Goal: Communication & Community: Answer question/provide support

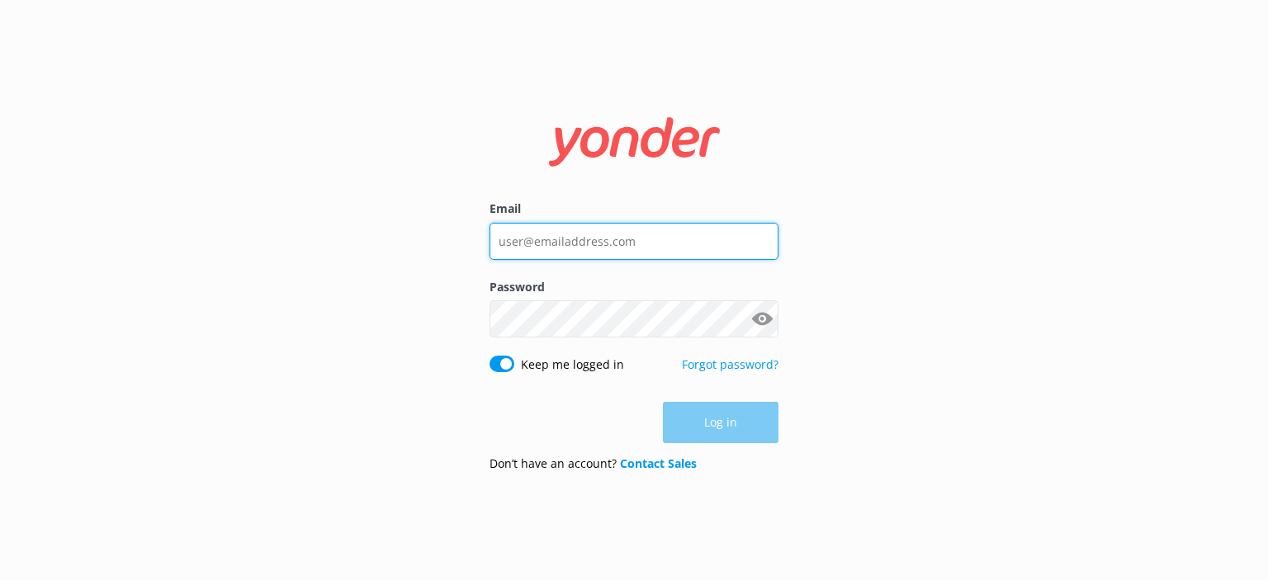
click at [594, 240] on input "Email" at bounding box center [633, 241] width 289 height 37
type input "[PERSON_NAME][EMAIL_ADDRESS][DOMAIN_NAME]"
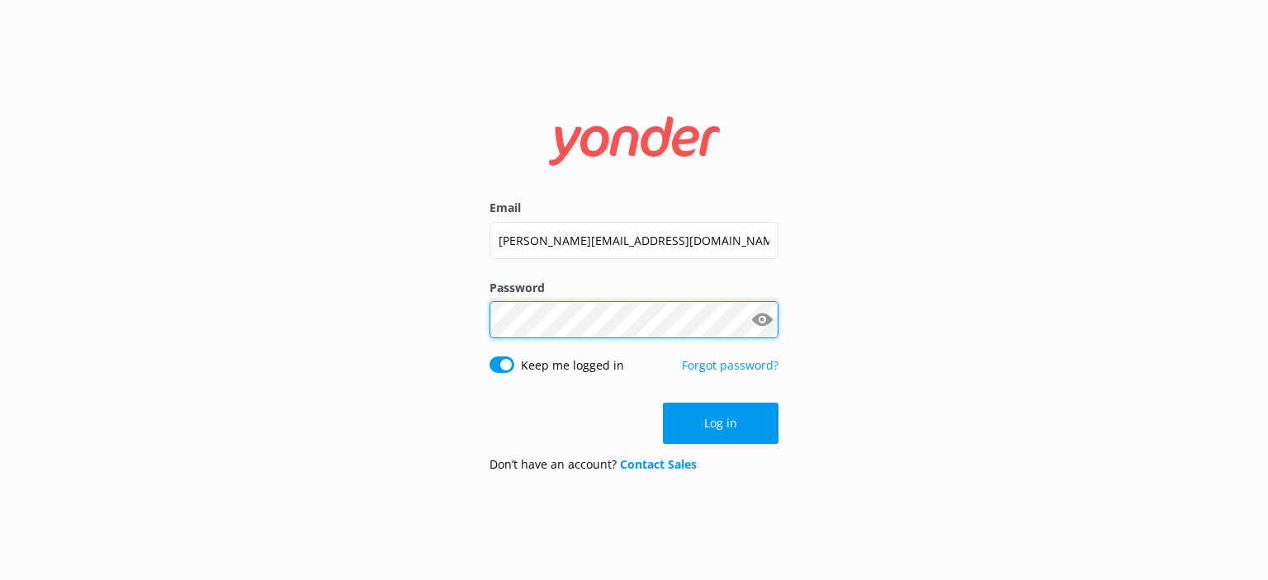
click button "Log in" at bounding box center [721, 423] width 116 height 41
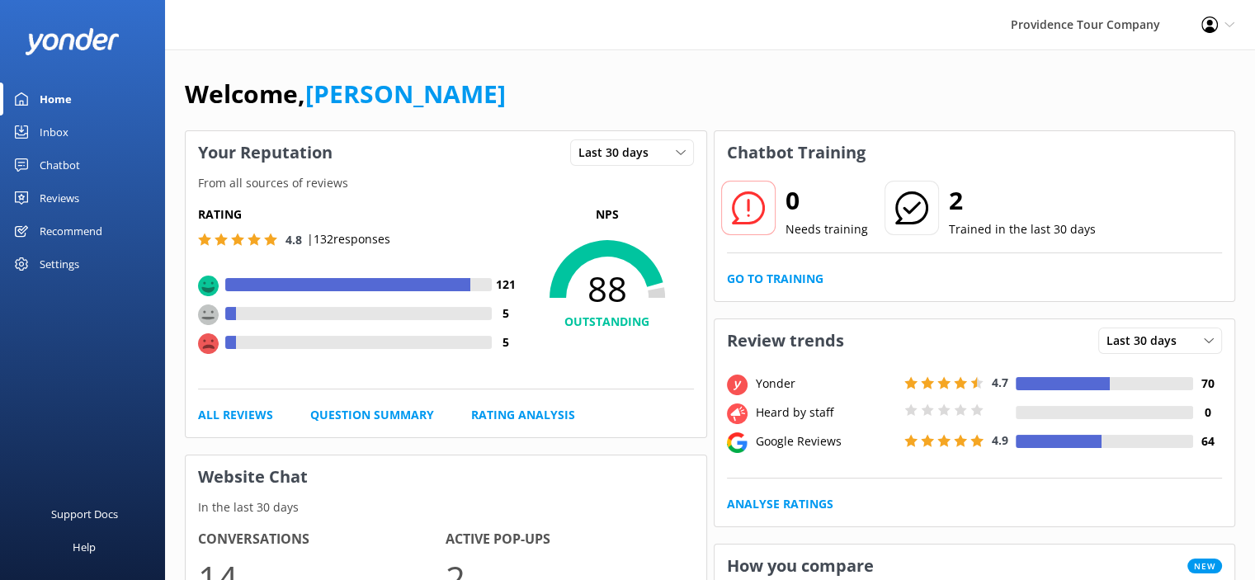
click at [73, 209] on div "Reviews" at bounding box center [60, 198] width 40 height 33
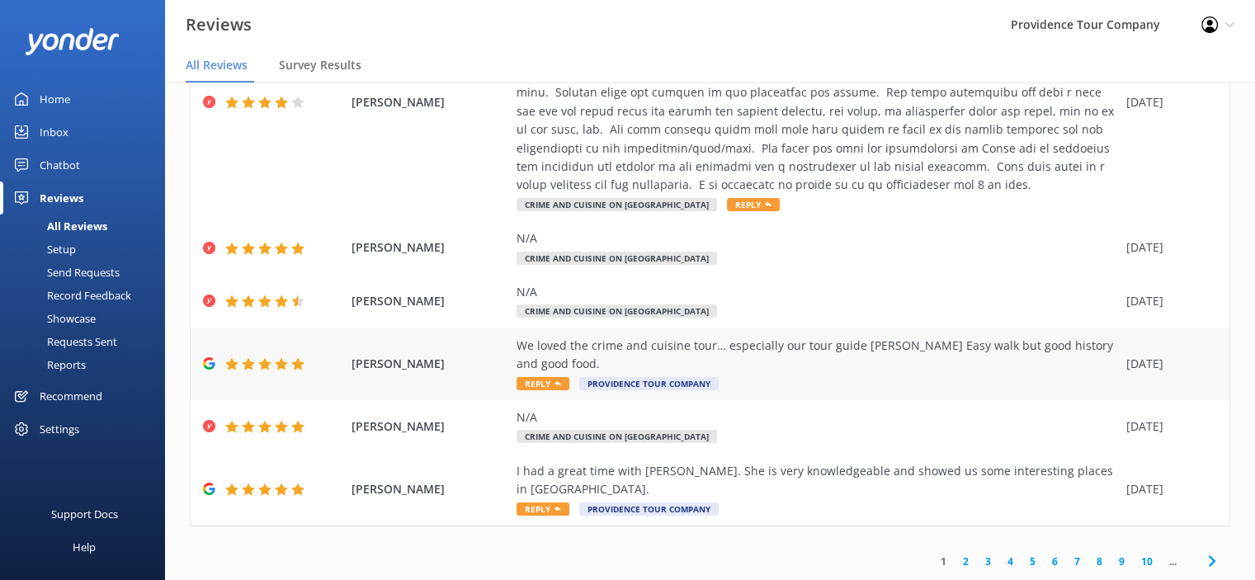
scroll to position [33, 0]
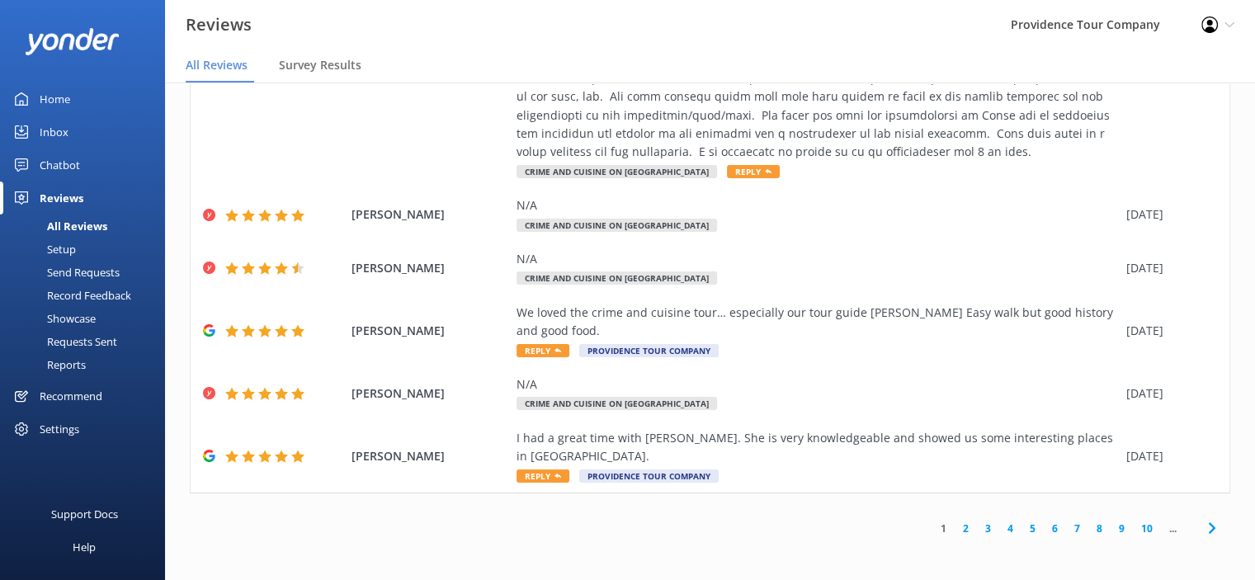
click at [957, 527] on link "2" at bounding box center [966, 529] width 22 height 16
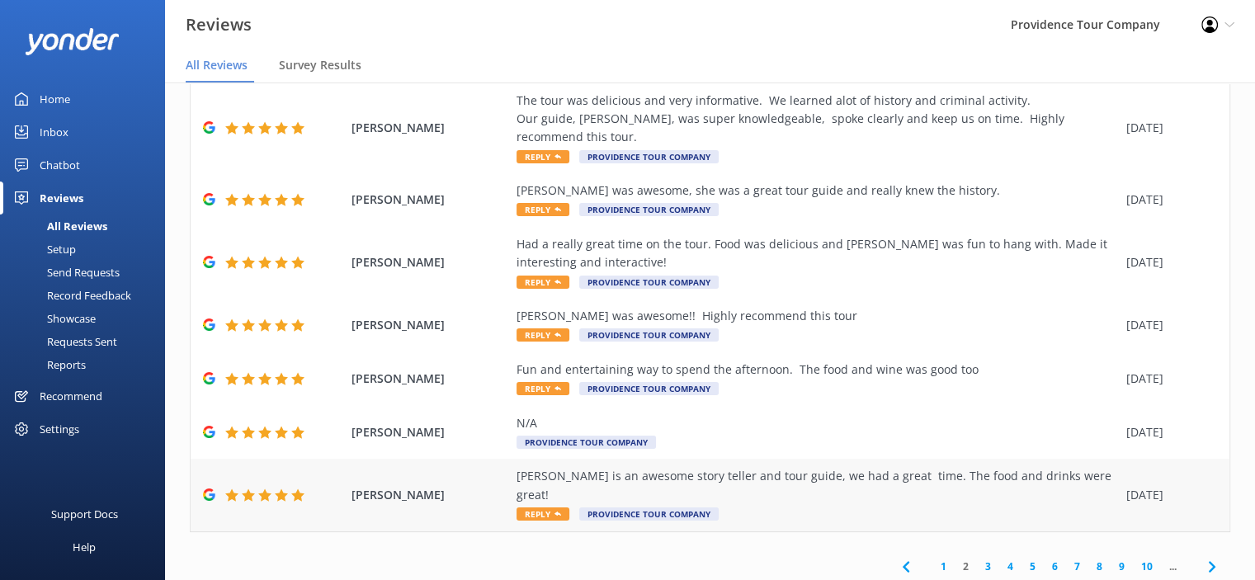
scroll to position [284, 0]
click at [977, 558] on link "3" at bounding box center [988, 566] width 22 height 16
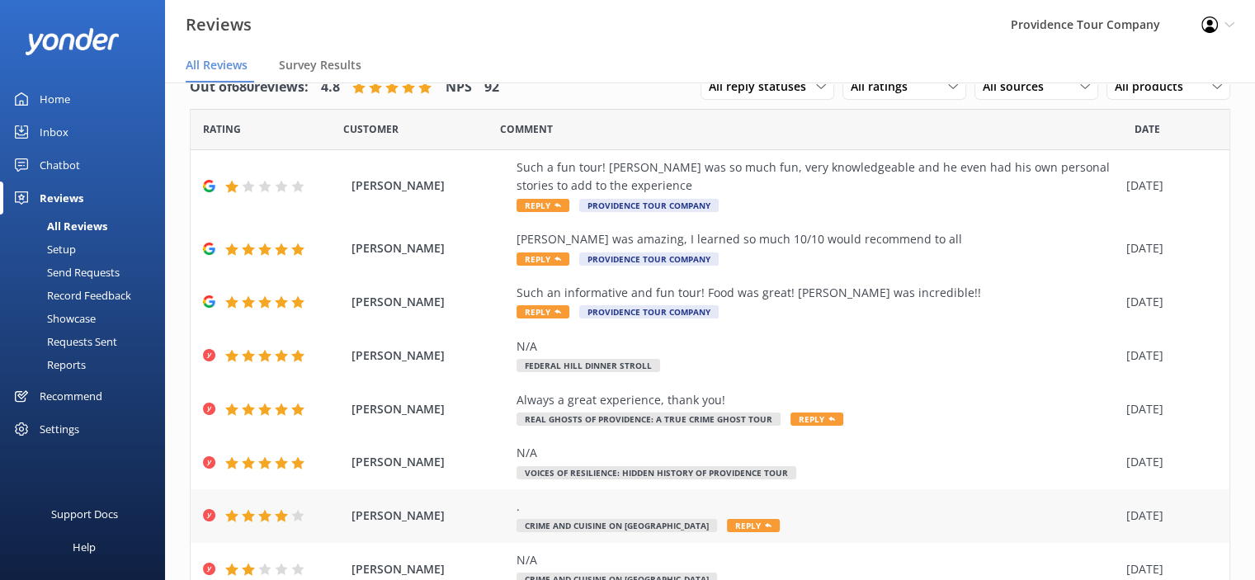
scroll to position [284, 0]
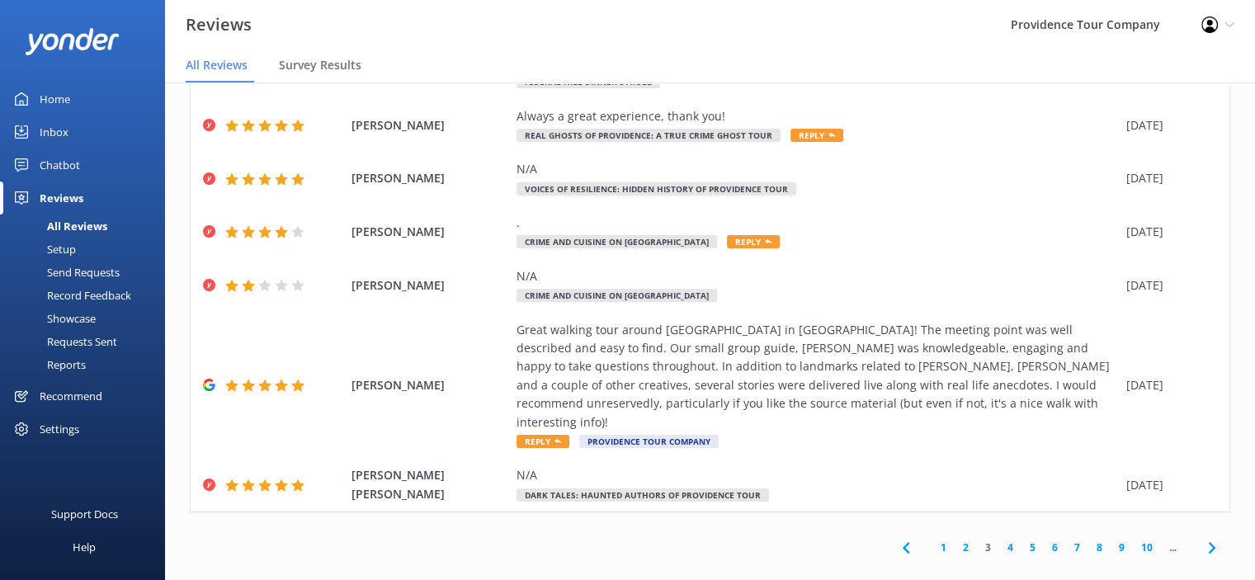
click at [999, 540] on link "4" at bounding box center [1010, 548] width 22 height 16
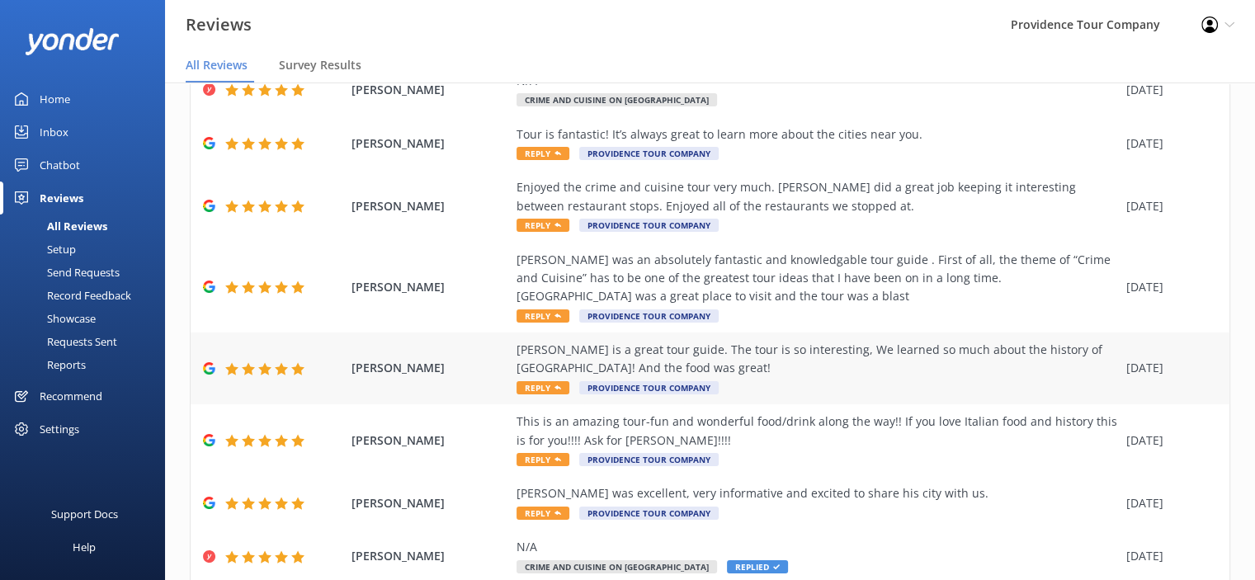
scroll to position [284, 0]
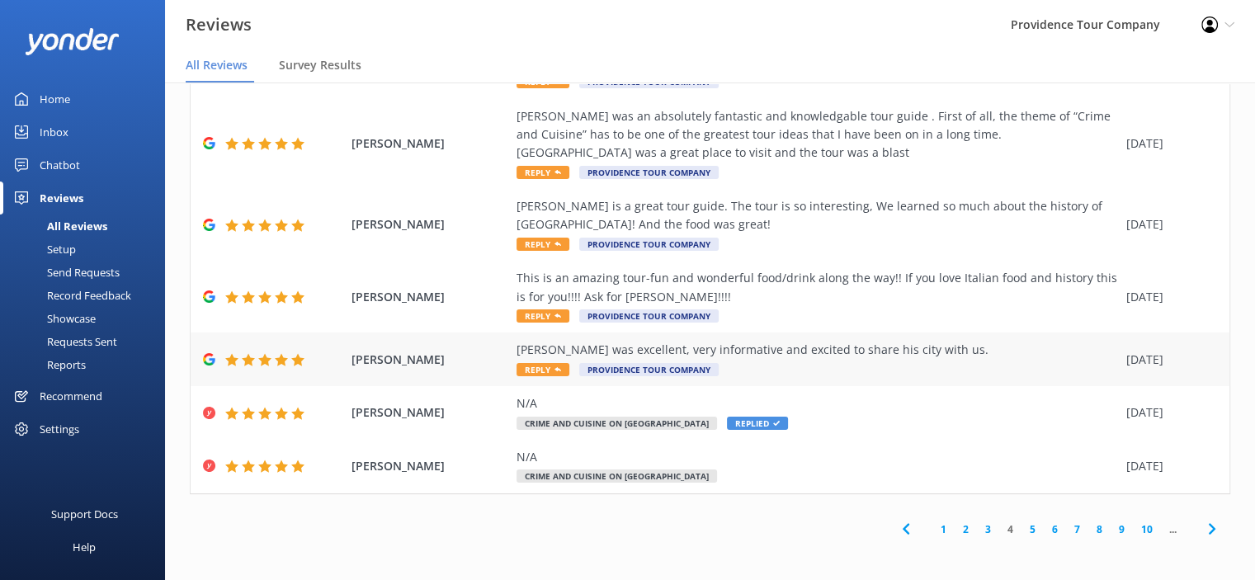
click at [754, 350] on div "[PERSON_NAME] was excellent, very informative and excited to share his city wit…" at bounding box center [818, 350] width 602 height 18
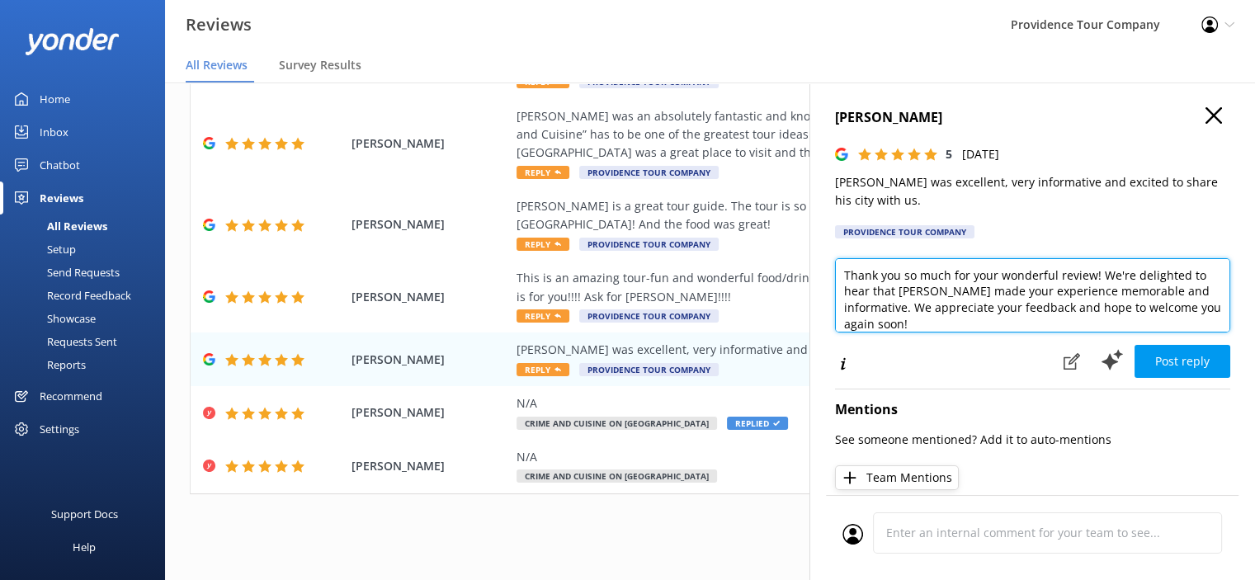
drag, startPoint x: 934, startPoint y: 295, endPoint x: 889, endPoint y: 291, distance: 45.7
click at [889, 291] on textarea "Thank you so much for your wonderful review! We're delighted to hear that [PERS…" at bounding box center [1032, 295] width 395 height 74
click at [936, 297] on textarea "Thank you so much for your wonderful review! We're delighted to hear that [PERS…" at bounding box center [1032, 295] width 395 height 74
drag, startPoint x: 927, startPoint y: 295, endPoint x: 907, endPoint y: 297, distance: 19.9
click at [907, 297] on textarea "Thank you so much for your wonderful review! We're delighted to hear that [PERS…" at bounding box center [1032, 295] width 395 height 74
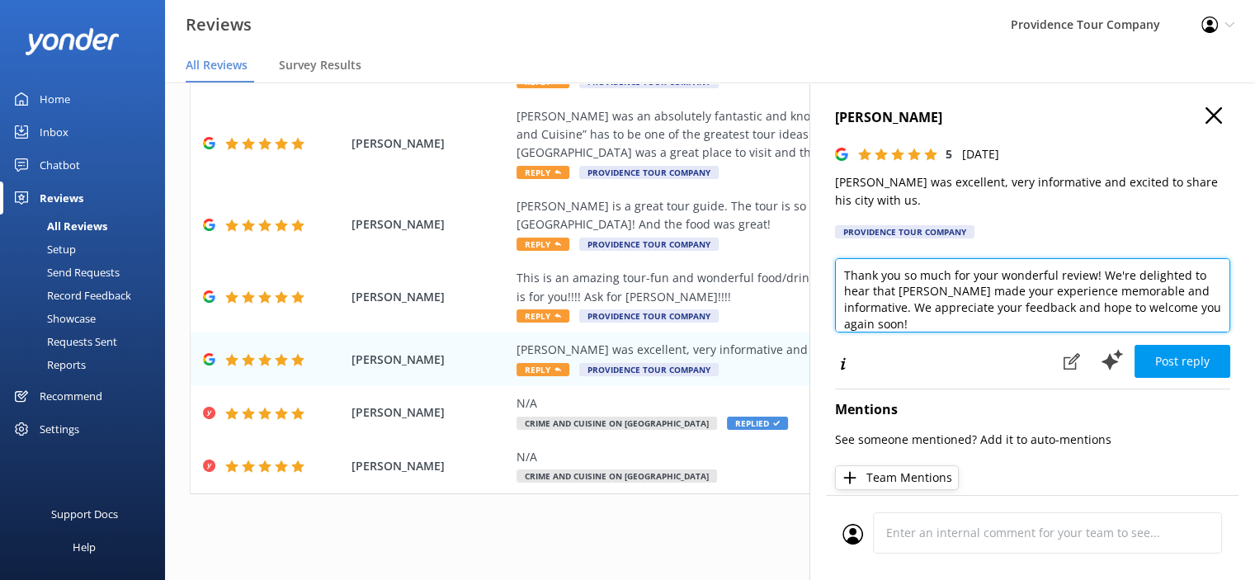
click at [926, 295] on textarea "Thank you so much for your wonderful review! We're delighted to hear that [PERS…" at bounding box center [1032, 295] width 395 height 74
drag, startPoint x: 926, startPoint y: 295, endPoint x: 895, endPoint y: 296, distance: 31.4
click at [895, 296] on textarea "Thank you so much for your wonderful review! We're delighted to hear that [PERS…" at bounding box center [1032, 295] width 395 height 74
type textarea "Thank you so much for your wonderful review! We're delighted to hear that [PERS…"
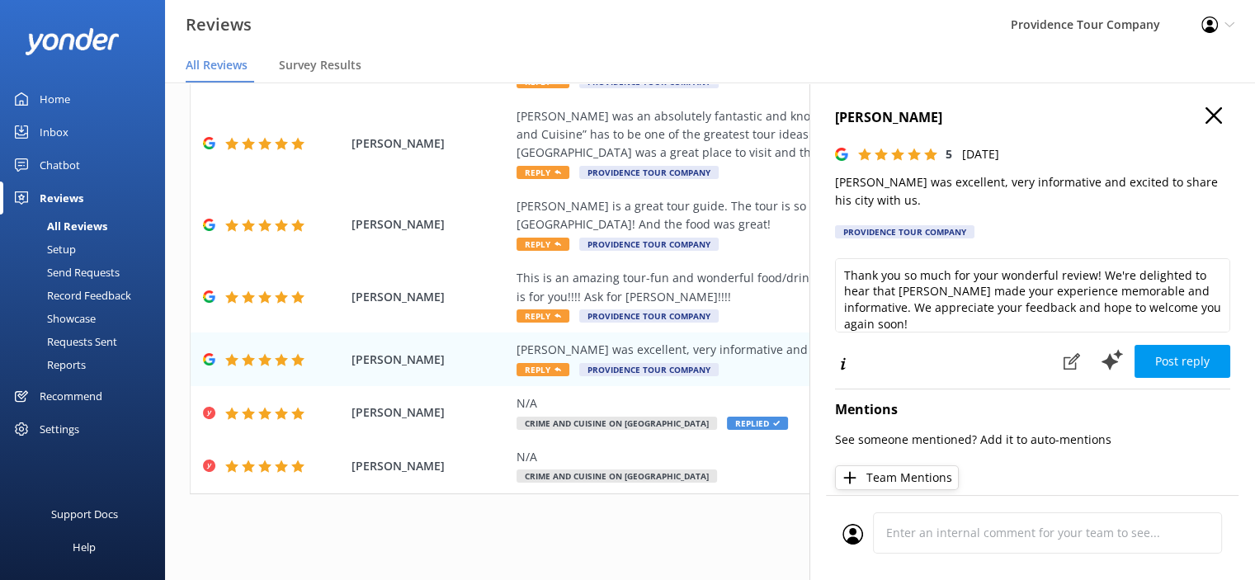
click at [928, 471] on button "Team Mentions" at bounding box center [897, 477] width 124 height 25
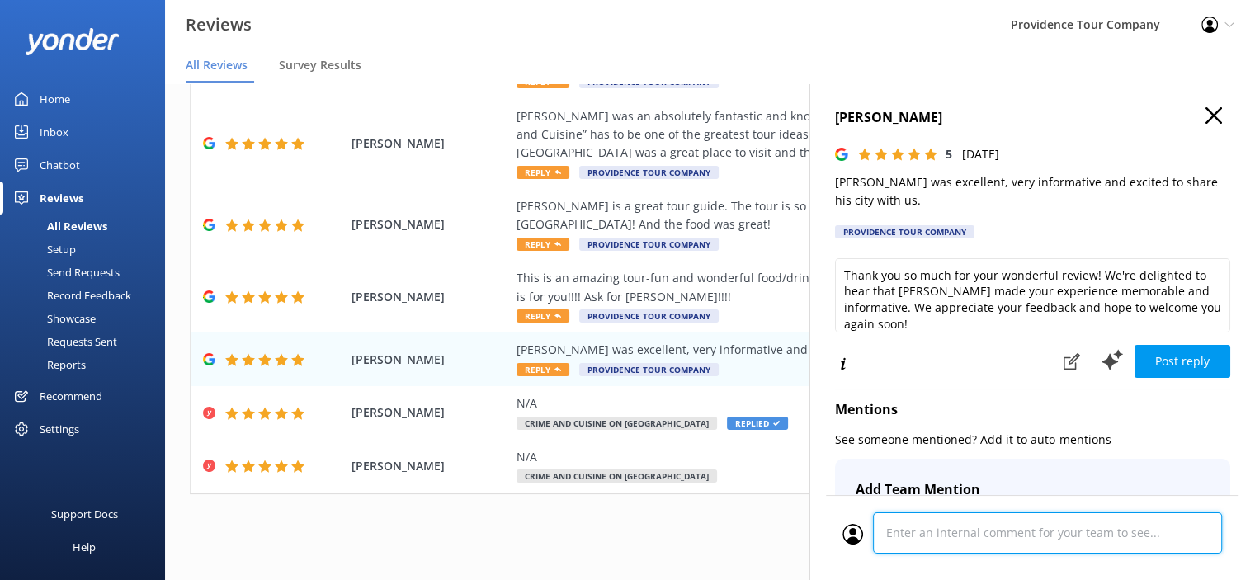
scroll to position [333, 0]
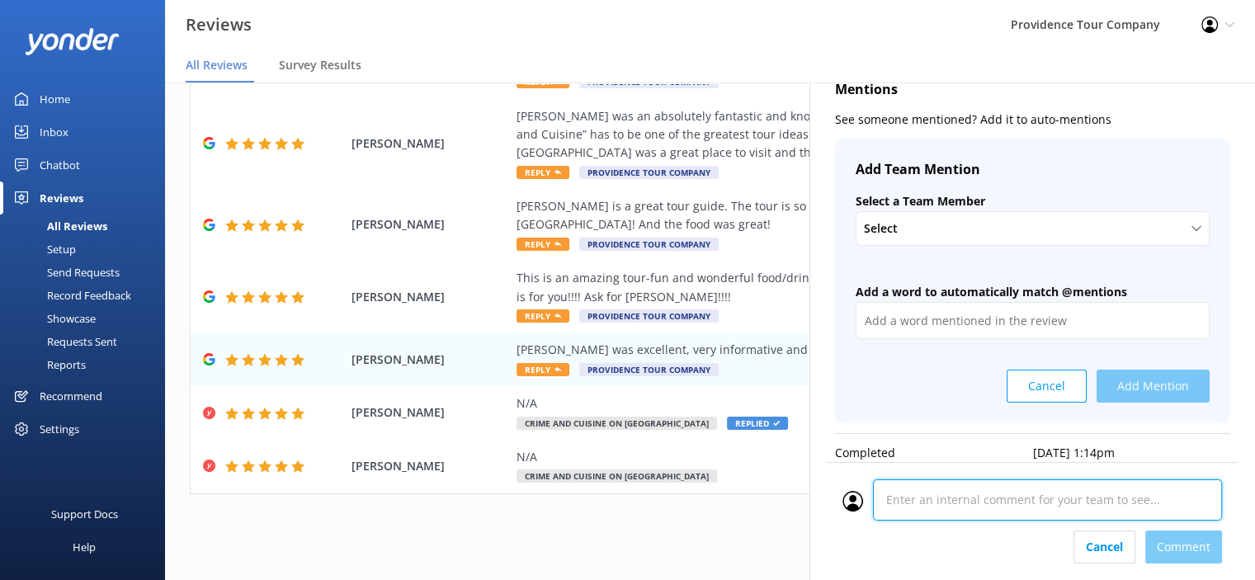
click at [961, 530] on div at bounding box center [1033, 504] width 380 height 51
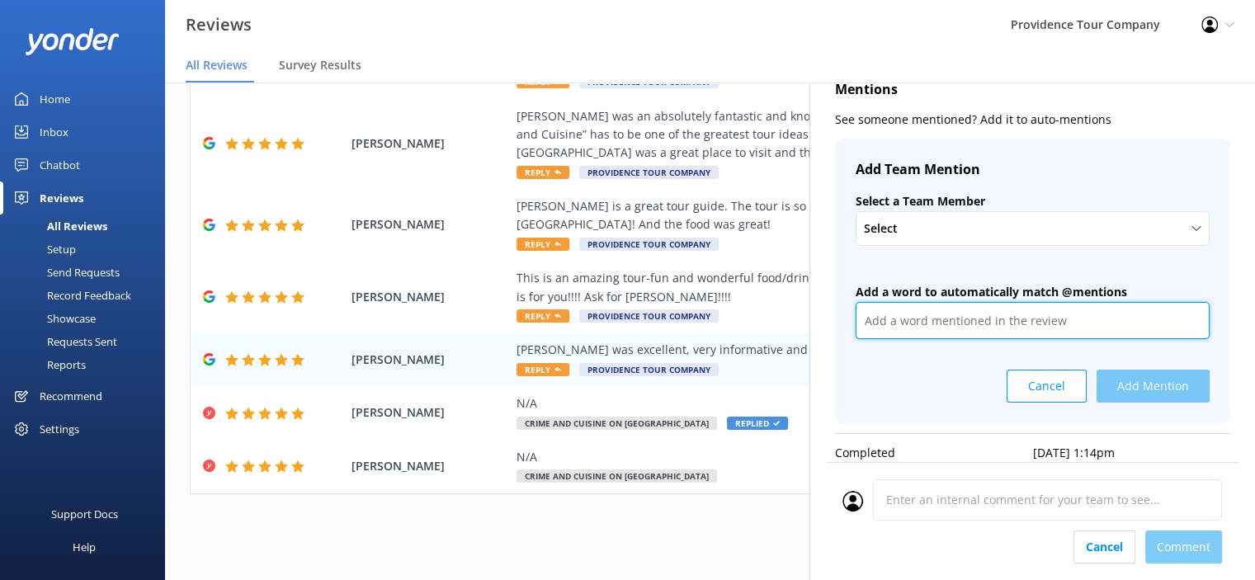
scroll to position [307, 0]
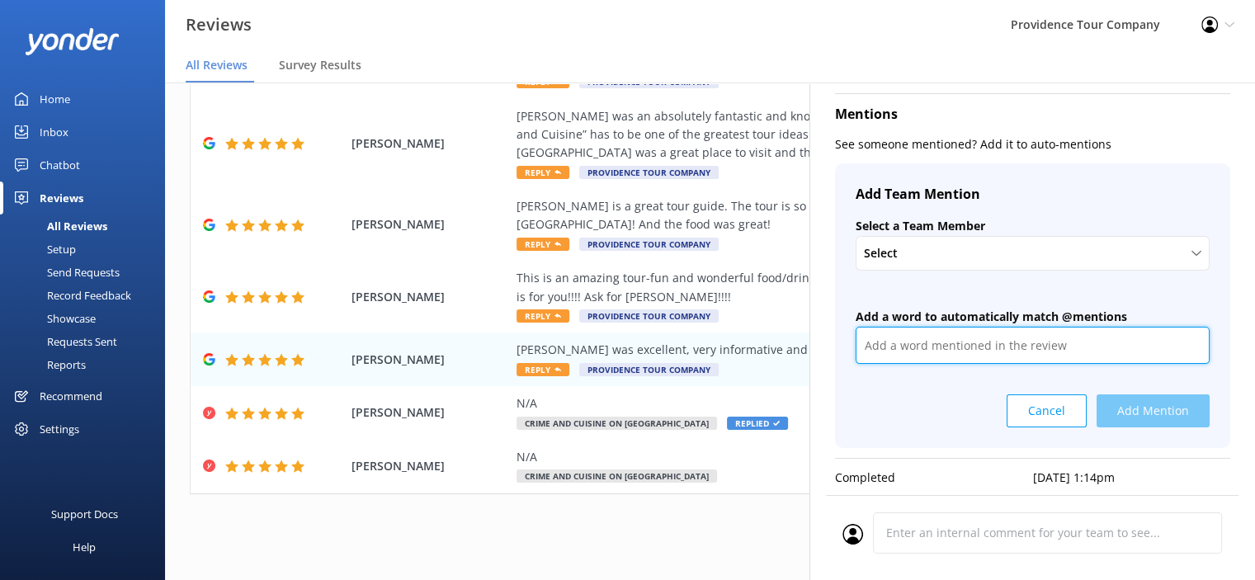
click at [918, 309] on div "Add Team Mention Select a Team Member Select + Create a new Team Member [PERSON…" at bounding box center [1032, 305] width 395 height 285
type input "k"
type input "@[PERSON_NAME]"
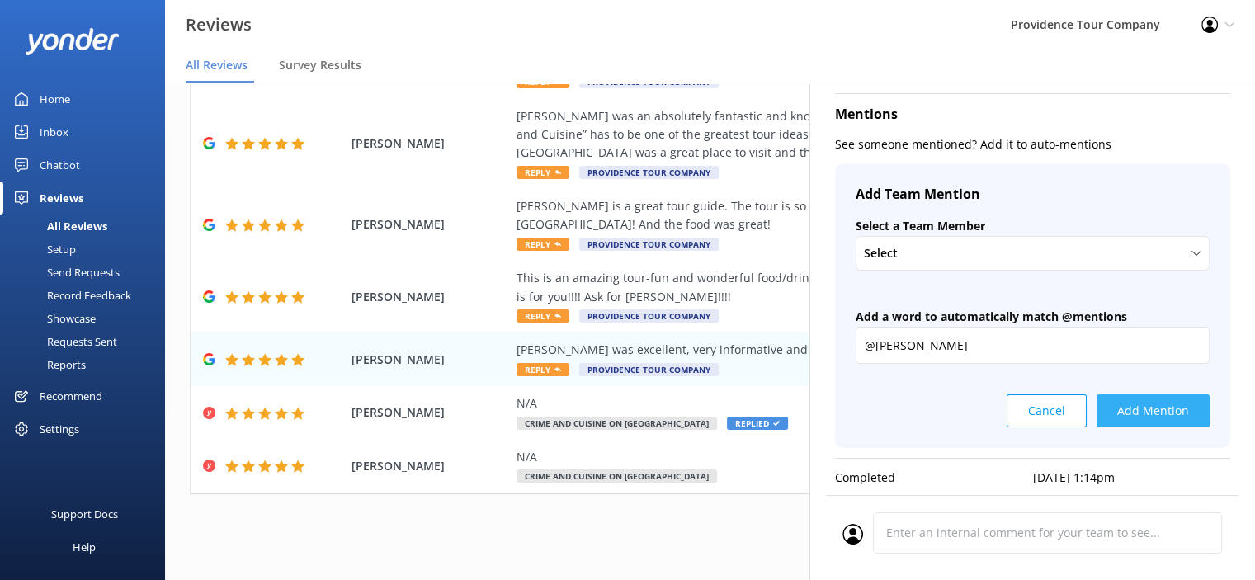
click at [1162, 405] on button "Add Mention" at bounding box center [1153, 410] width 113 height 33
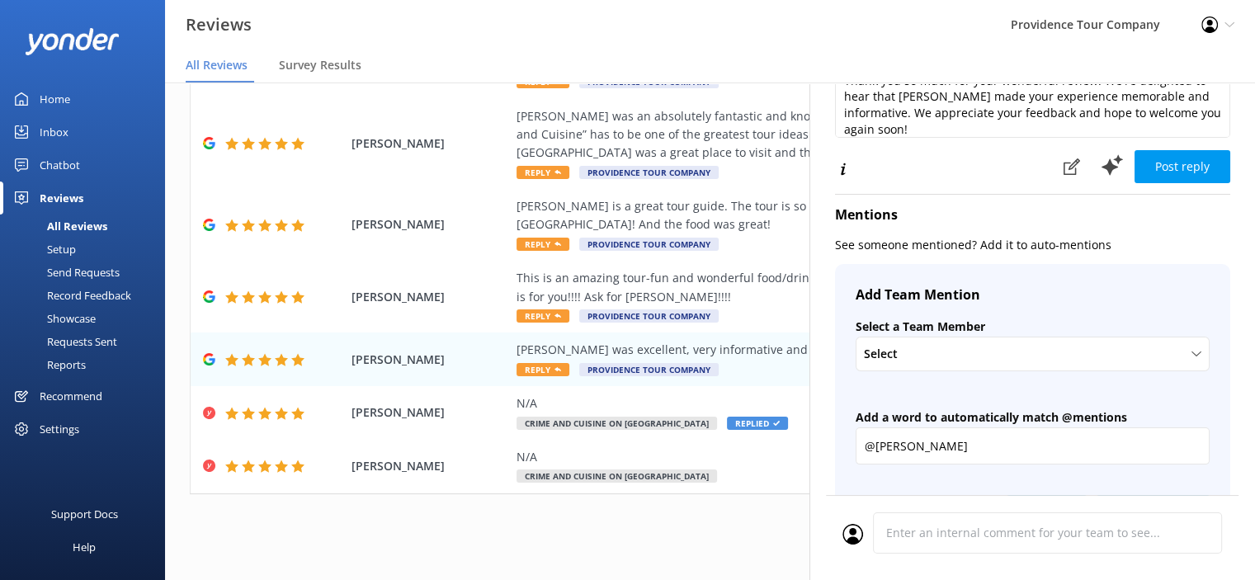
scroll to position [59, 0]
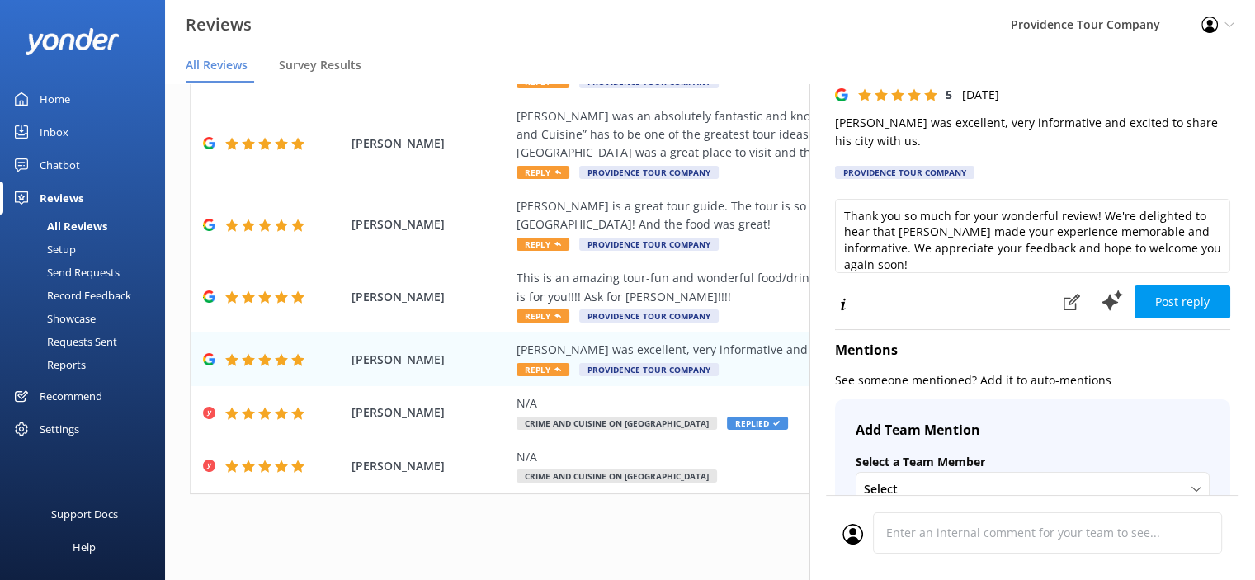
click at [968, 273] on div "Thank you so much for your wonderful review! We're delighted to hear that [PERS…" at bounding box center [1032, 239] width 395 height 81
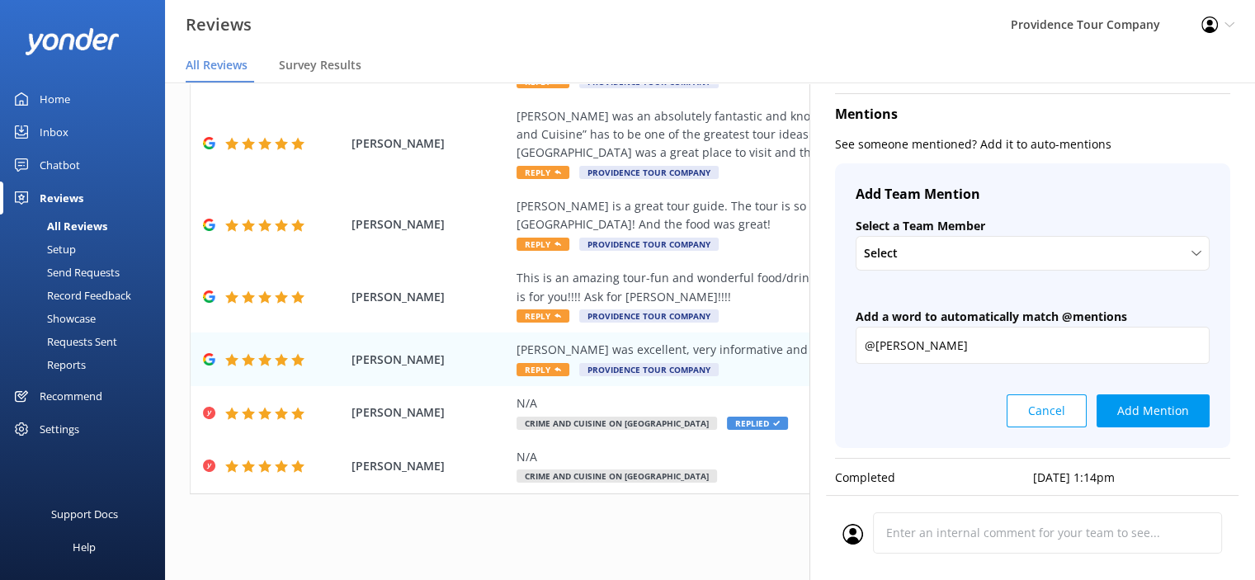
scroll to position [0, 0]
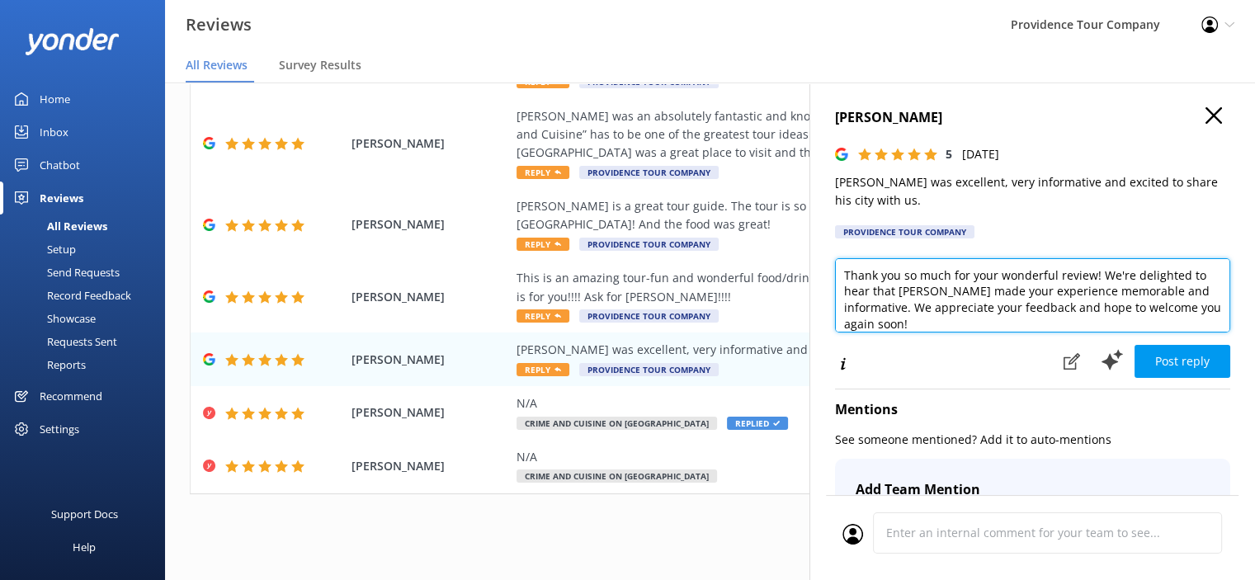
click at [1003, 325] on textarea "Thank you so much for your wonderful review! We're delighted to hear that [PERS…" at bounding box center [1032, 295] width 395 height 74
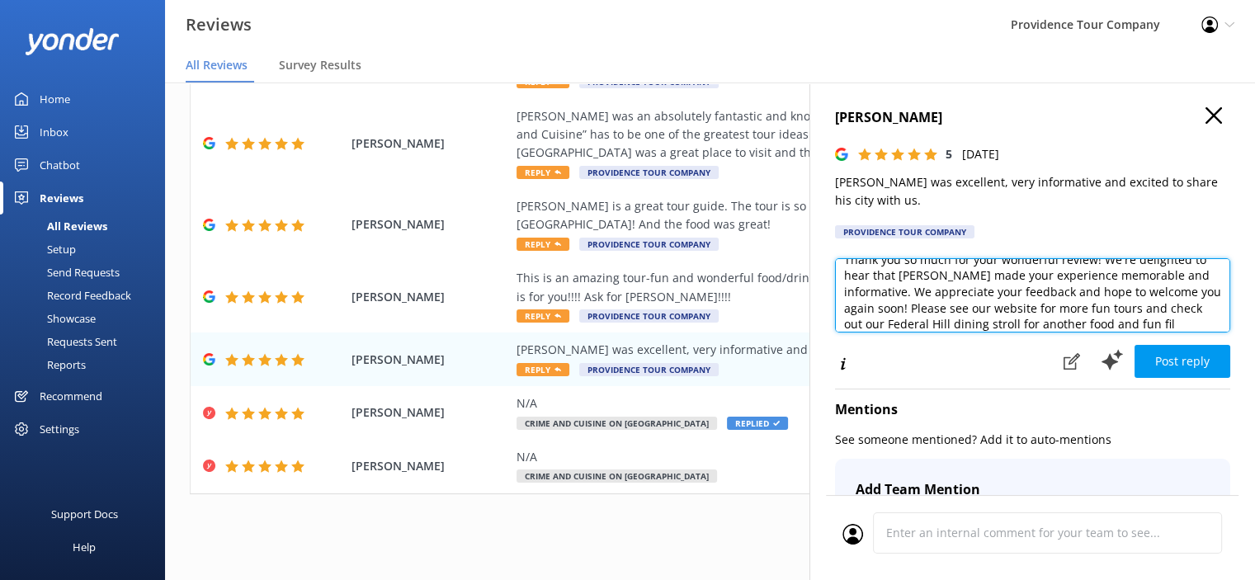
scroll to position [32, 0]
paste textarea "[URL][DOMAIN_NAME]"
click at [1103, 323] on textarea "Thank you so much for your wonderful review! We're delighted to hear that [PERS…" at bounding box center [1032, 295] width 395 height 74
type textarea "Thank you so much for your wonderful review! We're delighted to hear that [PERS…"
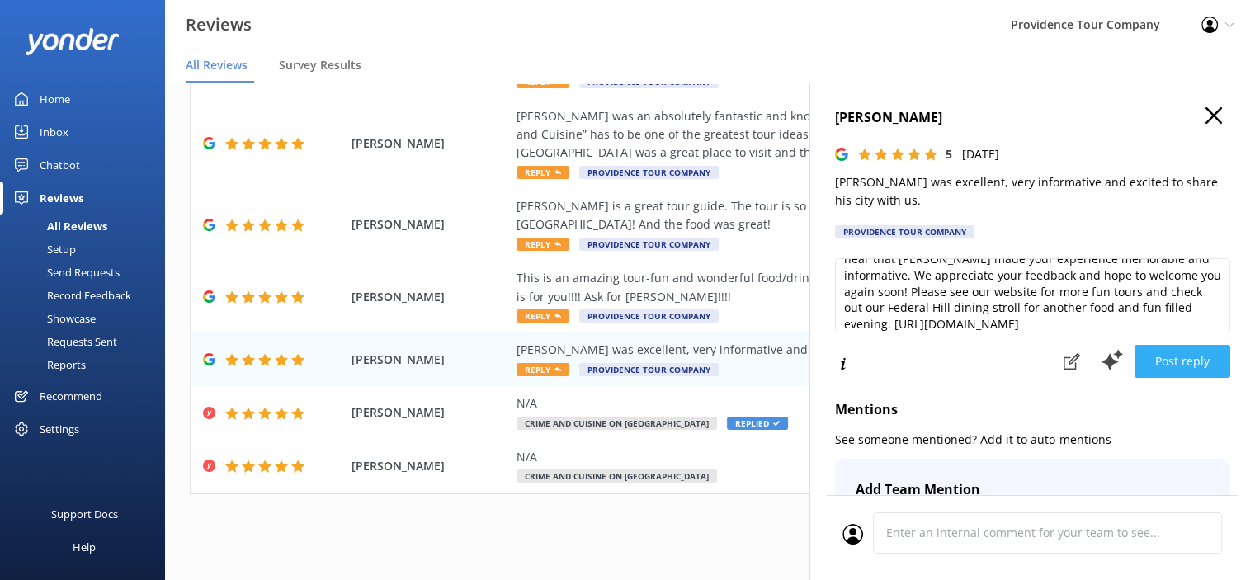
click at [1164, 361] on button "Post reply" at bounding box center [1183, 361] width 96 height 33
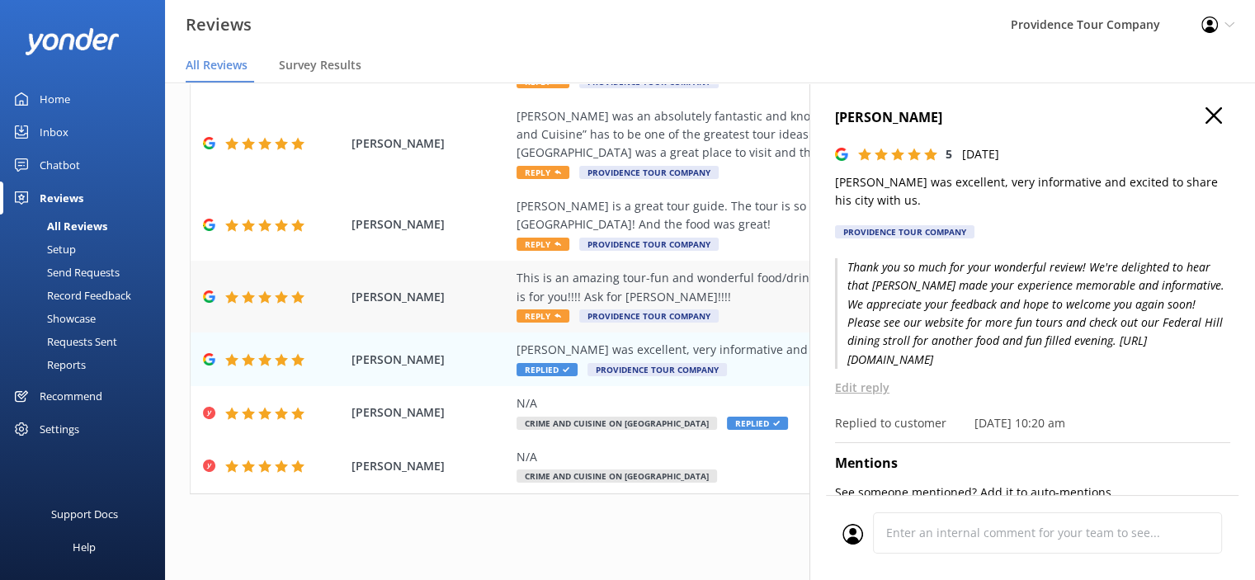
click at [612, 283] on div "This is an amazing tour-fun and wonderful food/drink along the way!! If you lov…" at bounding box center [818, 287] width 602 height 37
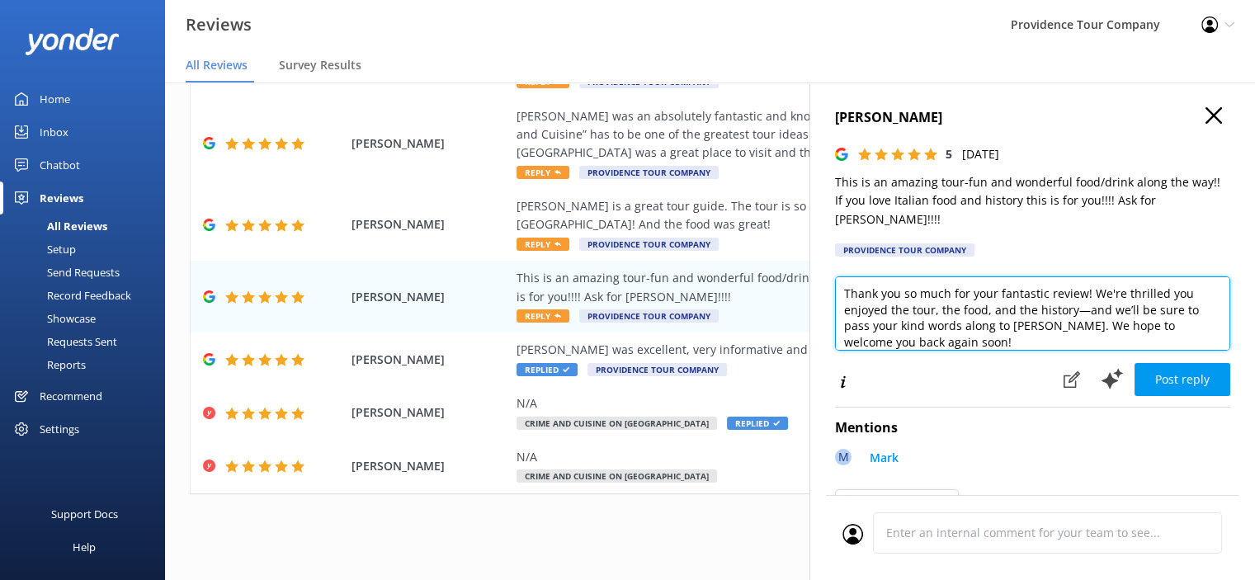
click at [977, 328] on textarea "Thank you so much for your fantastic review! We're thrilled you enjoyed the tou…" at bounding box center [1032, 313] width 395 height 74
paste textarea "[URL][DOMAIN_NAME]"
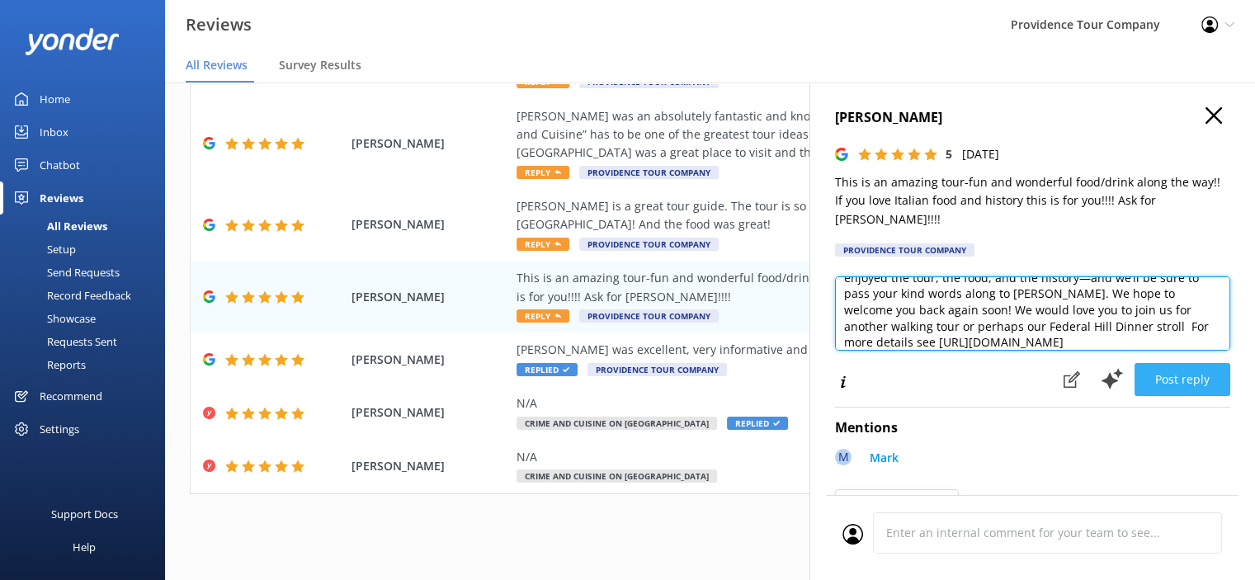
type textarea "Thank you so much for your fantastic review! We're thrilled you enjoyed the tou…"
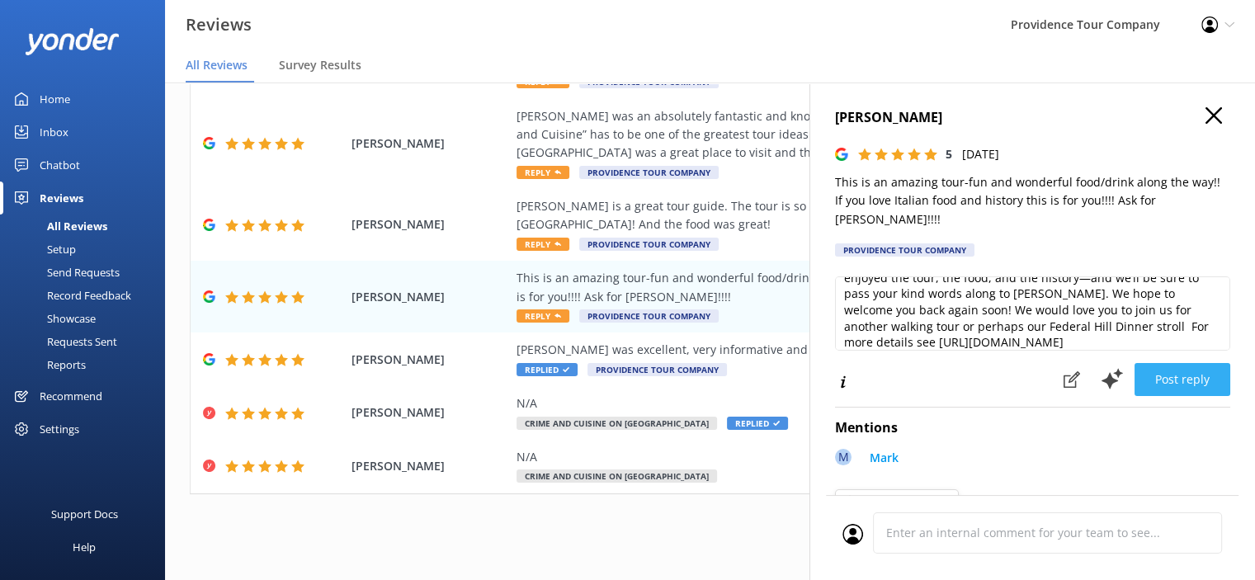
click at [1177, 363] on button "Post reply" at bounding box center [1183, 379] width 96 height 33
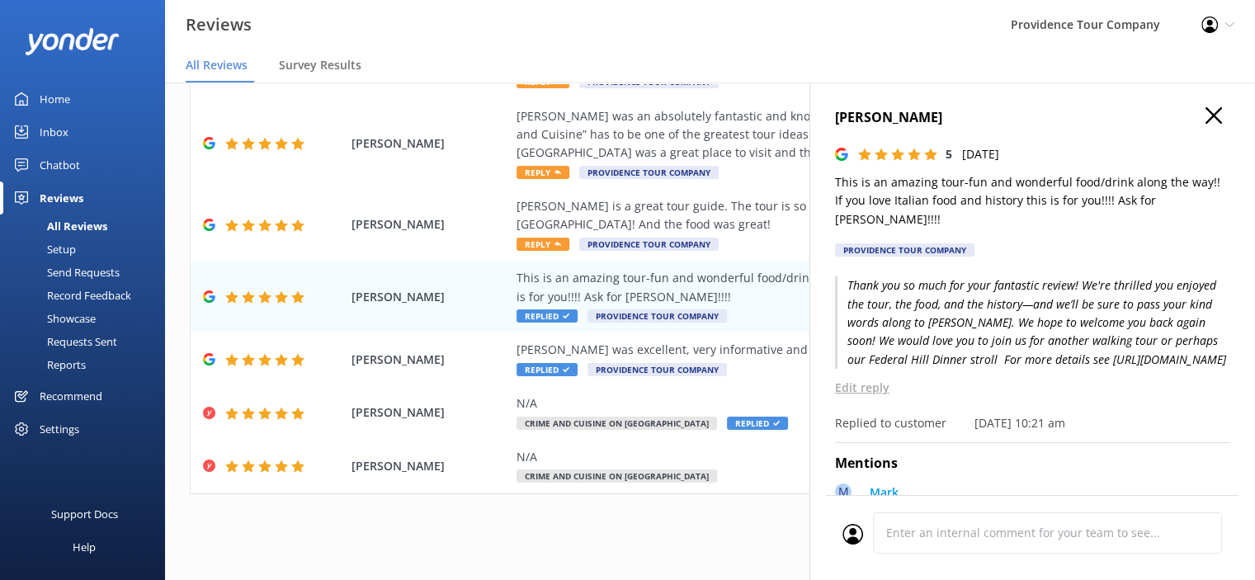
click at [1139, 357] on p "Thank you so much for your fantastic review! We're thrilled you enjoyed the tou…" at bounding box center [1032, 322] width 395 height 92
click at [610, 210] on div "[PERSON_NAME] is a great tour guide. The tour is so interesting, We learned so …" at bounding box center [818, 215] width 602 height 37
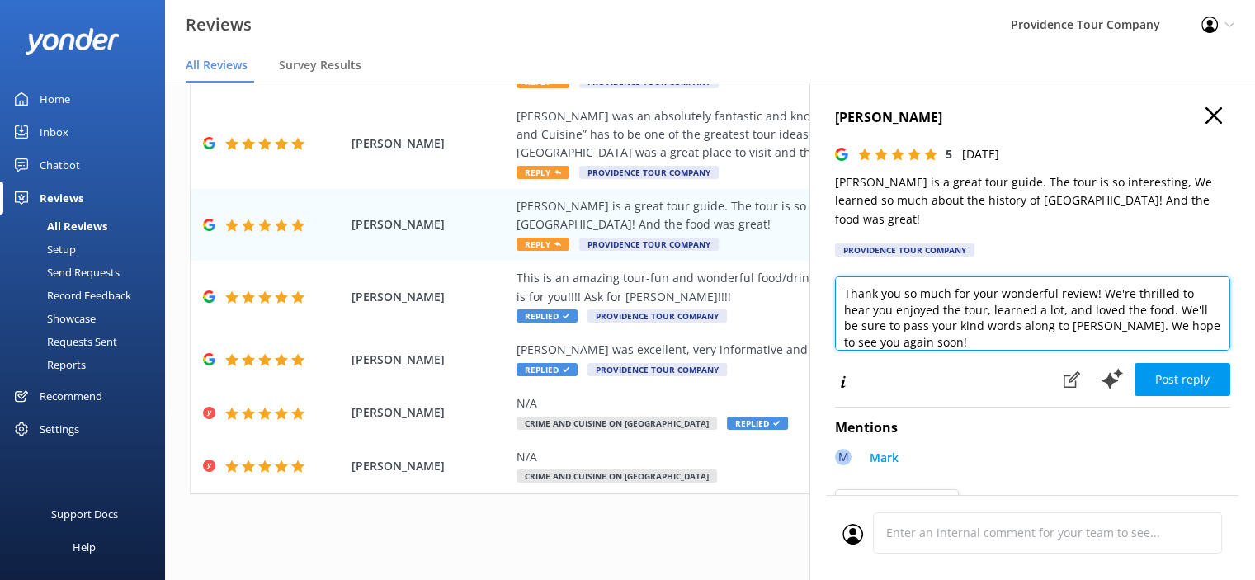
click at [952, 326] on textarea "Thank you so much for your wonderful review! We're thrilled to hear you enjoyed…" at bounding box center [1032, 313] width 395 height 74
paste textarea "[URL][DOMAIN_NAME]"
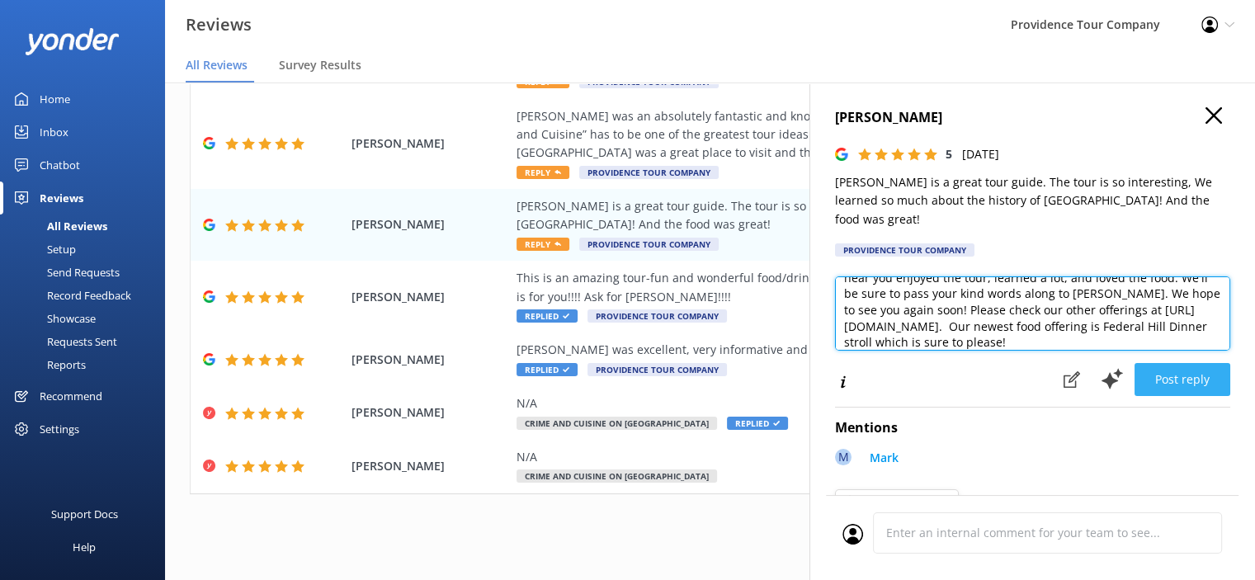
type textarea "Thank you so much for your wonderful review! We're thrilled to hear you enjoyed…"
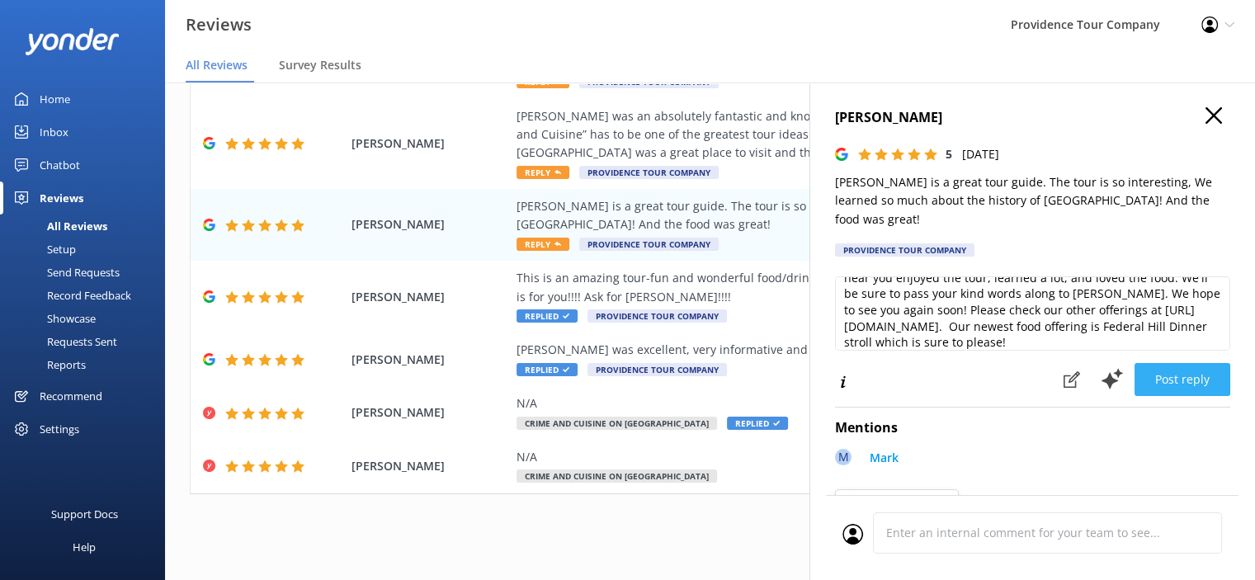
click at [1149, 363] on button "Post reply" at bounding box center [1183, 379] width 96 height 33
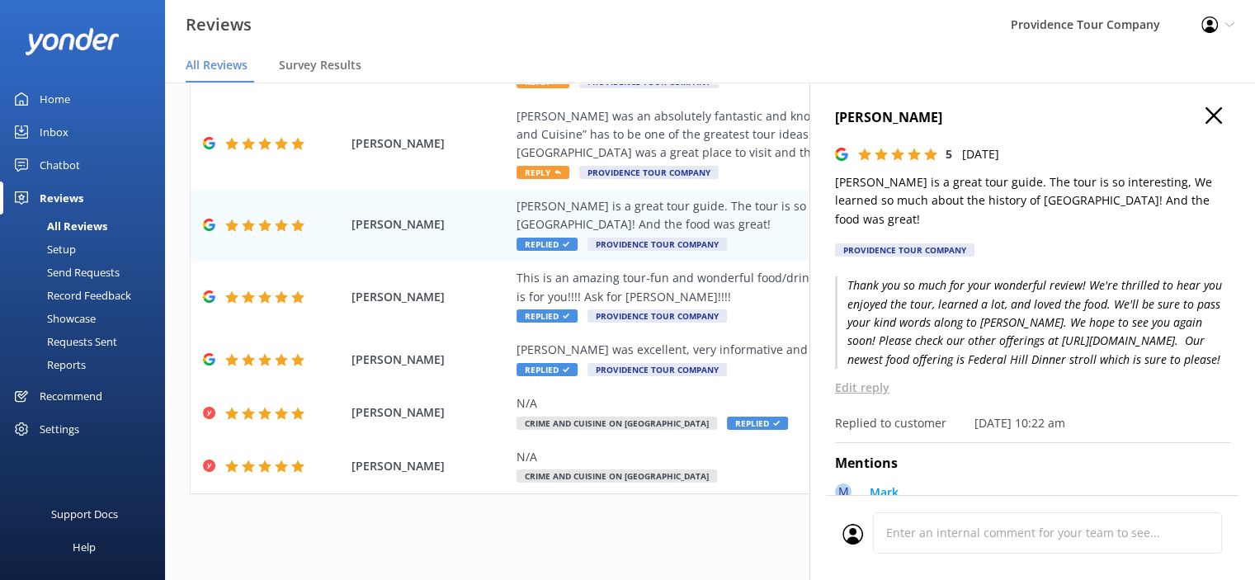
click at [1160, 353] on div "Thank you so much for your wonderful review! We're thrilled to hear you enjoyed…" at bounding box center [1032, 354] width 395 height 156
click at [633, 142] on div "[PERSON_NAME] was an absolutely fantastic and knowledgable tour guide . First o…" at bounding box center [818, 134] width 602 height 55
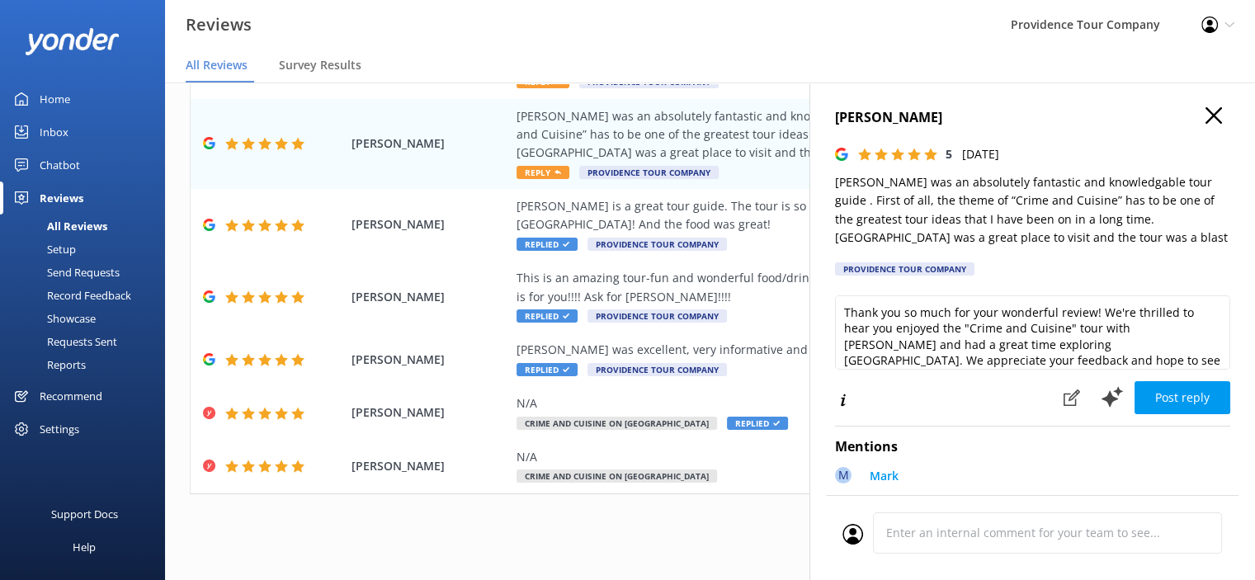
scroll to position [7, 0]
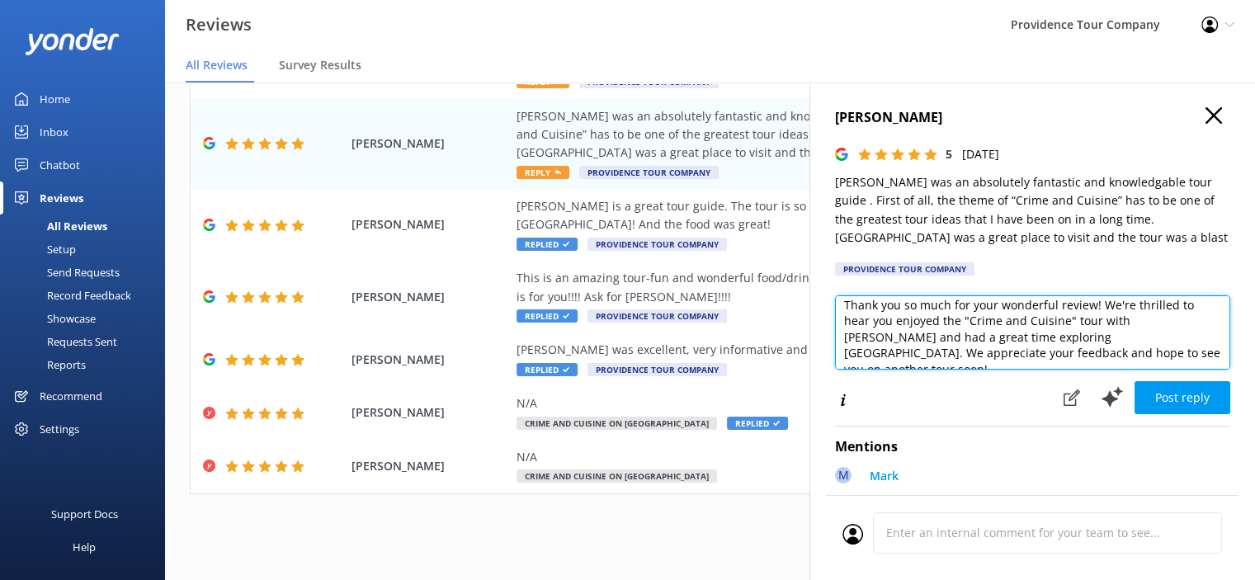
click at [1162, 359] on textarea "Thank you so much for your wonderful review! We're thrilled to hear you enjoyed…" at bounding box center [1032, 332] width 395 height 74
paste textarea "[URL][DOMAIN_NAME]"
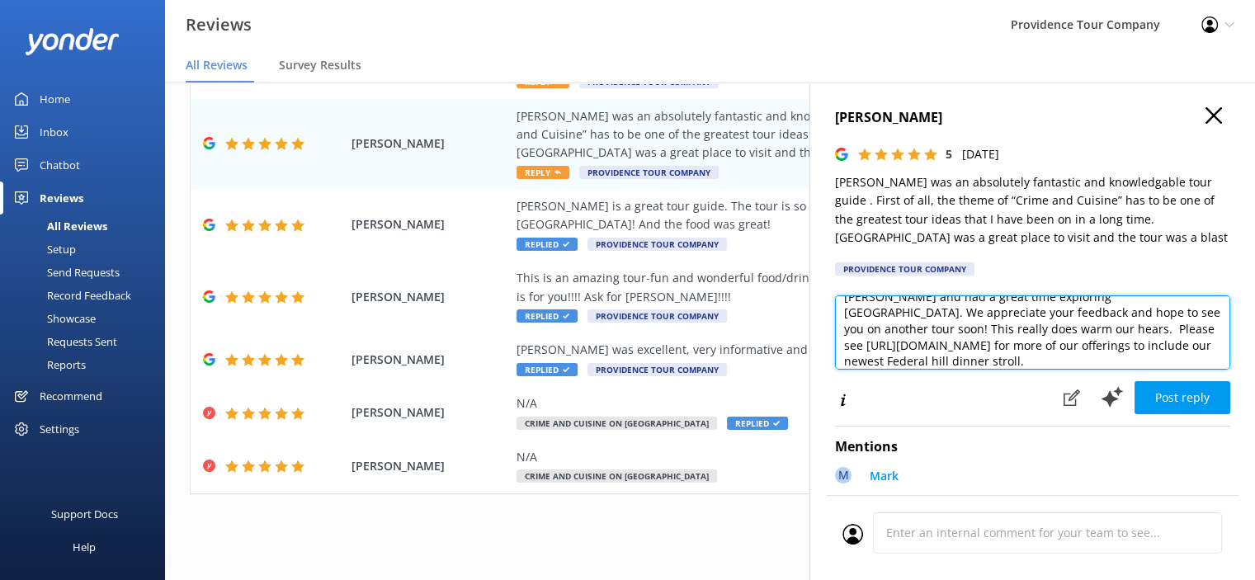
scroll to position [64, 0]
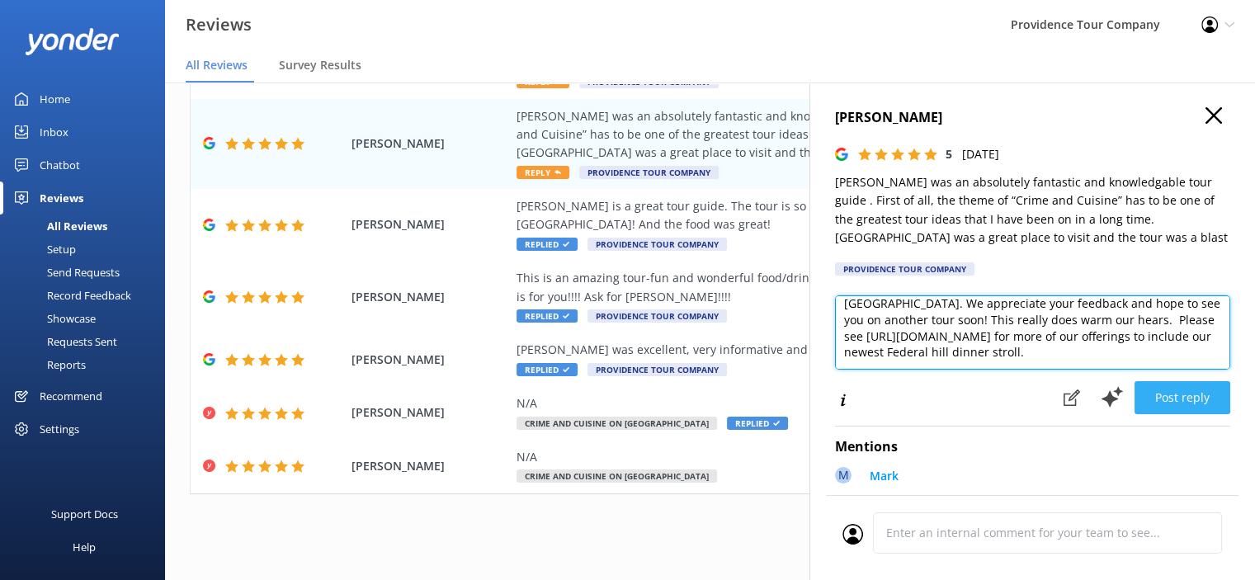
type textarea "Thank you so much for your wonderful review! We're thrilled to hear you enjoyed…"
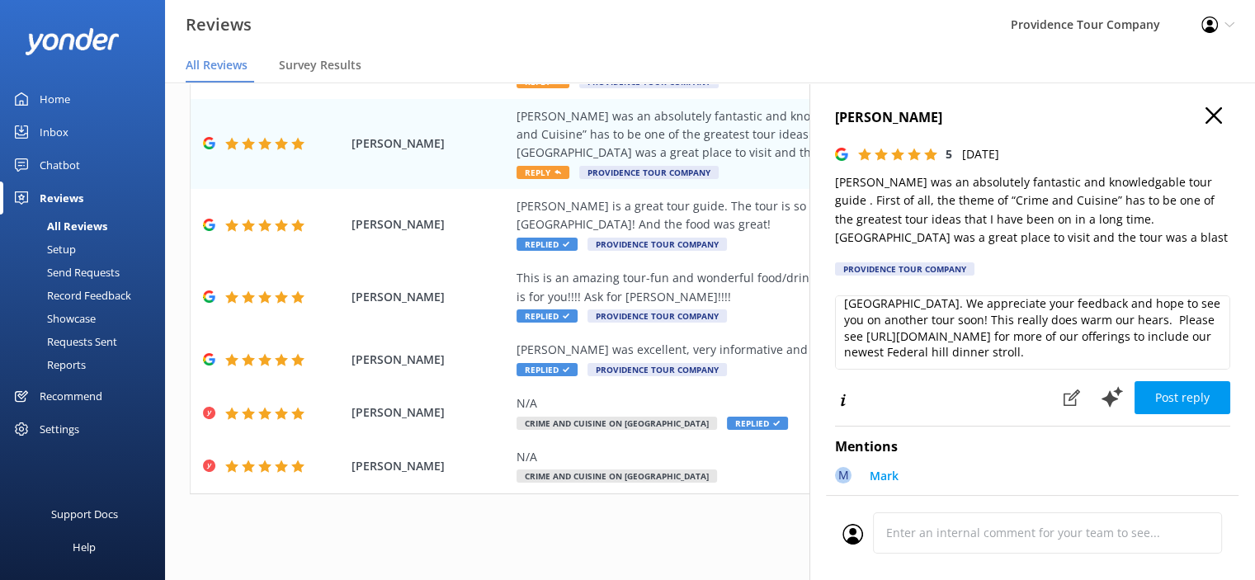
click at [1178, 399] on button "Post reply" at bounding box center [1183, 397] width 96 height 33
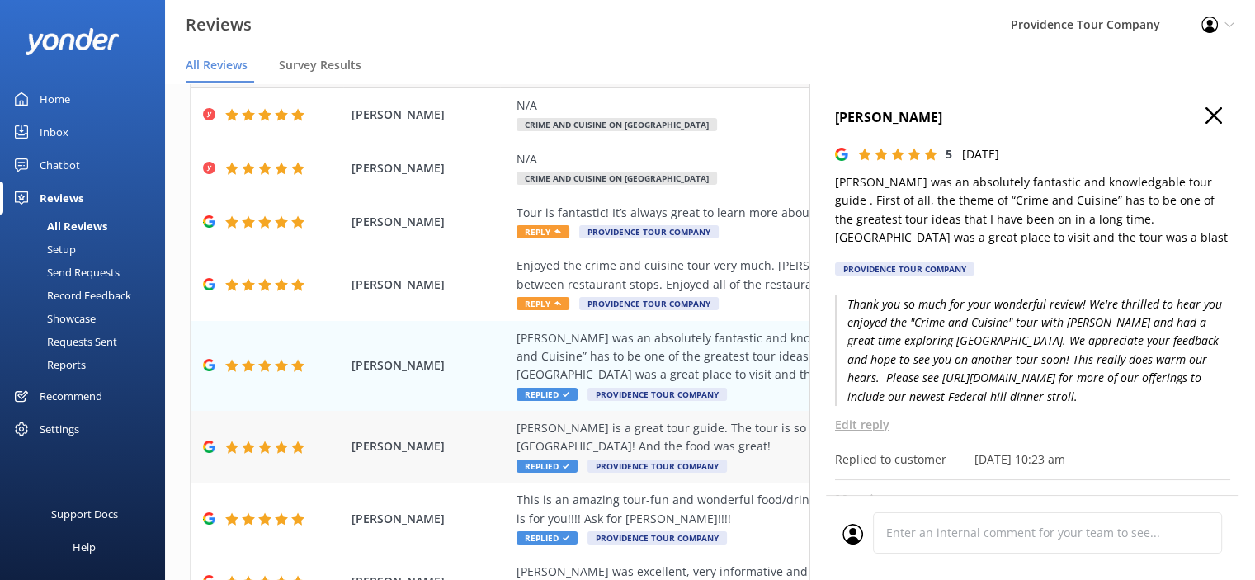
scroll to position [36, 0]
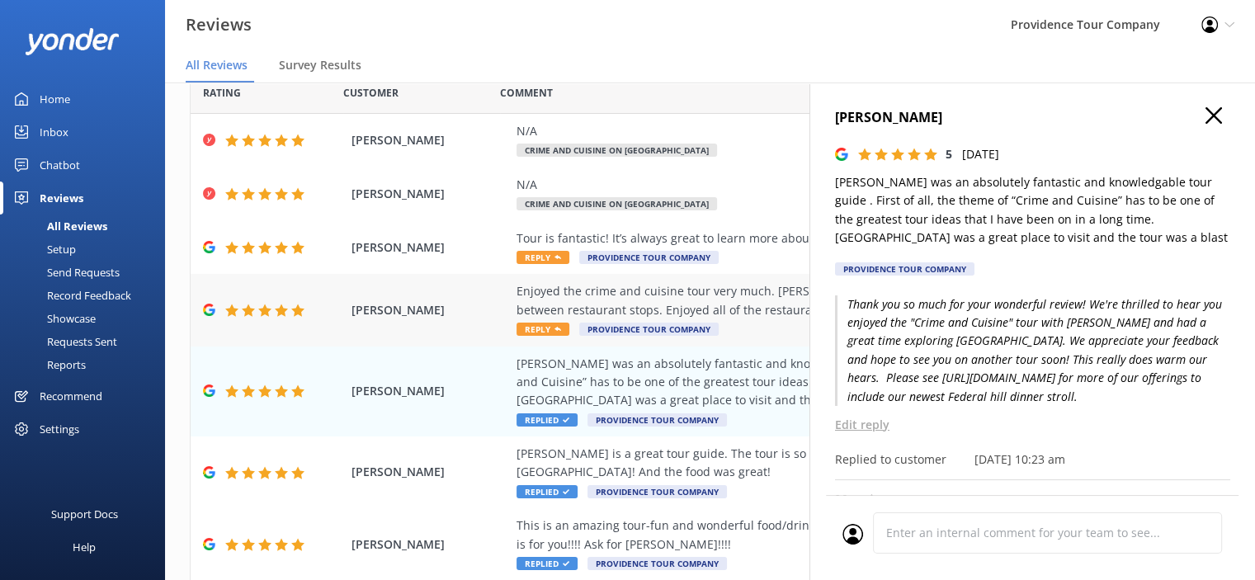
click at [667, 299] on div "Enjoyed the crime and cuisine tour very much. [PERSON_NAME] did a great job kee…" at bounding box center [818, 300] width 602 height 37
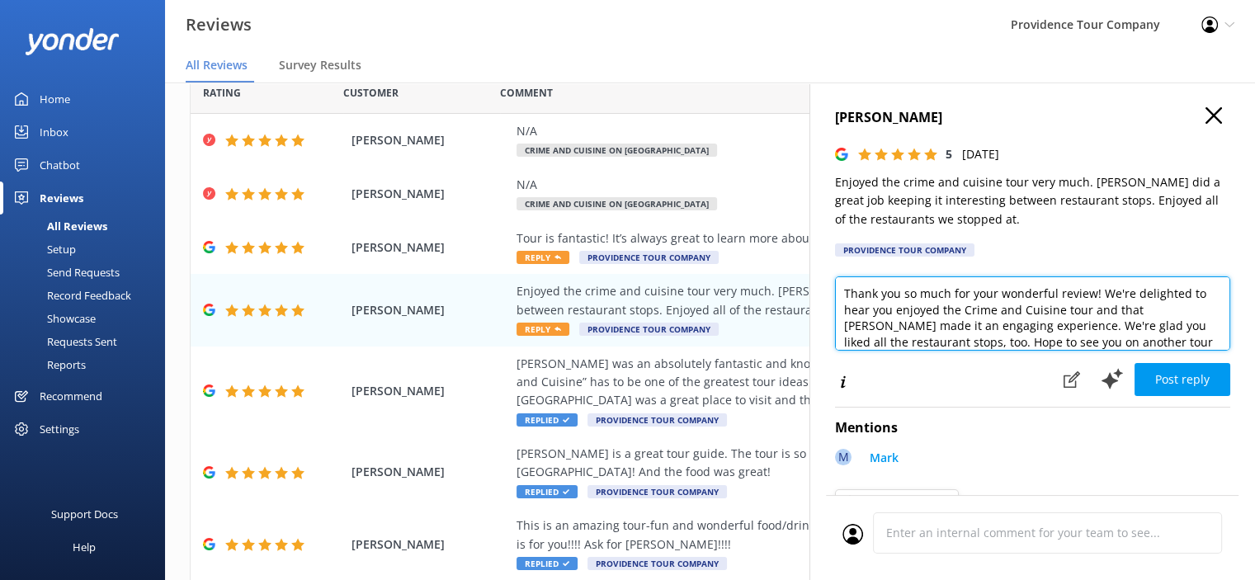
click at [1193, 342] on textarea "Thank you so much for your wonderful review! We're delighted to hear you enjoye…" at bounding box center [1032, 313] width 395 height 74
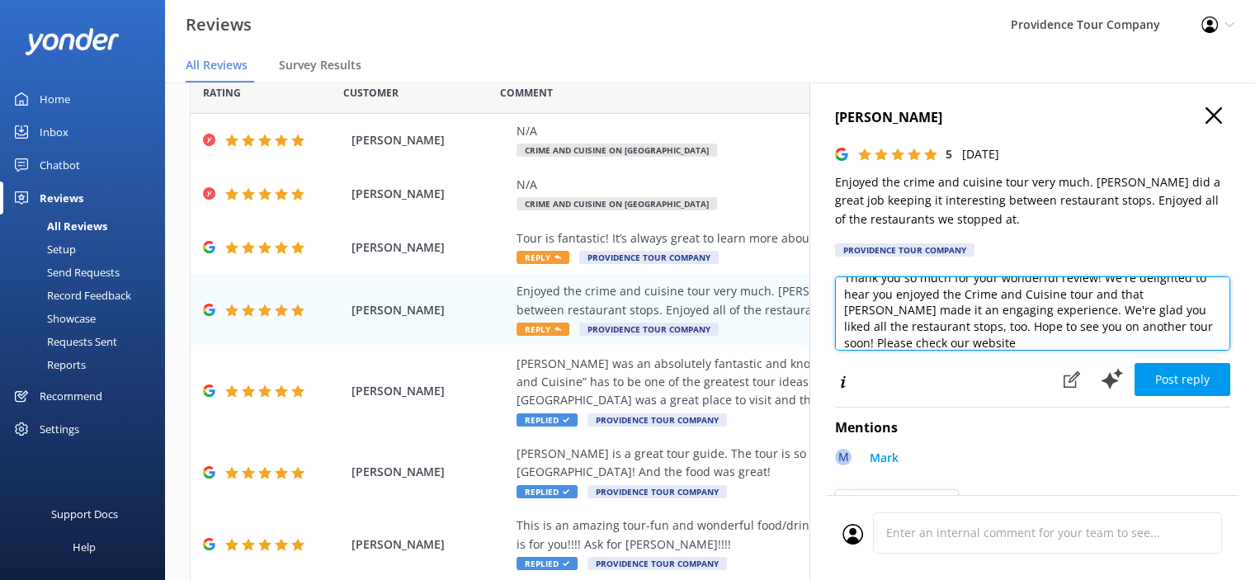
paste textarea "[URL][DOMAIN_NAME]"
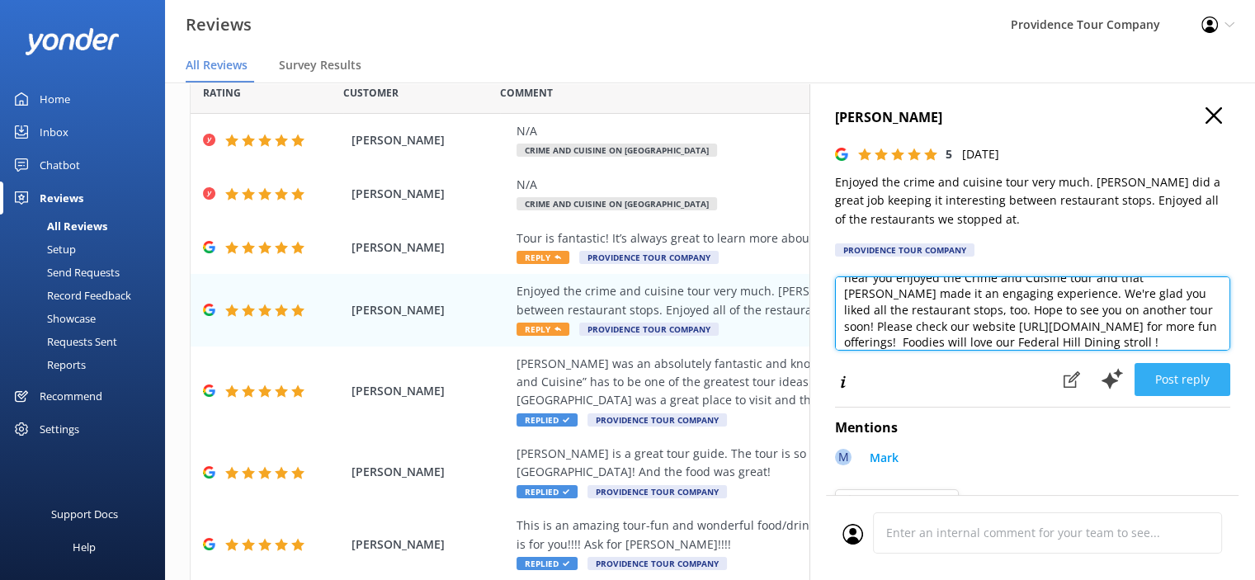
type textarea "Thank you so much for your wonderful review! We're delighted to hear you enjoye…"
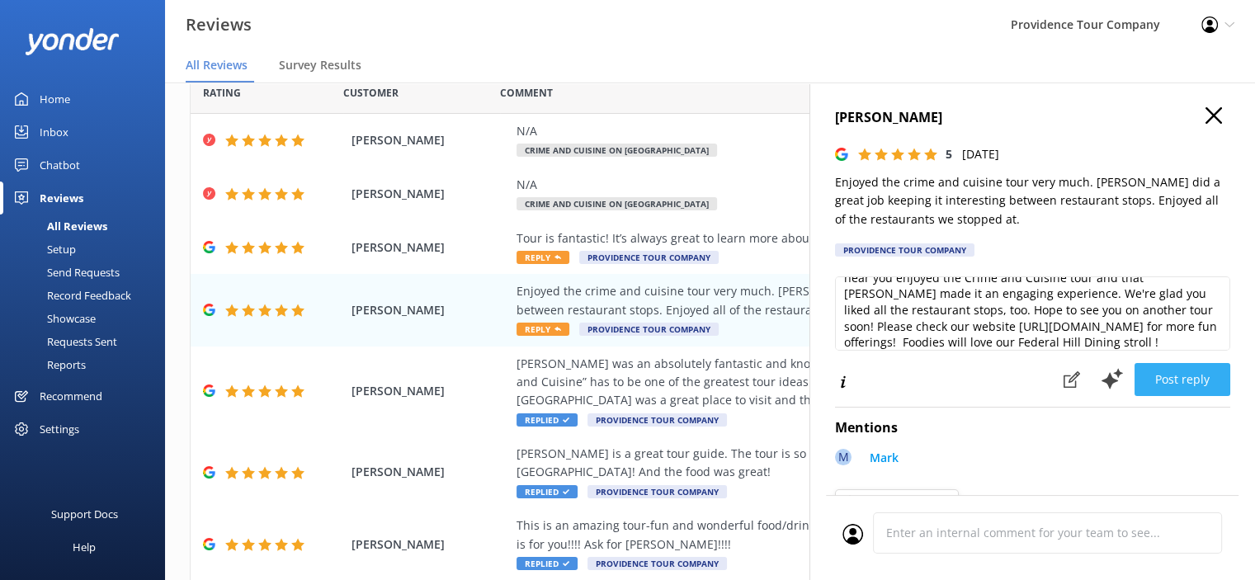
click at [1186, 385] on button "Post reply" at bounding box center [1183, 379] width 96 height 33
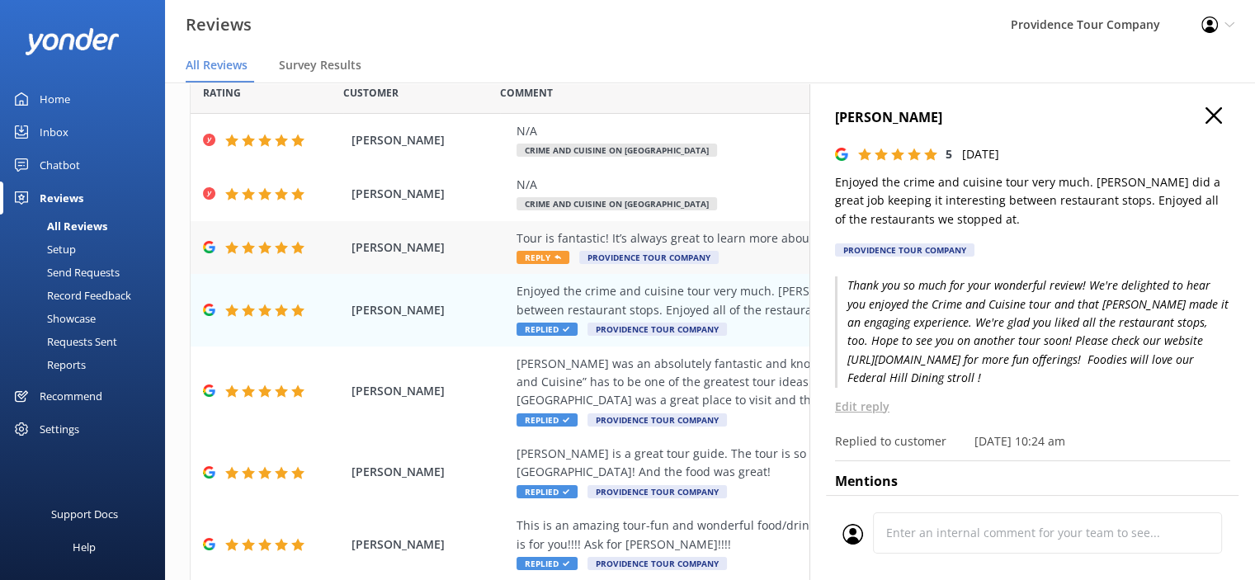
click at [683, 241] on div "Tour is fantastic! It’s always great to learn more about the cities near you." at bounding box center [818, 238] width 602 height 18
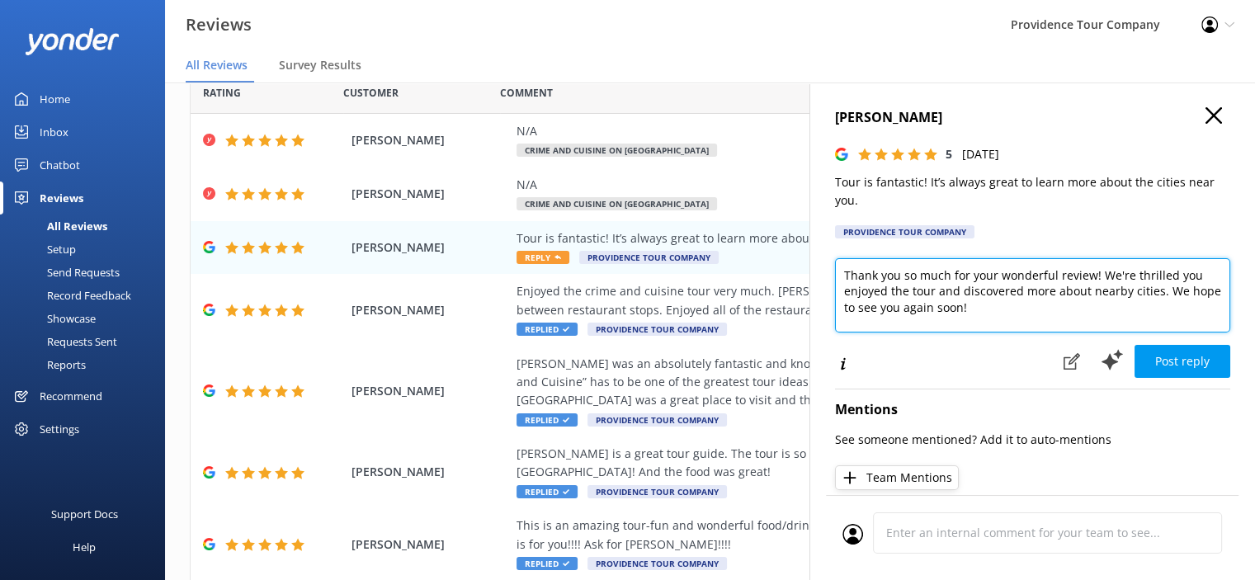
click at [1030, 319] on textarea "Thank you so much for your wonderful review! We're thrilled you enjoyed the tou…" at bounding box center [1032, 295] width 395 height 74
paste textarea "[URL][DOMAIN_NAME]"
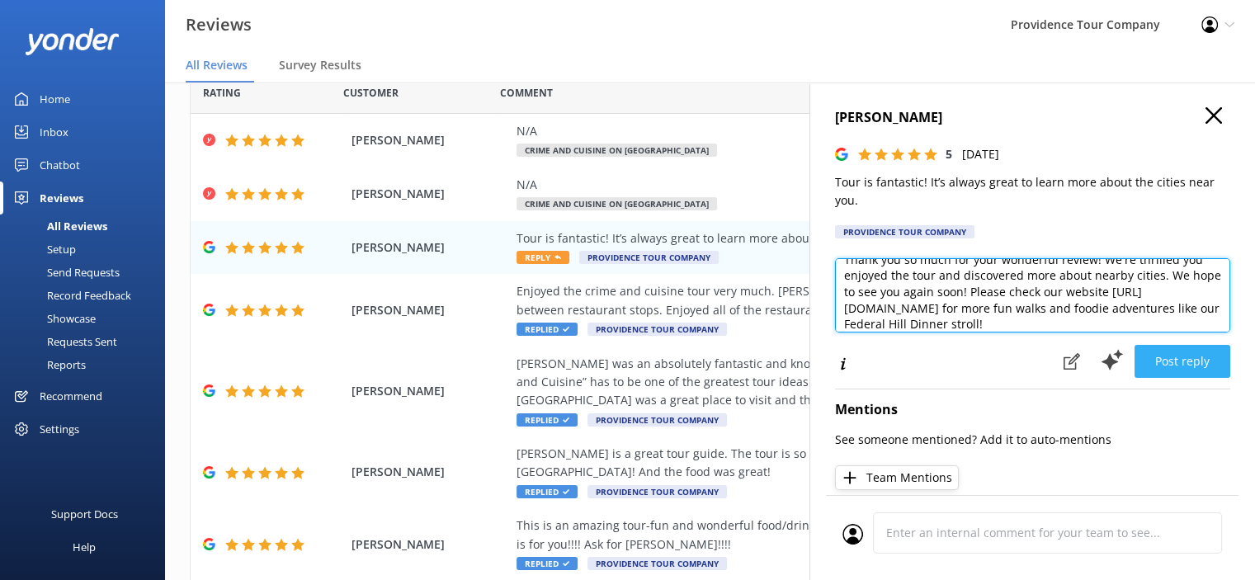
type textarea "Thank you so much for your wonderful review! We're thrilled you enjoyed the tou…"
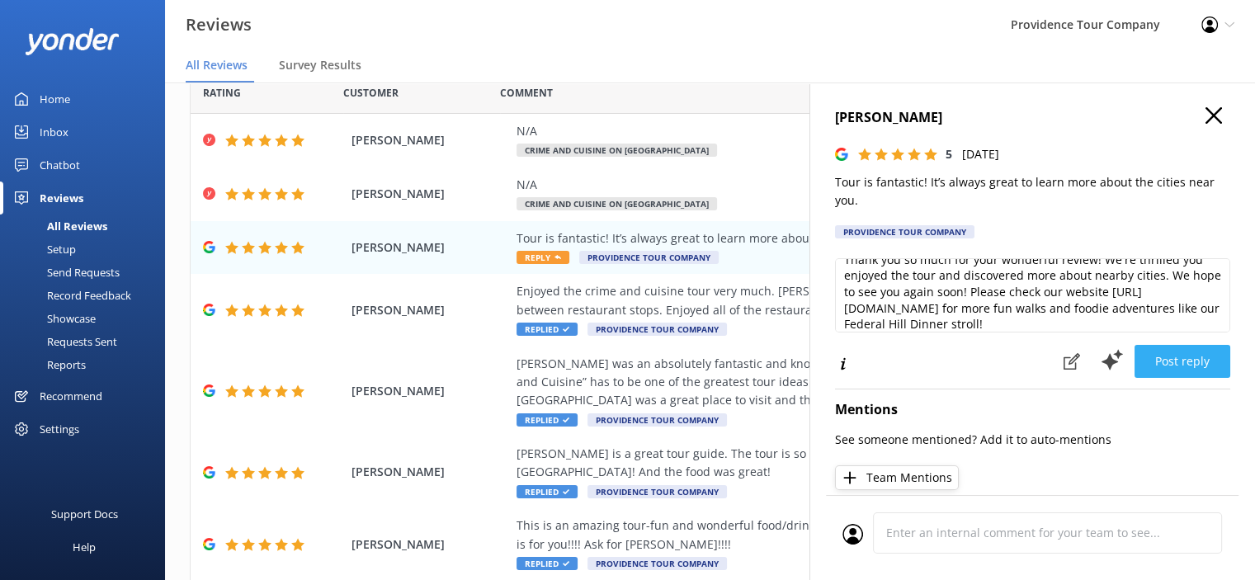
click at [1179, 362] on button "Post reply" at bounding box center [1183, 361] width 96 height 33
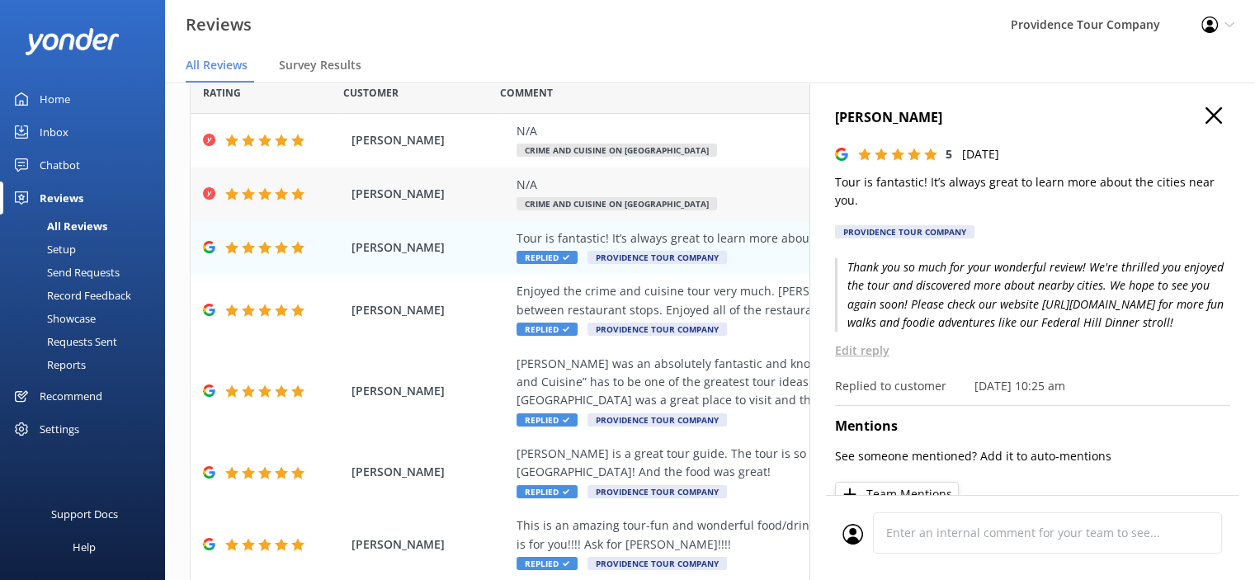
click at [633, 197] on div "N/A Crime and Cuisine on [GEOGRAPHIC_DATA]" at bounding box center [818, 194] width 602 height 37
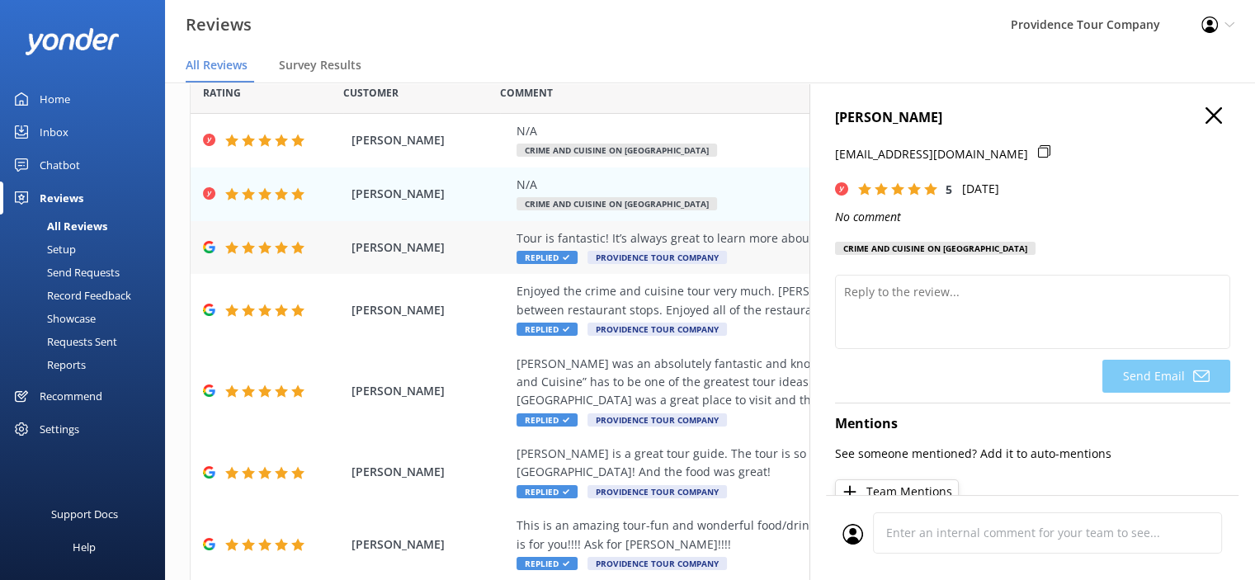
click at [729, 243] on div "Tour is fantastic! It’s always great to learn more about the cities near you." at bounding box center [818, 238] width 602 height 18
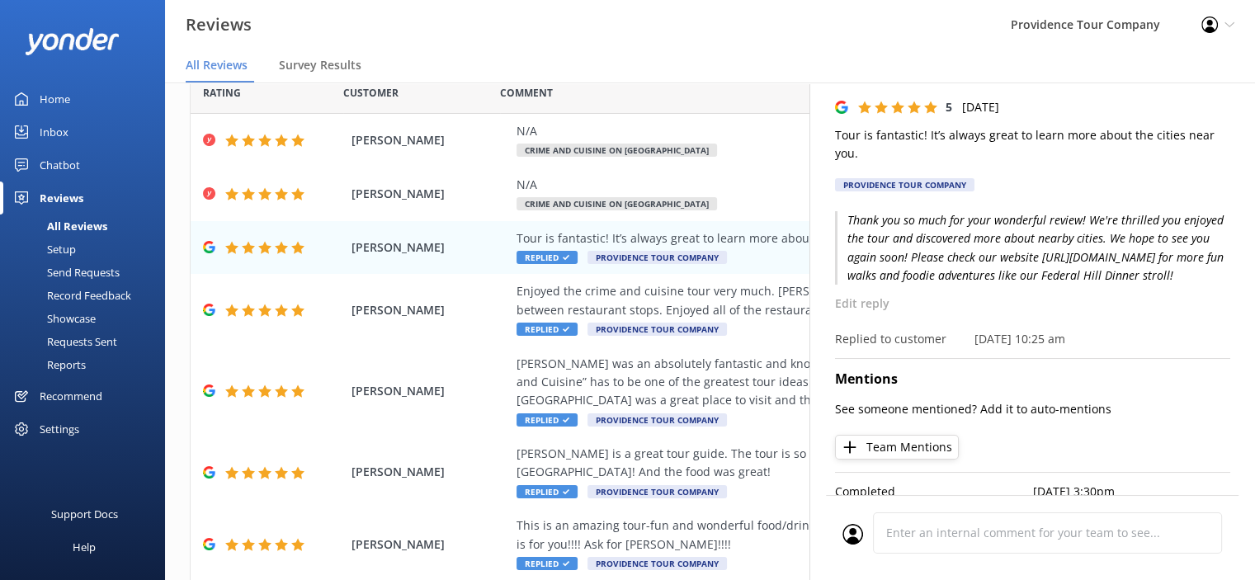
scroll to position [73, 0]
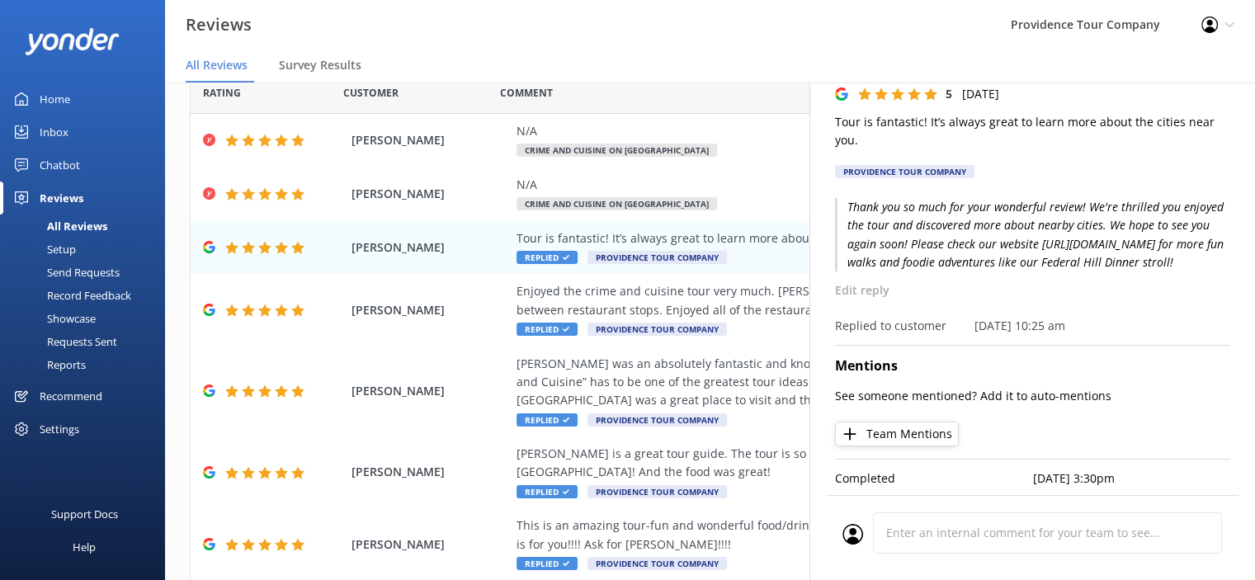
drag, startPoint x: 1219, startPoint y: 247, endPoint x: 844, endPoint y: 199, distance: 377.7
click at [844, 199] on div "[PERSON_NAME] 5 [DATE] Tour is fantastic! It’s always great to learn more about…" at bounding box center [1033, 373] width 446 height 580
copy p "Thank you so much for your wonderful review! We're thrilled you enjoyed the tou…"
click at [619, 191] on div "N/A" at bounding box center [818, 185] width 602 height 18
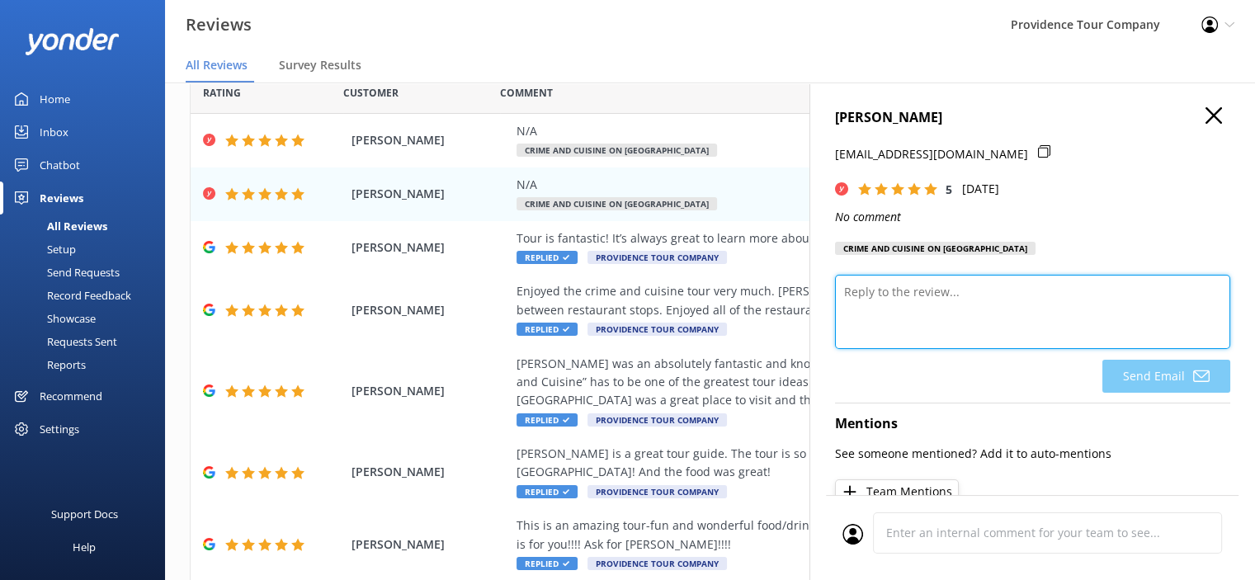
click at [936, 291] on textarea at bounding box center [1032, 312] width 395 height 74
paste textarea "Thank you so much for your wonderful review! We're thrilled you enjoyed the tou…"
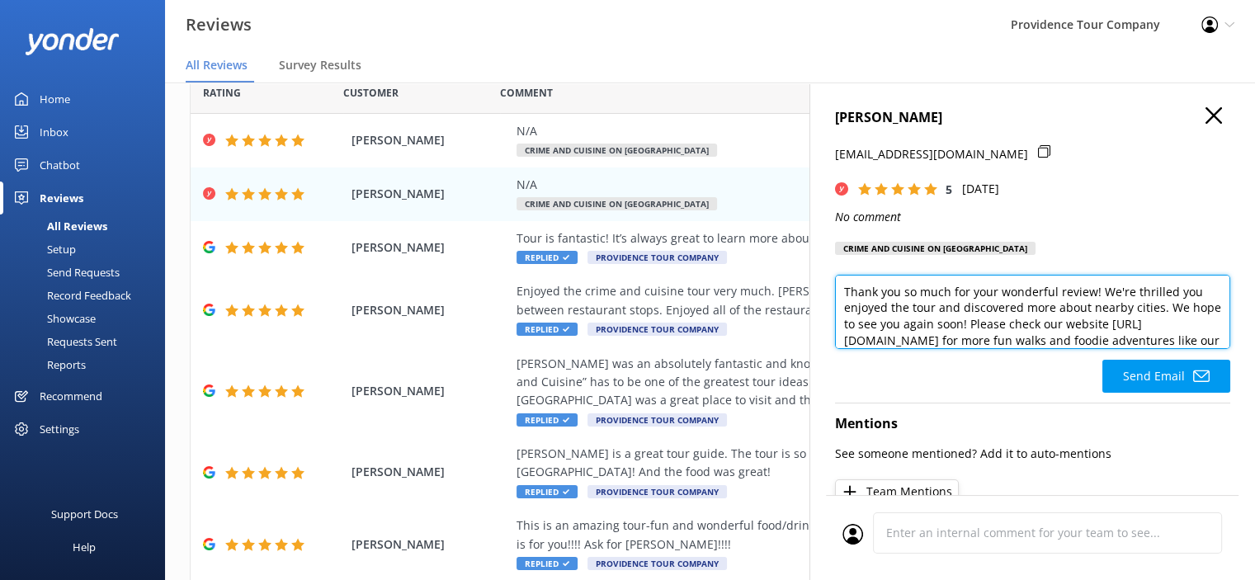
scroll to position [16, 0]
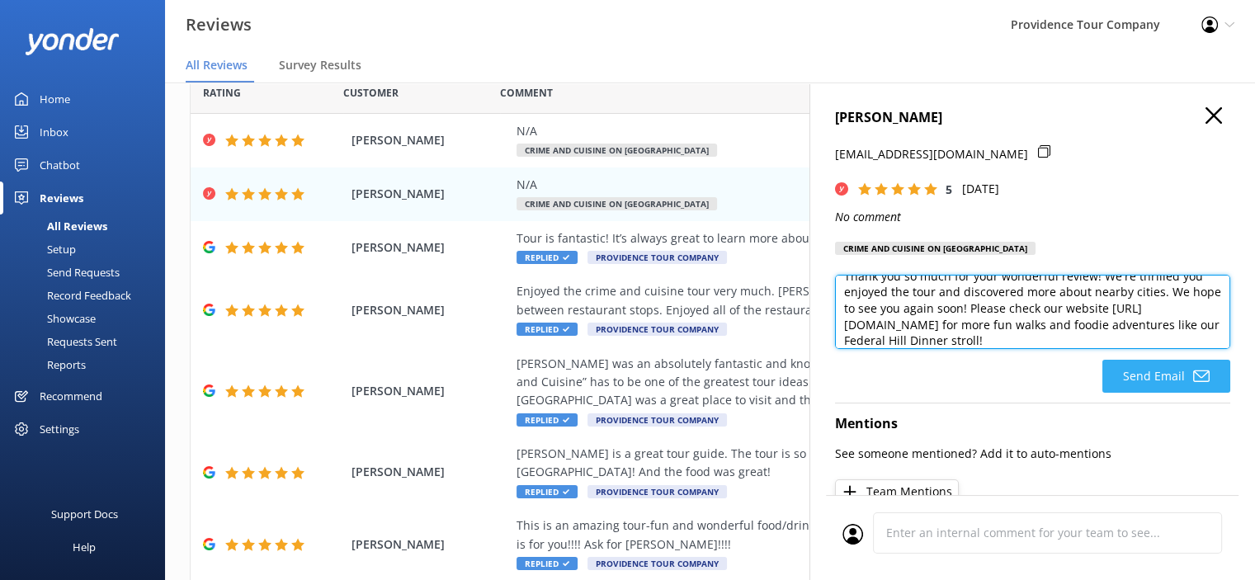
type textarea "Thank you so much for your wonderful review! We're thrilled you enjoyed the tou…"
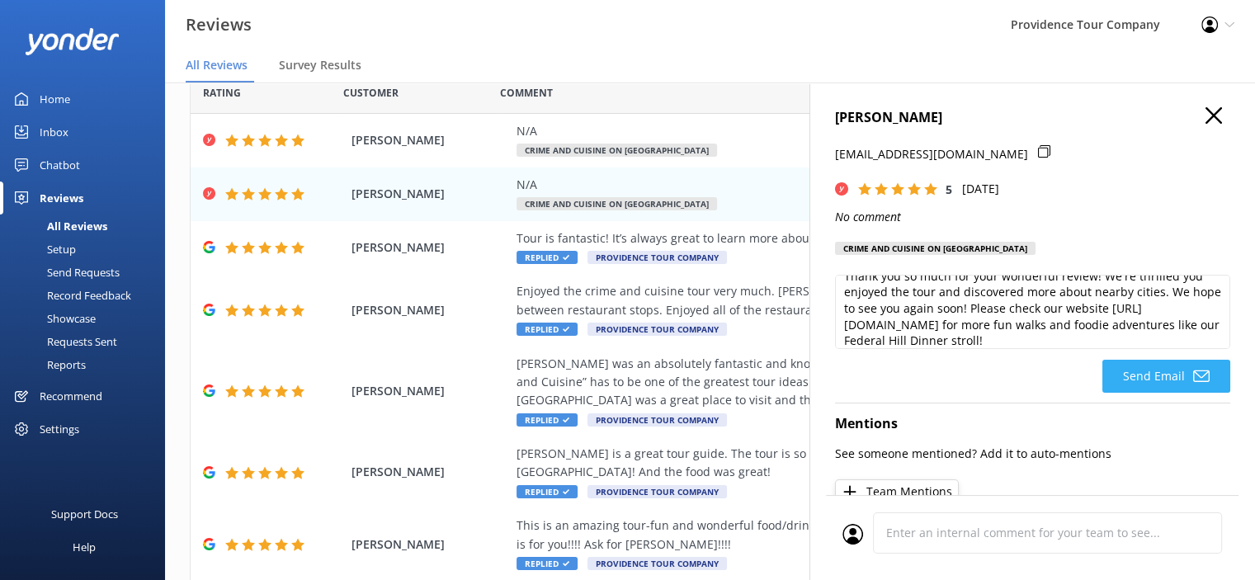
click at [1168, 380] on button "Send Email" at bounding box center [1167, 376] width 128 height 33
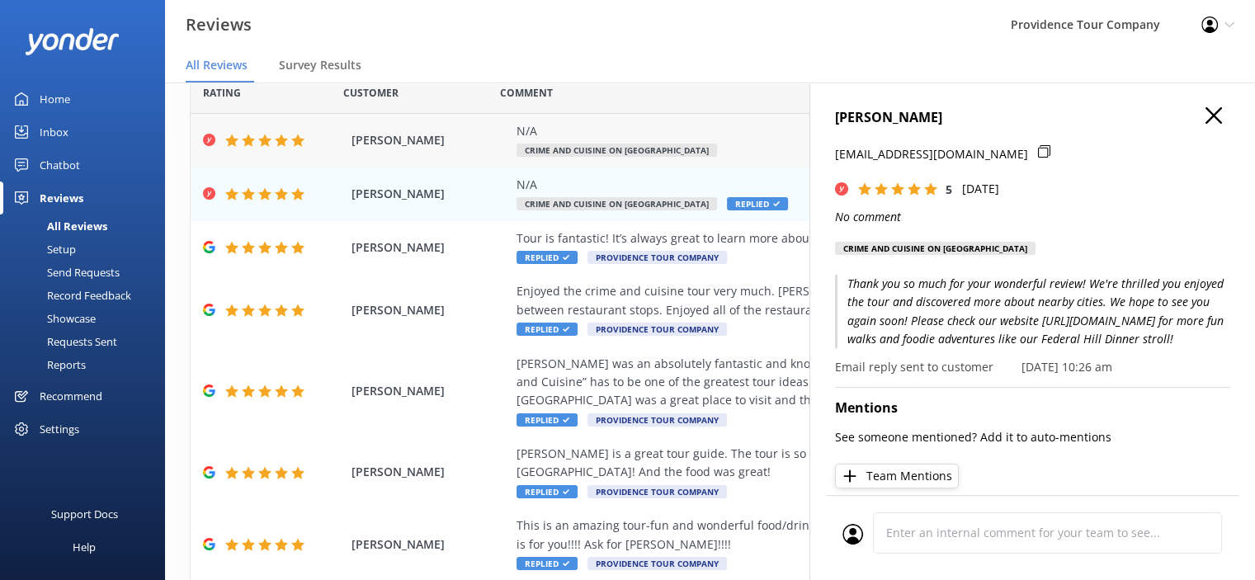
click at [657, 143] on div "N/A Crime and Cuisine on [GEOGRAPHIC_DATA]" at bounding box center [818, 140] width 602 height 37
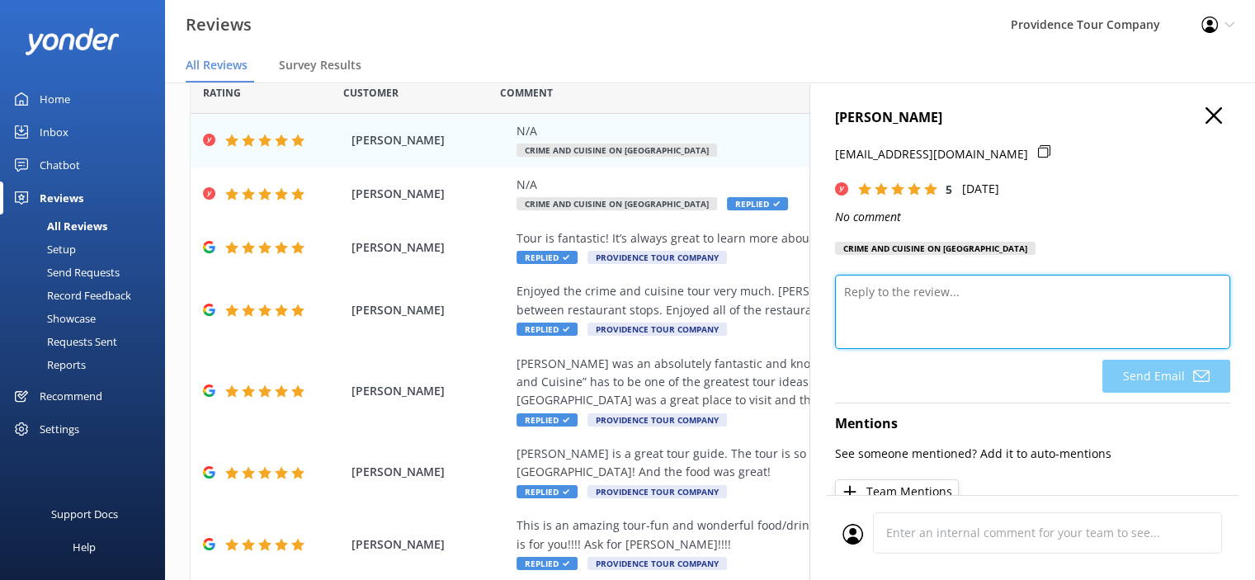
click at [1050, 294] on textarea at bounding box center [1032, 312] width 395 height 74
paste textarea "Thank you so much for your wonderful review! We're thrilled you enjoyed the tou…"
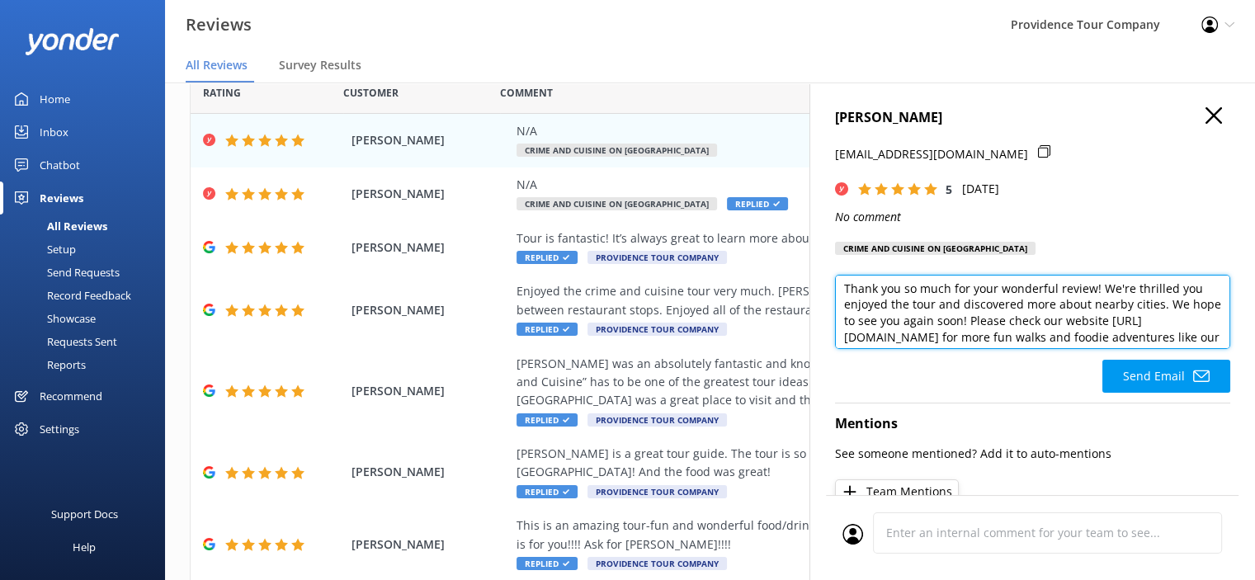
scroll to position [0, 0]
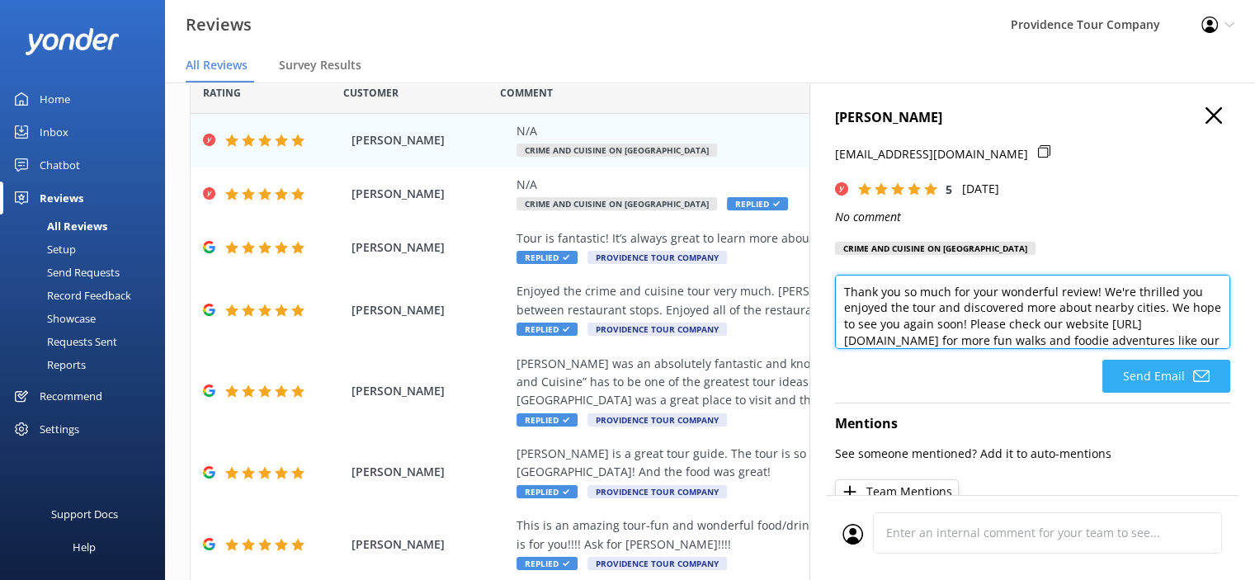
type textarea "Thank you so much for your wonderful review! We're thrilled you enjoyed the tou…"
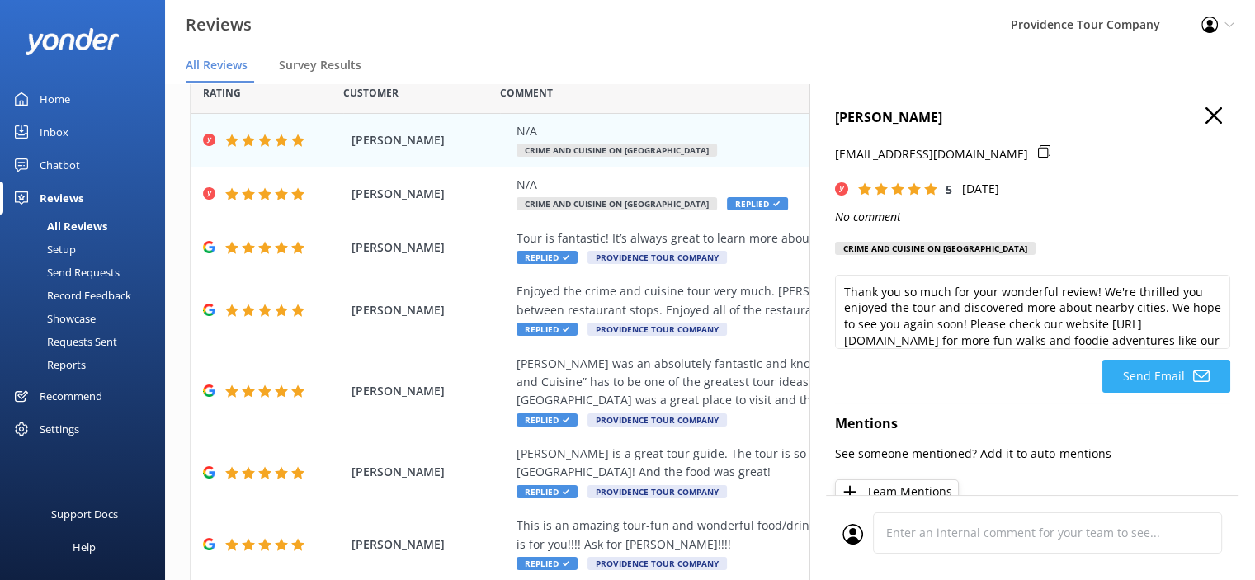
click at [1162, 375] on button "Send Email" at bounding box center [1167, 376] width 128 height 33
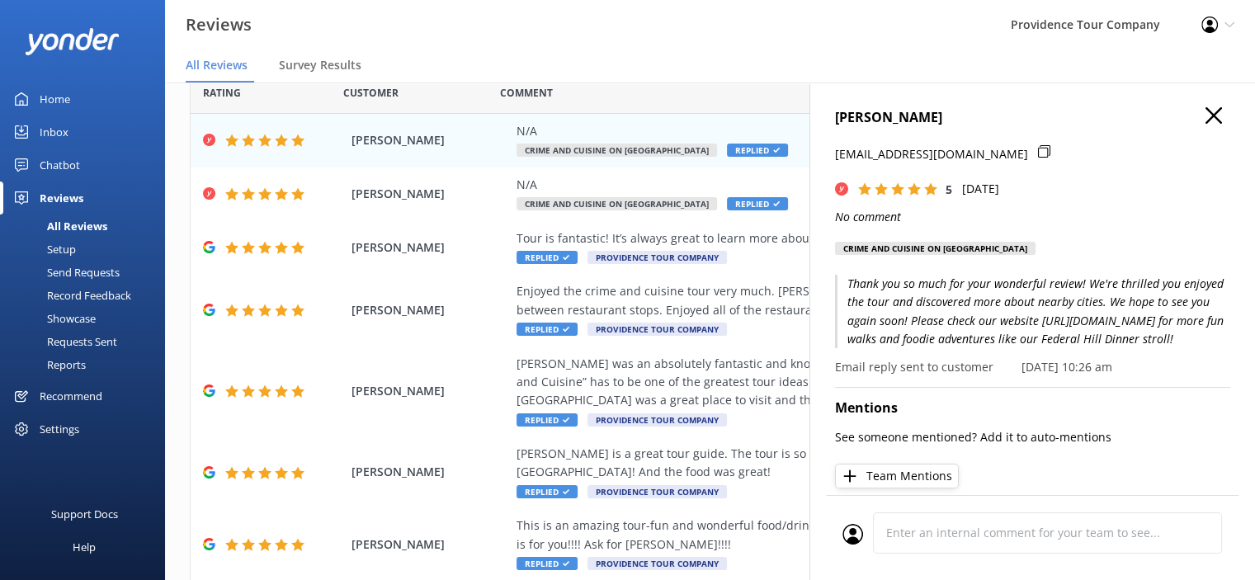
click at [1206, 112] on use "button" at bounding box center [1214, 115] width 17 height 17
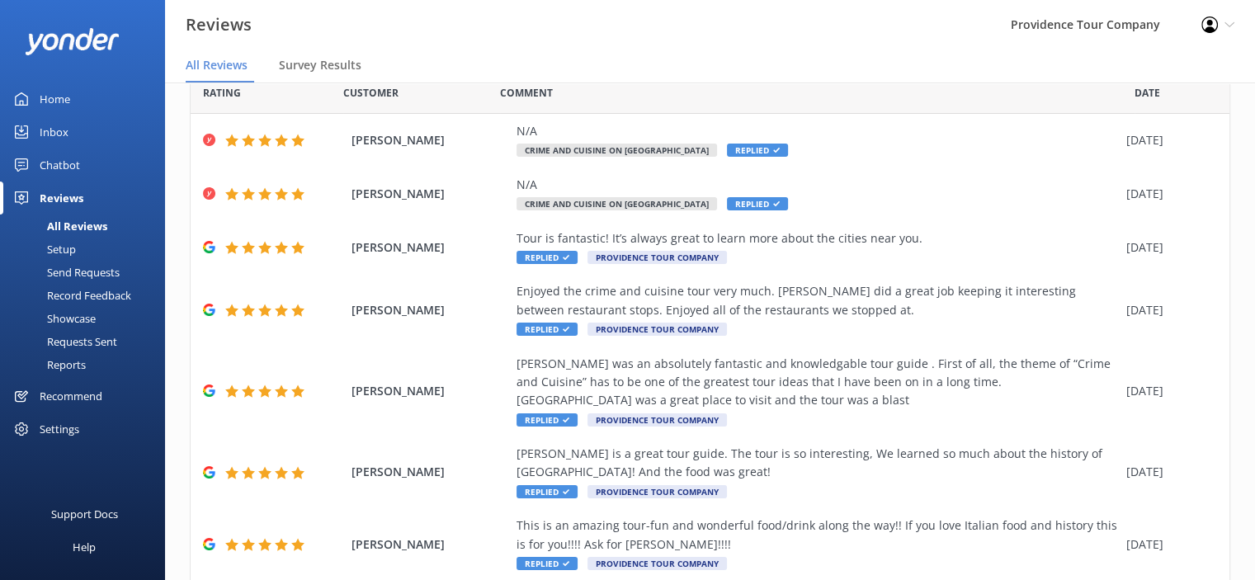
scroll to position [284, 0]
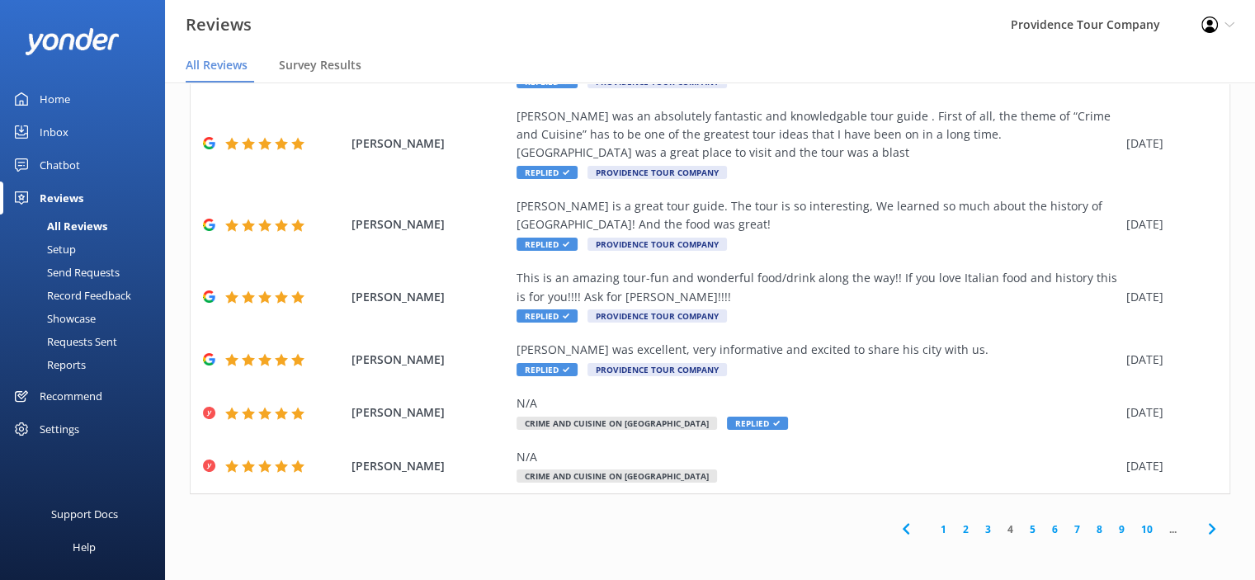
click at [977, 529] on link "3" at bounding box center [988, 530] width 22 height 16
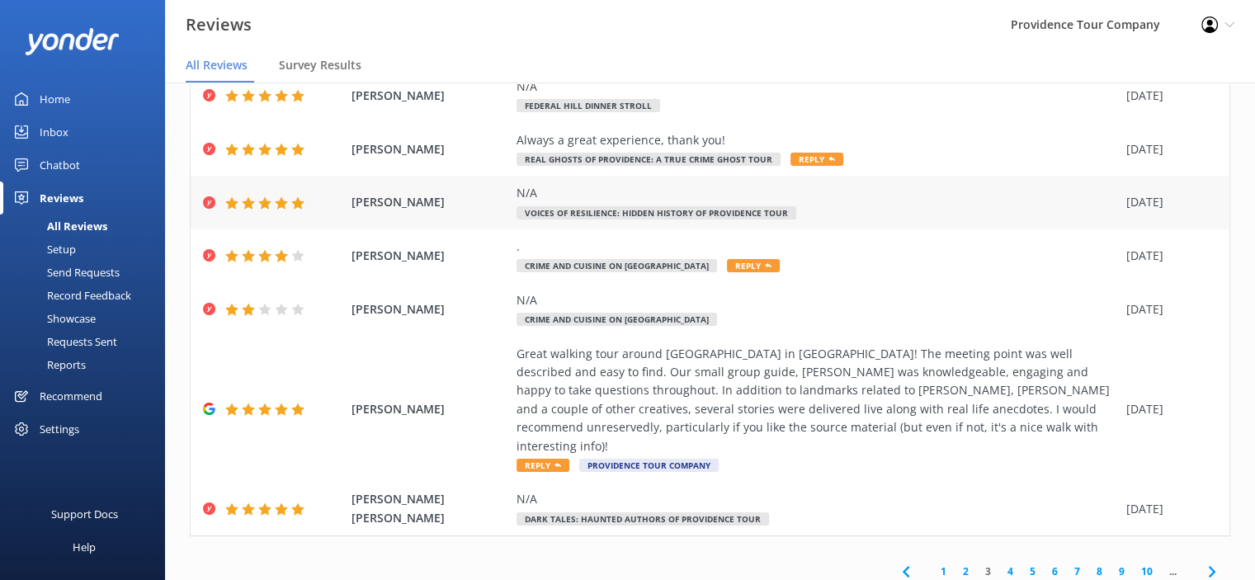
scroll to position [284, 0]
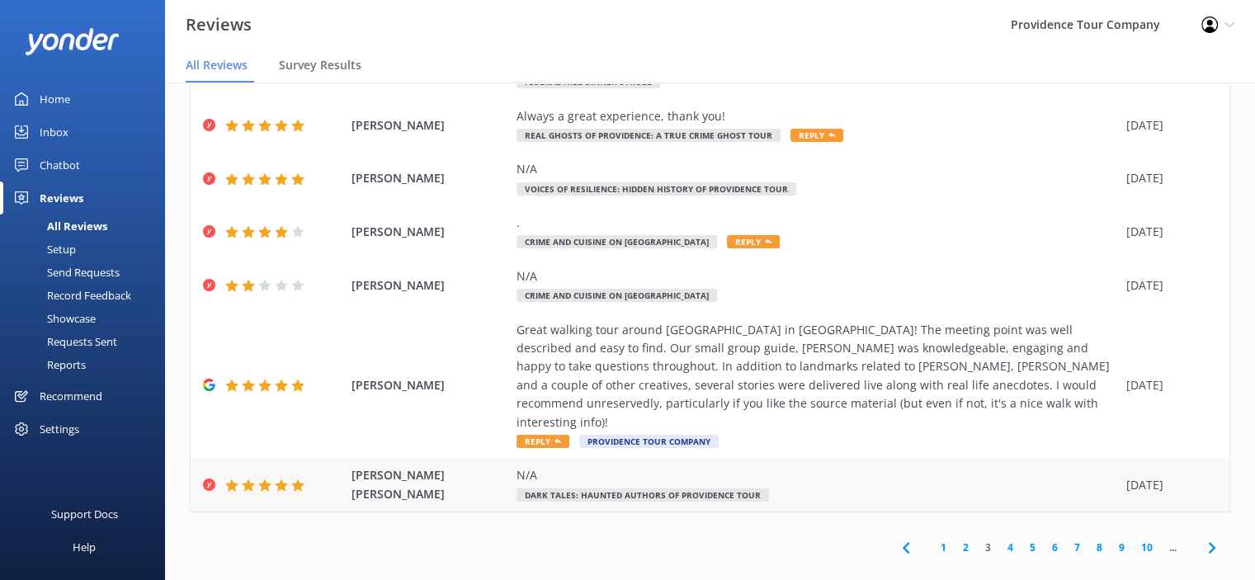
click at [742, 466] on div "N/A" at bounding box center [818, 475] width 602 height 18
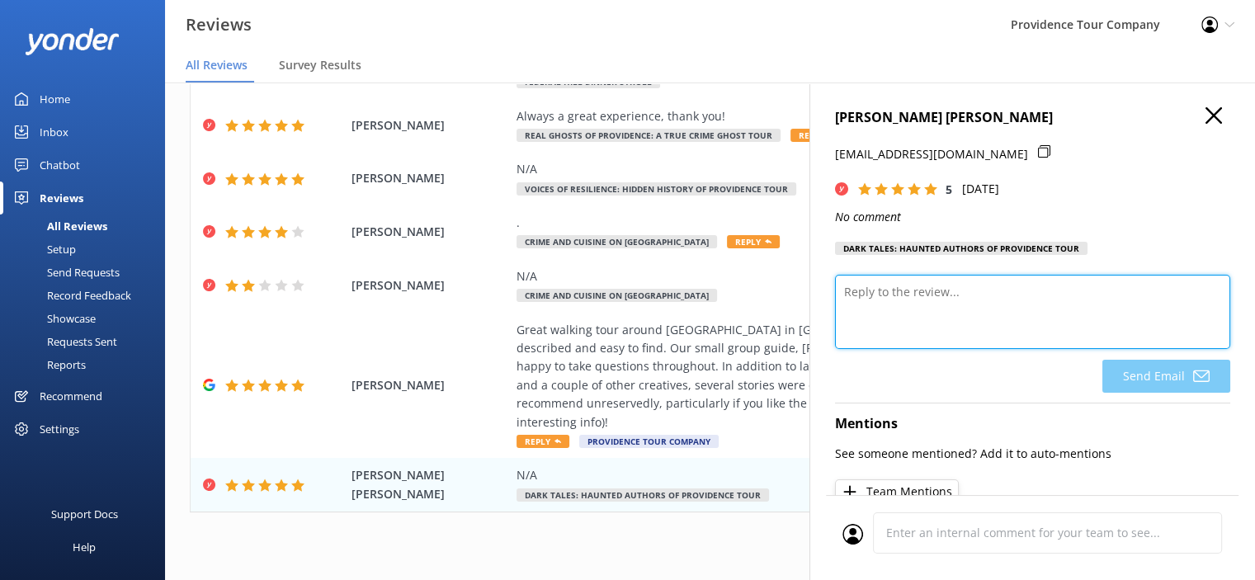
click at [1014, 290] on textarea at bounding box center [1032, 312] width 395 height 74
paste textarea "Thank you so much for your wonderful review! We're thrilled you enjoyed the tou…"
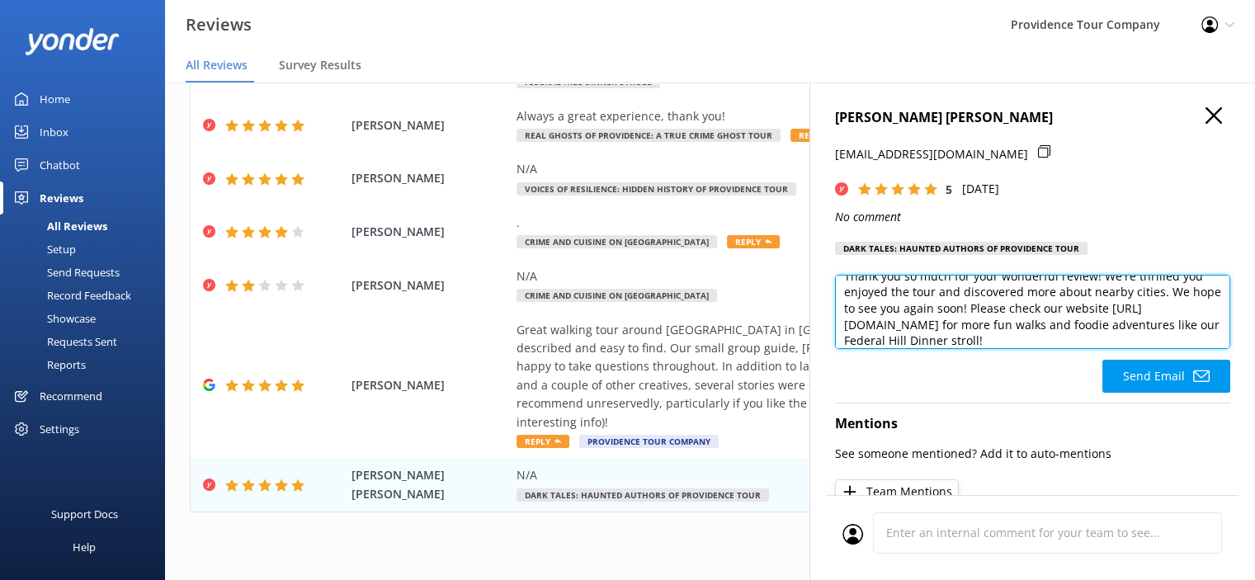
scroll to position [0, 0]
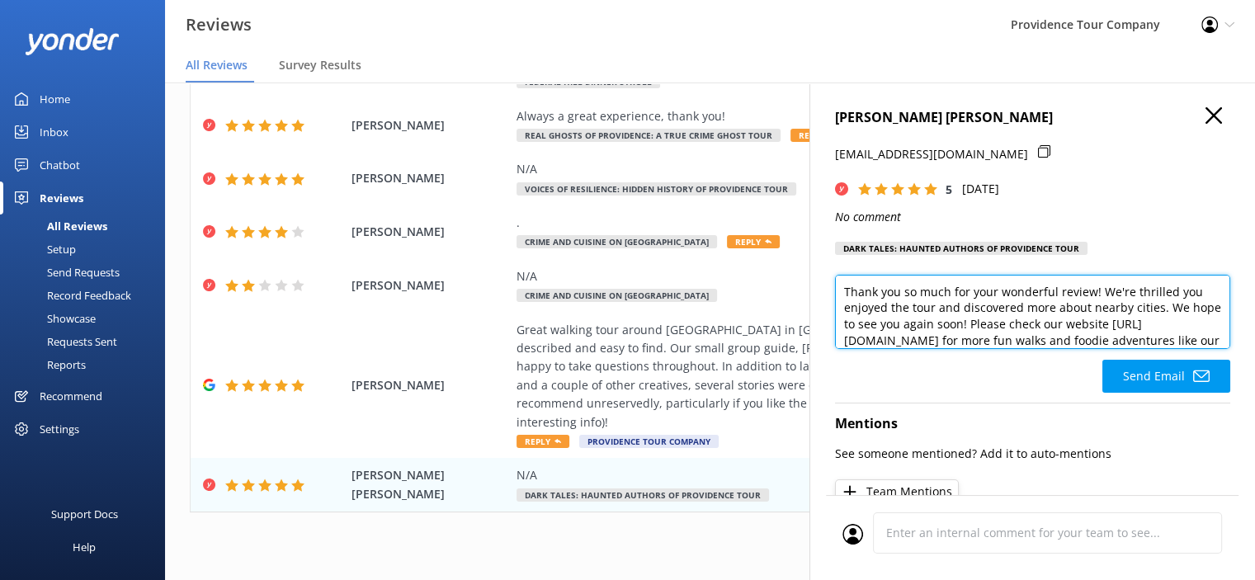
drag, startPoint x: 1156, startPoint y: 309, endPoint x: 934, endPoint y: 314, distance: 222.0
click at [934, 314] on textarea "Thank you so much for your wonderful review! We're thrilled you enjoyed the tou…" at bounding box center [1032, 312] width 395 height 74
click at [939, 309] on textarea "Thank you so much for your wonderful review! We're thrilled you enjoyed the tou…" at bounding box center [1032, 312] width 395 height 74
click at [943, 309] on textarea "Thank you so much for your wonderful review! We're thrilled you enjoyed the tou…" at bounding box center [1032, 312] width 395 height 74
click at [939, 312] on textarea "Thank you so much for your wonderful review! We're thrilled you enjoyed the tou…" at bounding box center [1032, 312] width 395 height 74
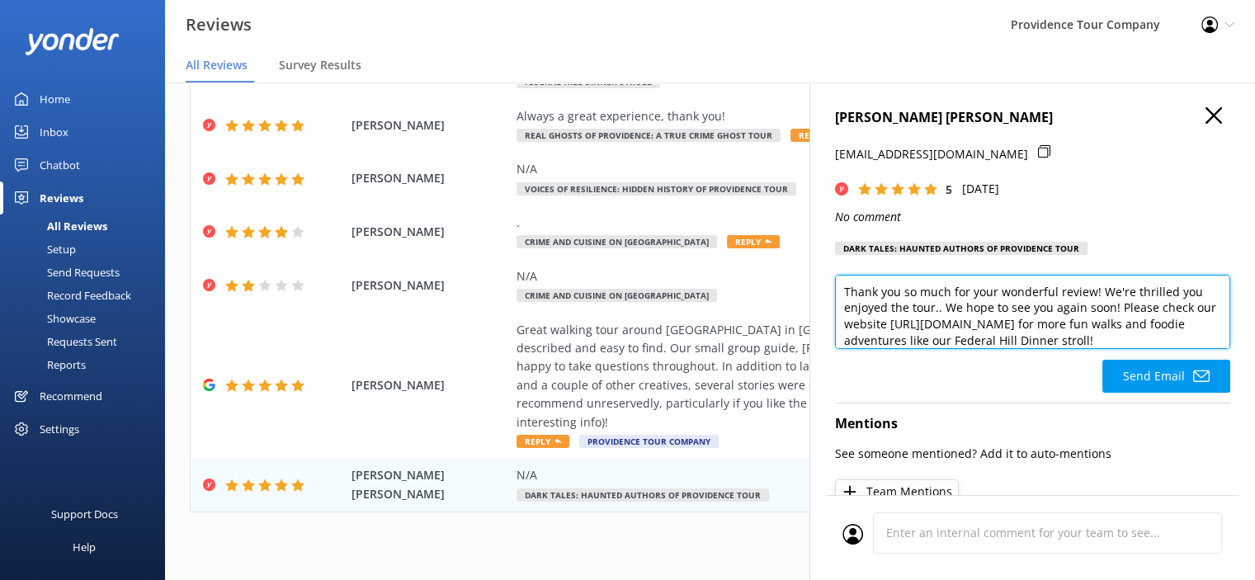
click at [939, 316] on textarea "Thank you so much for your wonderful review! We're thrilled you enjoyed the tou…" at bounding box center [1032, 312] width 395 height 74
click at [938, 314] on textarea "Thank you so much for your wonderful review! We're thrilled you enjoyed the tou…" at bounding box center [1032, 312] width 395 height 74
type textarea "Thank you so much for your wonderful review! We're thrilled you enjoyed the tou…"
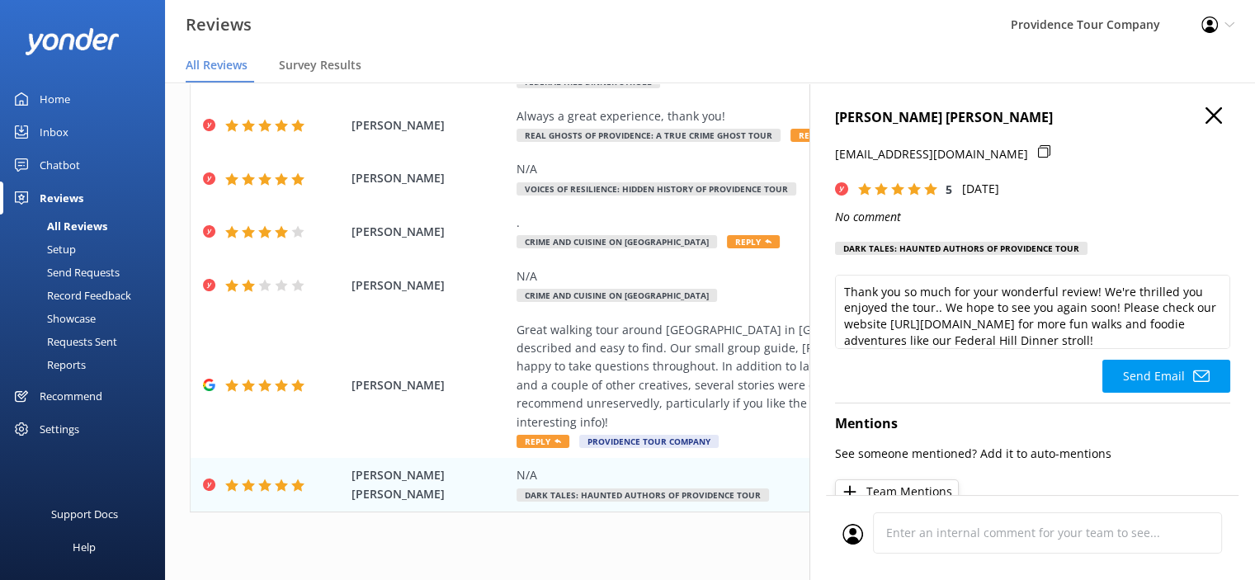
click at [1152, 385] on button "Send Email" at bounding box center [1167, 376] width 128 height 33
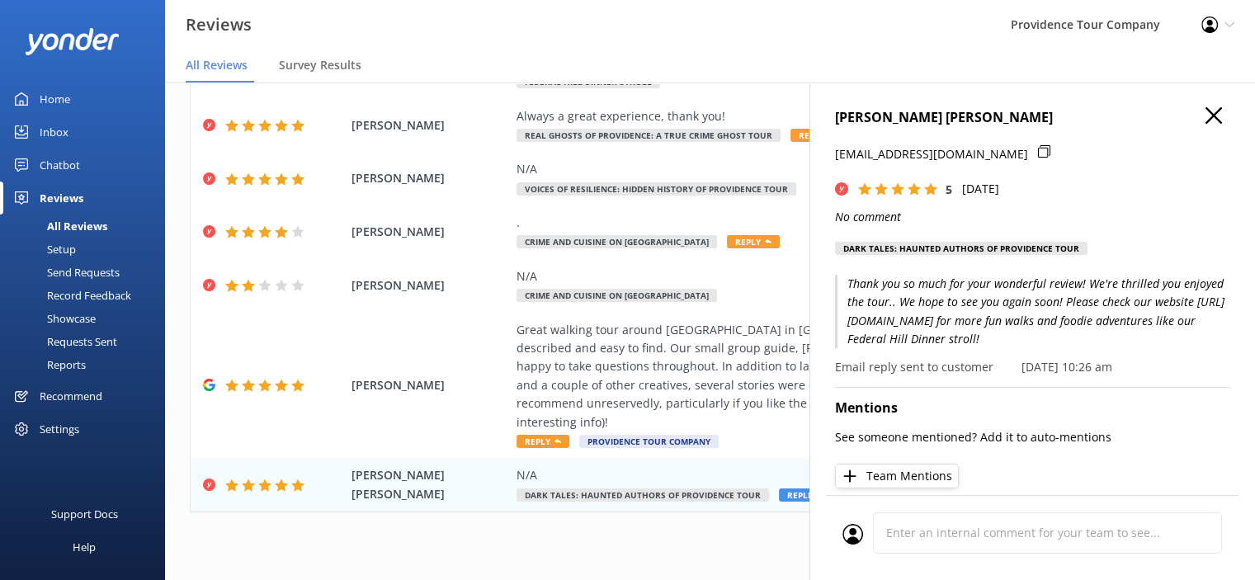
click at [1206, 112] on icon "button" at bounding box center [1214, 115] width 17 height 17
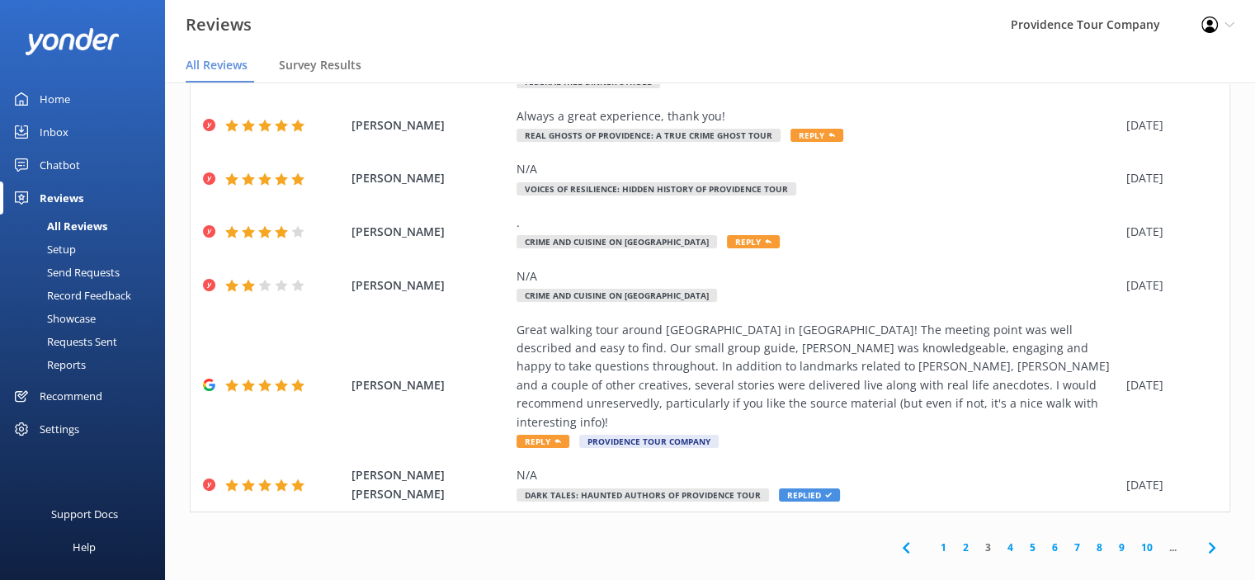
click at [999, 540] on link "4" at bounding box center [1010, 548] width 22 height 16
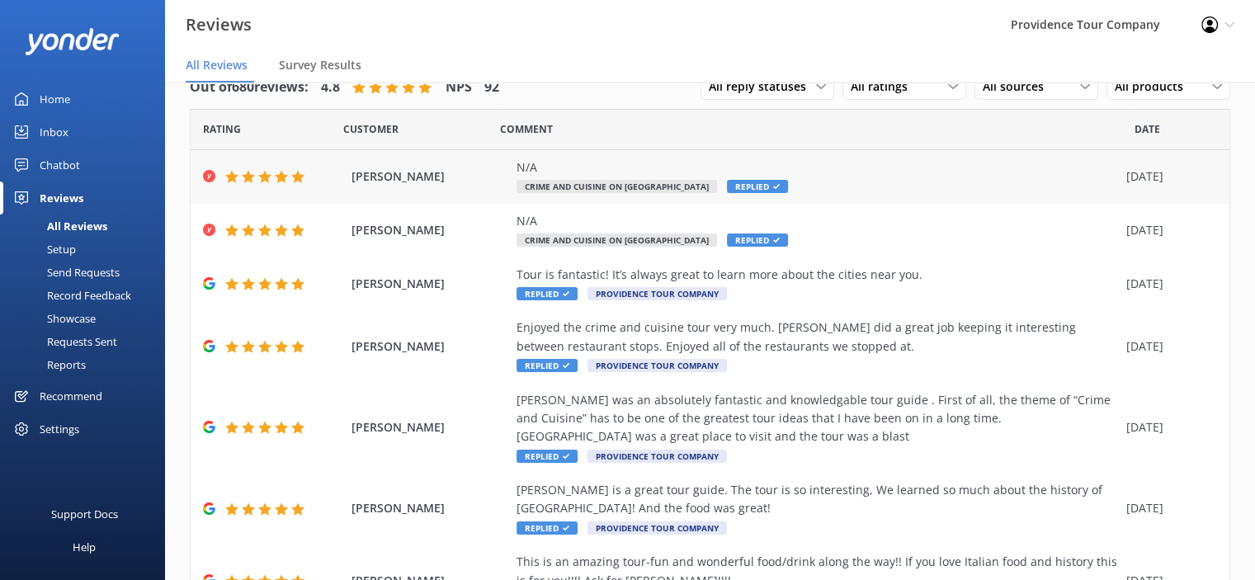
click at [666, 170] on div "N/A" at bounding box center [818, 167] width 602 height 18
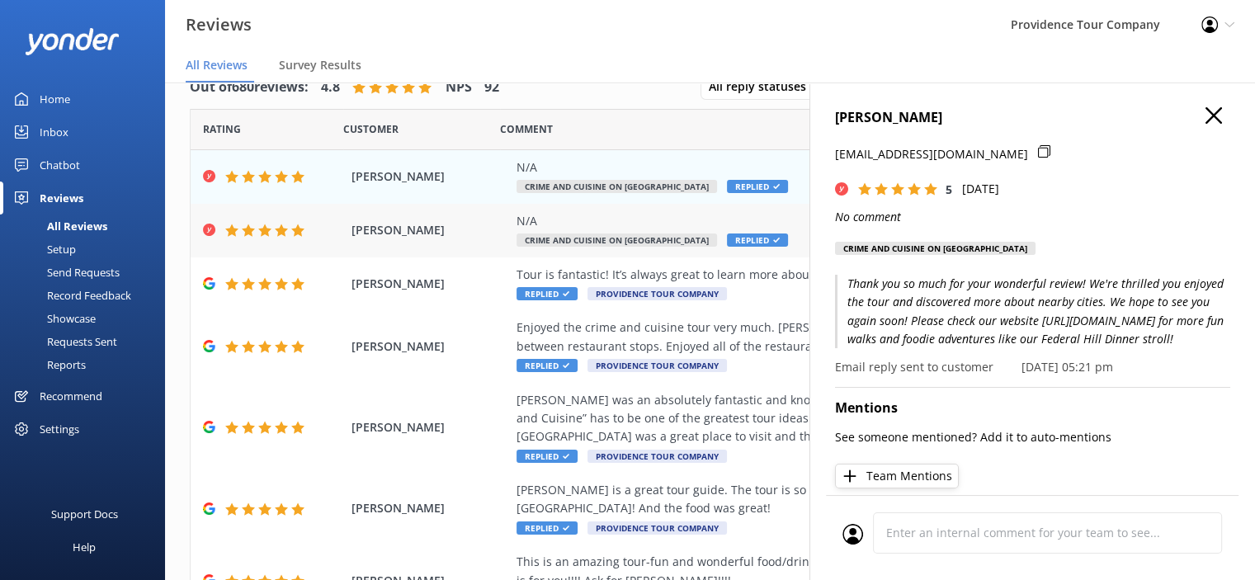
click at [637, 239] on span "Crime and Cuisine on [GEOGRAPHIC_DATA]" at bounding box center [617, 240] width 201 height 13
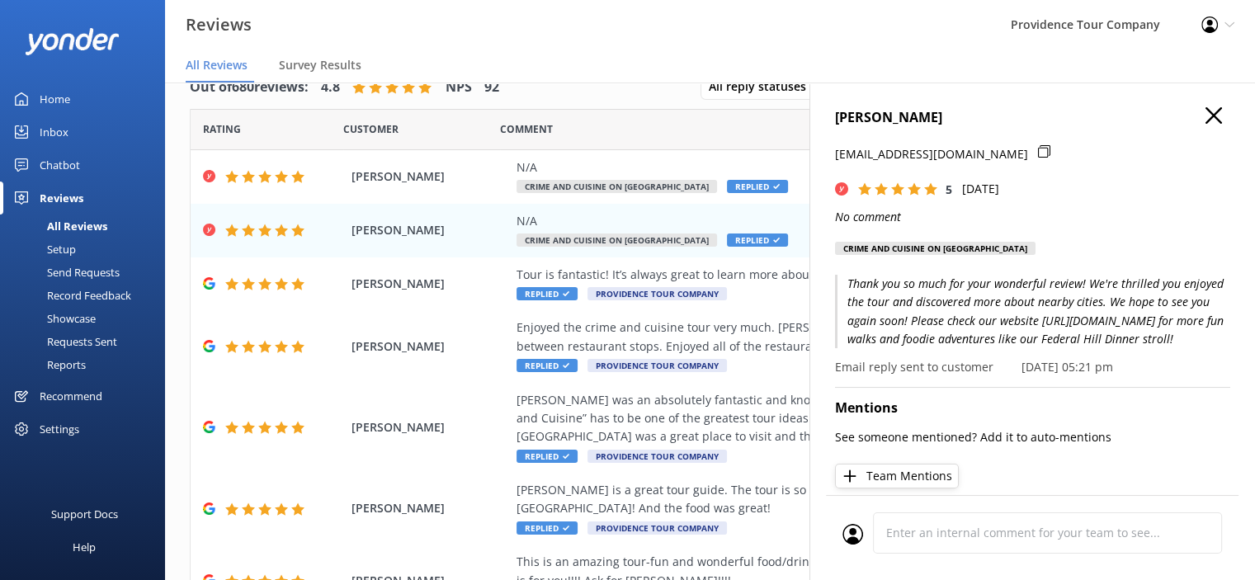
click at [1207, 108] on use "button" at bounding box center [1214, 115] width 17 height 17
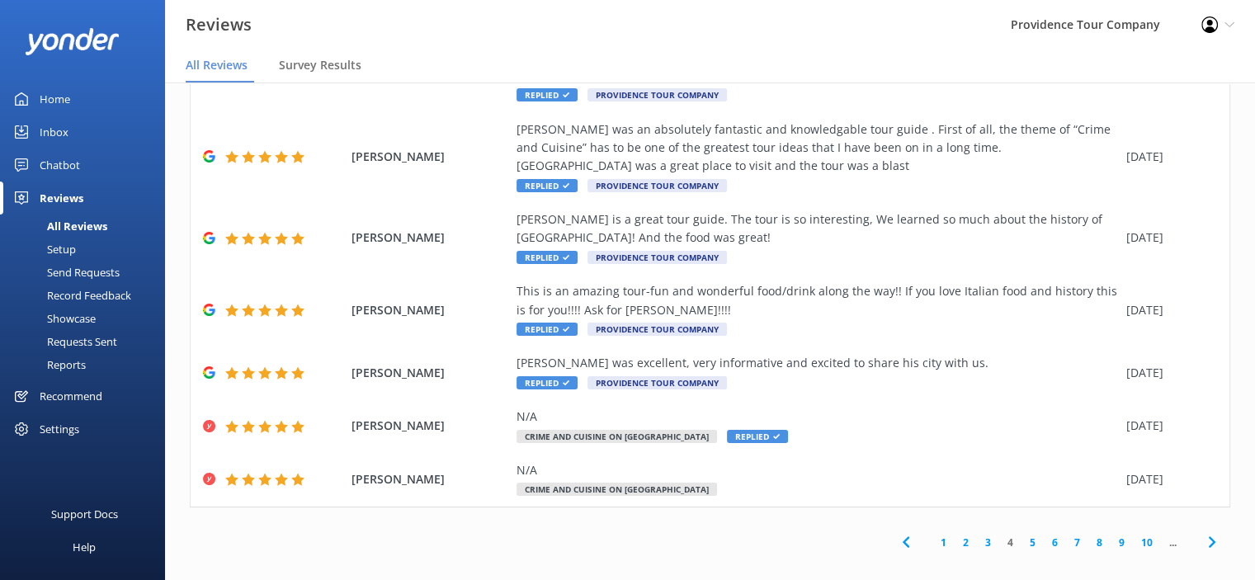
scroll to position [284, 0]
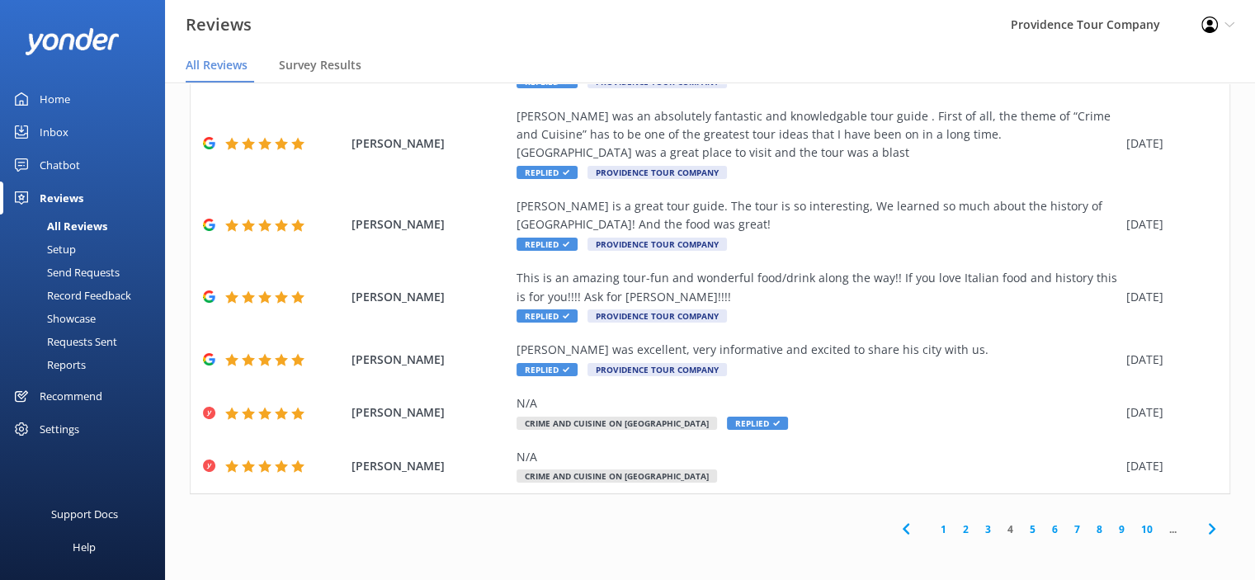
click at [979, 531] on link "3" at bounding box center [988, 530] width 22 height 16
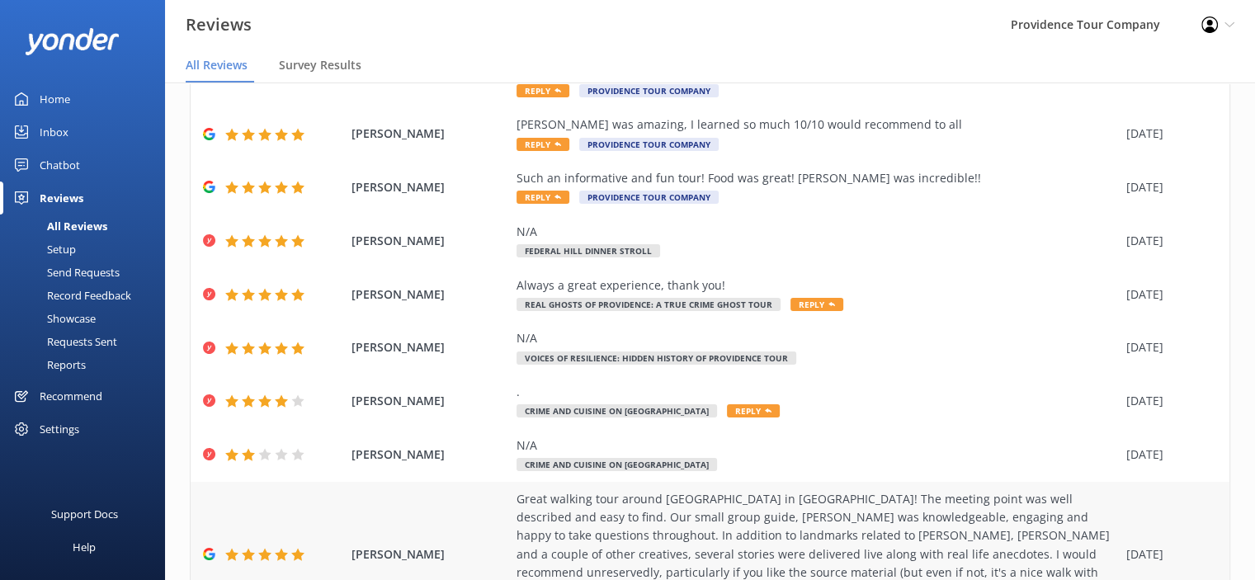
scroll to position [284, 0]
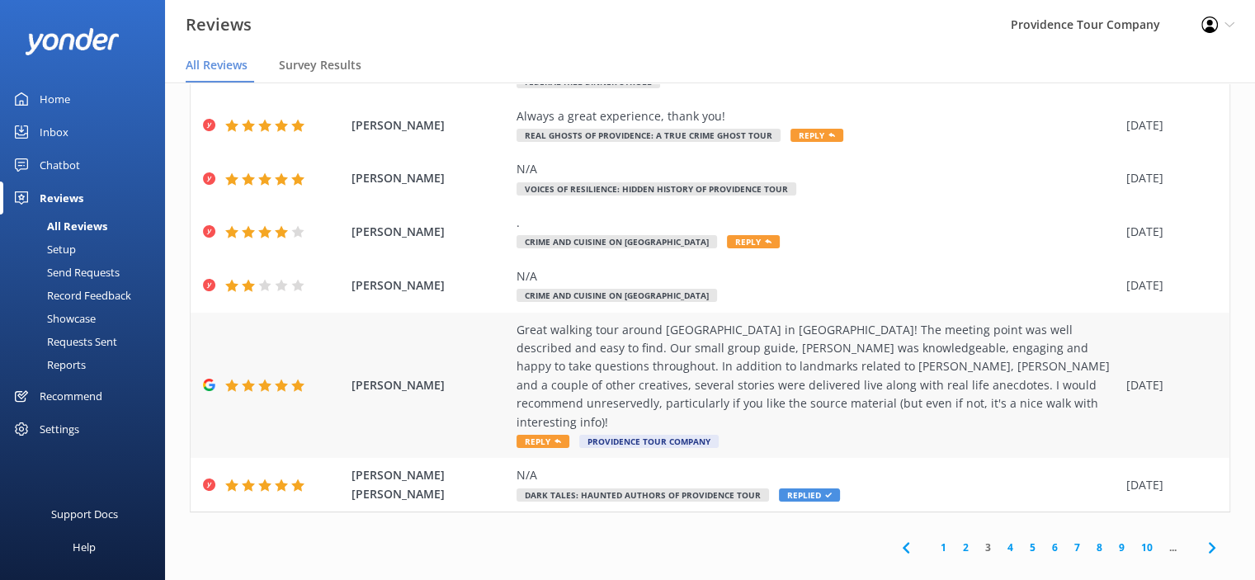
click at [706, 359] on div "Great walking tour around [GEOGRAPHIC_DATA] in [GEOGRAPHIC_DATA]! The meeting p…" at bounding box center [818, 376] width 602 height 111
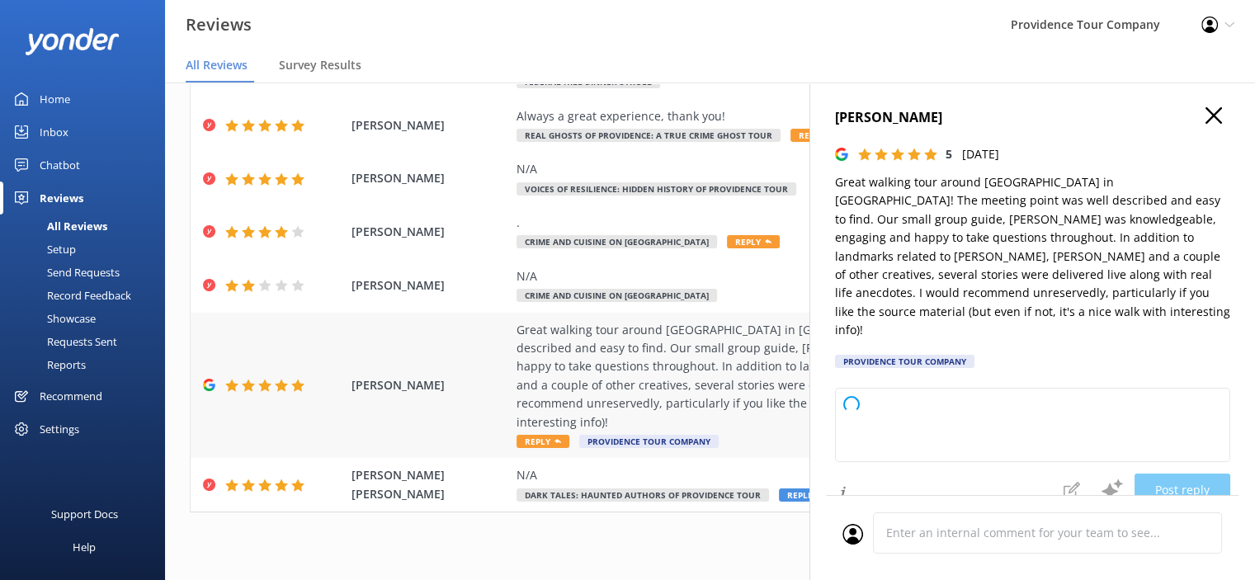
type textarea "Thank you so much for your wonderful review! We're delighted to hear you enjoye…"
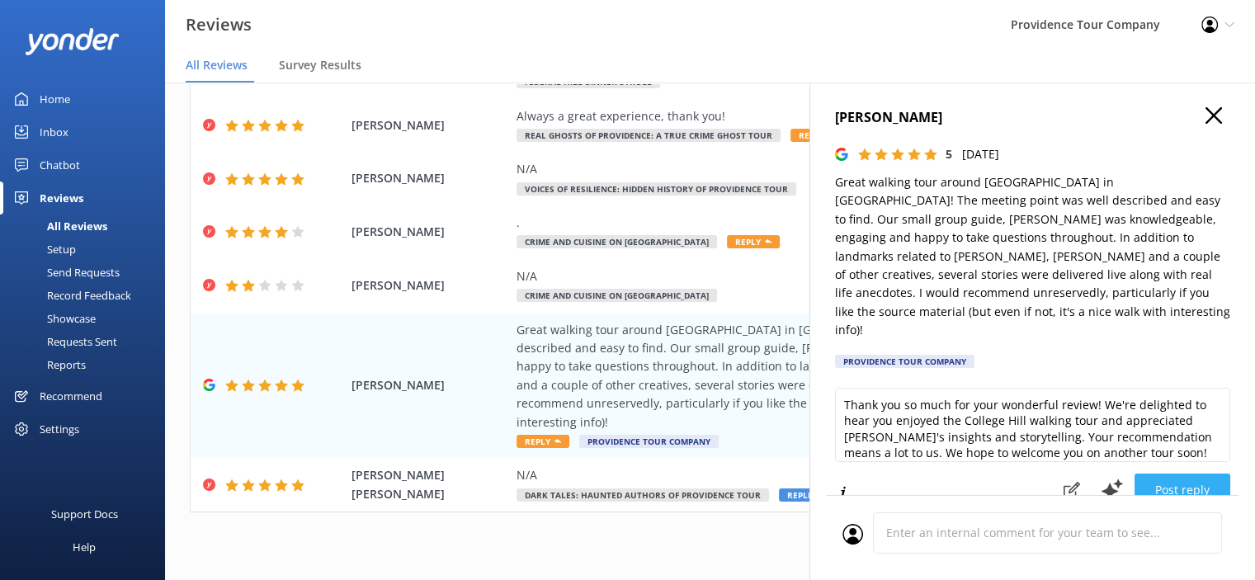
click at [1189, 474] on button "Post reply" at bounding box center [1183, 490] width 96 height 33
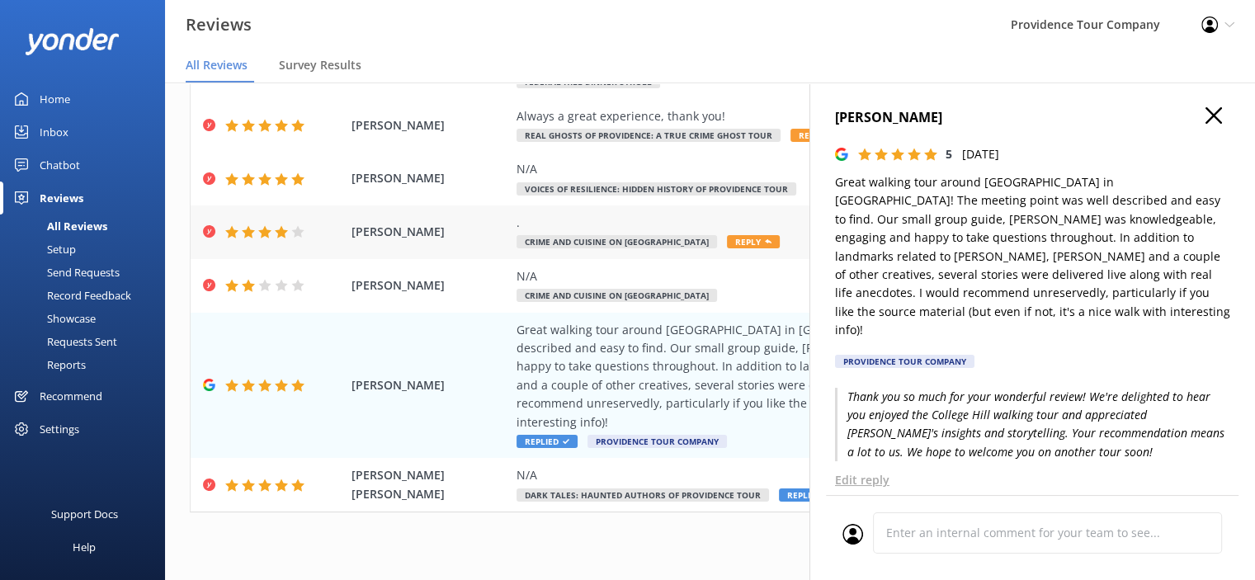
scroll to position [0, 0]
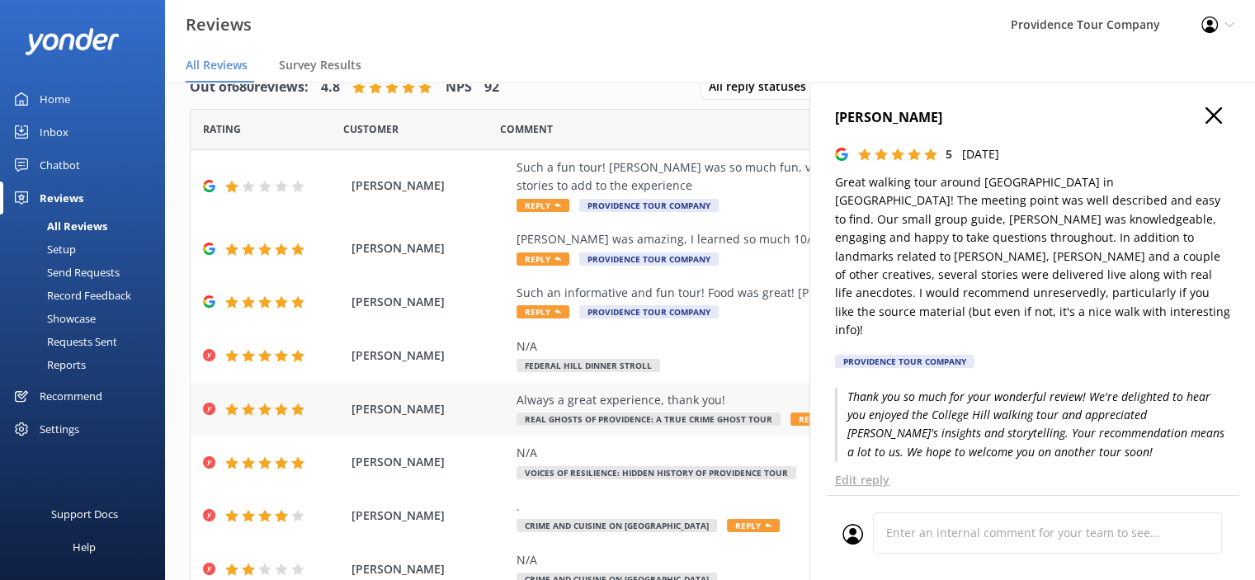
click at [657, 404] on div "Always a great experience, thank you!" at bounding box center [818, 400] width 602 height 18
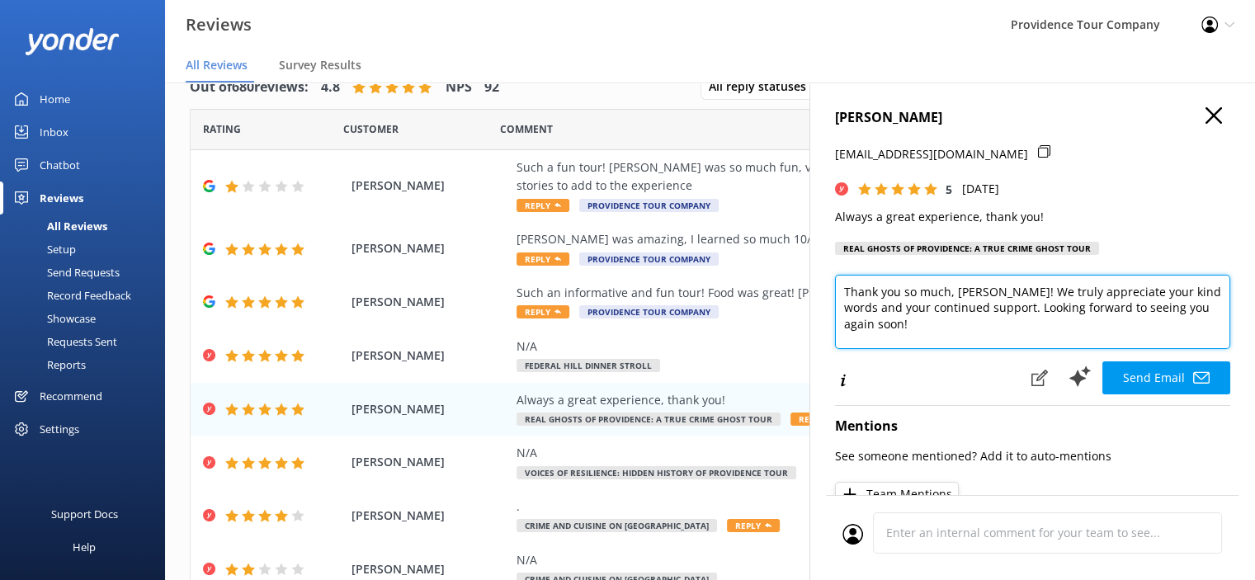
click at [972, 333] on textarea "Thank you so much, [PERSON_NAME]! We truly appreciate your kind words and your …" at bounding box center [1032, 312] width 395 height 74
paste textarea "Thank you so much for your wonderful review! We're thrilled you enjoyed the tou…"
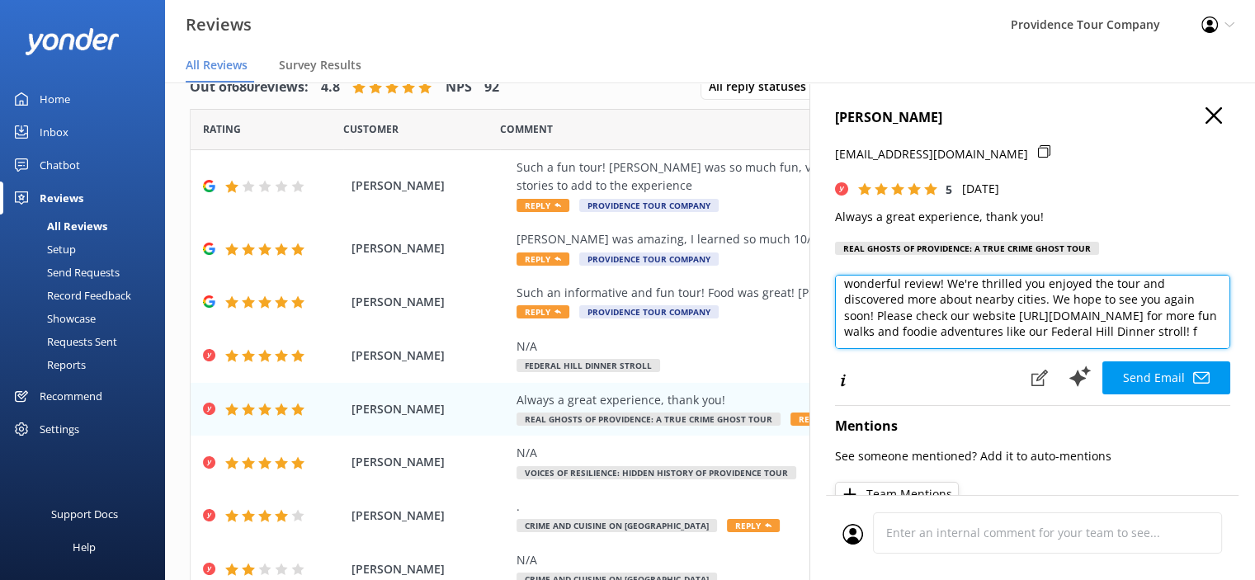
scroll to position [73, 0]
drag, startPoint x: 947, startPoint y: 342, endPoint x: 932, endPoint y: 339, distance: 15.2
click at [914, 342] on textarea "Thank you so much, [PERSON_NAME]! We truly appreciate your kind words and your …" at bounding box center [1032, 312] width 395 height 74
type textarea "Thank you so much, [PERSON_NAME]! We truly appreciate your kind words and your …"
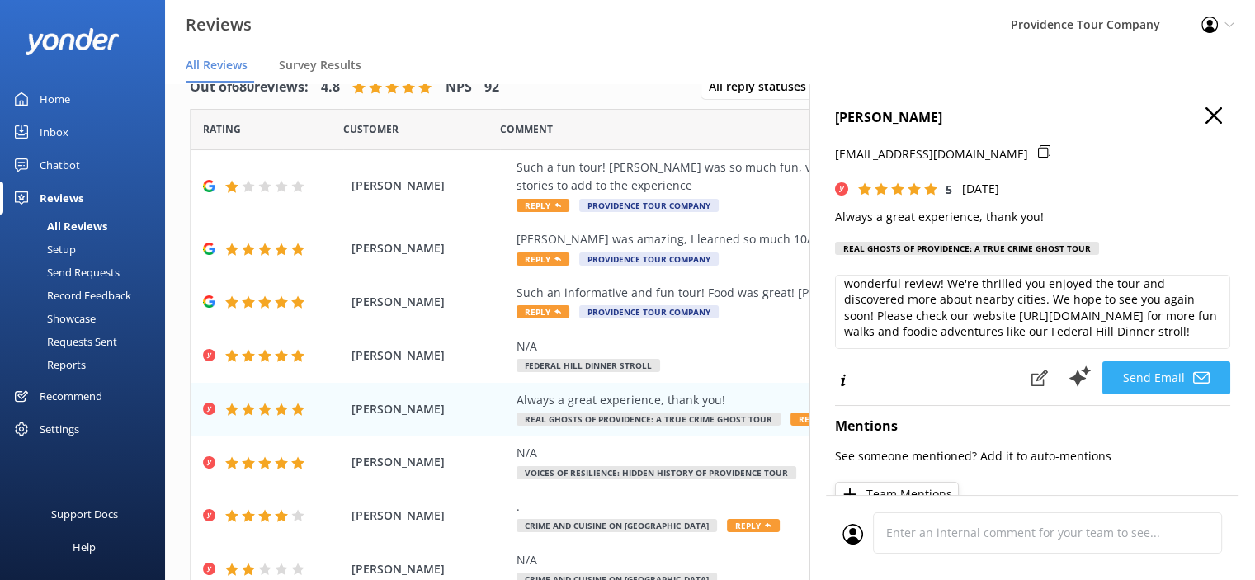
click at [1176, 385] on button "Send Email" at bounding box center [1167, 377] width 128 height 33
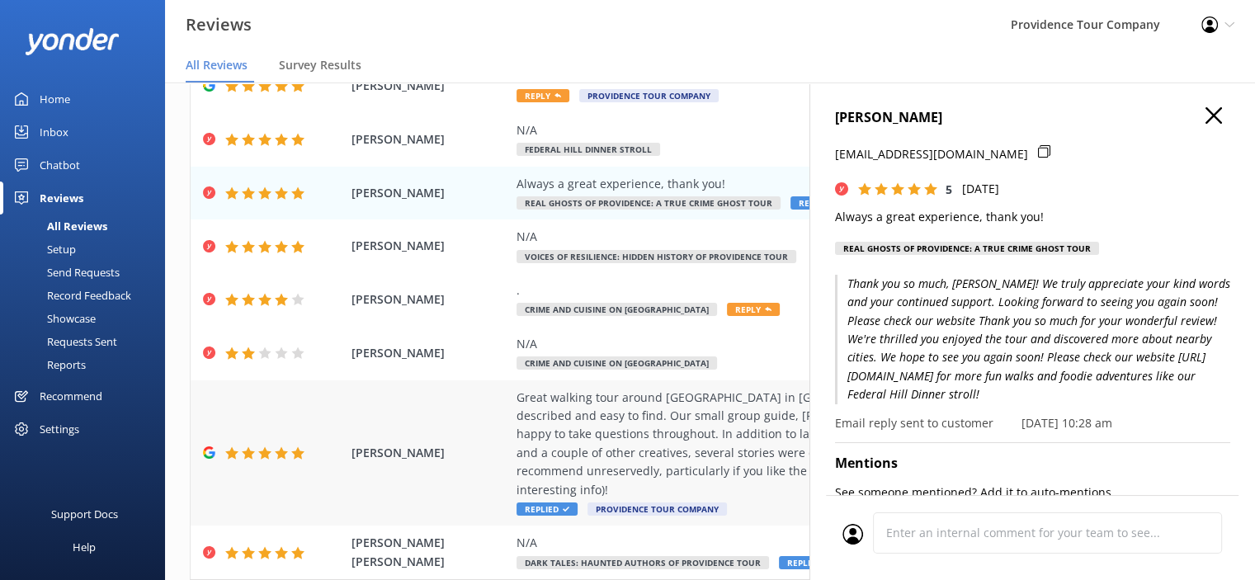
scroll to position [248, 0]
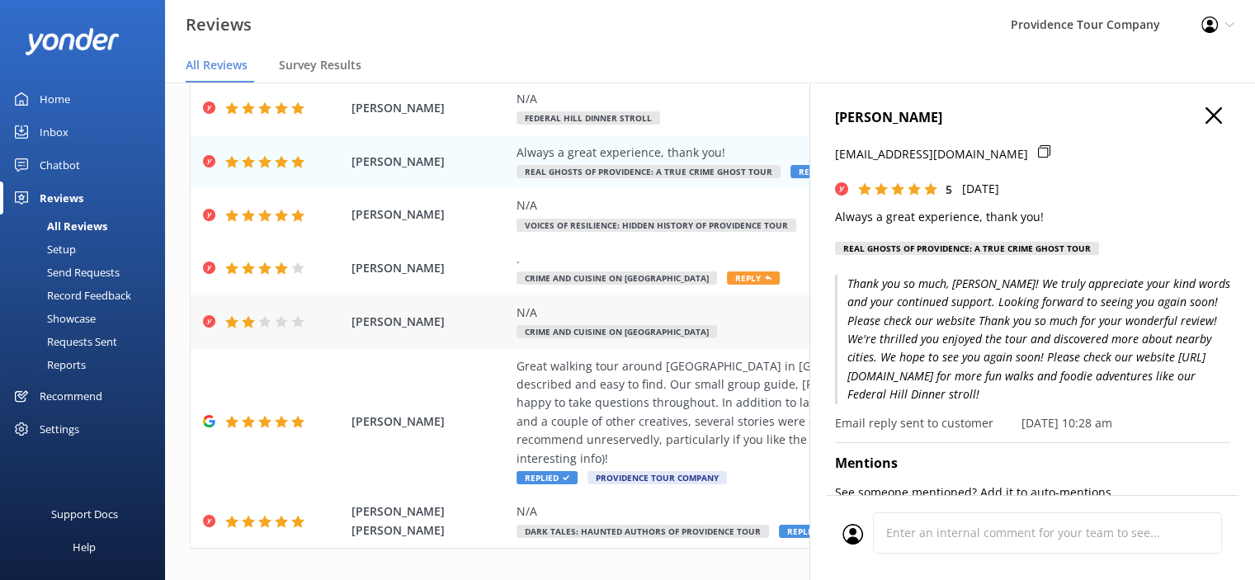
click at [647, 320] on div "N/A" at bounding box center [818, 313] width 602 height 18
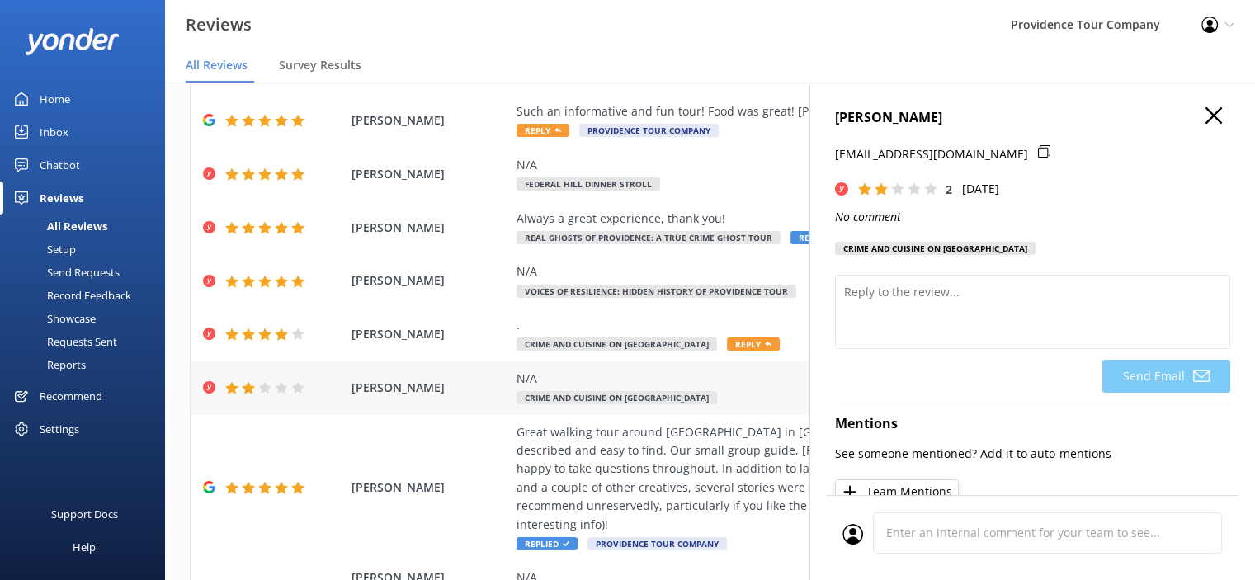
scroll to position [83, 0]
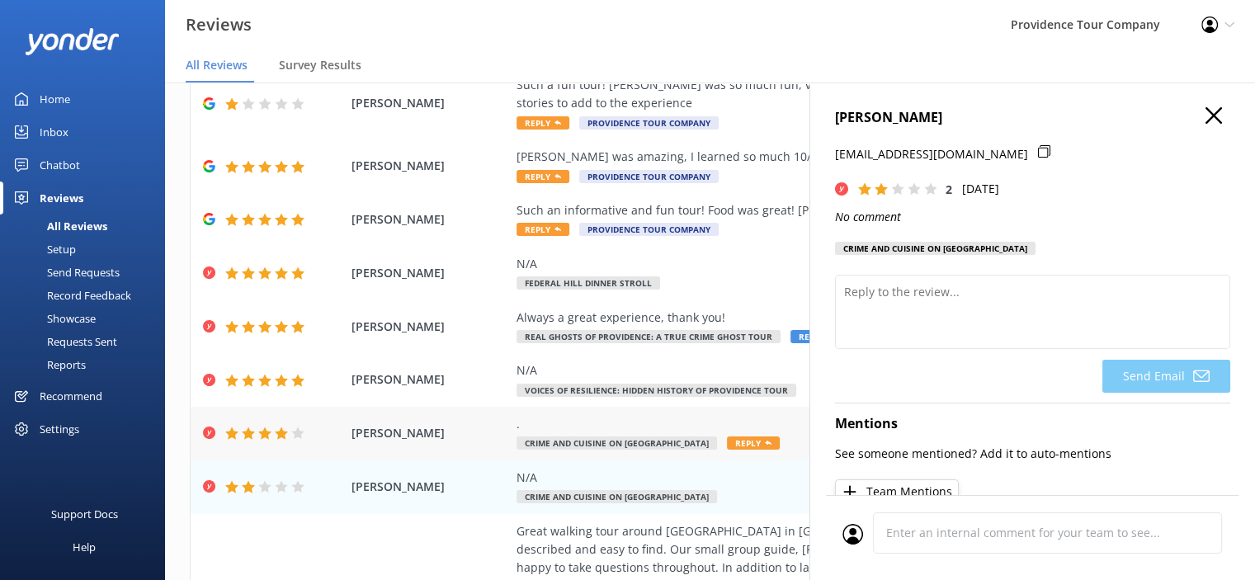
click at [657, 428] on div "." at bounding box center [818, 424] width 602 height 18
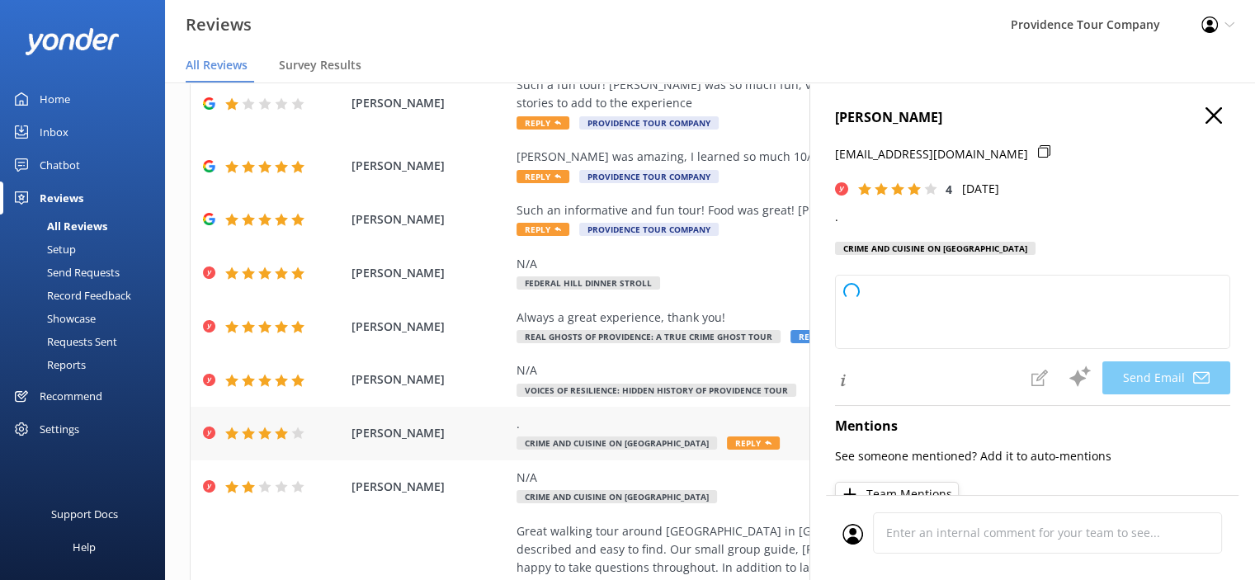
type textarea "Thank you for your rating, [PERSON_NAME]! We appreciate your feedback. If you h…"
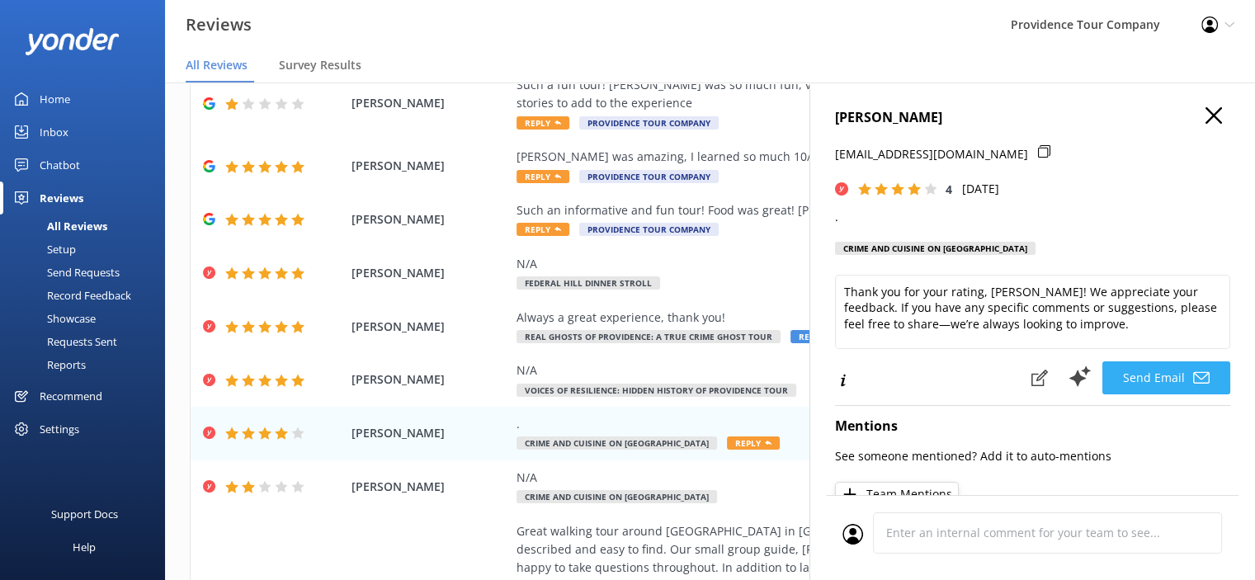
click at [1193, 379] on icon at bounding box center [1201, 378] width 17 height 17
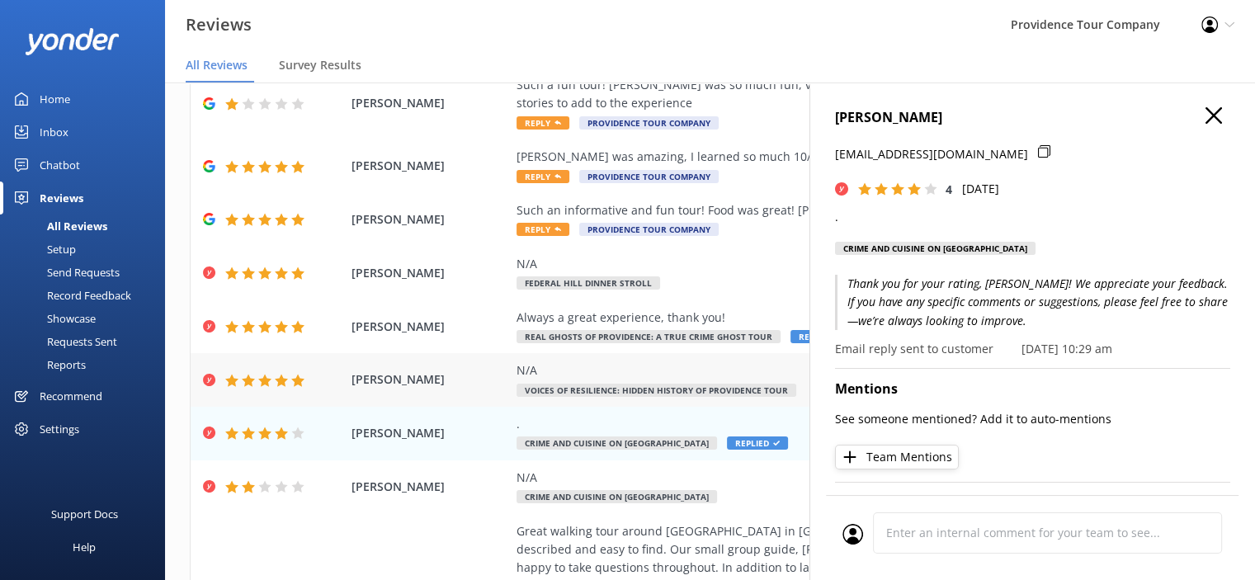
click at [682, 382] on div "N/A Voices of Resilience: Hidden History of Providence Tour" at bounding box center [818, 379] width 602 height 37
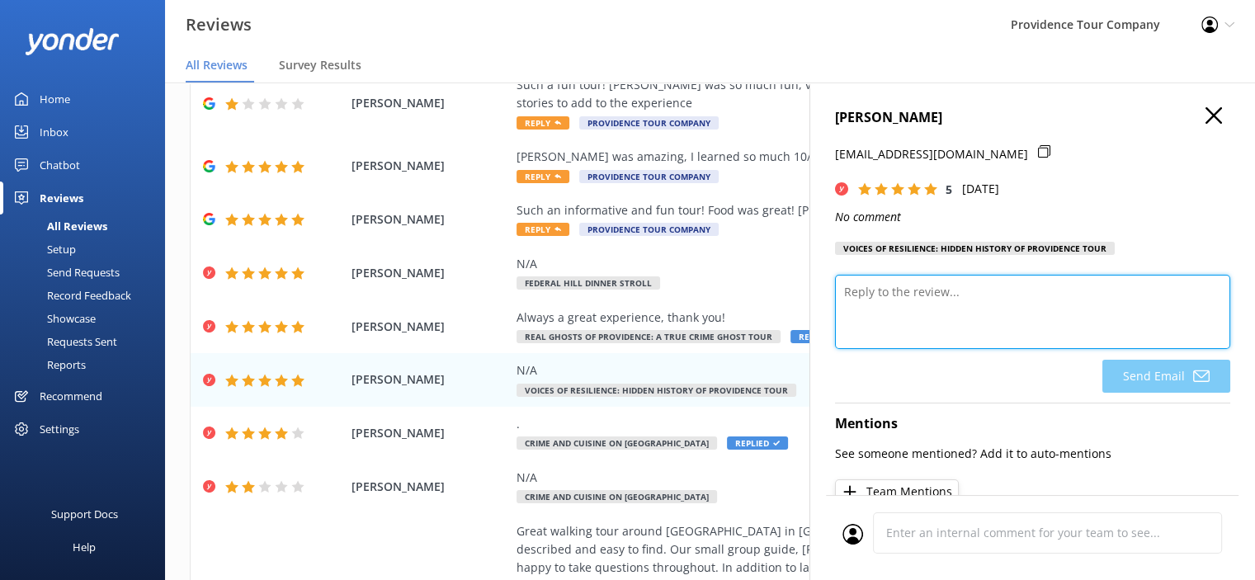
click at [964, 300] on textarea at bounding box center [1032, 312] width 395 height 74
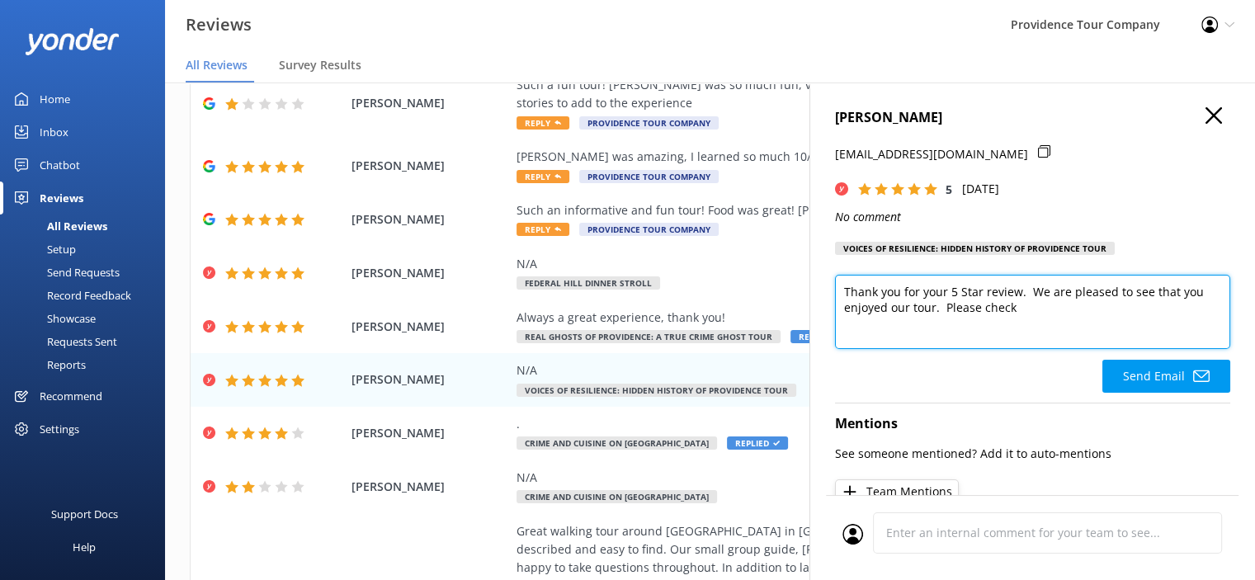
paste textarea "Thank you so much for your wonderful review! We're thrilled you enjoyed the tou…"
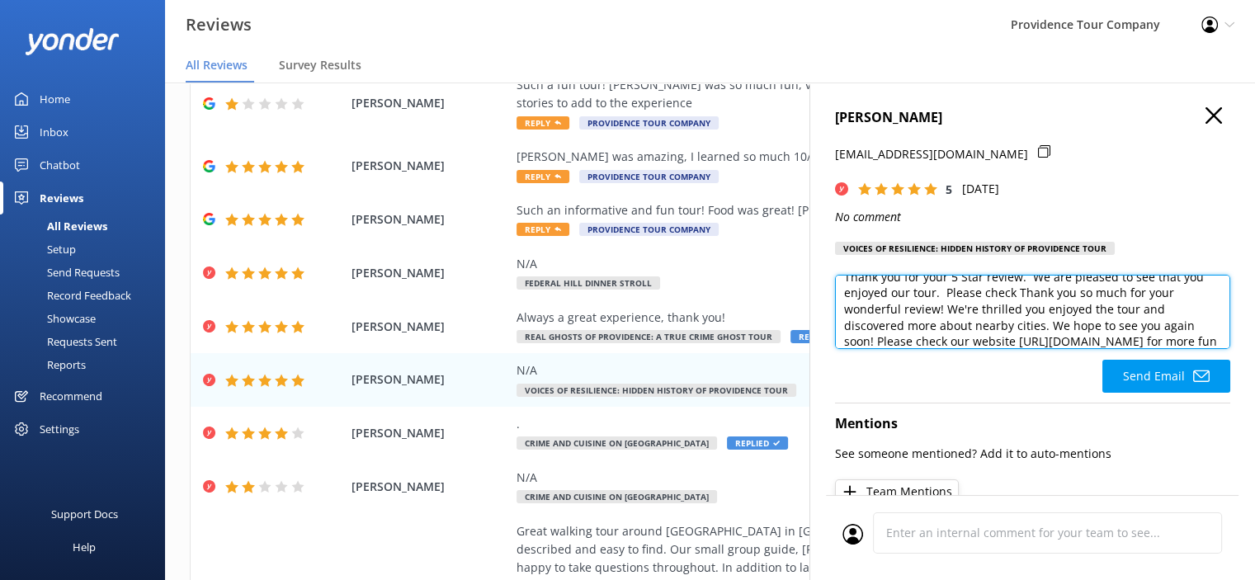
scroll to position [0, 0]
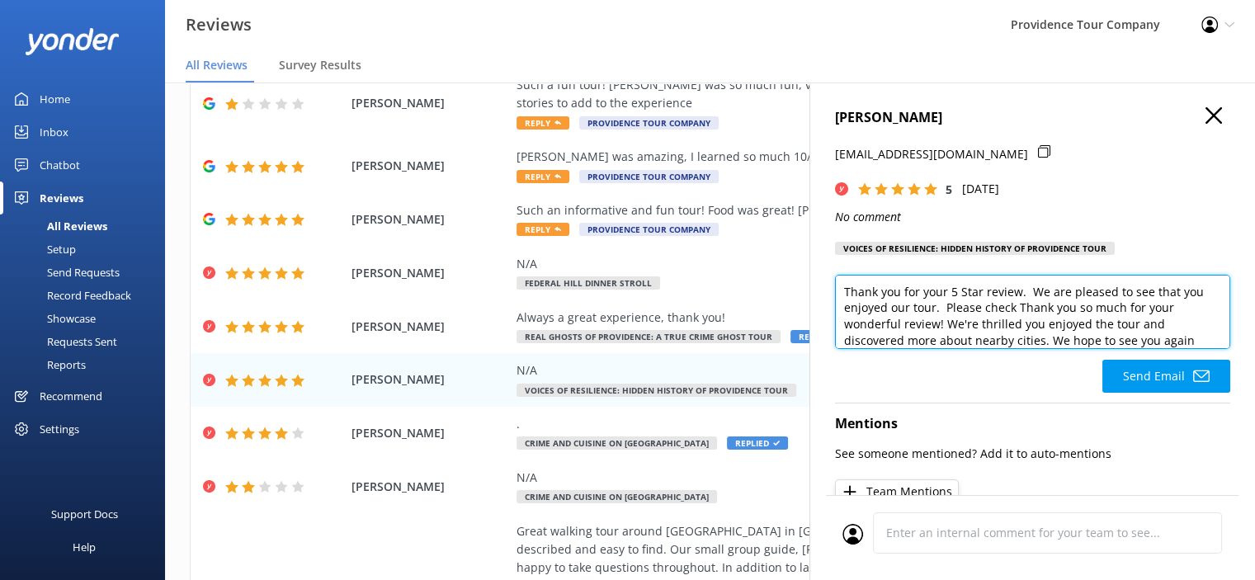
click at [1020, 311] on textarea "Thank you for your 5 Star review. We are pleased to see that you enjoyed our to…" at bounding box center [1032, 312] width 395 height 74
drag, startPoint x: 1044, startPoint y: 335, endPoint x: 947, endPoint y: 307, distance: 100.6
click at [947, 307] on textarea "Thank you for your 5 Star review. We are pleased to see that you enjoyed our to…" at bounding box center [1032, 312] width 395 height 74
type textarea "Thank you for your 5 Star review. We are pleased to see that you enjoyed our to…"
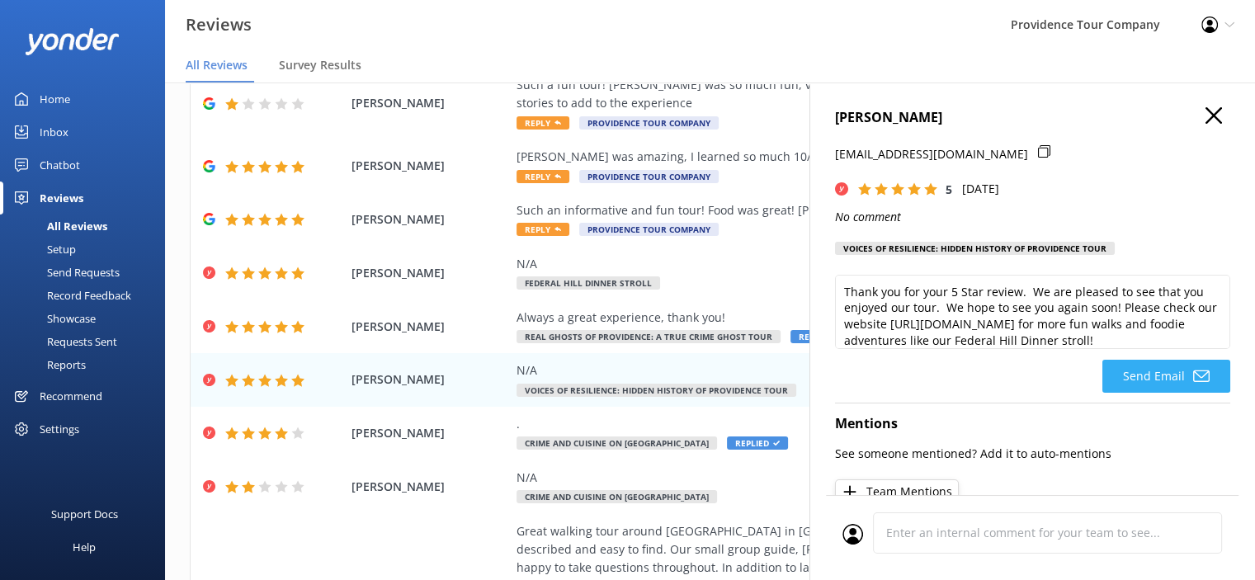
click at [1156, 378] on button "Send Email" at bounding box center [1167, 376] width 128 height 33
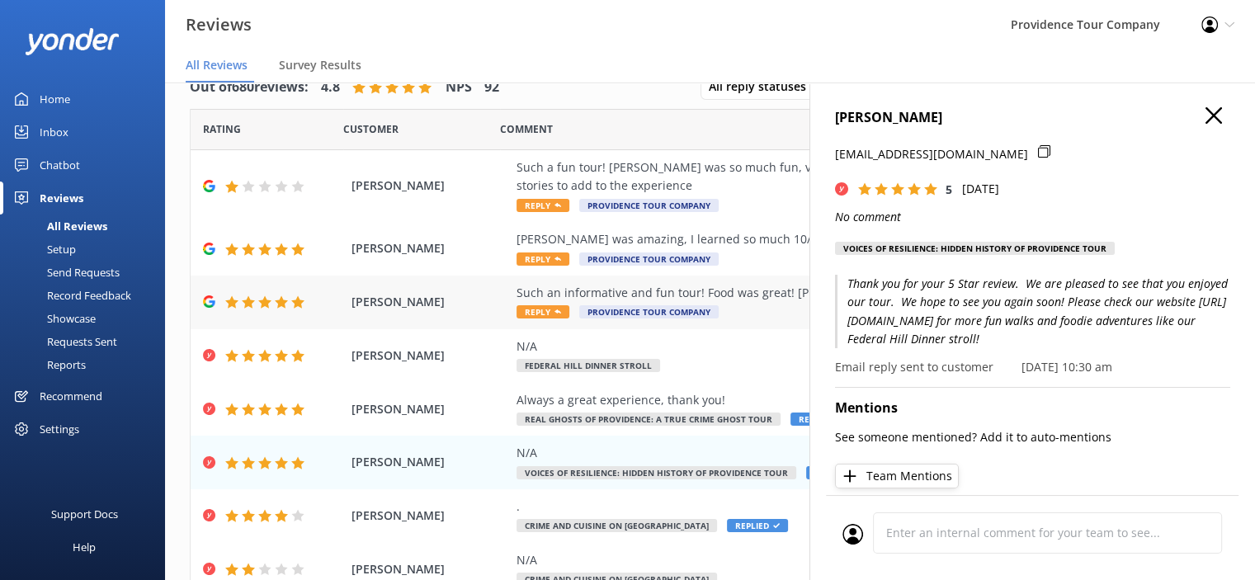
click at [734, 299] on div "Such an informative and fun tour! Food was great! [PERSON_NAME] was incredible!!" at bounding box center [818, 293] width 602 height 18
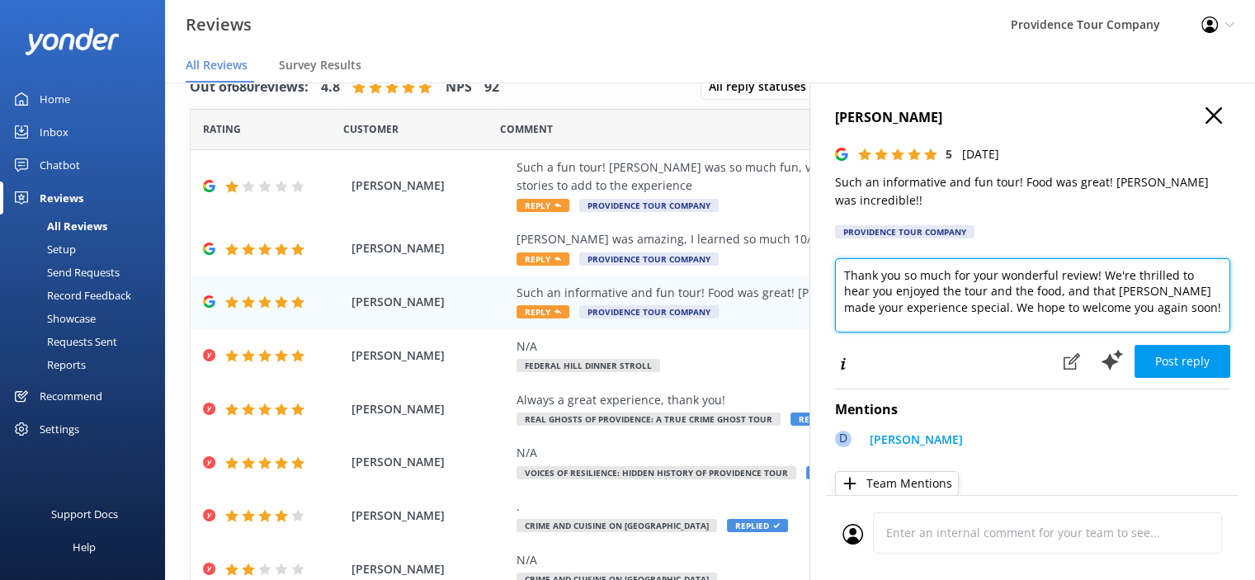
drag, startPoint x: 1164, startPoint y: 313, endPoint x: 827, endPoint y: 276, distance: 338.7
click at [827, 276] on div "[PERSON_NAME] 5 [DATE] Such an informative and fun tour! Food was great! [PERSO…" at bounding box center [1033, 373] width 446 height 580
paste textarea "kind words! We're thrilled to hear you enjoyed the Crime and Cuisine Tour—Feder…"
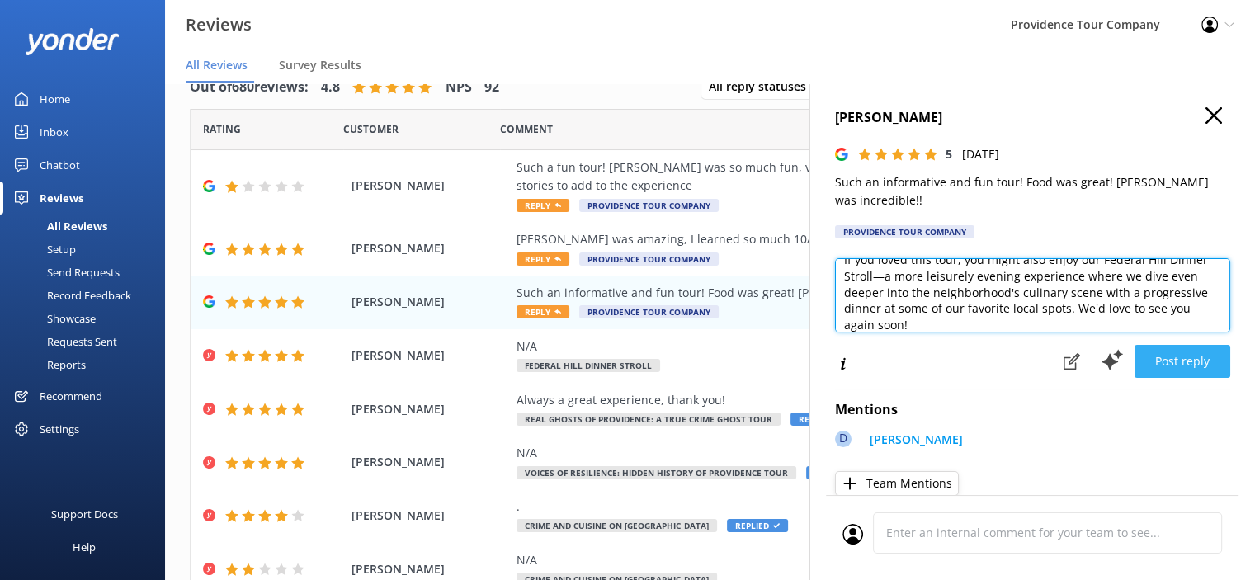
type textarea "Thank you so much for your kind words! We're thrilled to hear you enjoyed the C…"
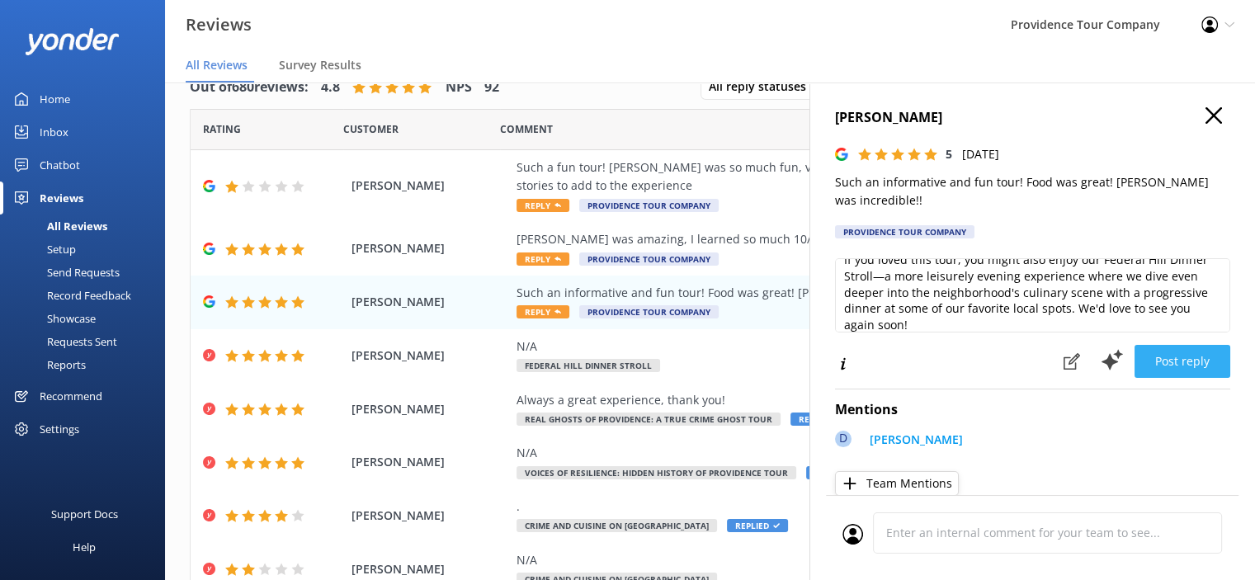
click at [1183, 364] on button "Post reply" at bounding box center [1183, 361] width 96 height 33
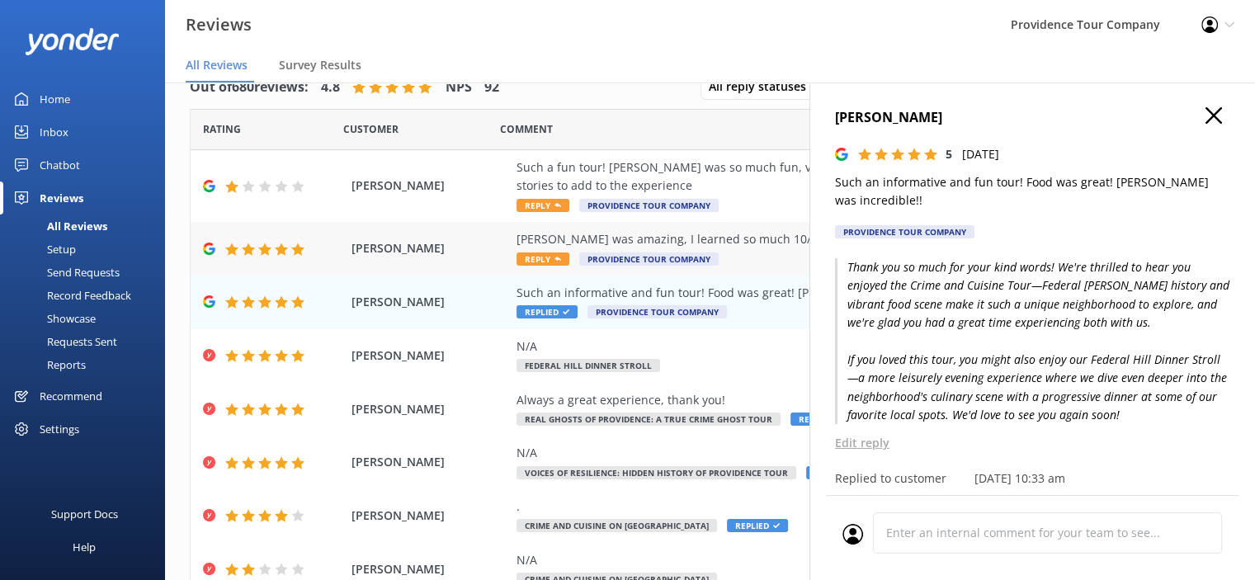
click at [673, 243] on div "[PERSON_NAME] was amazing, I learned so much 10/10 would recommend to all" at bounding box center [818, 239] width 602 height 18
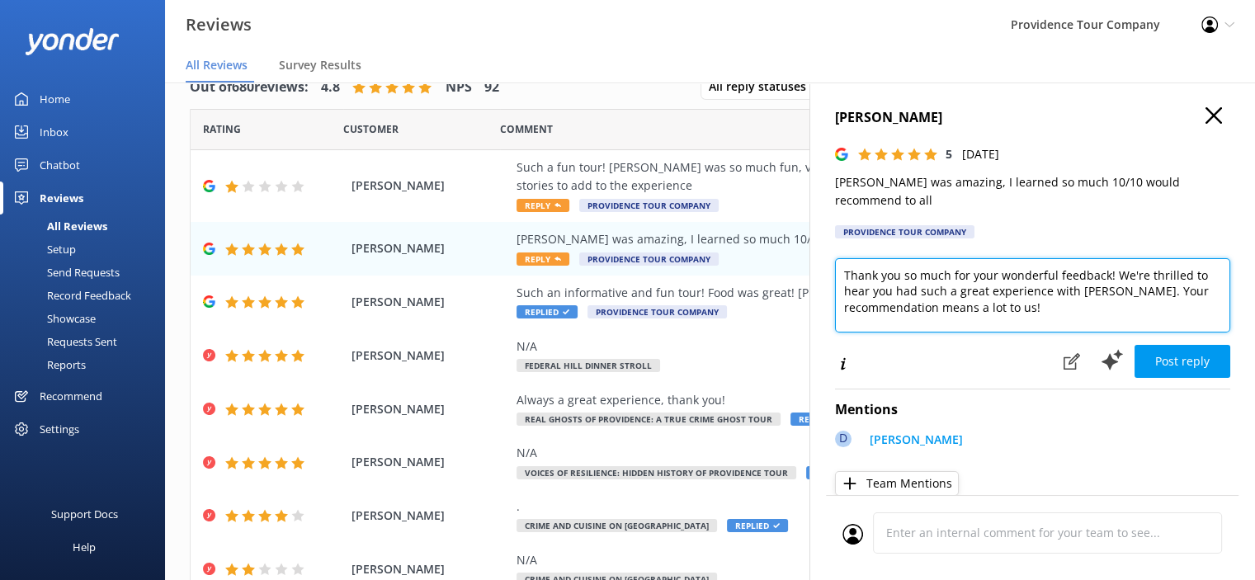
drag, startPoint x: 1079, startPoint y: 287, endPoint x: 810, endPoint y: 260, distance: 270.4
click at [810, 260] on div "[PERSON_NAME] 5 [DATE] [PERSON_NAME] was amazing, I learned so much 10/10 would…" at bounding box center [1033, 373] width 446 height 580
paste textarea "the great review! We’re thrilled you enjoyed the Crime and Cuisine Tour—Federal…"
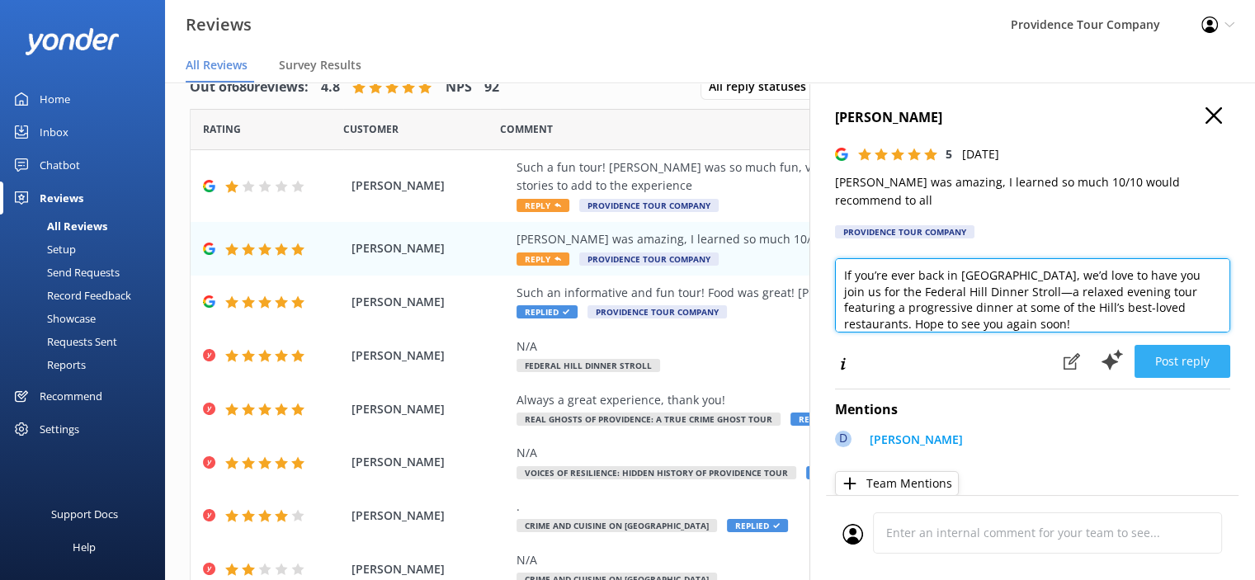
type textarea "Thank you so much for the great review! We’re thrilled you enjoyed the Crime an…"
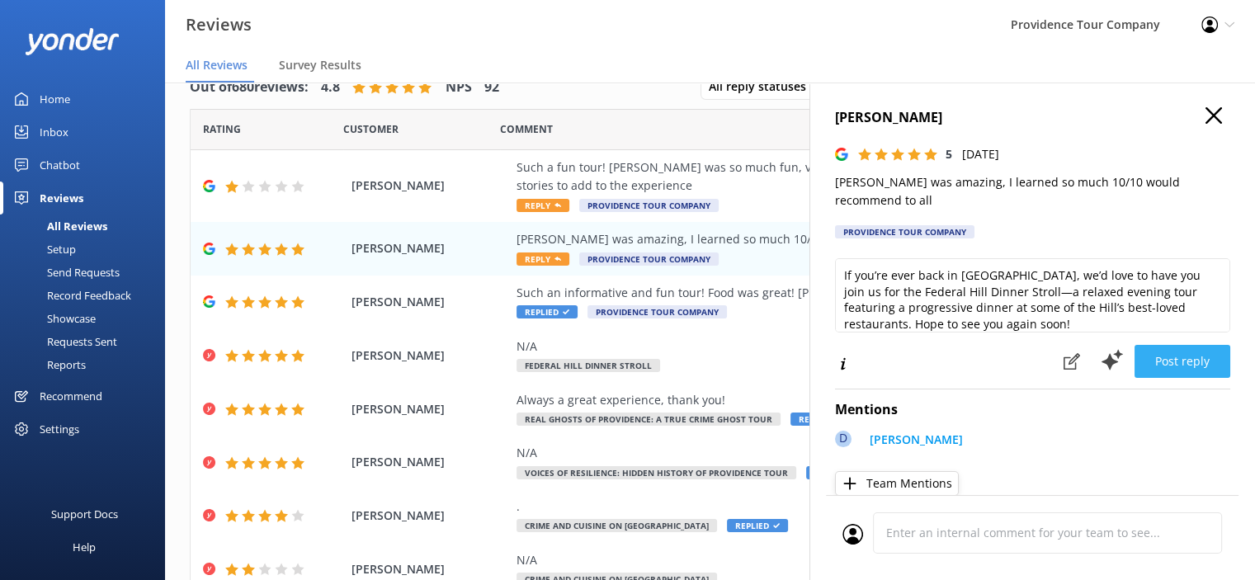
click at [1175, 348] on button "Post reply" at bounding box center [1183, 361] width 96 height 33
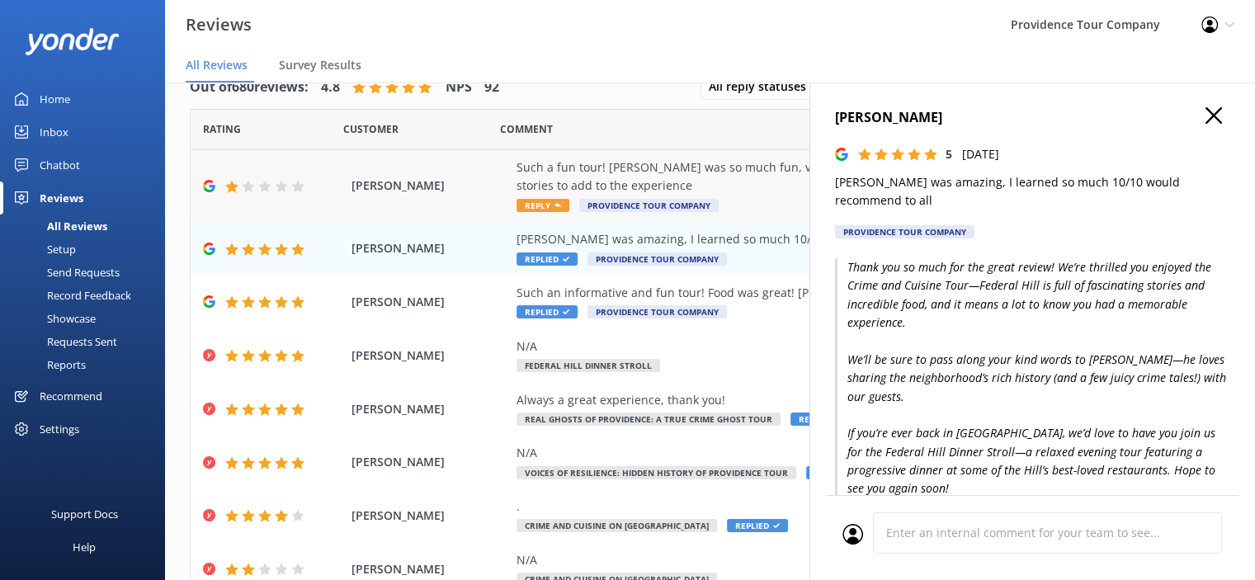
click at [645, 169] on div "Such a fun tour! [PERSON_NAME] was so much fun, very knowledgeable and he even …" at bounding box center [818, 176] width 602 height 37
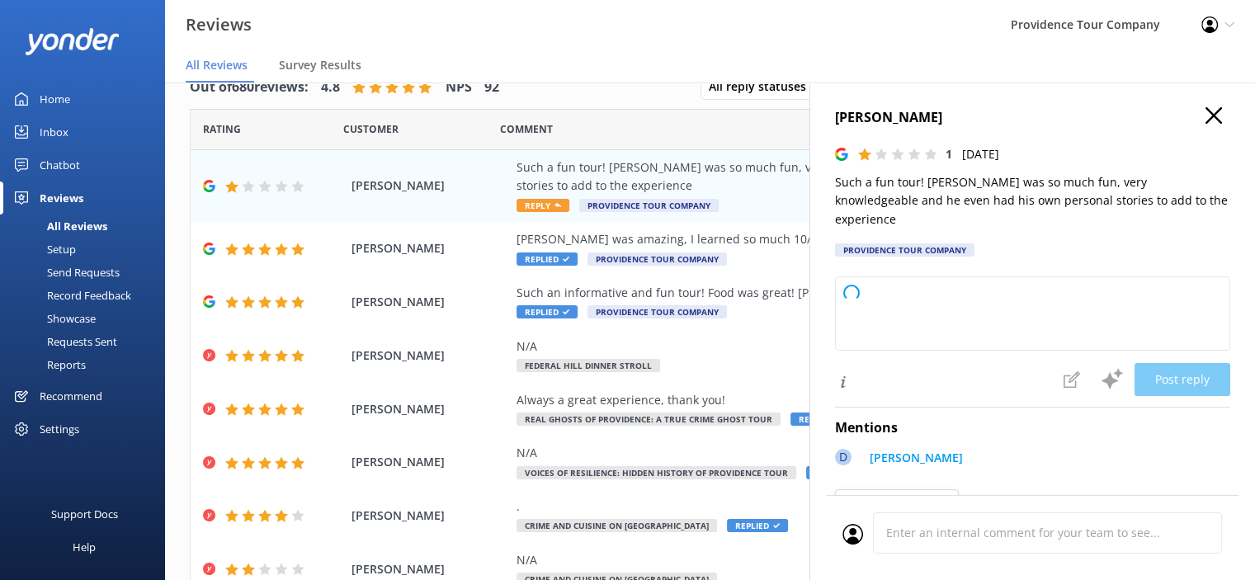
type textarea "Thank you so much for your kind words about the tour and about [PERSON_NAME]! W…"
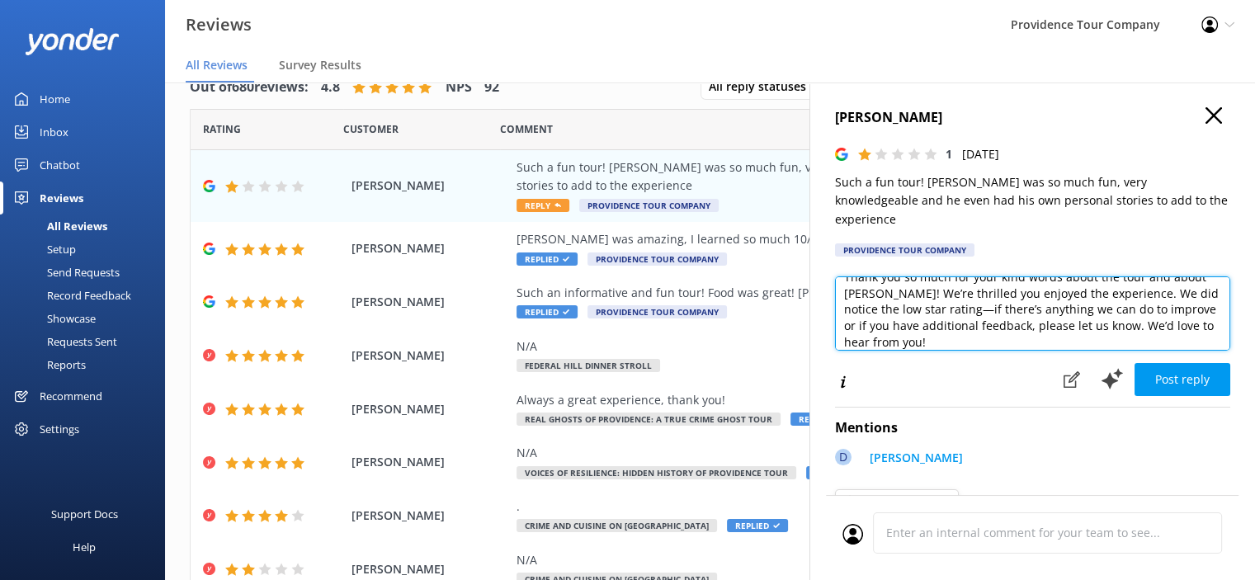
scroll to position [0, 0]
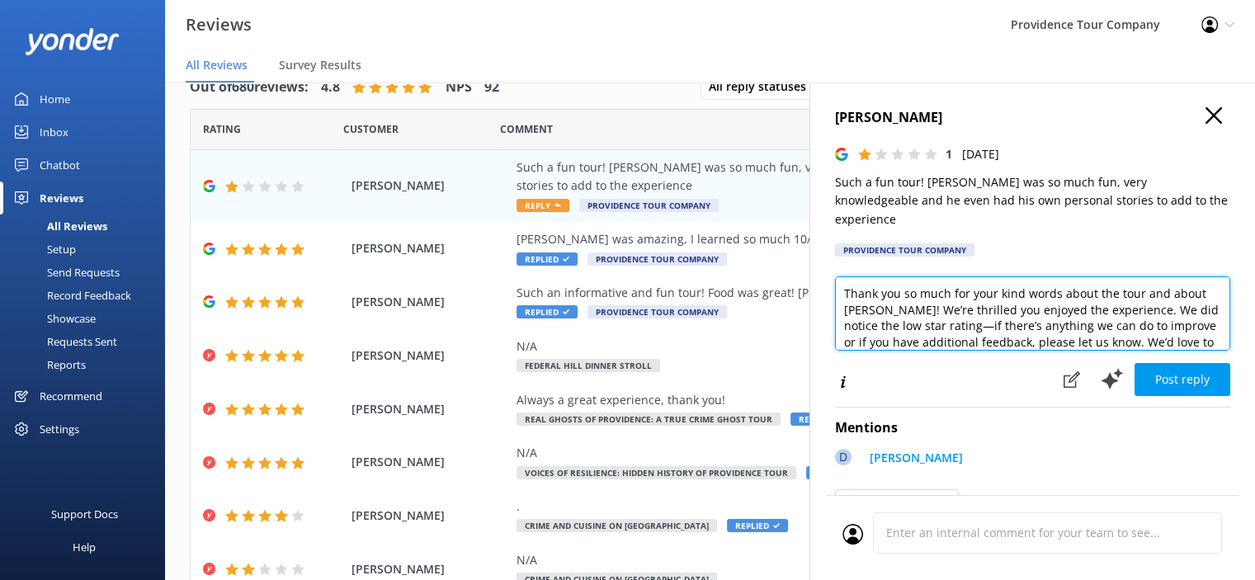
drag, startPoint x: 1179, startPoint y: 326, endPoint x: 883, endPoint y: 267, distance: 301.2
click at [883, 276] on textarea "Thank you so much for your kind words about the tour and about [PERSON_NAME]! W…" at bounding box center [1032, 313] width 395 height 74
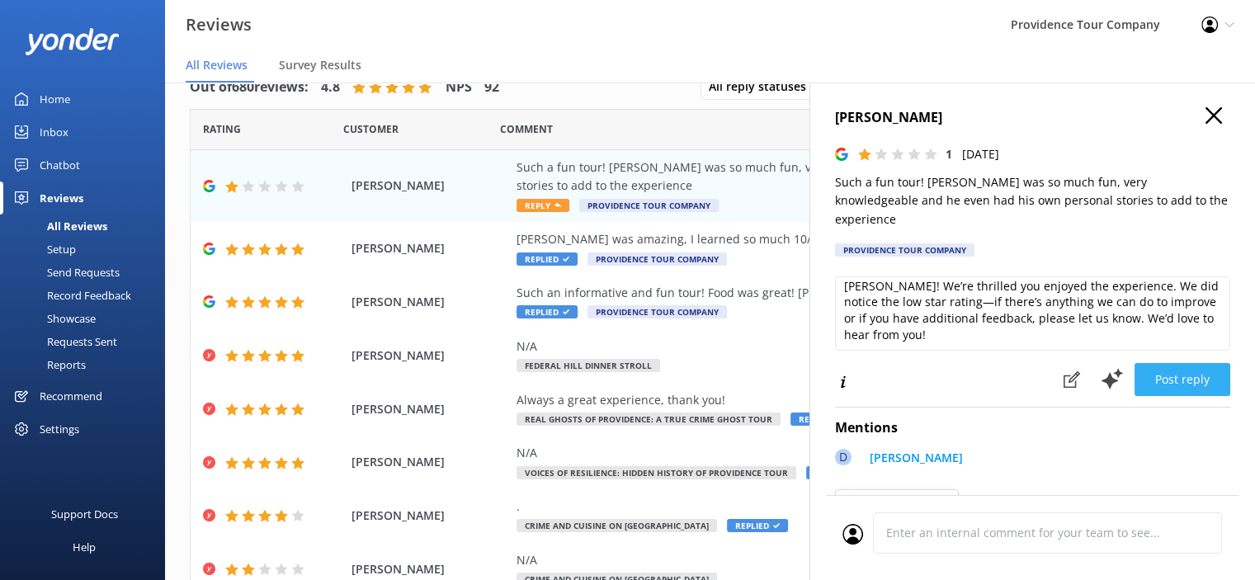
click at [1183, 364] on button "Post reply" at bounding box center [1183, 379] width 96 height 33
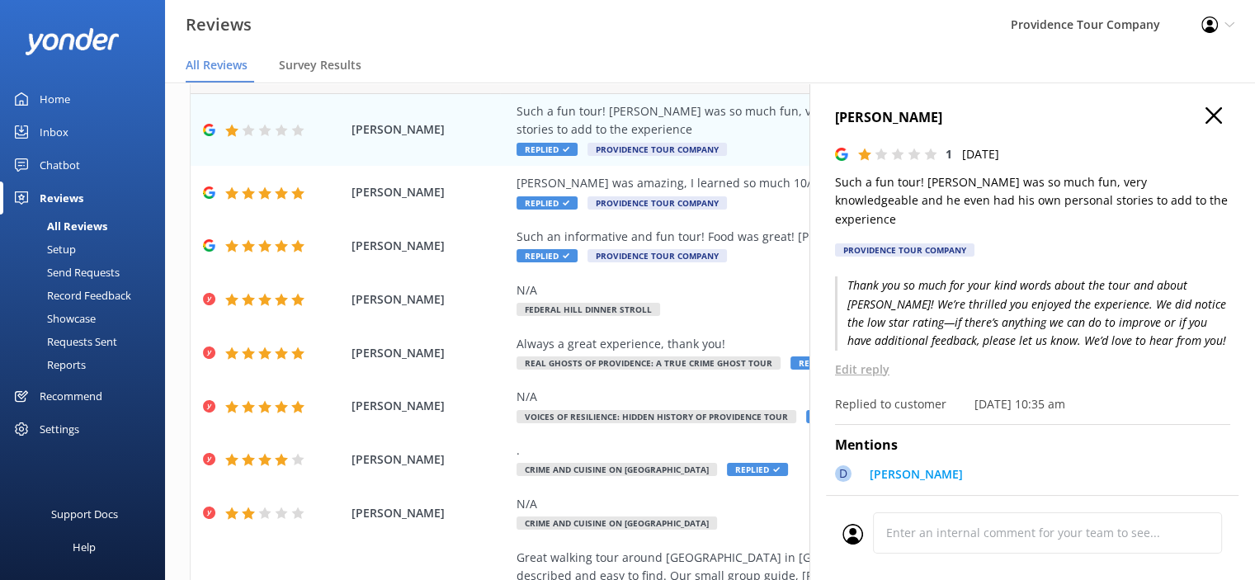
scroll to position [83, 0]
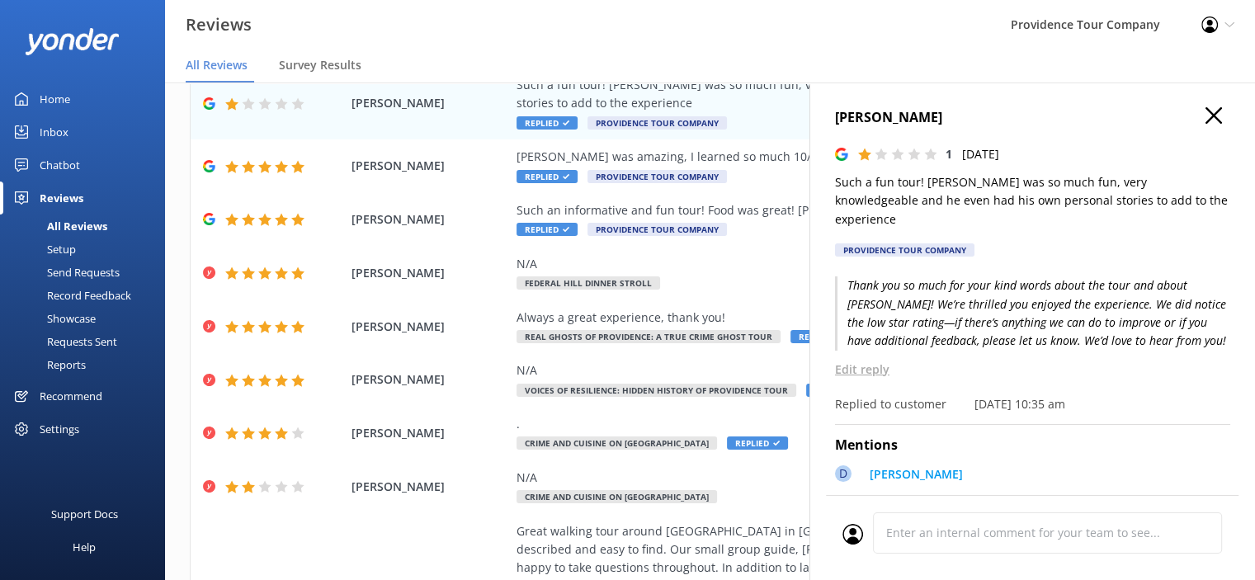
click at [1206, 116] on use "button" at bounding box center [1214, 115] width 17 height 17
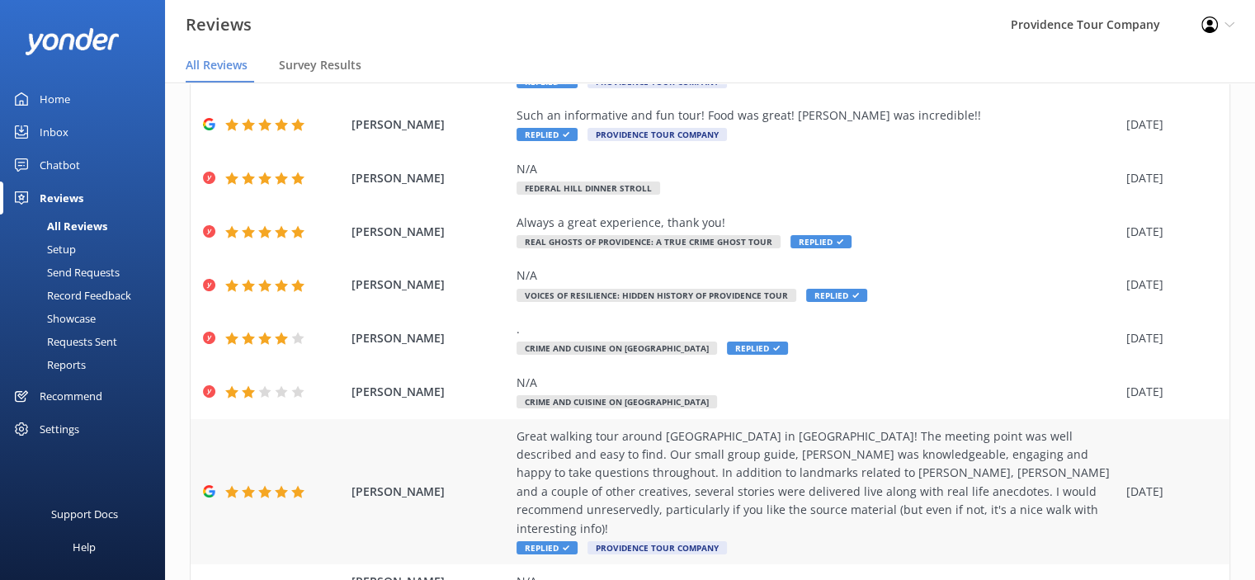
scroll to position [284, 0]
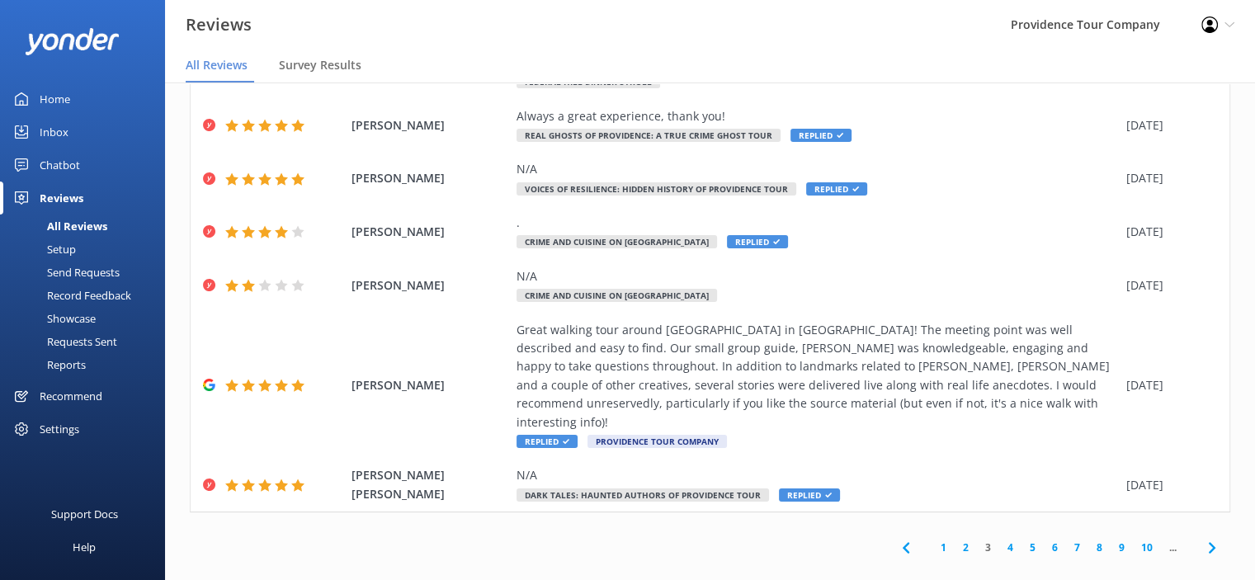
click at [955, 540] on link "2" at bounding box center [966, 548] width 22 height 16
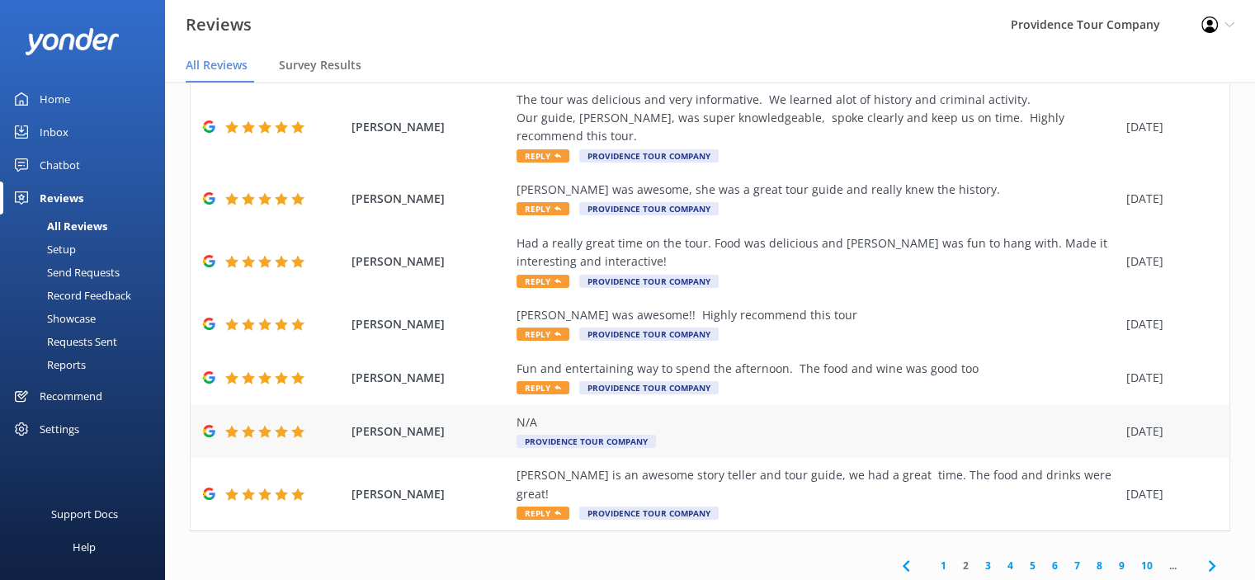
scroll to position [284, 0]
click at [771, 466] on div "[PERSON_NAME] is an awesome story teller and tour guide, we had a great time. T…" at bounding box center [818, 484] width 602 height 37
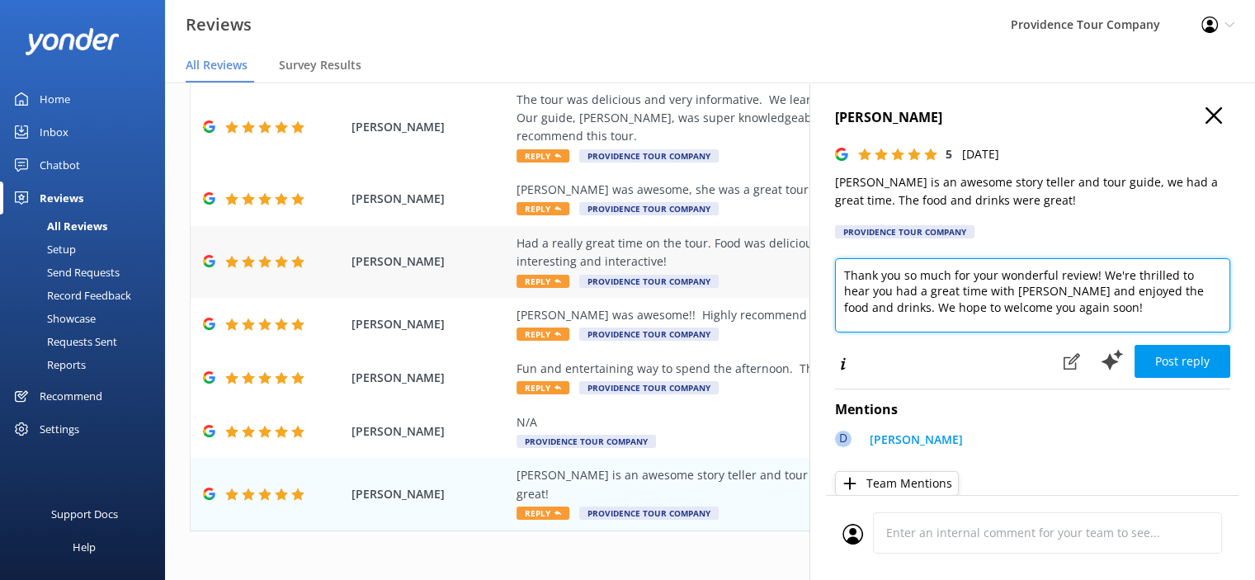
drag, startPoint x: 1105, startPoint y: 316, endPoint x: 791, endPoint y: 264, distance: 317.9
click at [791, 264] on div "Out of 680 reviews: 4.8 NPS 92 All reply statuses All reply statuses Needs a re…" at bounding box center [710, 315] width 1090 height 531
paste textarea "s so much for the awesome review! We're so glad you had a great time on the Cri…"
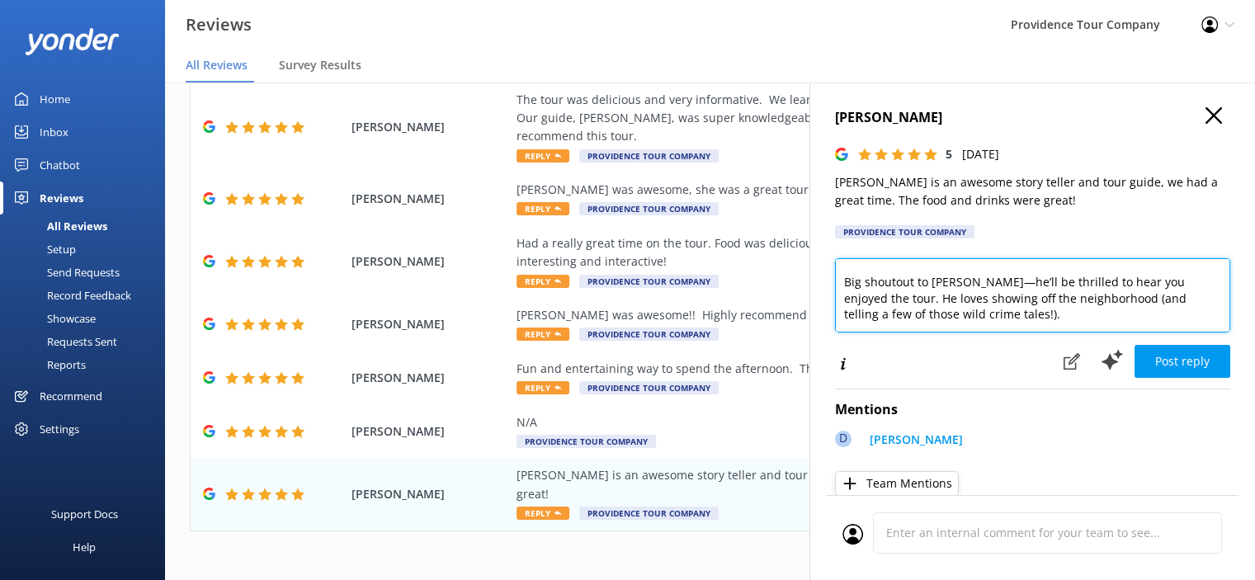
scroll to position [83, 0]
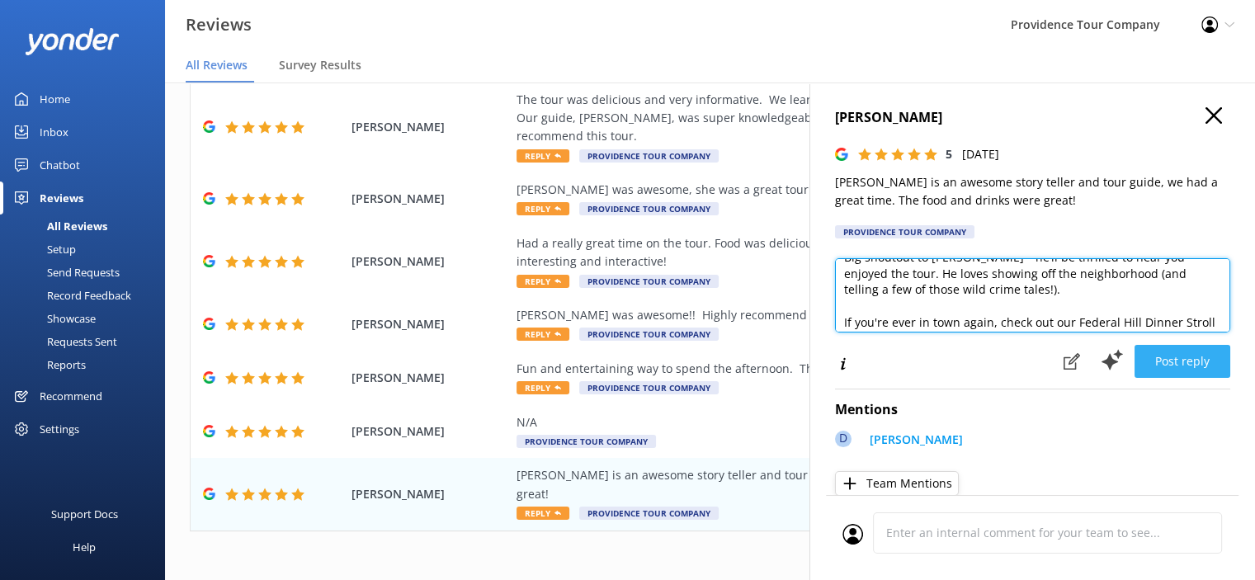
type textarea "Thanks so much for the awesome review! We're so glad you had a great time on th…"
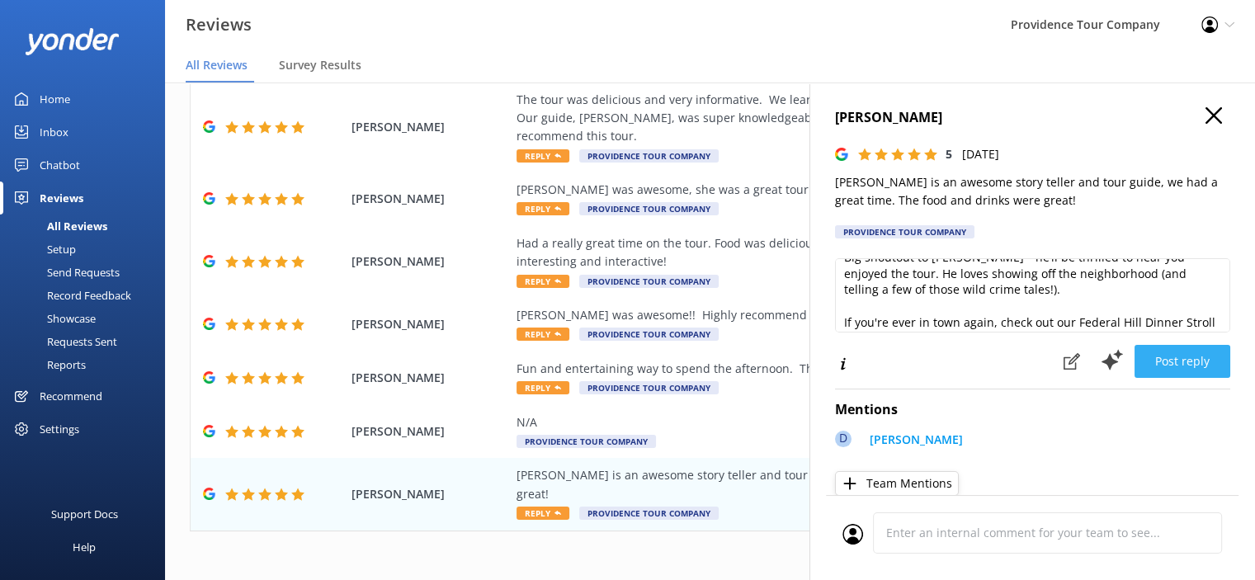
click at [1188, 362] on button "Post reply" at bounding box center [1183, 361] width 96 height 33
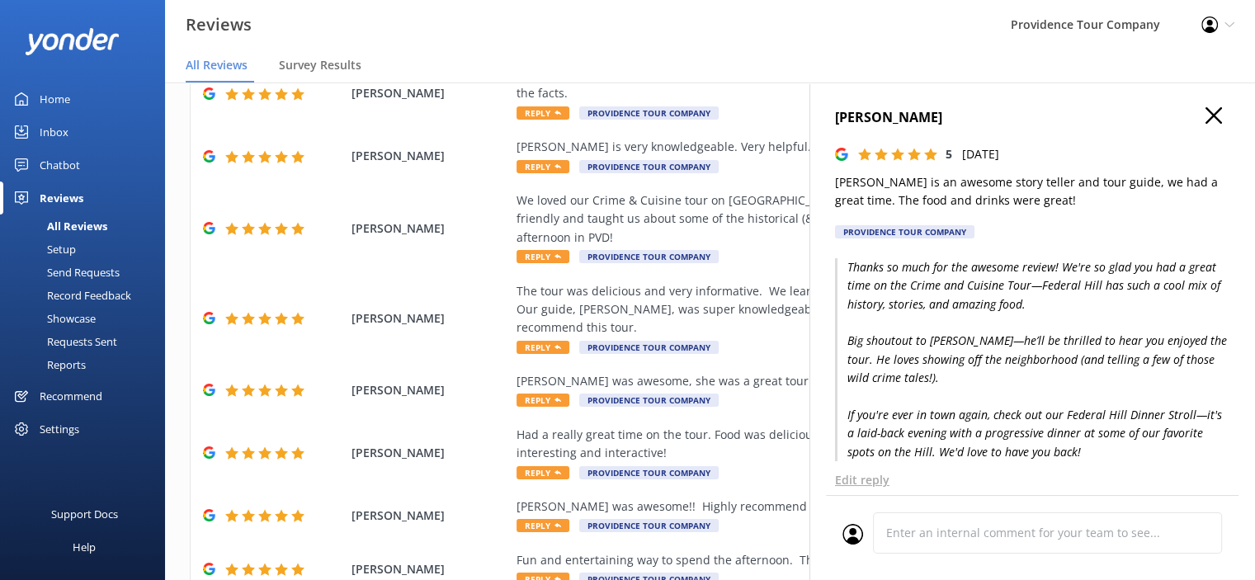
scroll to position [201, 0]
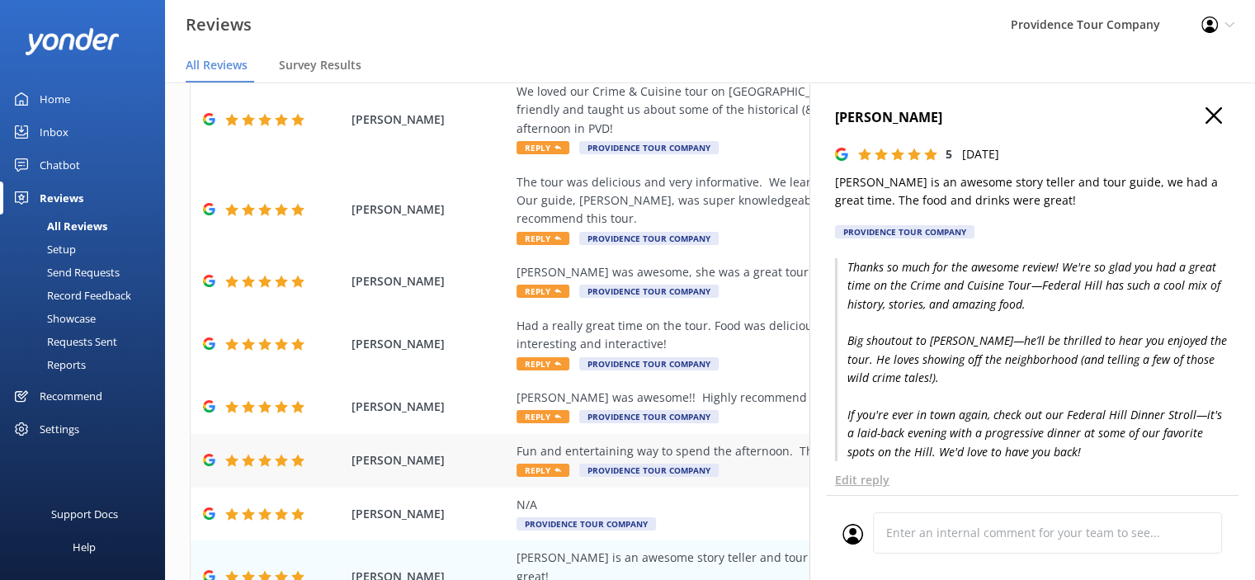
click at [692, 442] on div "Fun and entertaining way to spend the afternoon. The food and wine was good too" at bounding box center [818, 451] width 602 height 18
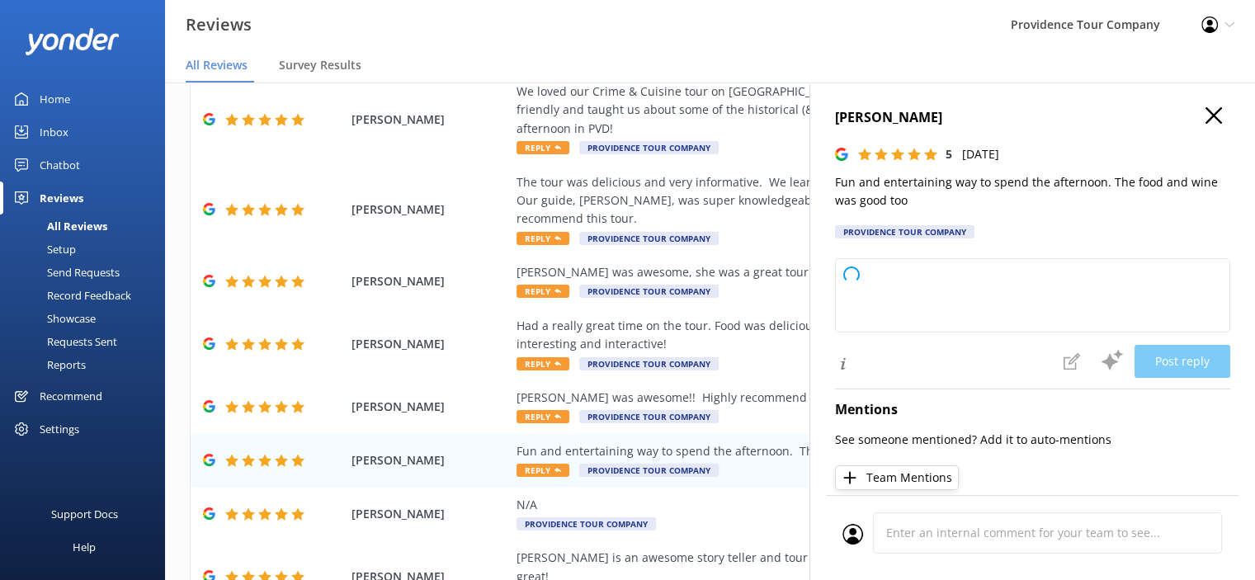
type textarea "Thank you so much for your wonderful review! We're delighted to hear you enjoye…"
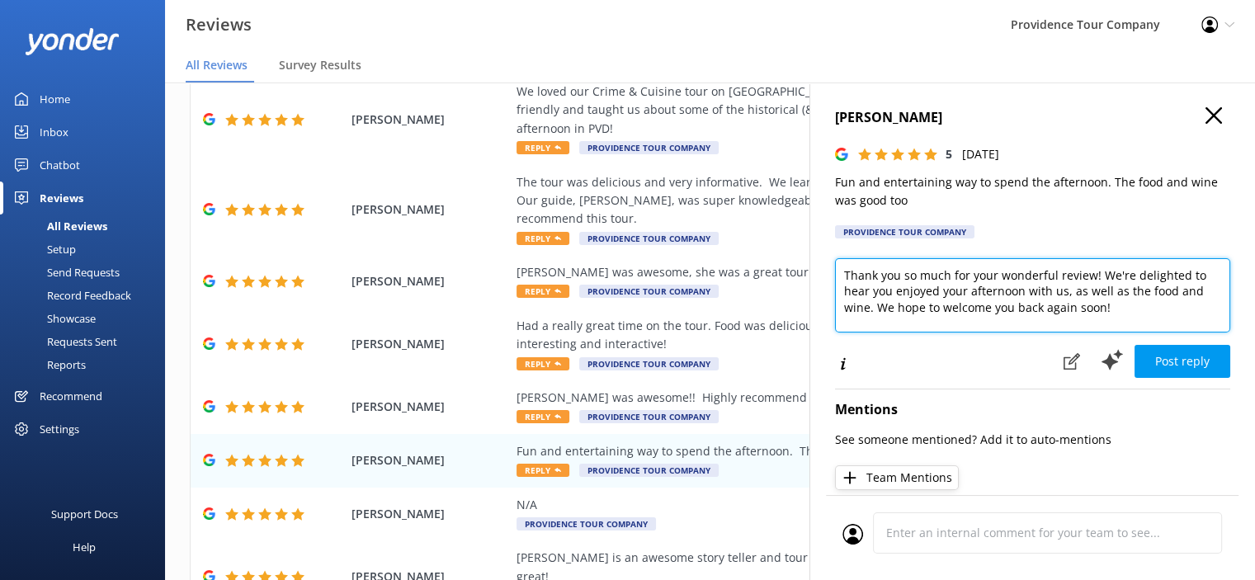
drag, startPoint x: 1126, startPoint y: 308, endPoint x: 827, endPoint y: 257, distance: 303.1
click at [827, 257] on div "[PERSON_NAME] 5 [DATE] Fun and entertaining way to spend the afternoon. The foo…" at bounding box center [1033, 373] width 446 height 580
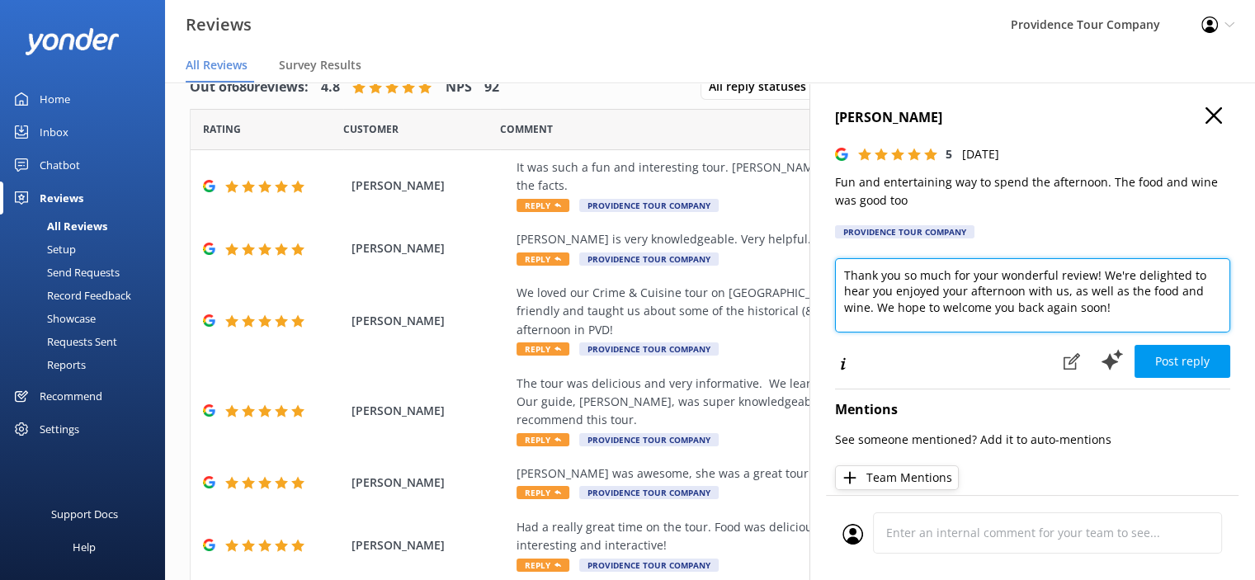
scroll to position [0, 0]
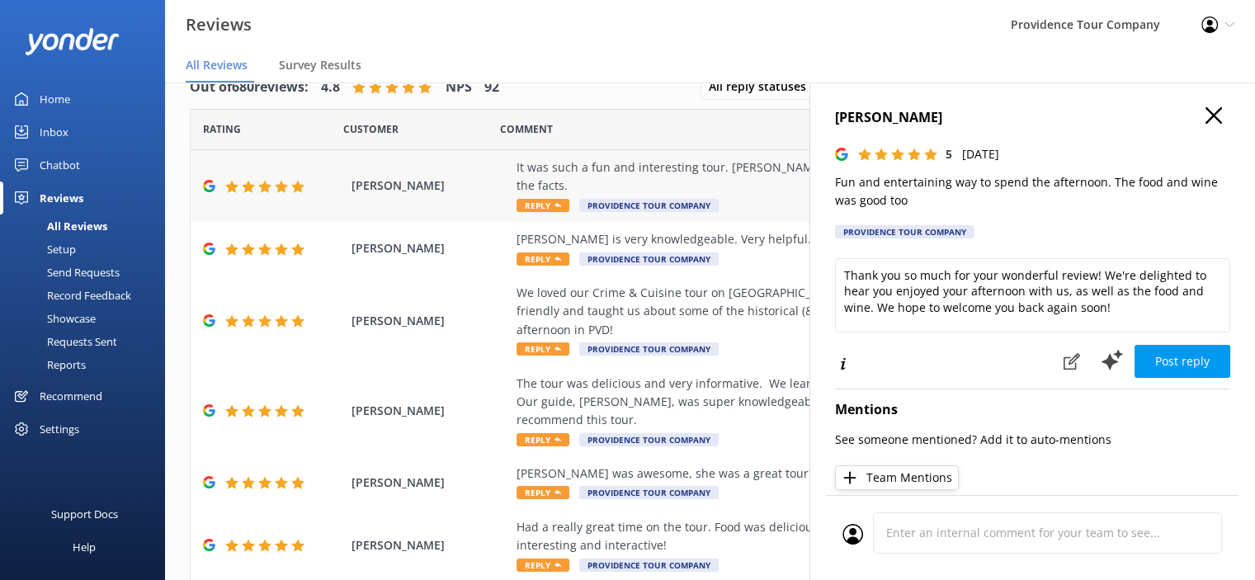
click at [676, 167] on div "It was such a fun and interesting tour. [PERSON_NAME] was a fabulous tour guide…" at bounding box center [818, 176] width 602 height 37
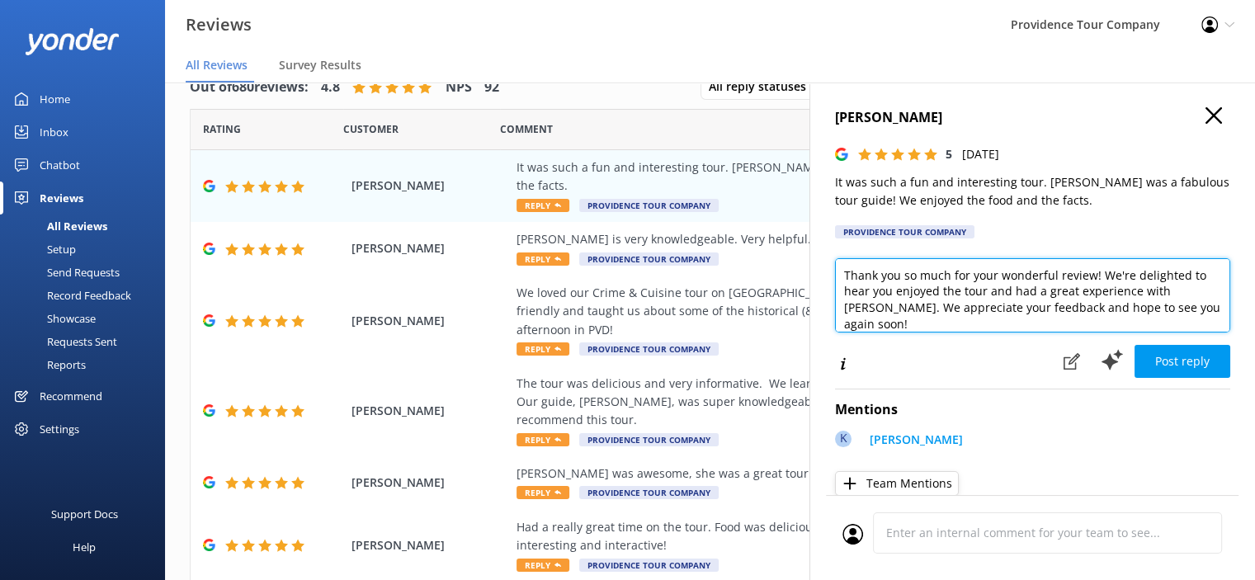
drag, startPoint x: 1179, startPoint y: 313, endPoint x: 817, endPoint y: 276, distance: 363.3
click at [817, 276] on div "[PERSON_NAME] 5 [DATE] It was such a fun and interesting tour. [PERSON_NAME] wa…" at bounding box center [1033, 373] width 446 height 580
paste textarea "s so much for the awesome review! We're thrilled you had a great time on the Cr…"
type textarea "Thanks so much for the awesome review! We're thrilled you had a great time on t…"
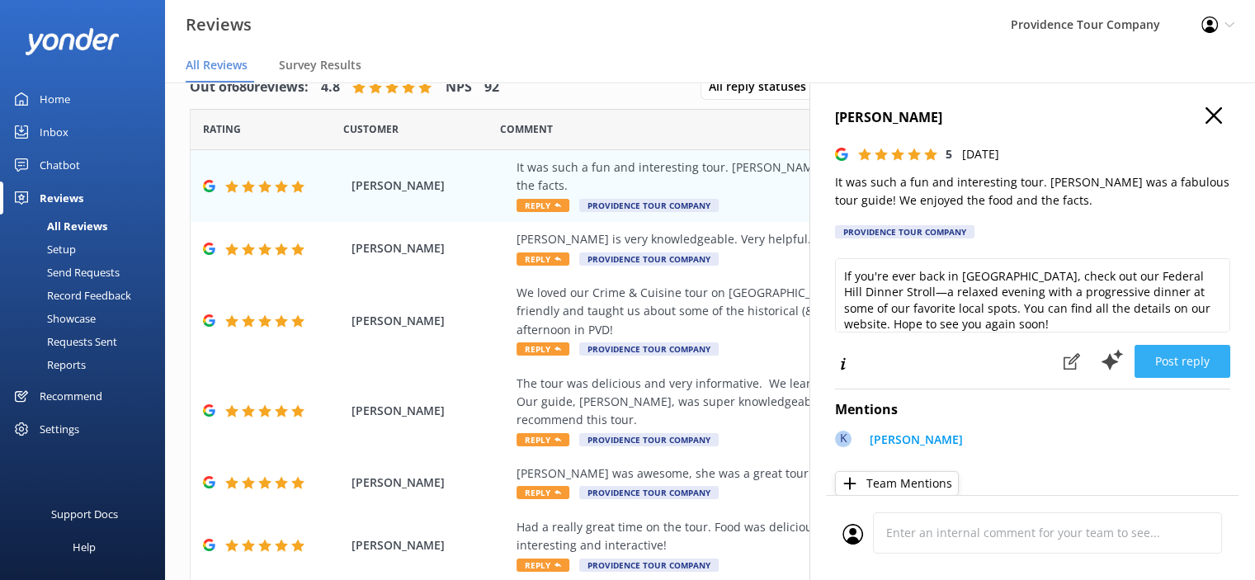
click at [1159, 366] on button "Post reply" at bounding box center [1183, 361] width 96 height 33
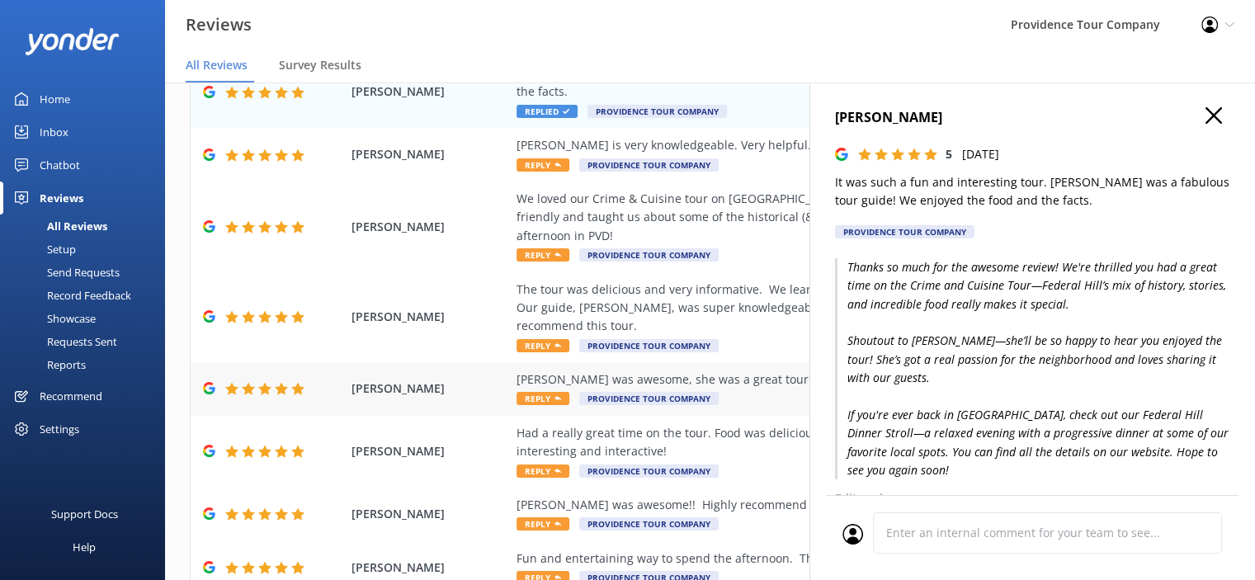
scroll to position [248, 0]
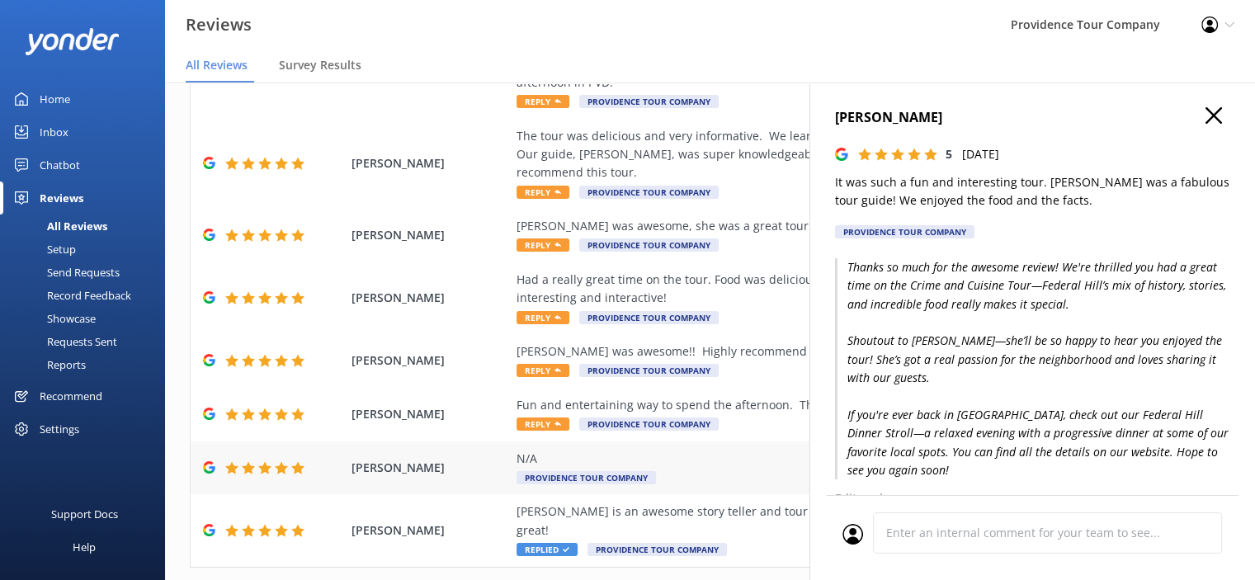
click at [598, 450] on div "N/A" at bounding box center [818, 459] width 602 height 18
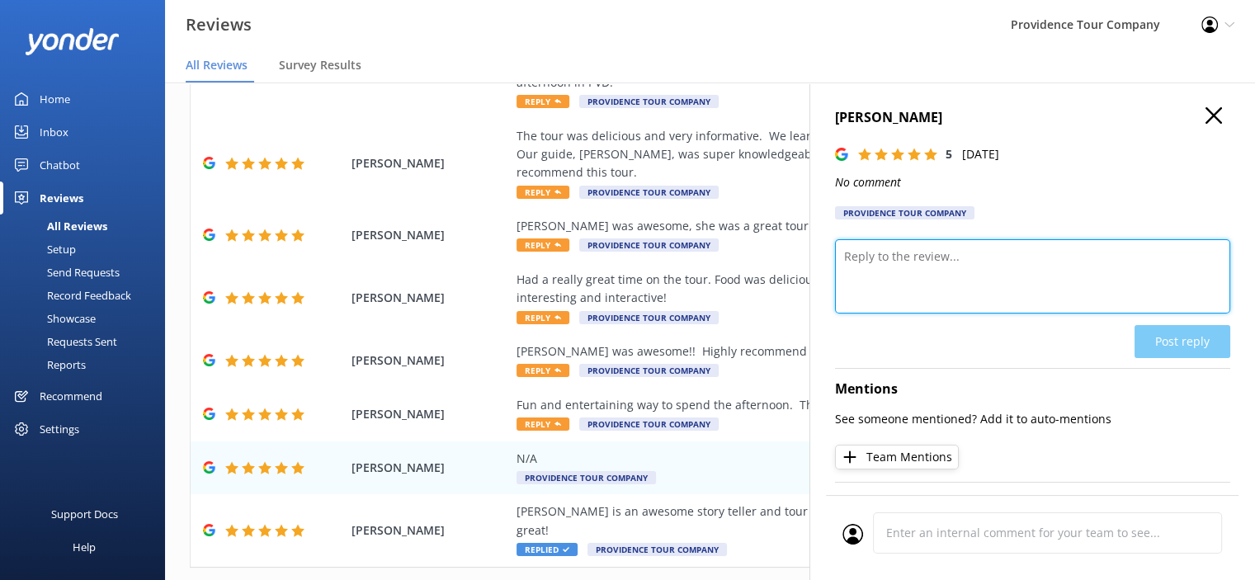
click at [948, 266] on textarea at bounding box center [1032, 276] width 395 height 74
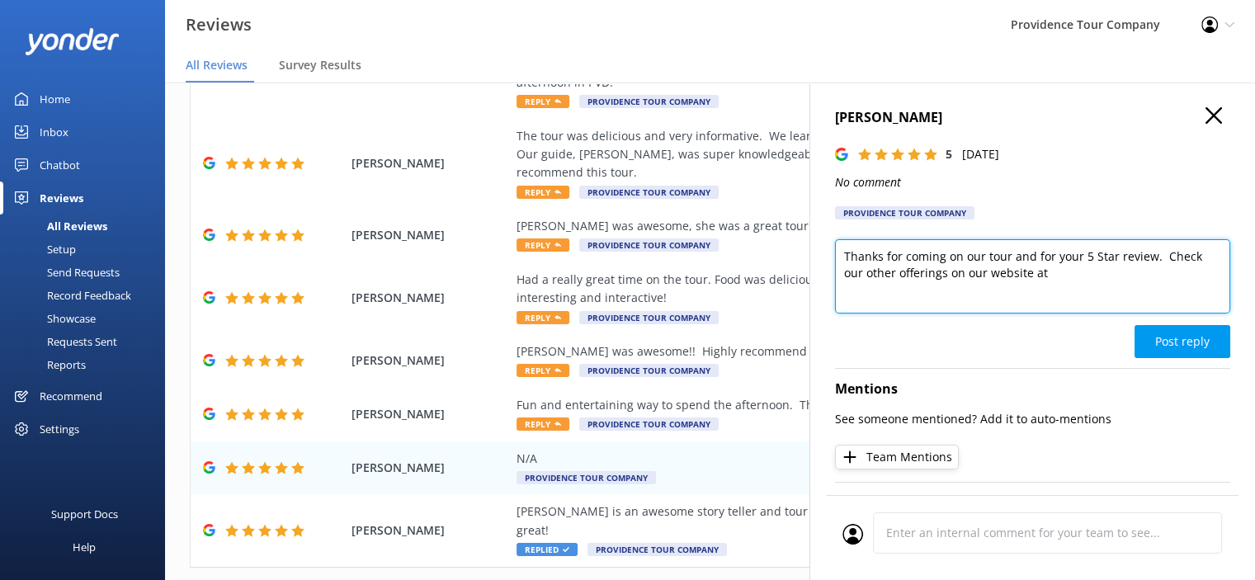
paste textarea "[URL][DOMAIN_NAME]"
click at [1215, 272] on textarea "Thanks for coming on our tour and for your 5 Star review. Check our other offer…" at bounding box center [1032, 276] width 395 height 74
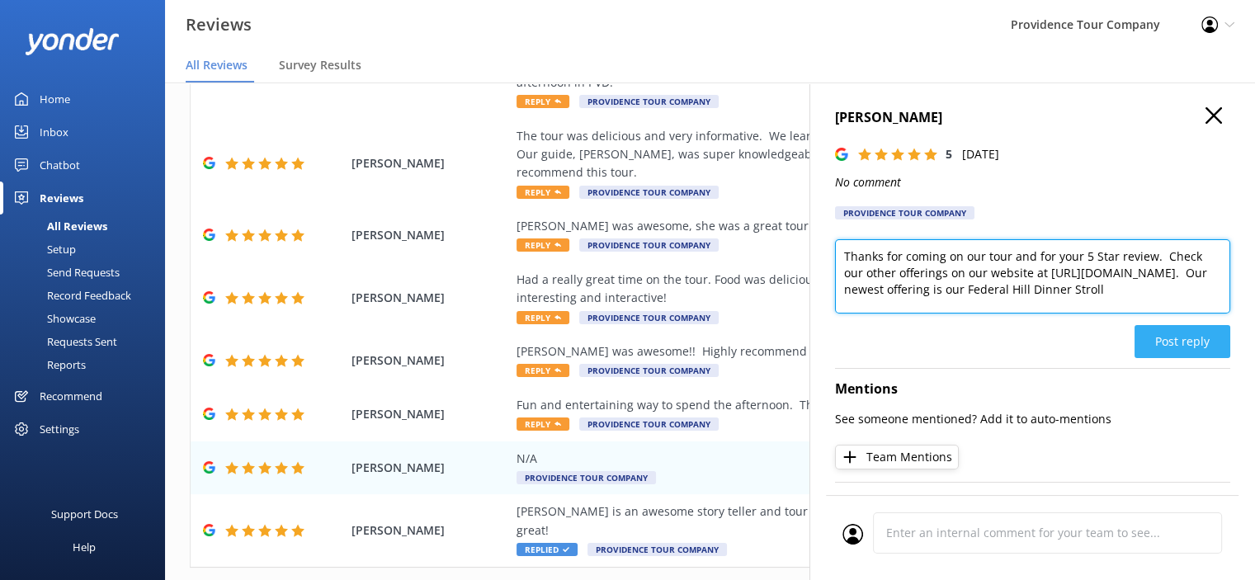
type textarea "Thanks for coming on our tour and for your 5 Star review. Check our other offer…"
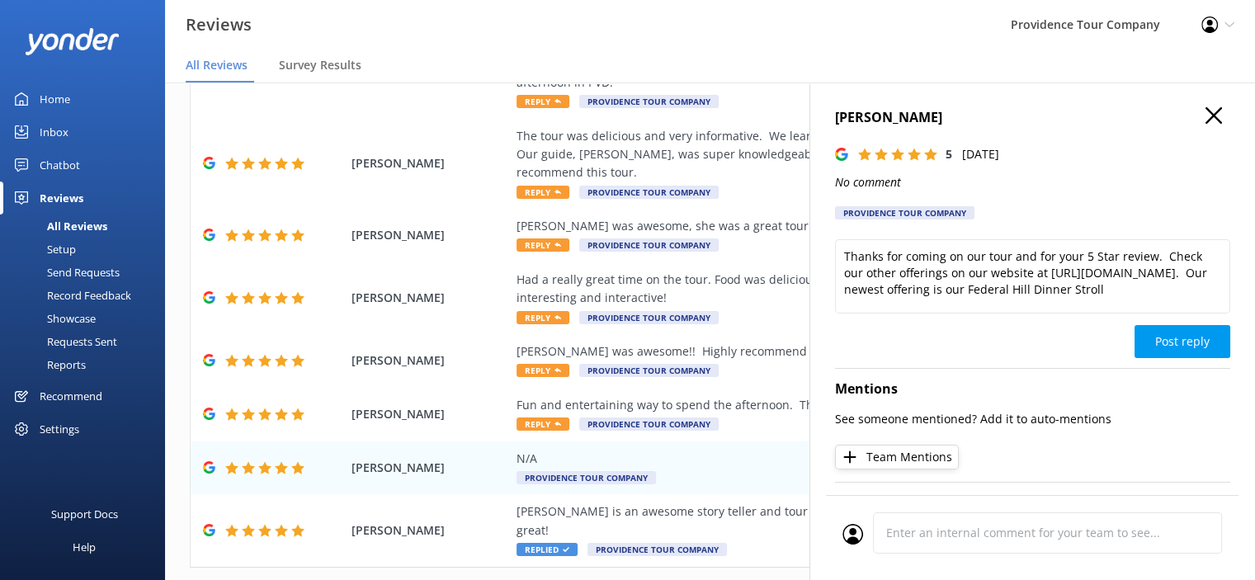
click at [1172, 342] on button "Post reply" at bounding box center [1183, 341] width 96 height 33
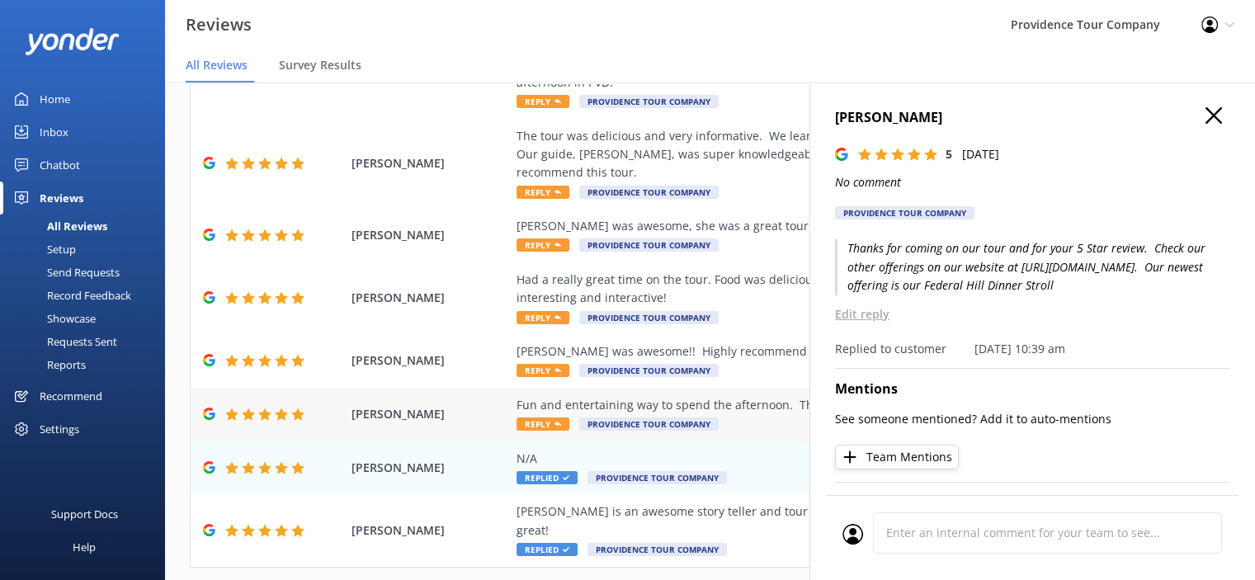
click at [692, 396] on div "Fun and entertaining way to spend the afternoon. The food and wine was good too" at bounding box center [818, 405] width 602 height 18
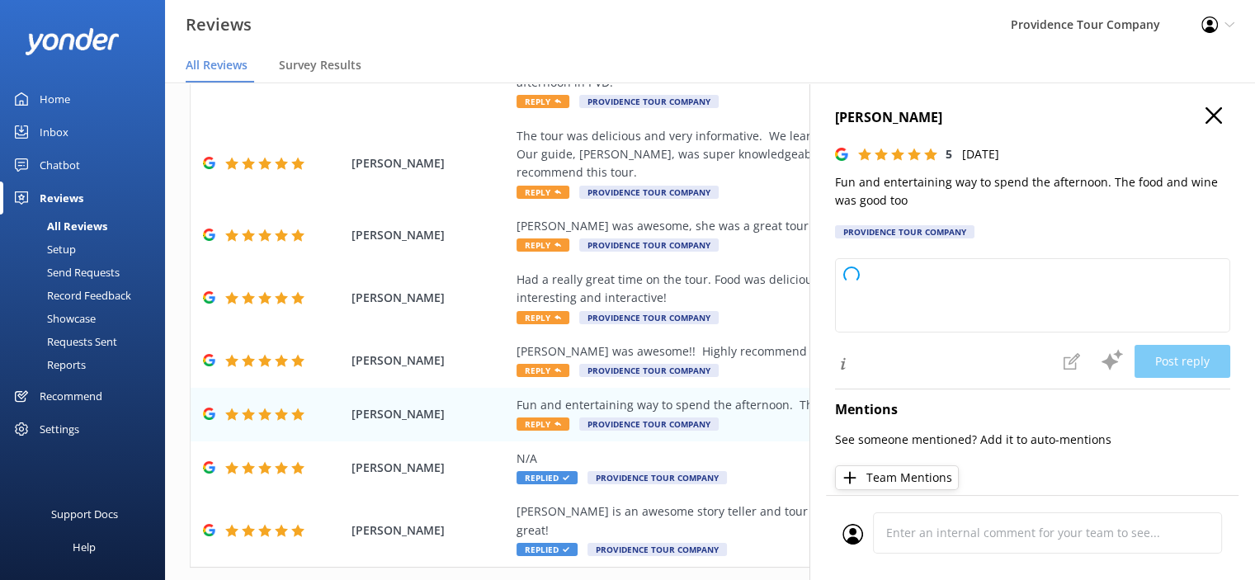
type textarea "Thank you so much for your wonderful review! We're delighted to hear you enjoye…"
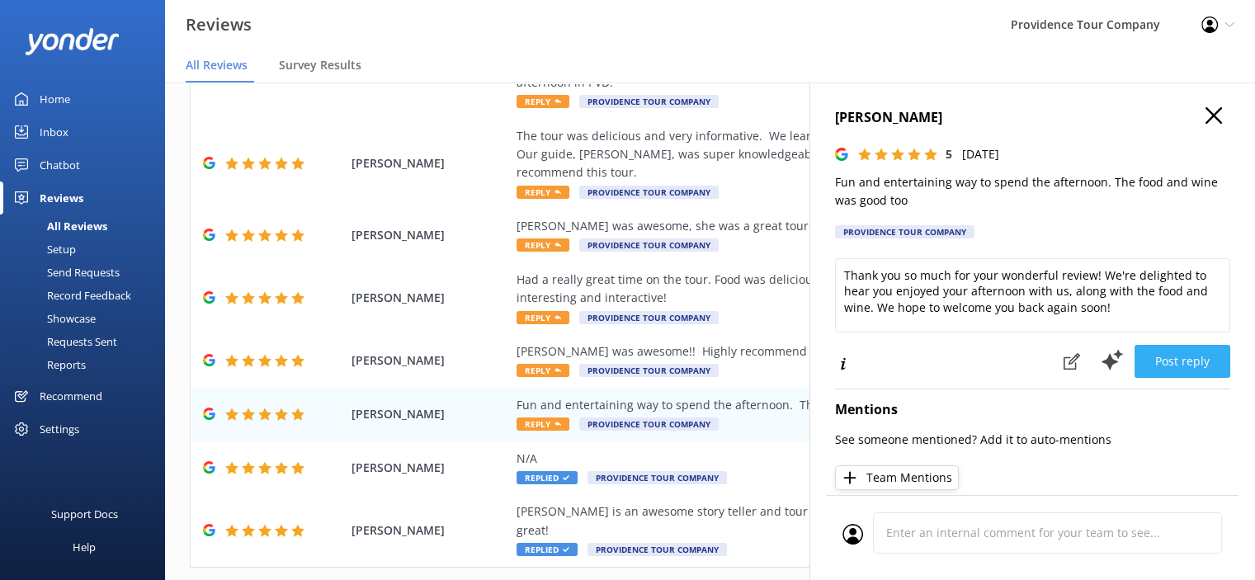
click at [1180, 359] on button "Post reply" at bounding box center [1183, 361] width 96 height 33
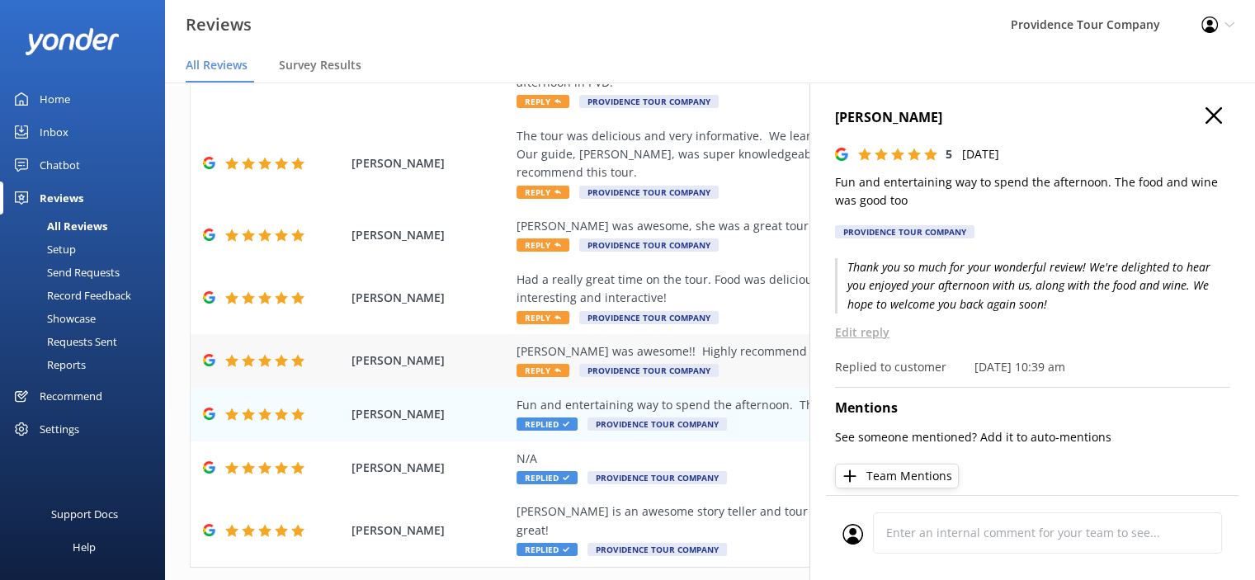
click at [673, 342] on div "[PERSON_NAME] was awesome!! Highly recommend this tour" at bounding box center [818, 351] width 602 height 18
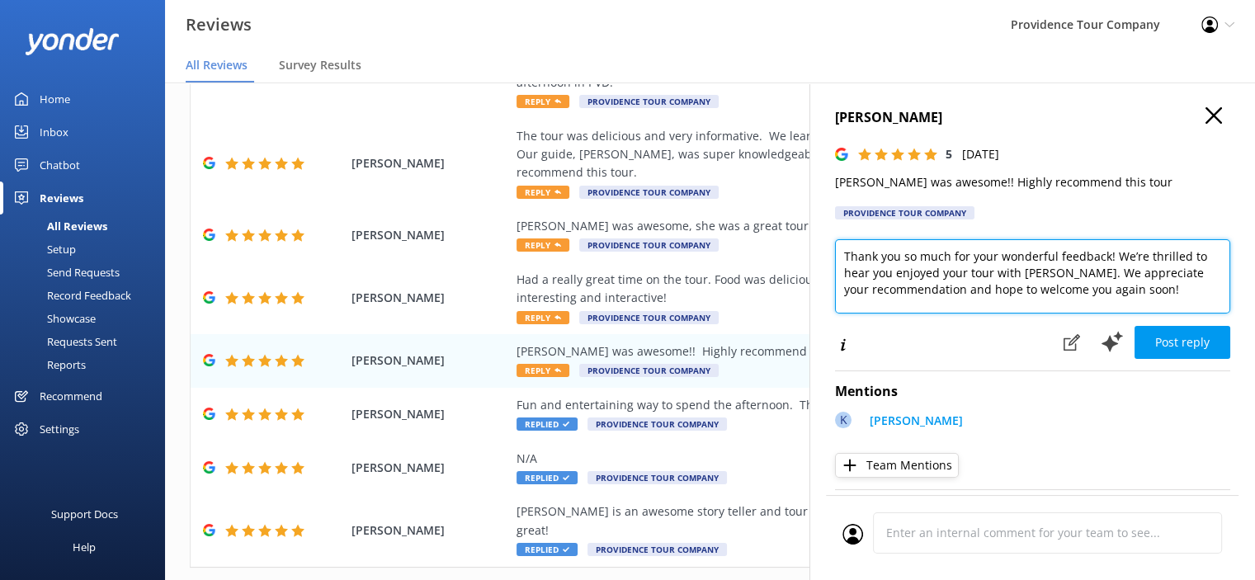
drag, startPoint x: 1157, startPoint y: 291, endPoint x: 822, endPoint y: 259, distance: 336.5
click at [822, 259] on div "[PERSON_NAME] 5 [DATE] [PERSON_NAME] was awesome!! Highly recommend this tour P…" at bounding box center [1033, 373] width 446 height 580
paste textarea "s so much for joining us and for the great review! We're so glad you enjoyed th…"
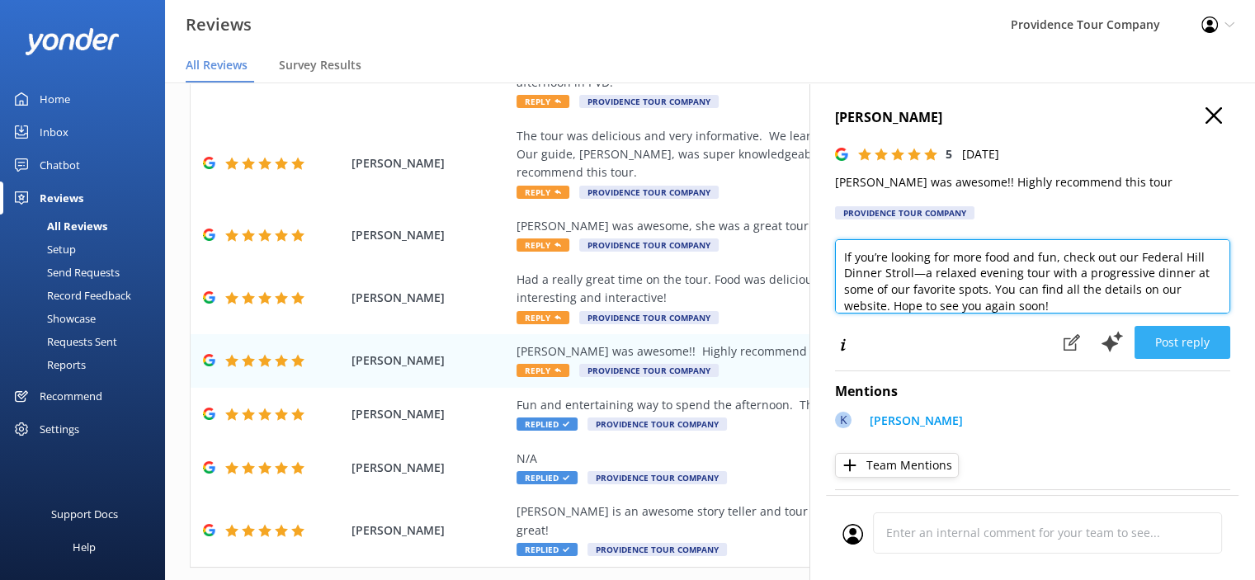
type textarea "Thanks so much for joining us and for the great review! We're so glad you enjoy…"
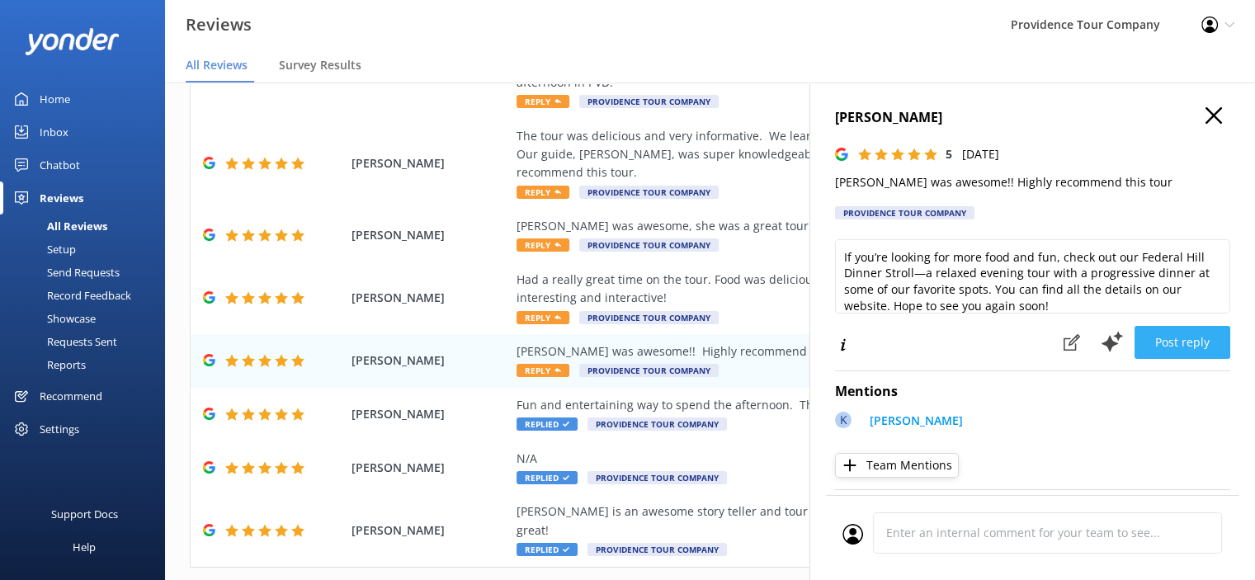
click at [1169, 343] on button "Post reply" at bounding box center [1183, 342] width 96 height 33
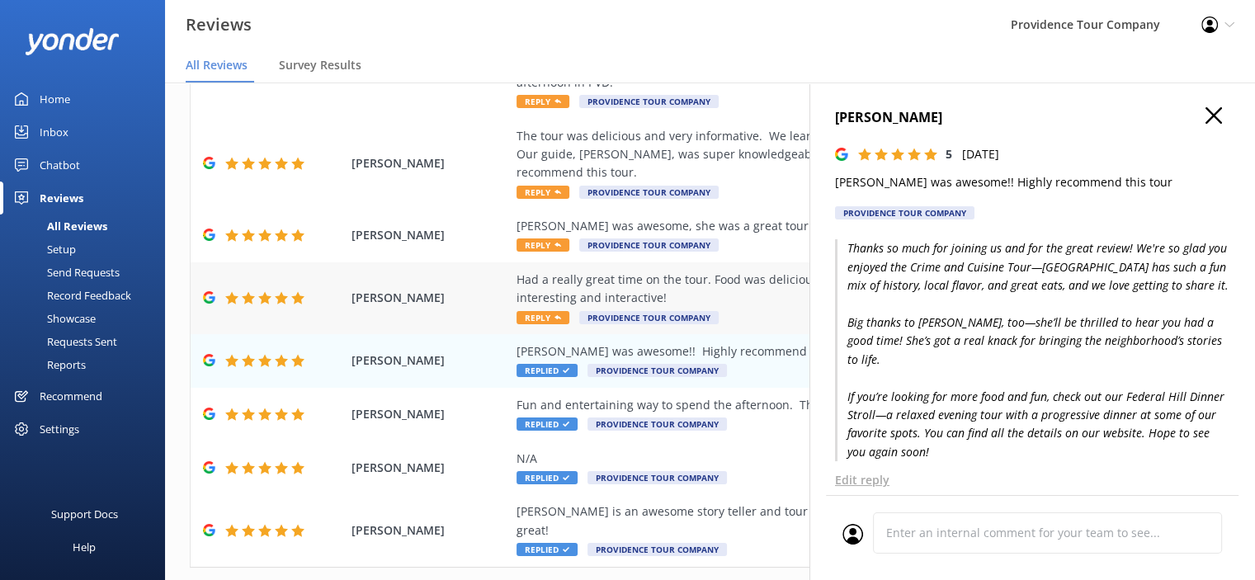
click at [606, 271] on div "Had a really great time on the tour. Food was delicious and [PERSON_NAME] was f…" at bounding box center [818, 289] width 602 height 37
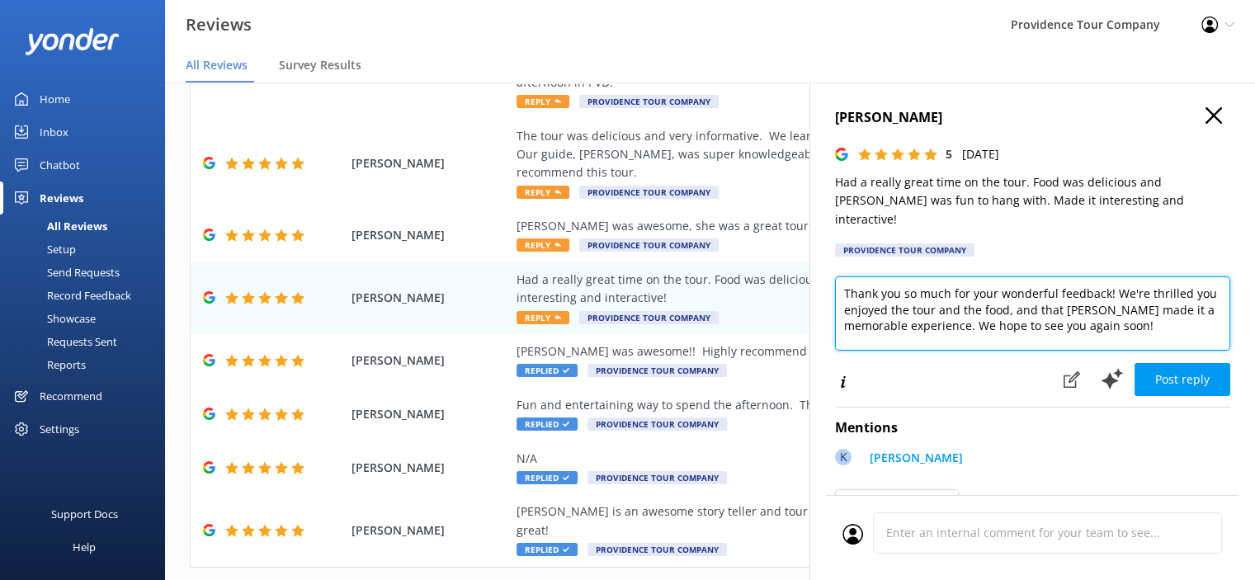
click at [1133, 306] on textarea "Thank you so much for your wonderful feedback! We're thrilled you enjoyed the t…" at bounding box center [1032, 313] width 395 height 74
paste textarea "Thanks so much for joining us and for the great review! We're so glad you enjoy…"
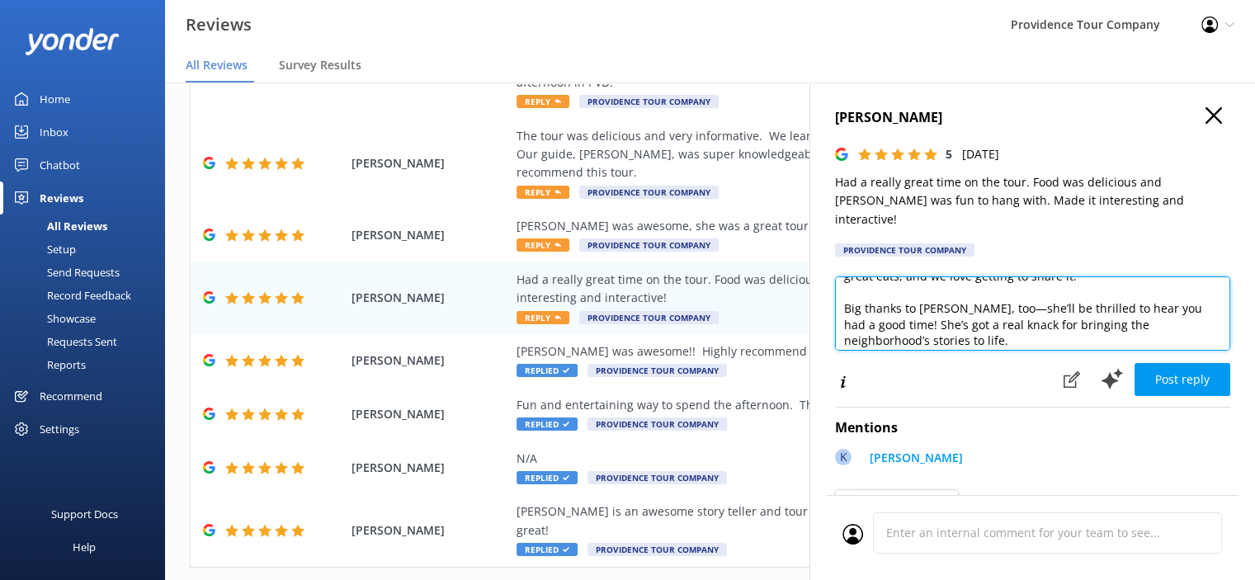
scroll to position [29, 0]
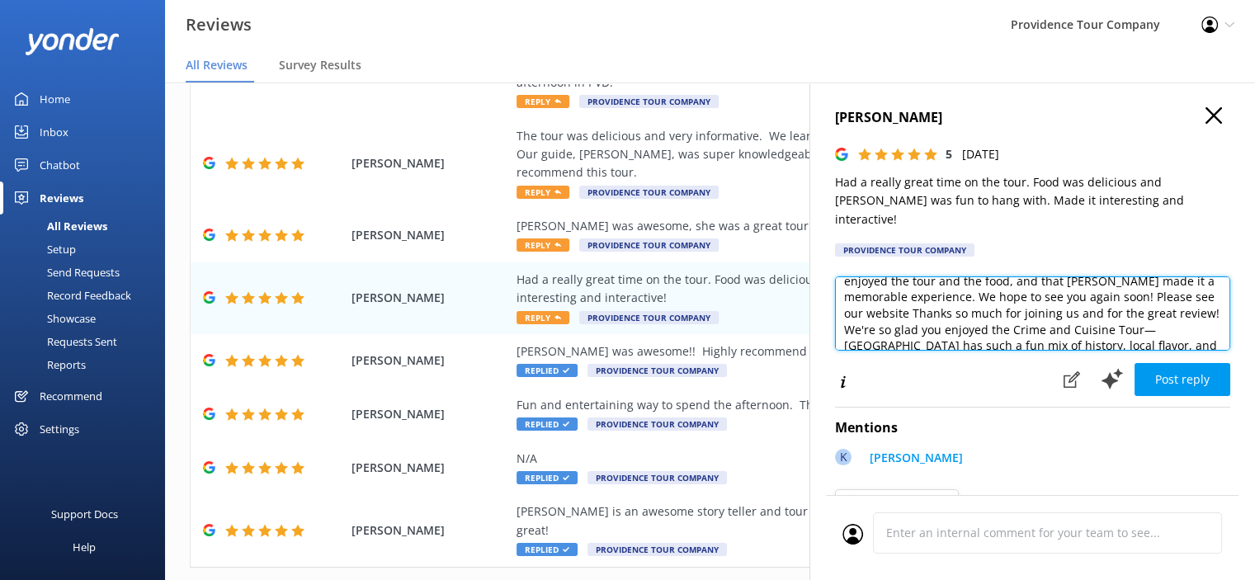
click at [1140, 283] on textarea "Thank you so much for your wonderful feedback! We're thrilled you enjoyed the t…" at bounding box center [1032, 313] width 395 height 74
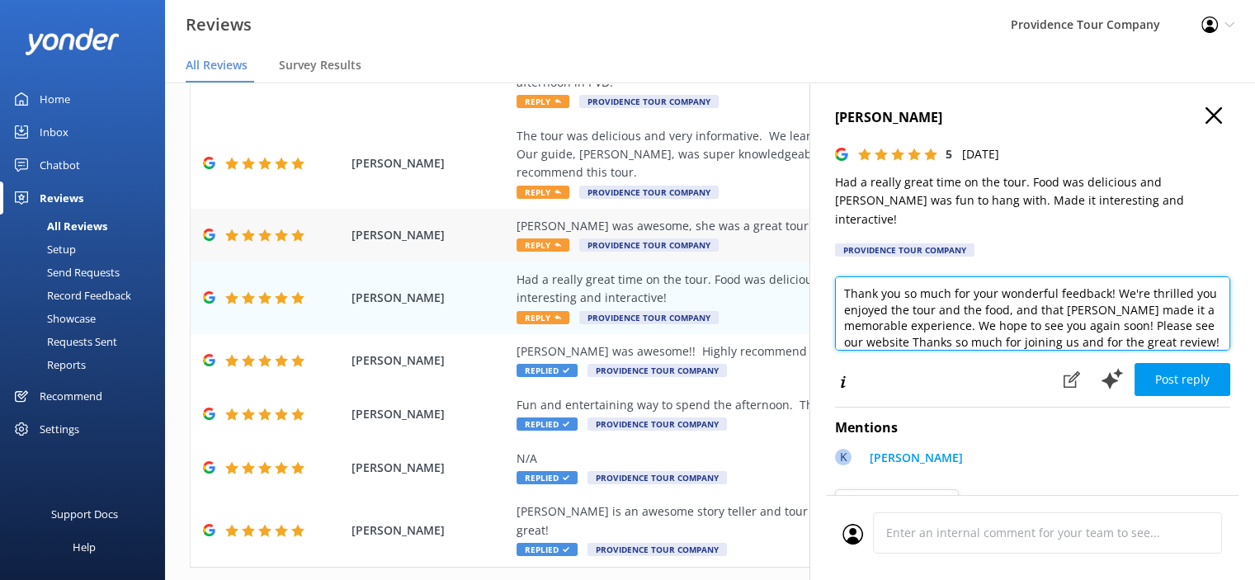
drag, startPoint x: 1140, startPoint y: 281, endPoint x: 730, endPoint y: 234, distance: 412.9
click at [730, 234] on div "Out of 680 reviews: 4.8 NPS 92 All reply statuses All reply statuses Needs a re…" at bounding box center [710, 315] width 1090 height 531
drag, startPoint x: 974, startPoint y: 276, endPoint x: 831, endPoint y: 273, distance: 142.8
click at [831, 273] on div "[PERSON_NAME] 5 [DATE] Had a really great time on the tour. Food was delicious …" at bounding box center [1033, 373] width 446 height 580
type textarea "Thanks so much for joining us and for the great review! We're so glad you enjoy…"
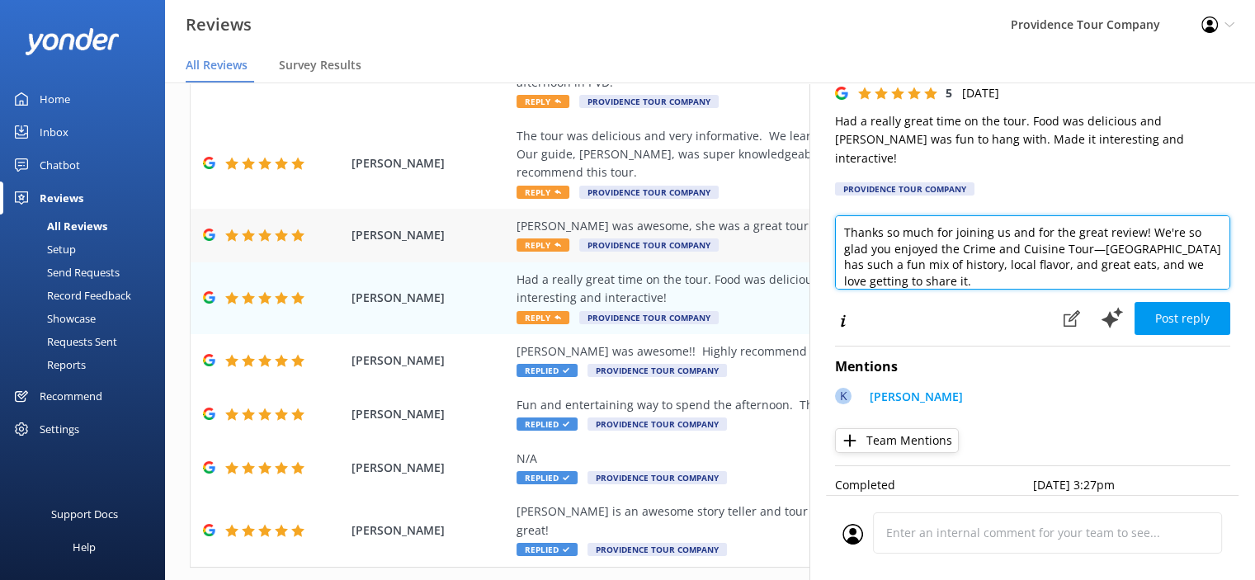
drag, startPoint x: 1073, startPoint y: 267, endPoint x: 806, endPoint y: 203, distance: 274.0
click at [806, 203] on div "Out of 680 reviews: 4.8 NPS 92 All reply statuses All reply statuses Needs a re…" at bounding box center [710, 315] width 1090 height 531
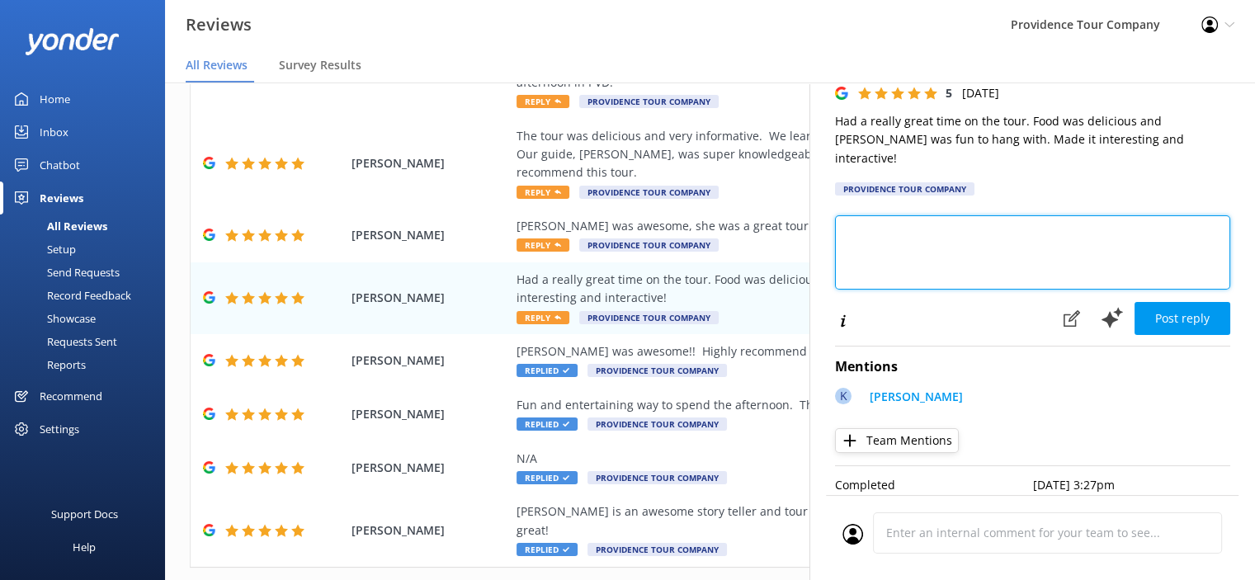
click at [895, 234] on textarea at bounding box center [1032, 252] width 395 height 74
paste textarea "Thanks so much for taking the time to leave a review—we’re so glad you chose to…"
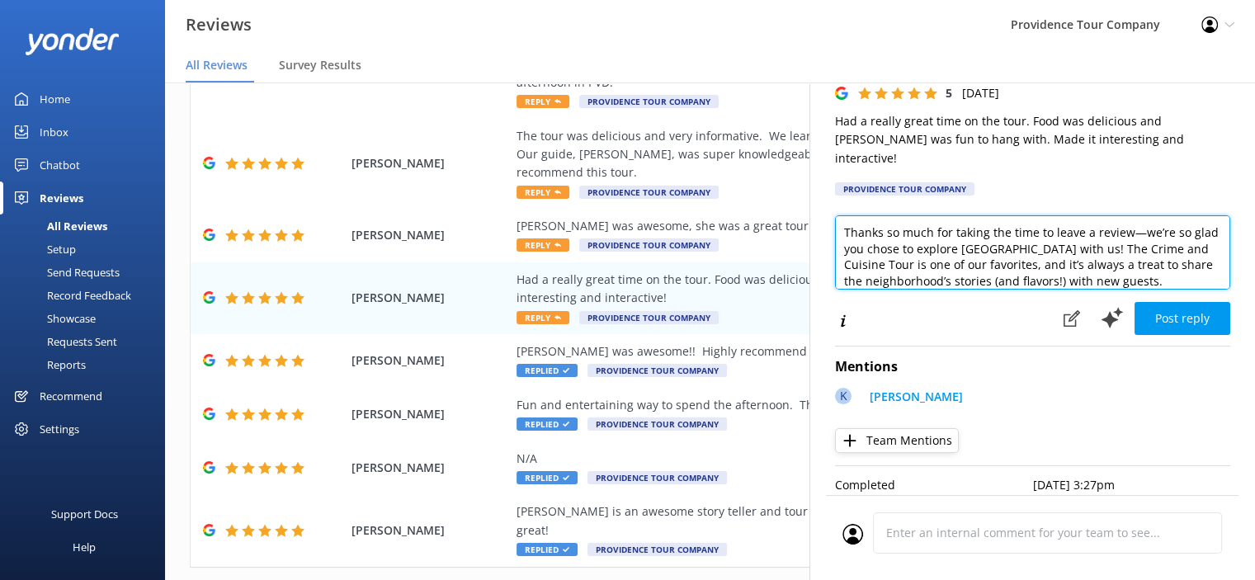
scroll to position [162, 0]
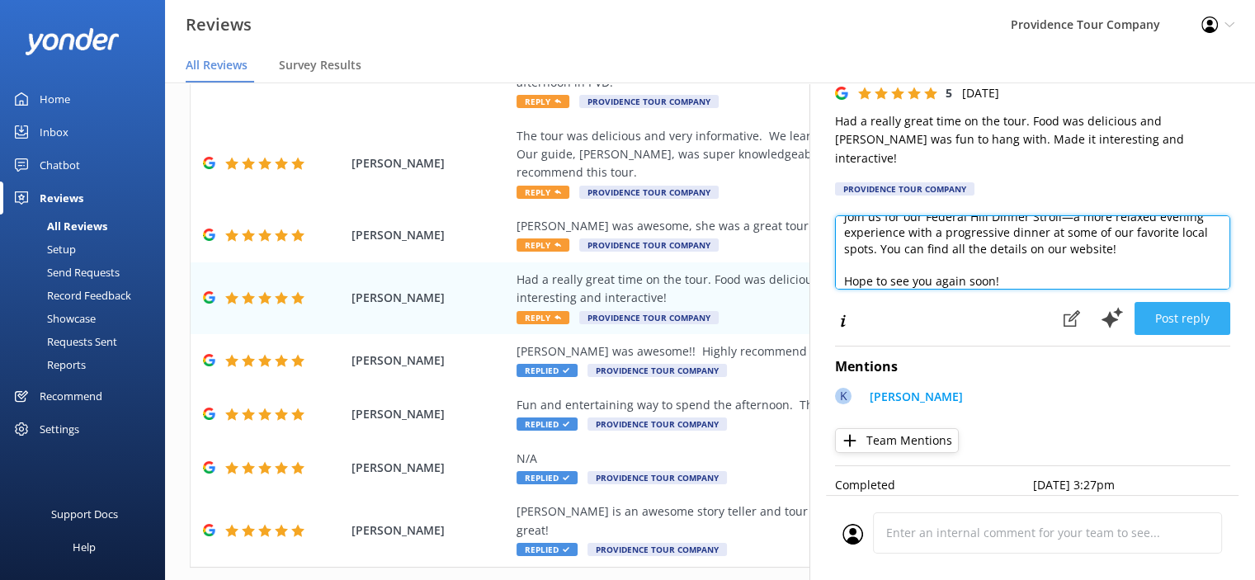
type textarea "Thanks so much for taking the time to leave a review—we’re so glad you chose to…"
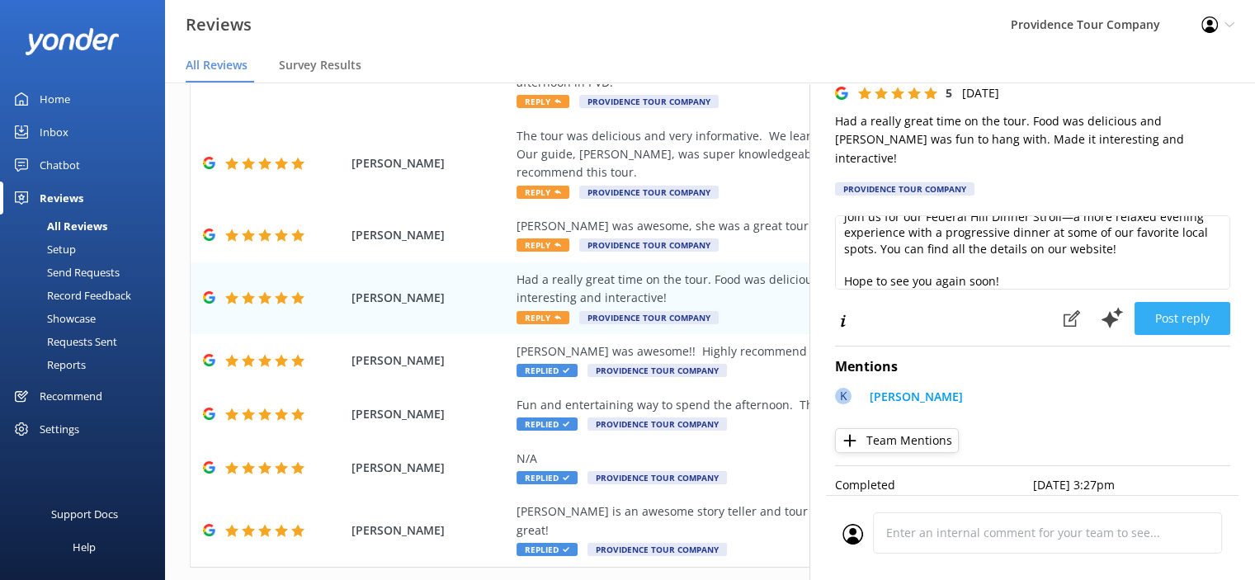
click at [1181, 302] on button "Post reply" at bounding box center [1183, 318] width 96 height 33
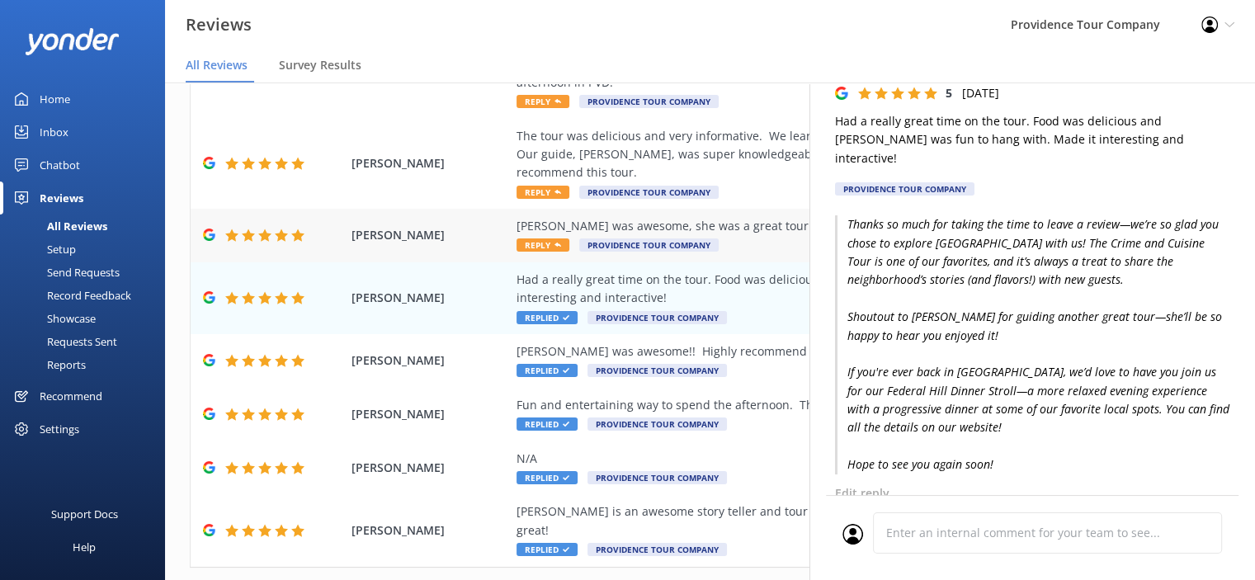
click at [667, 217] on div "[PERSON_NAME] was awesome, she was a great tour guide and really knew the histo…" at bounding box center [818, 226] width 602 height 18
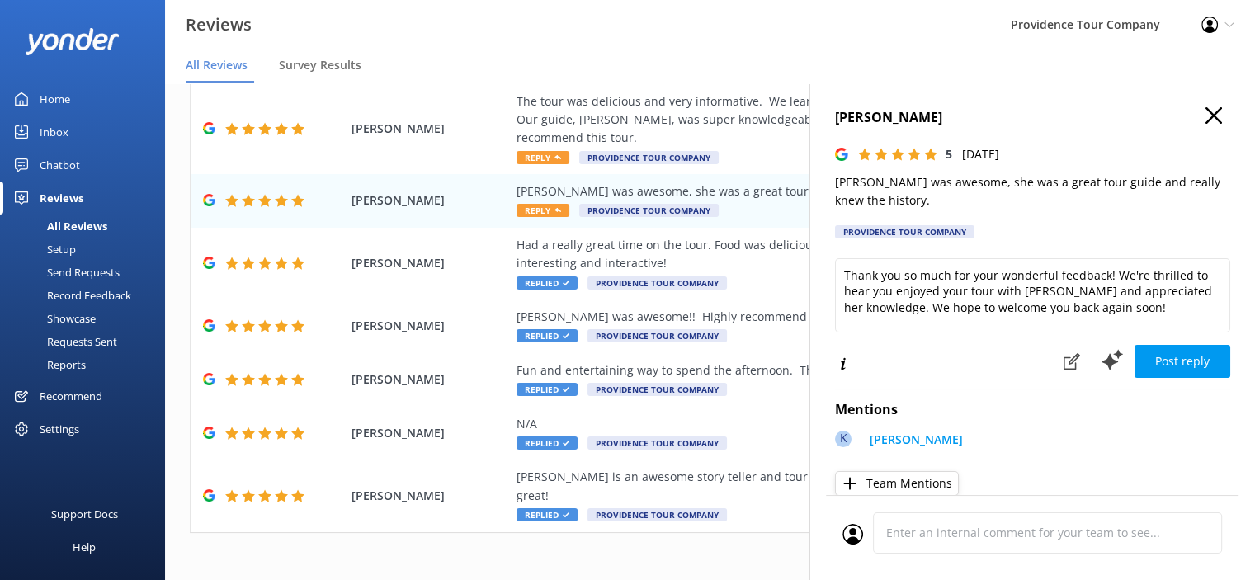
scroll to position [284, 0]
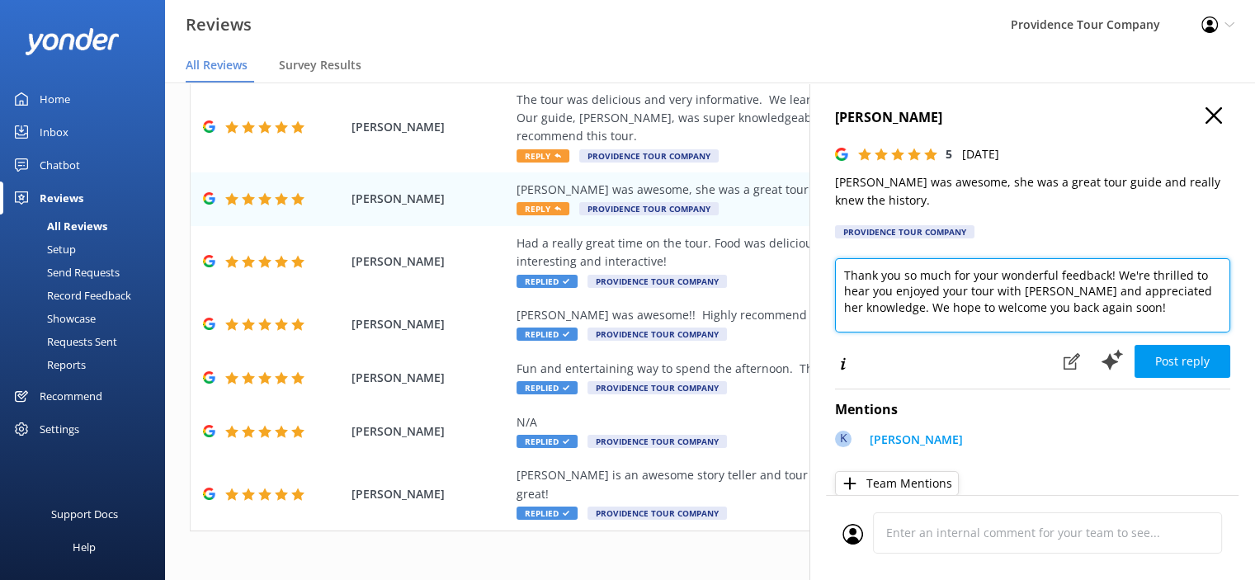
click at [1144, 310] on textarea "Thank you so much for your wonderful feedback! We're thrilled to hear you enjoy…" at bounding box center [1032, 295] width 395 height 74
paste textarea "[URL][DOMAIN_NAME]"
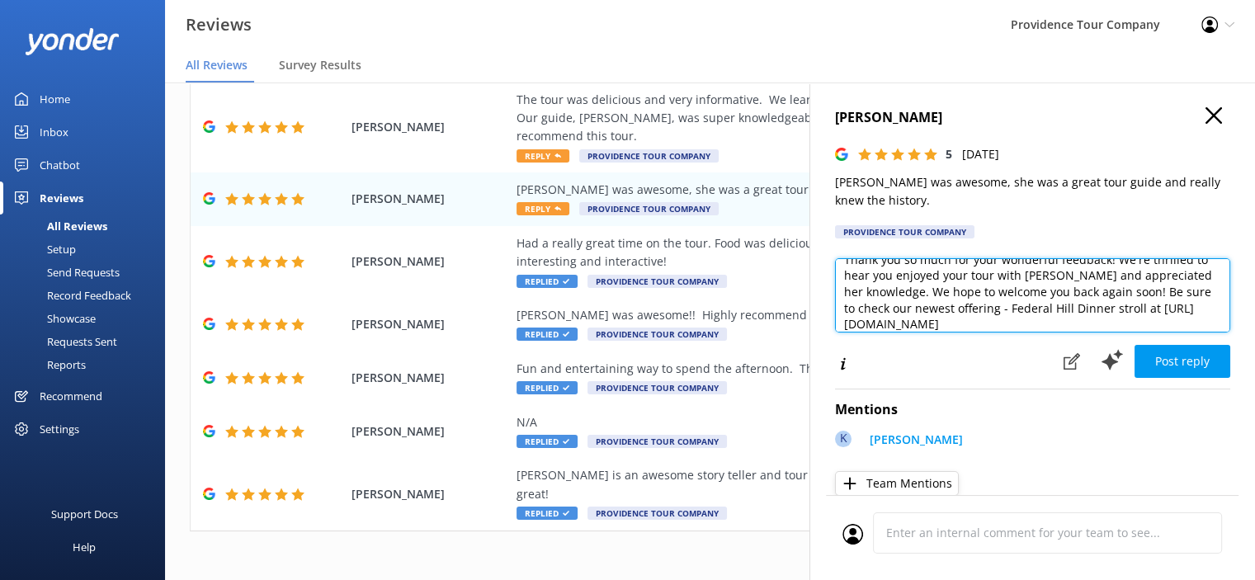
click at [1143, 288] on textarea "Thank you so much for your wonderful feedback! We're thrilled to hear you enjoy…" at bounding box center [1032, 295] width 395 height 74
click at [1140, 295] on textarea "Thank you so much for your wonderful feedback! We're thrilled to hear you enjoy…" at bounding box center [1032, 295] width 395 height 74
click at [1160, 319] on textarea "Thank you so much for your wonderful feedback! We're thrilled to hear you enjoy…" at bounding box center [1032, 295] width 395 height 74
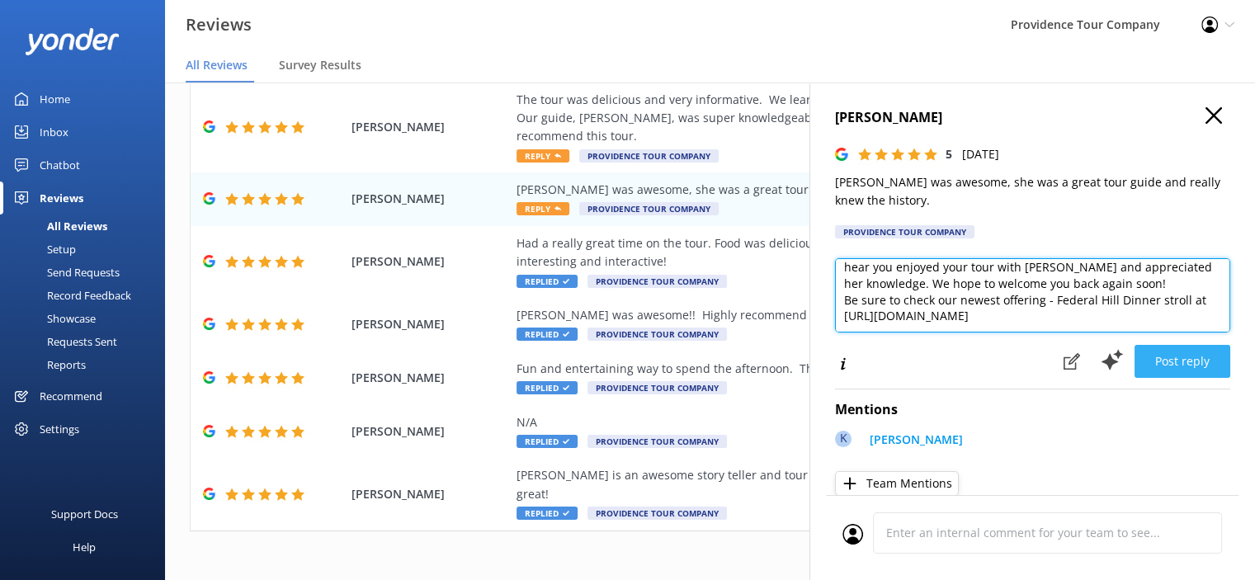
type textarea "Thank you so much for your wonderful feedback! We're thrilled to hear you enjoy…"
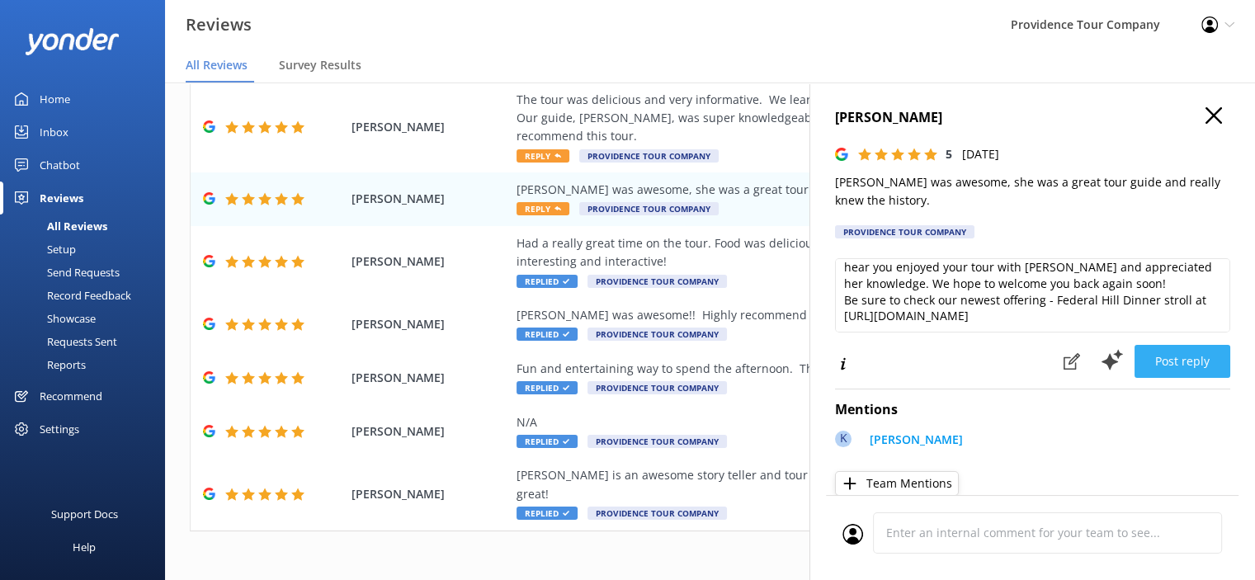
click at [1174, 357] on button "Post reply" at bounding box center [1183, 361] width 96 height 33
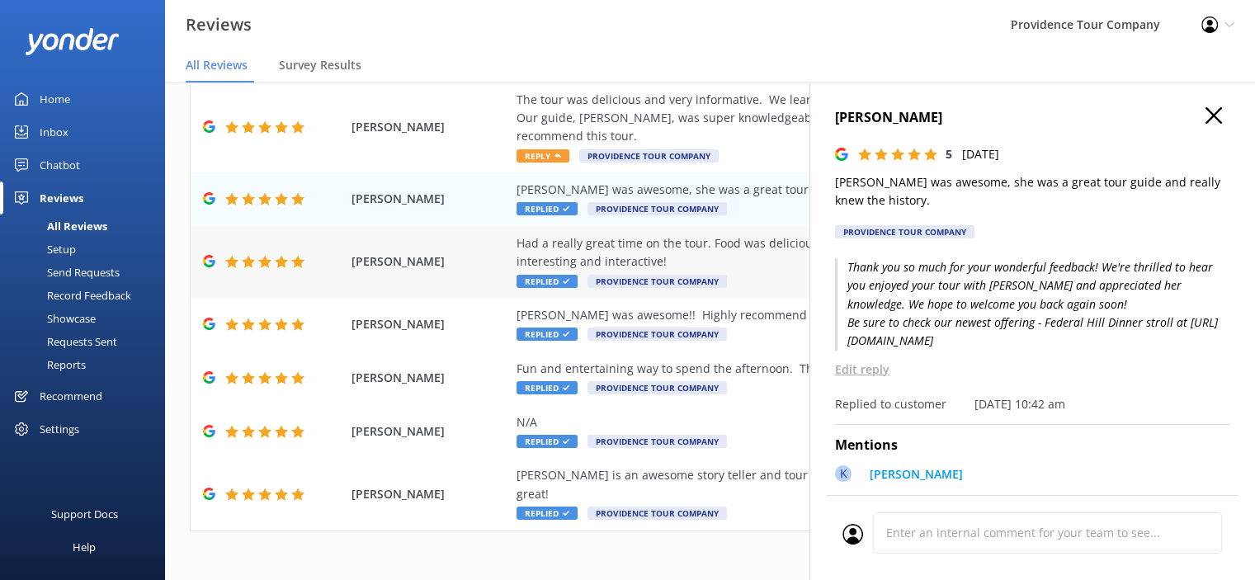
scroll to position [119, 0]
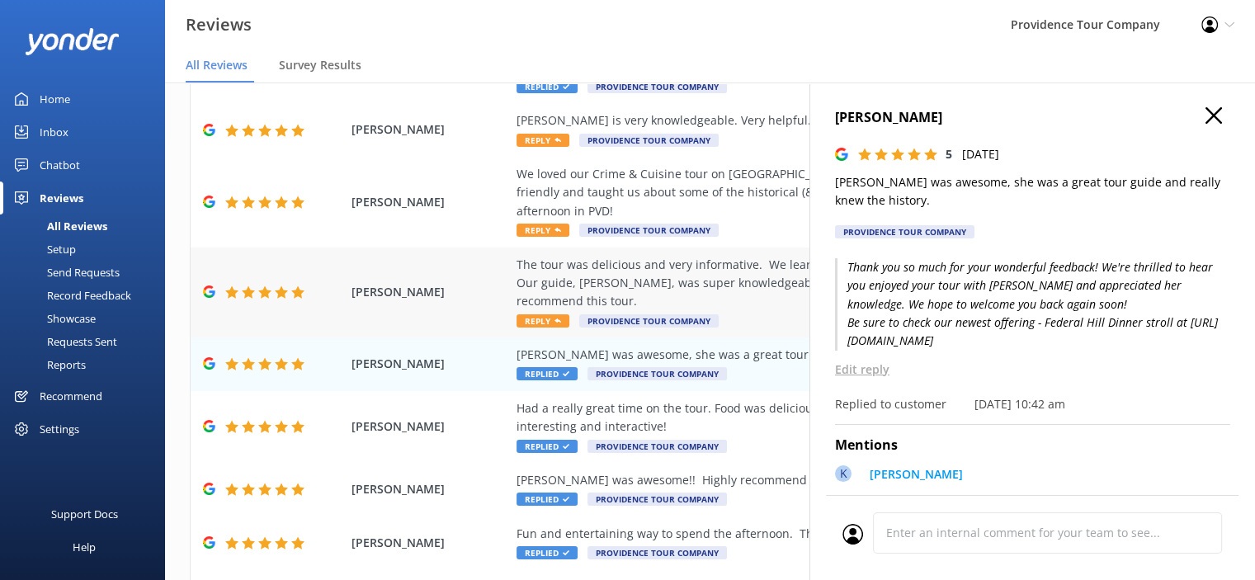
click at [631, 262] on div "The tour was delicious and very informative. We learned alot of history and cri…" at bounding box center [818, 283] width 602 height 55
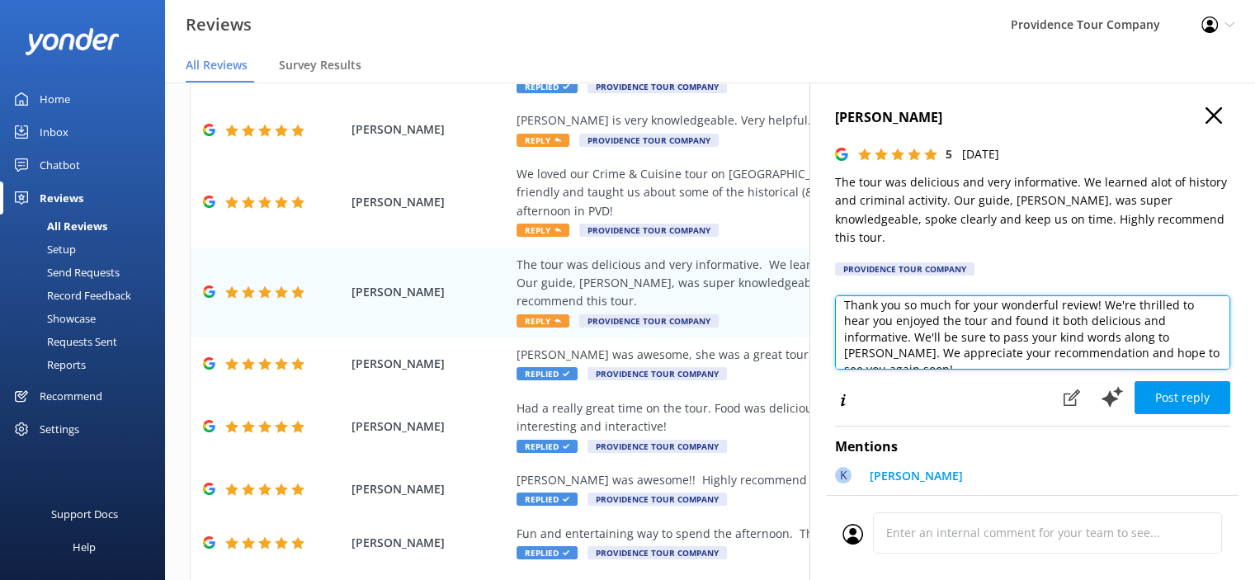
scroll to position [0, 0]
drag, startPoint x: 1188, startPoint y: 342, endPoint x: 824, endPoint y: 286, distance: 369.1
click at [824, 286] on div "[PERSON_NAME] 5 [DATE] The tour was delicious and very informative. We learned …" at bounding box center [1033, 373] width 446 height 580
type textarea "soon!"
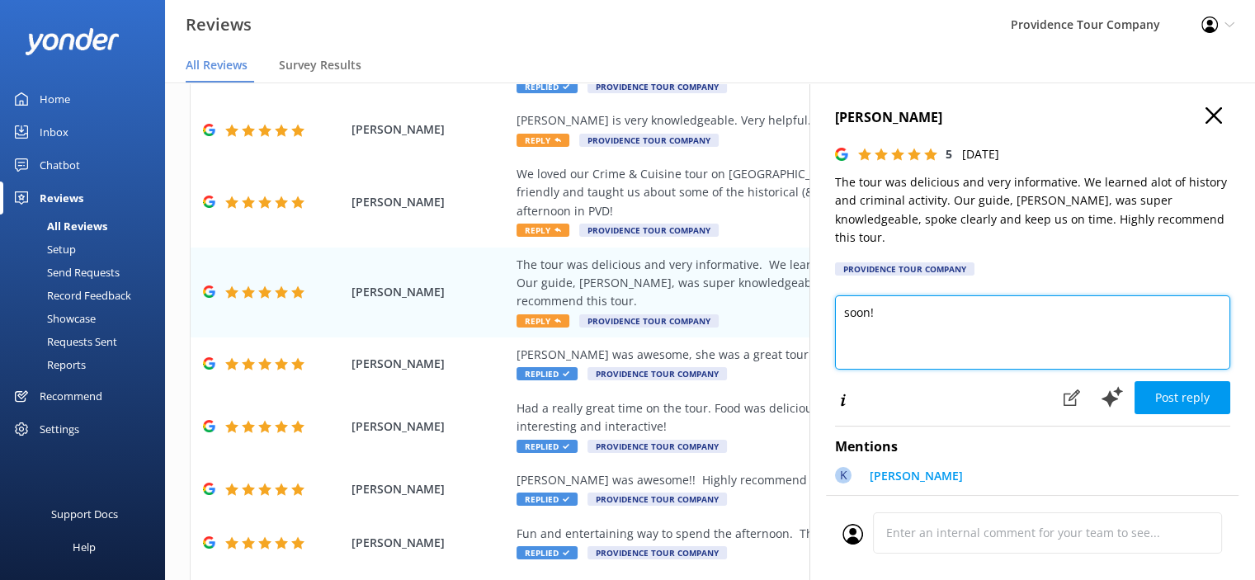
drag, startPoint x: 869, startPoint y: 300, endPoint x: 821, endPoint y: 295, distance: 48.1
click at [821, 295] on div "[PERSON_NAME] 5 [DATE] The tour was delicious and very informative. We learned …" at bounding box center [1033, 373] width 446 height 580
click at [864, 295] on textarea at bounding box center [1032, 332] width 395 height 74
paste textarea "Thank you so much for your thoughtful review—we’re so glad you chose to join us…"
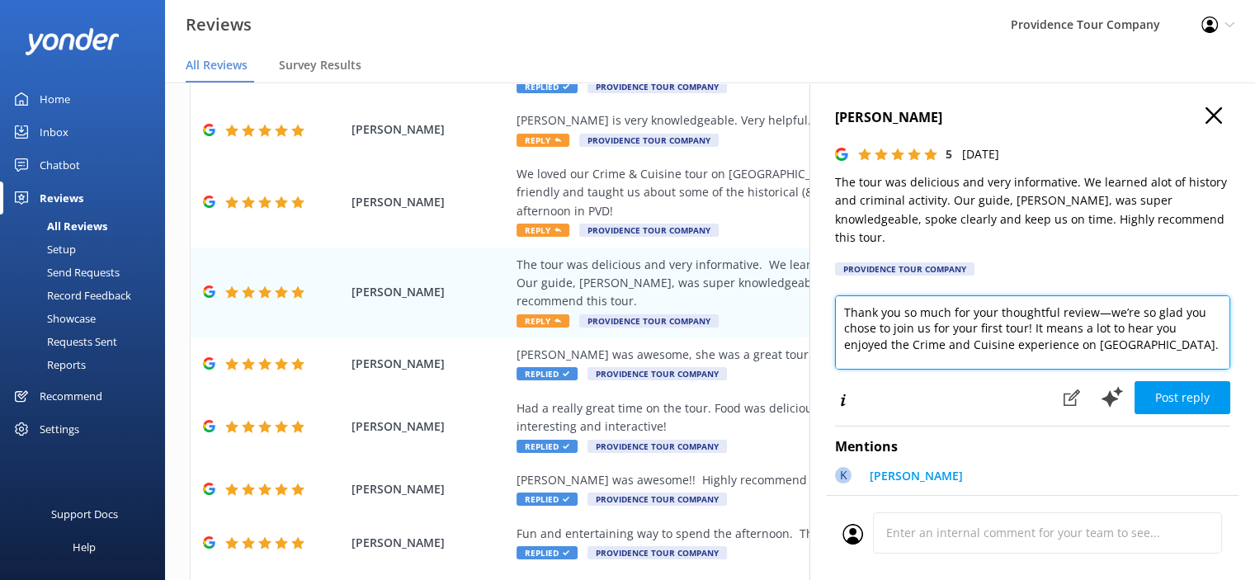
scroll to position [162, 0]
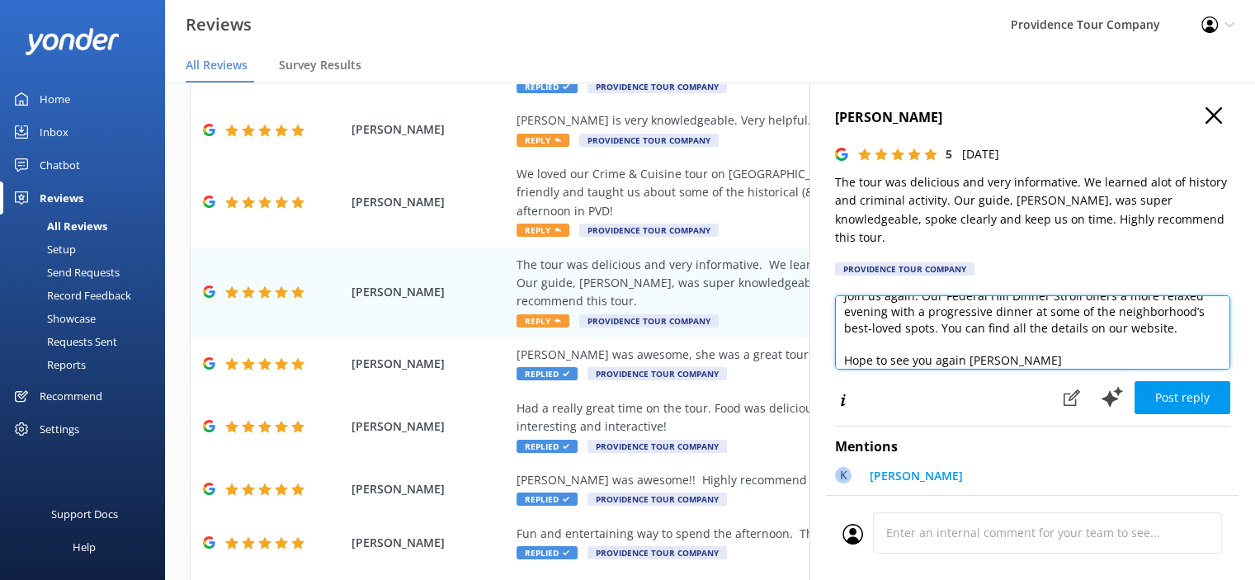
click at [1027, 345] on textarea "Thank you so much for your thoughtful review—we’re so glad you chose to join us…" at bounding box center [1032, 332] width 395 height 74
drag, startPoint x: 1025, startPoint y: 346, endPoint x: 829, endPoint y: 362, distance: 196.3
click at [829, 362] on div "[PERSON_NAME] 5 [DATE] The tour was delicious and very informative. We learned …" at bounding box center [1033, 373] width 446 height 580
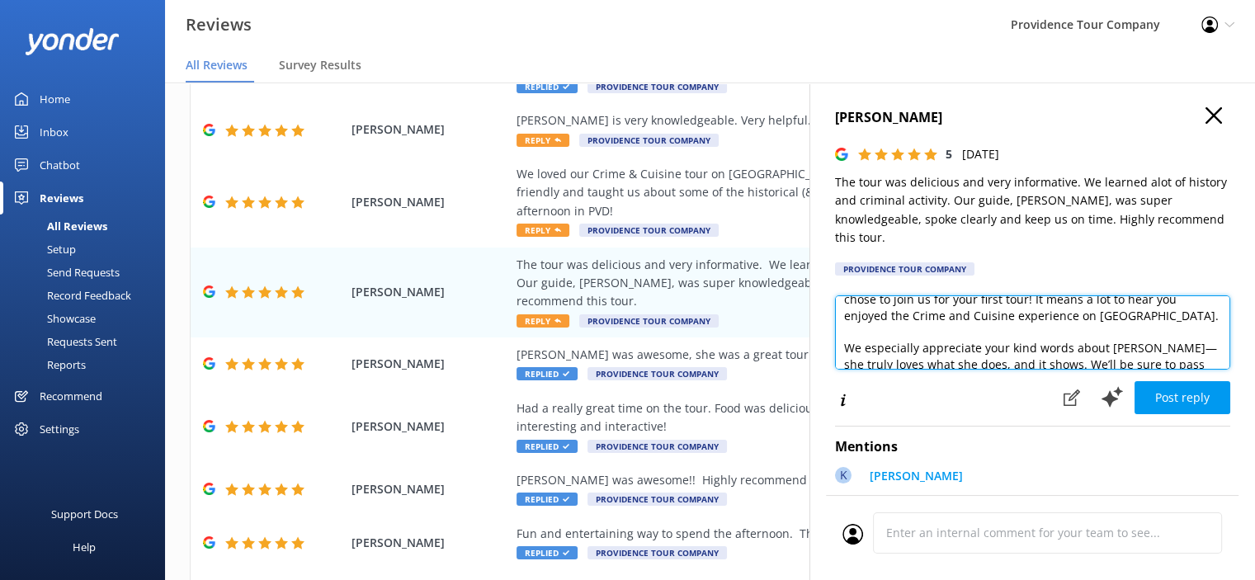
scroll to position [0, 0]
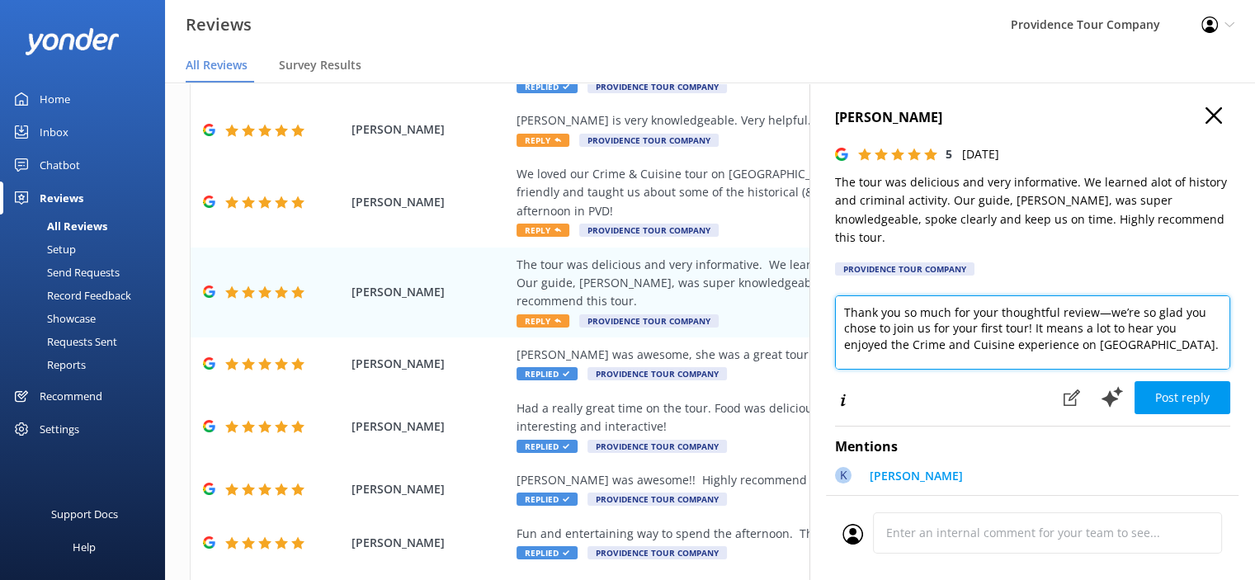
drag, startPoint x: 1046, startPoint y: 312, endPoint x: 950, endPoint y: 316, distance: 96.6
click at [950, 316] on textarea "Thank you so much for your thoughtful review—we’re so glad you chose to join us…" at bounding box center [1032, 332] width 395 height 74
drag, startPoint x: 958, startPoint y: 312, endPoint x: 961, endPoint y: 328, distance: 16.7
click at [957, 313] on textarea "Thank you so much for your thoughtful review—we’re so glad you chose to join us…" at bounding box center [1032, 332] width 395 height 74
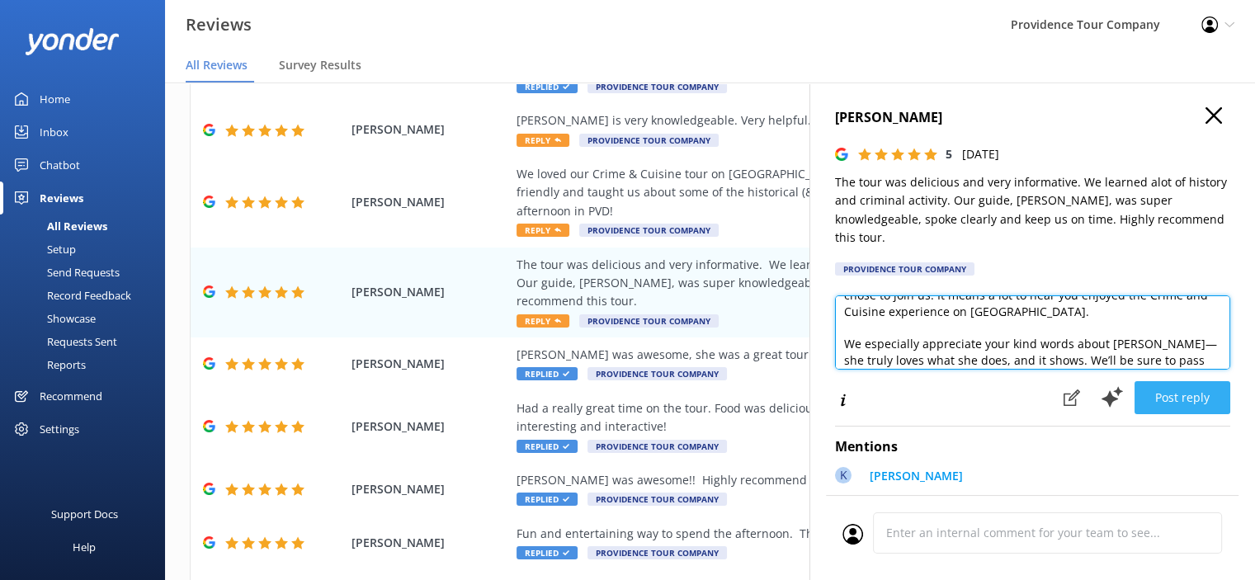
type textarea "Thank you so much for your thoughtful review—we’re so glad you chose to join us…"
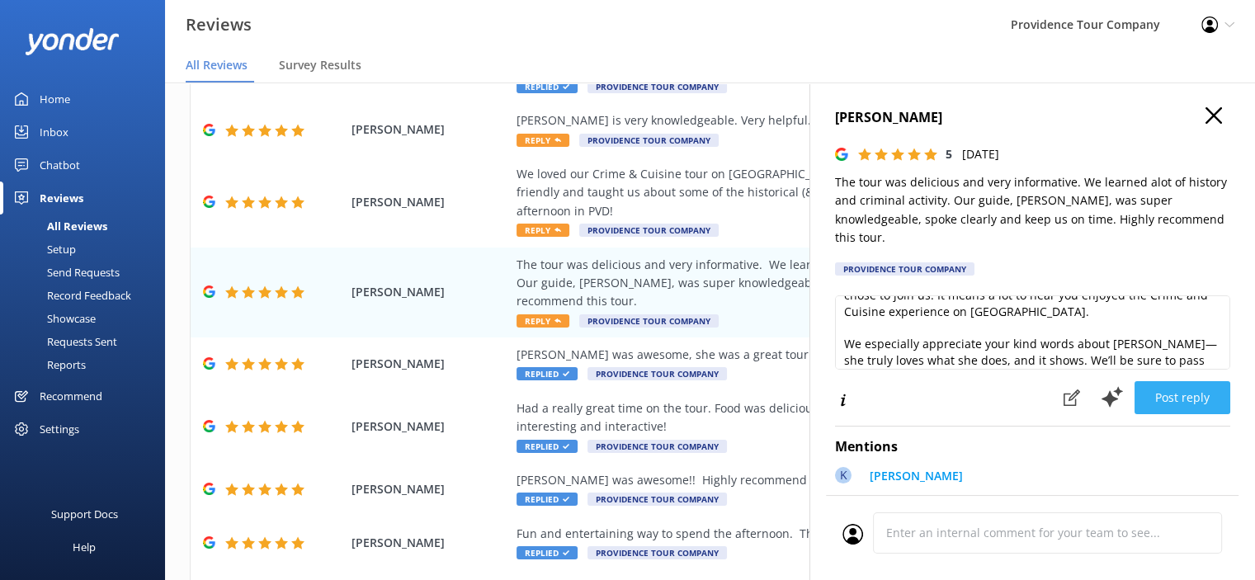
click at [1164, 381] on button "Post reply" at bounding box center [1183, 397] width 96 height 33
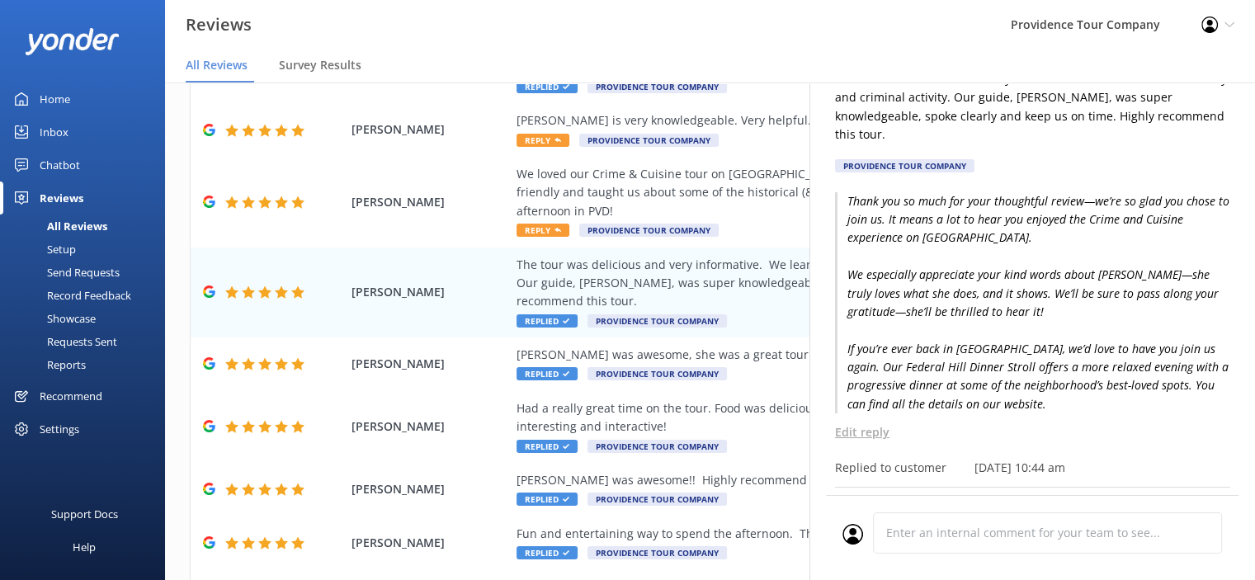
scroll to position [165, 0]
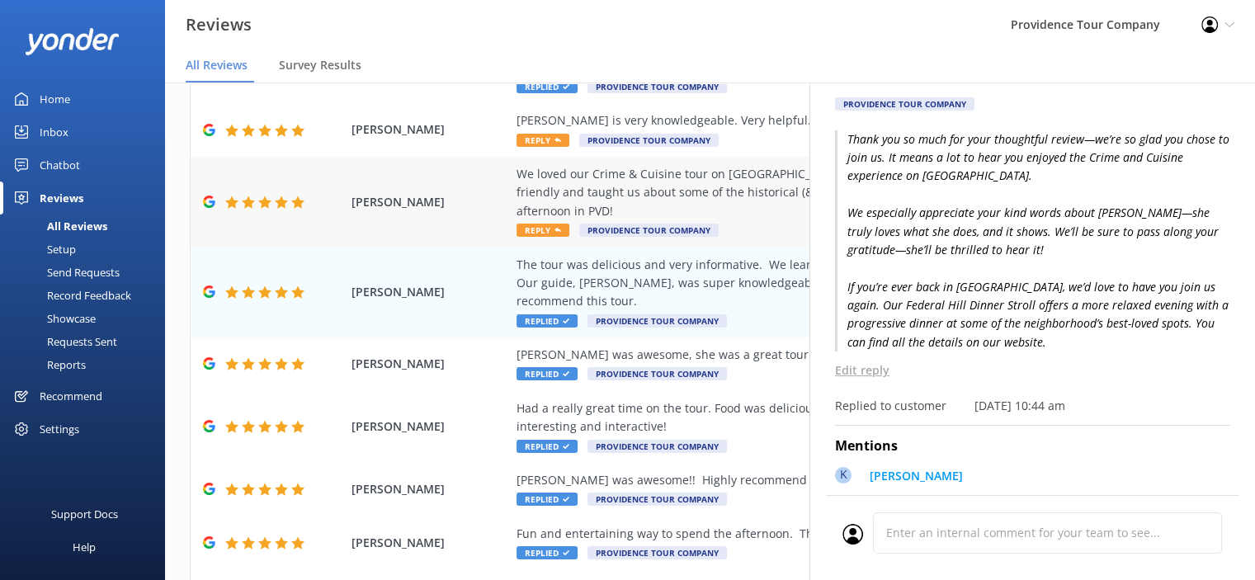
click at [690, 182] on div "We loved our Crime & Cuisine tour on [GEOGRAPHIC_DATA] with [PERSON_NAME]! She …" at bounding box center [818, 192] width 602 height 55
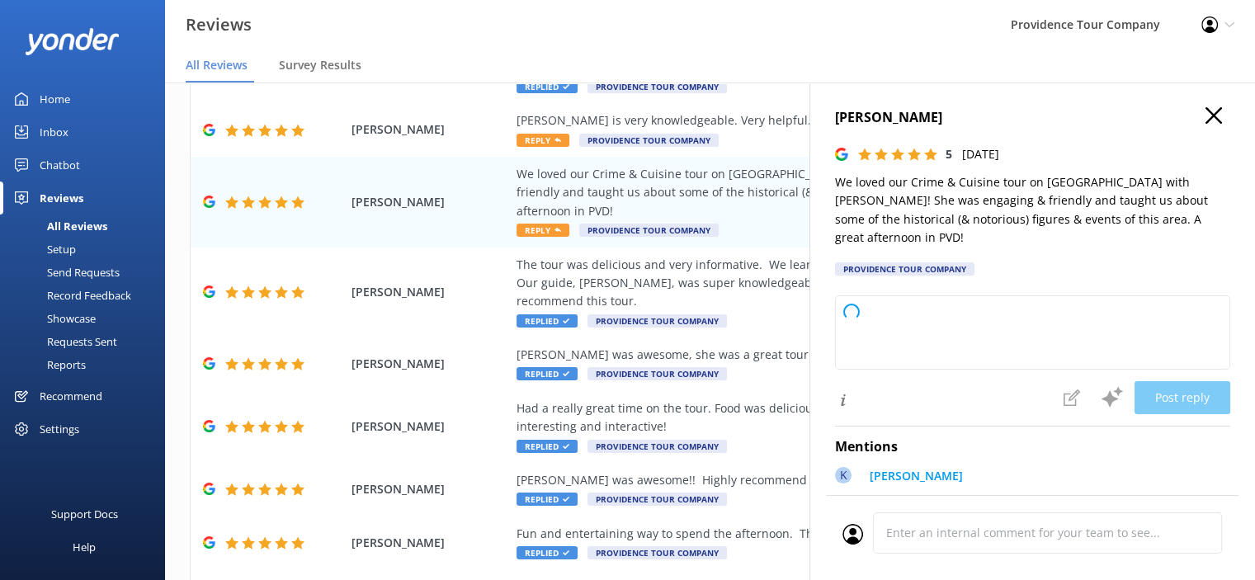
type textarea "Thank you so much for your wonderful review! We're delighted to hear you enjoye…"
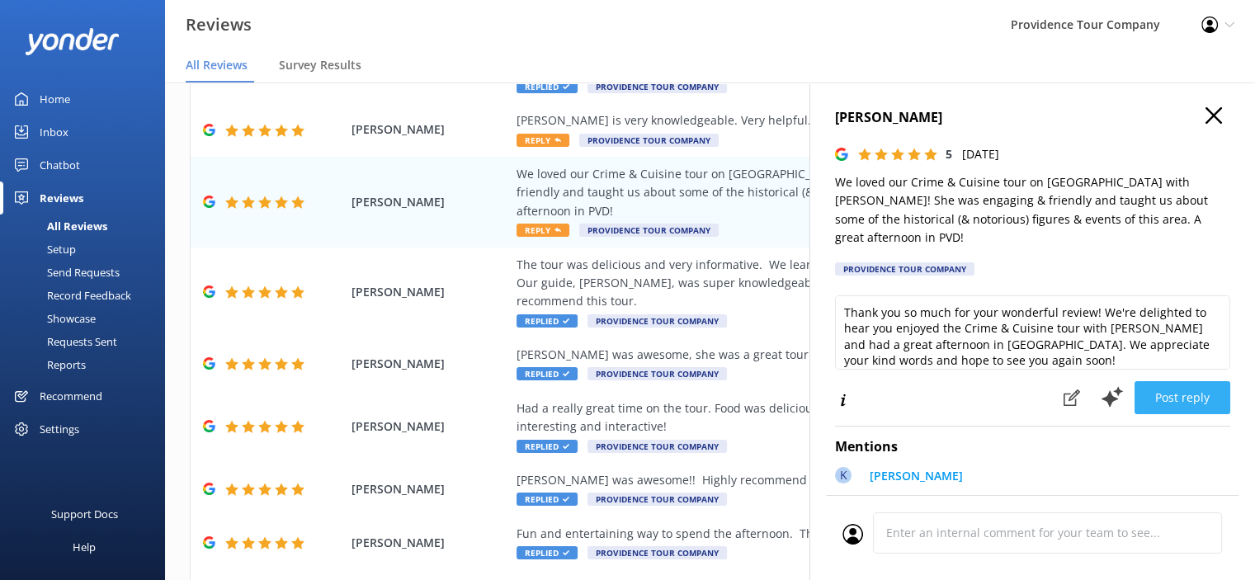
click at [1169, 382] on button "Post reply" at bounding box center [1183, 397] width 96 height 33
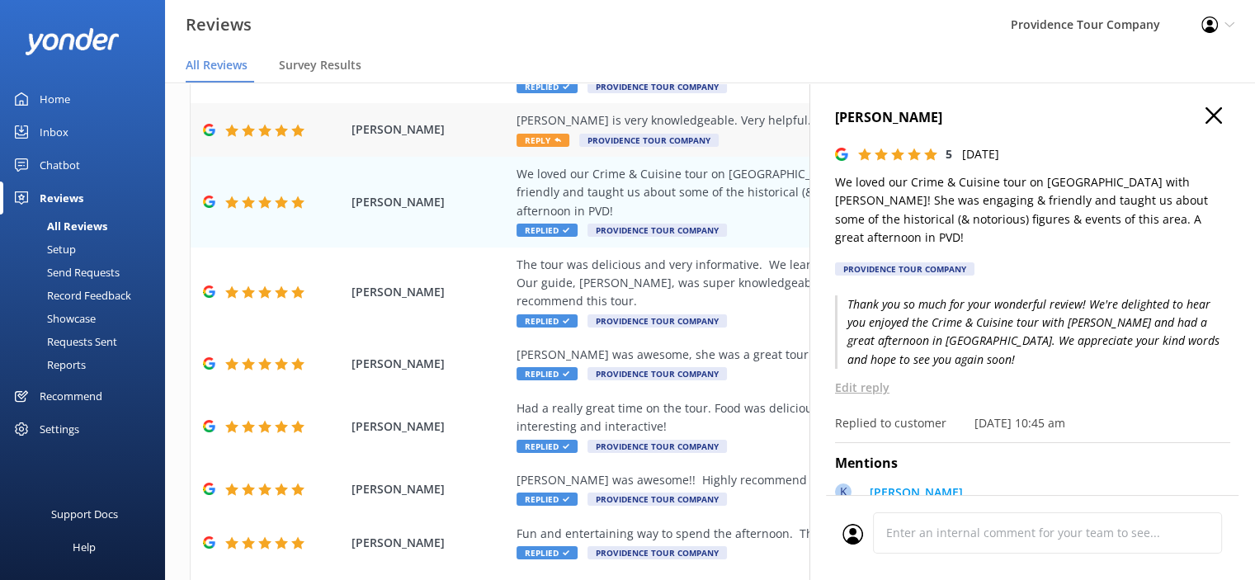
click at [718, 118] on div "[PERSON_NAME] is very knowledgeable. Very helpful. Definitely recomend" at bounding box center [818, 120] width 602 height 18
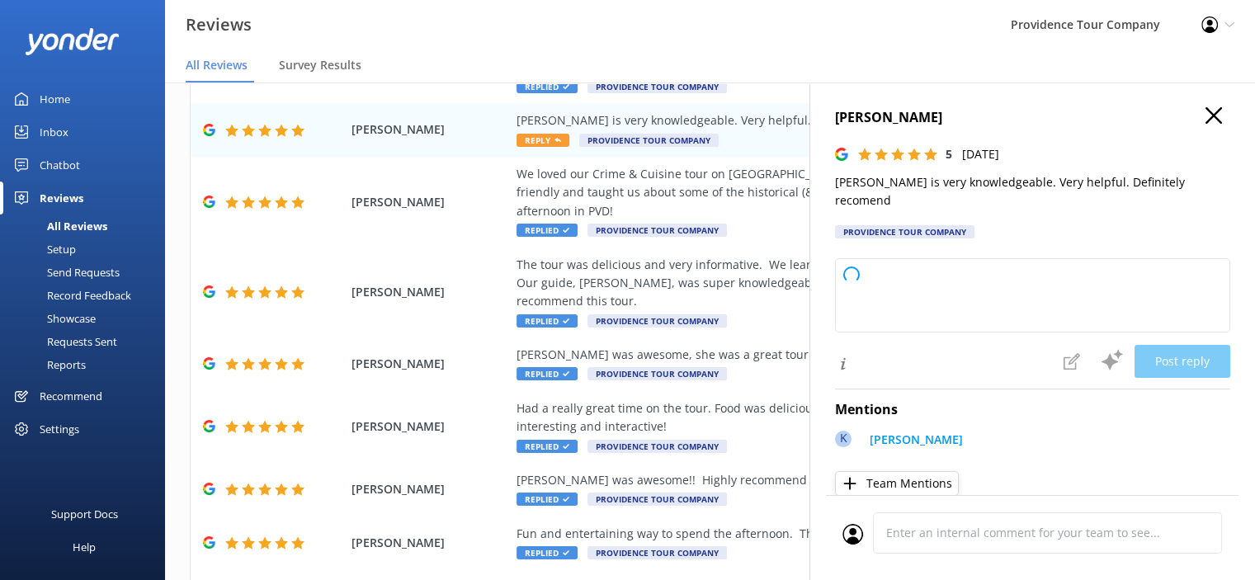
type textarea "Thank you so much for your wonderful feedback! We're thrilled to hear that [PER…"
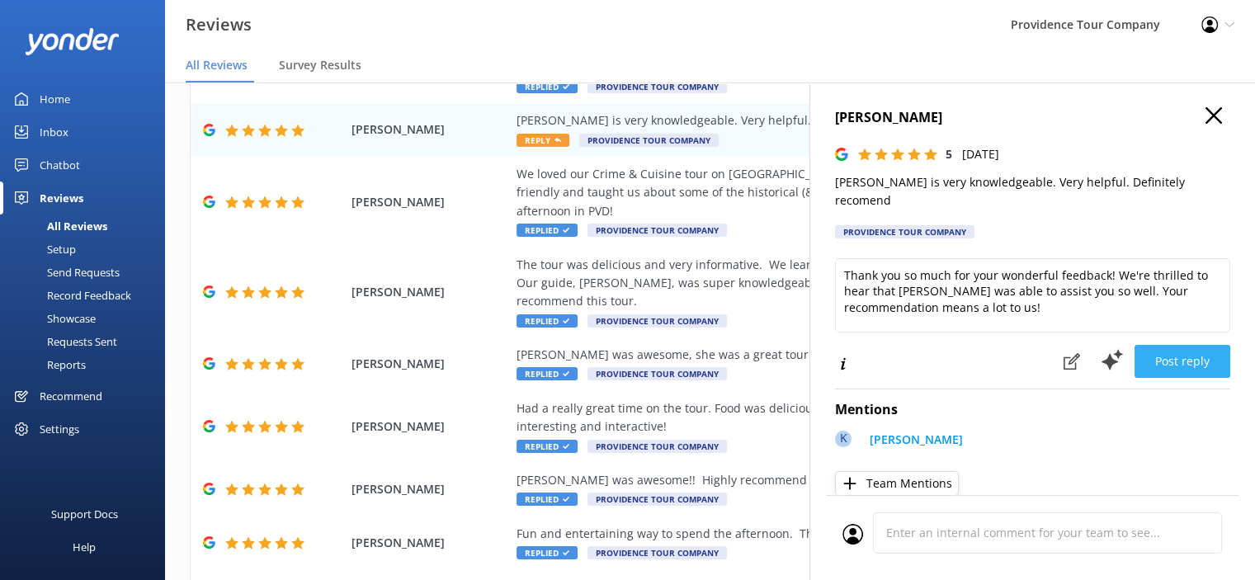
click at [1183, 345] on button "Post reply" at bounding box center [1183, 361] width 96 height 33
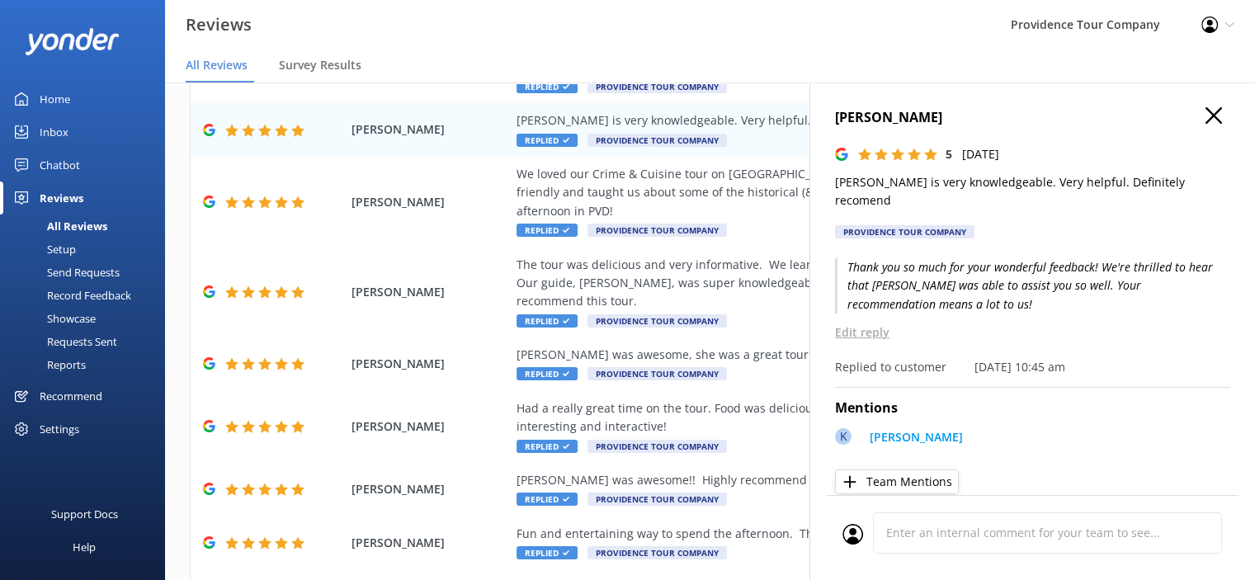
click at [1206, 116] on icon "button" at bounding box center [1214, 115] width 17 height 17
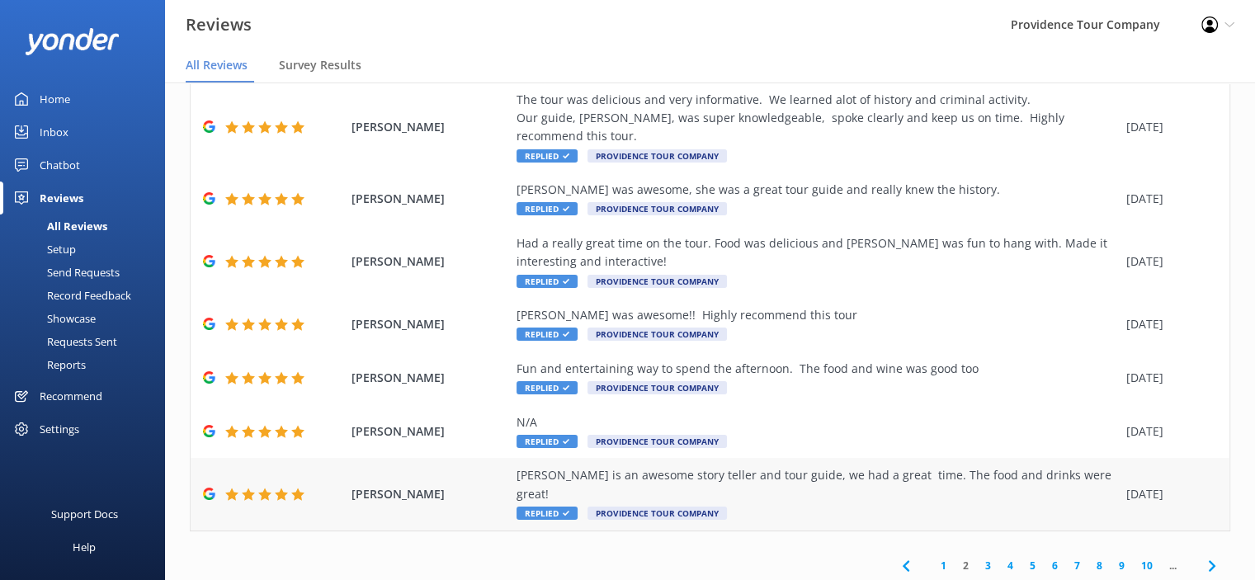
scroll to position [284, 0]
click at [933, 558] on link "1" at bounding box center [944, 566] width 22 height 16
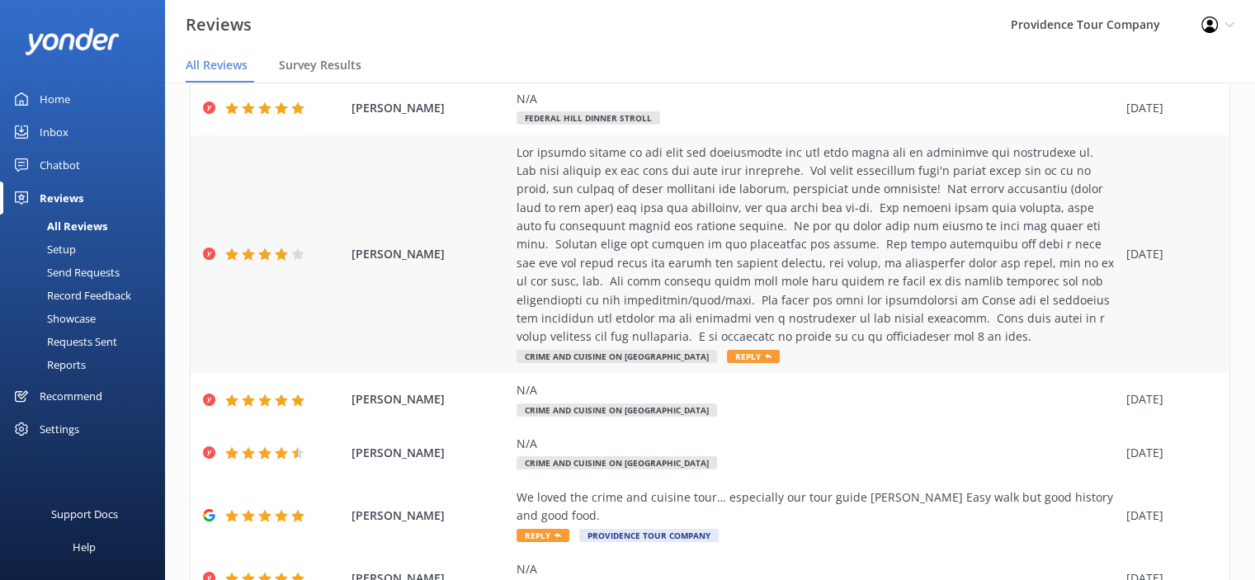
scroll to position [413, 0]
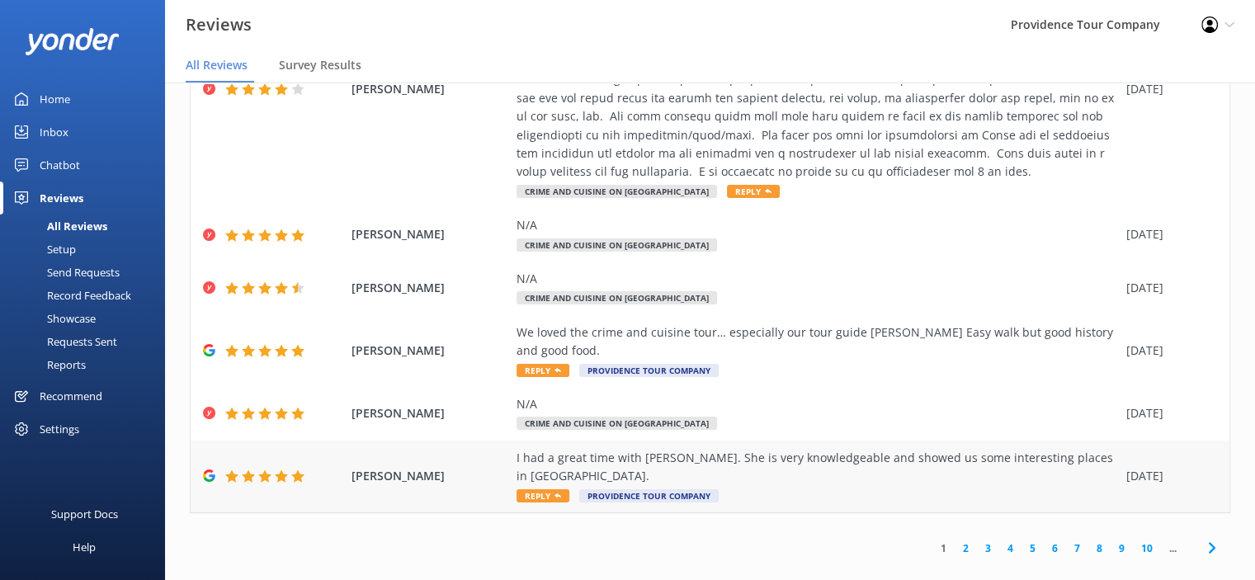
click at [763, 456] on div "I had a great time with [PERSON_NAME]. She is very knowledgeable and showed us …" at bounding box center [818, 467] width 602 height 37
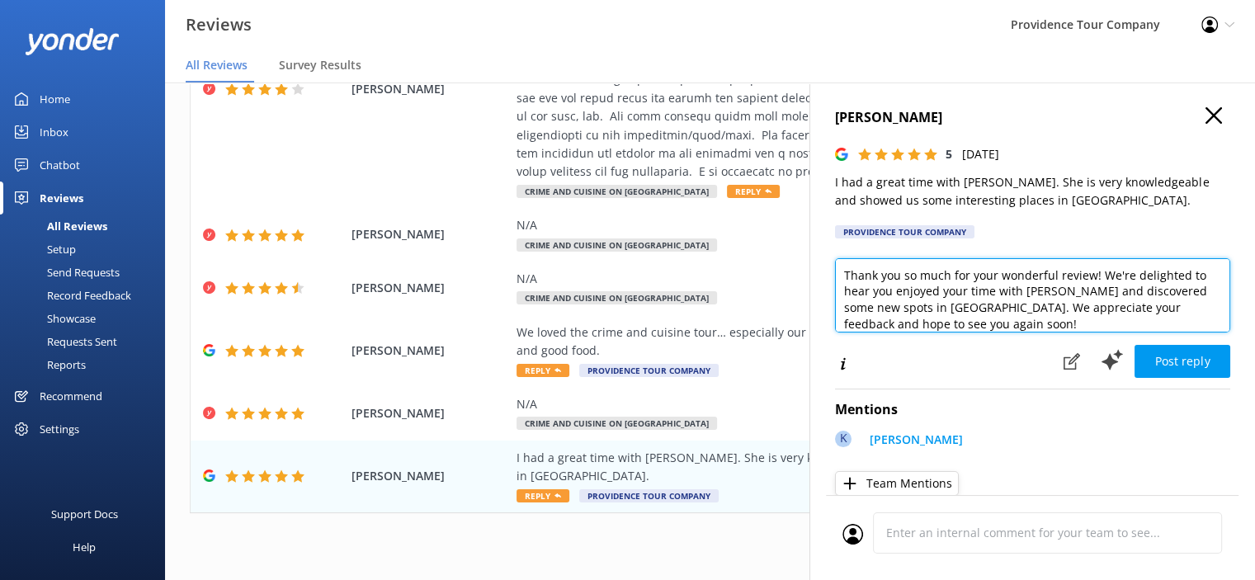
click at [1033, 325] on textarea "Thank you so much for your wonderful review! We're delighted to hear you enjoye…" at bounding box center [1032, 295] width 395 height 74
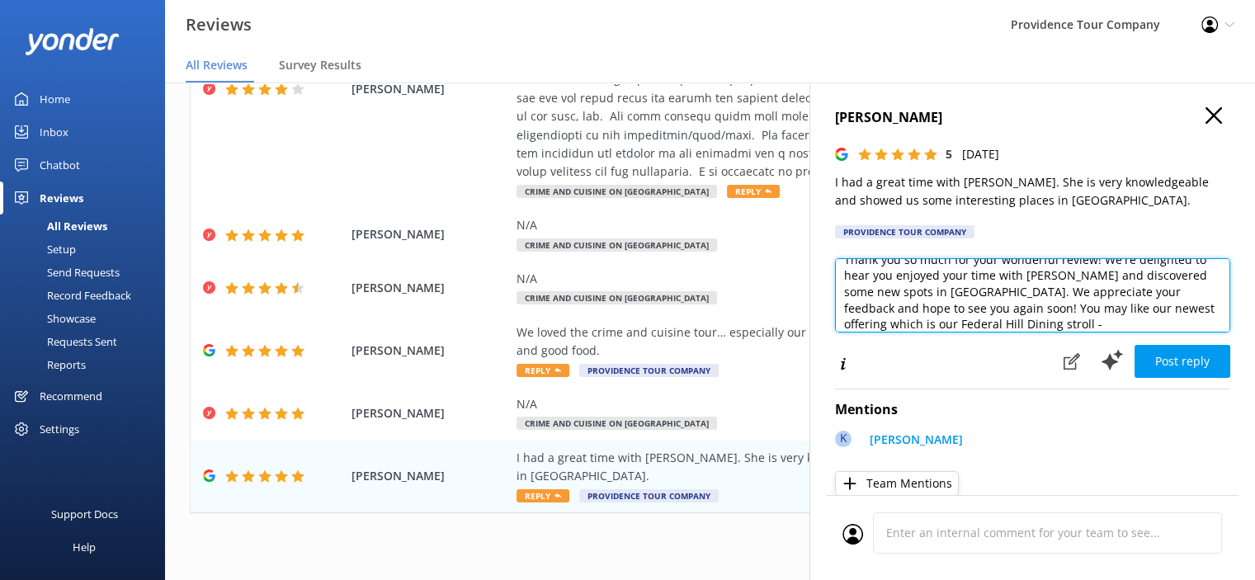
click at [1047, 322] on textarea "Thank you so much for your wonderful review! We're delighted to hear you enjoye…" at bounding box center [1032, 295] width 395 height 74
paste textarea "[URL][DOMAIN_NAME]"
click at [1019, 309] on textarea "Thank you so much for your wonderful review! We're delighted to hear you enjoye…" at bounding box center [1032, 295] width 395 height 74
click at [1149, 319] on textarea "Thank you so much for your wonderful review! We're delighted to hear you enjoye…" at bounding box center [1032, 295] width 395 height 74
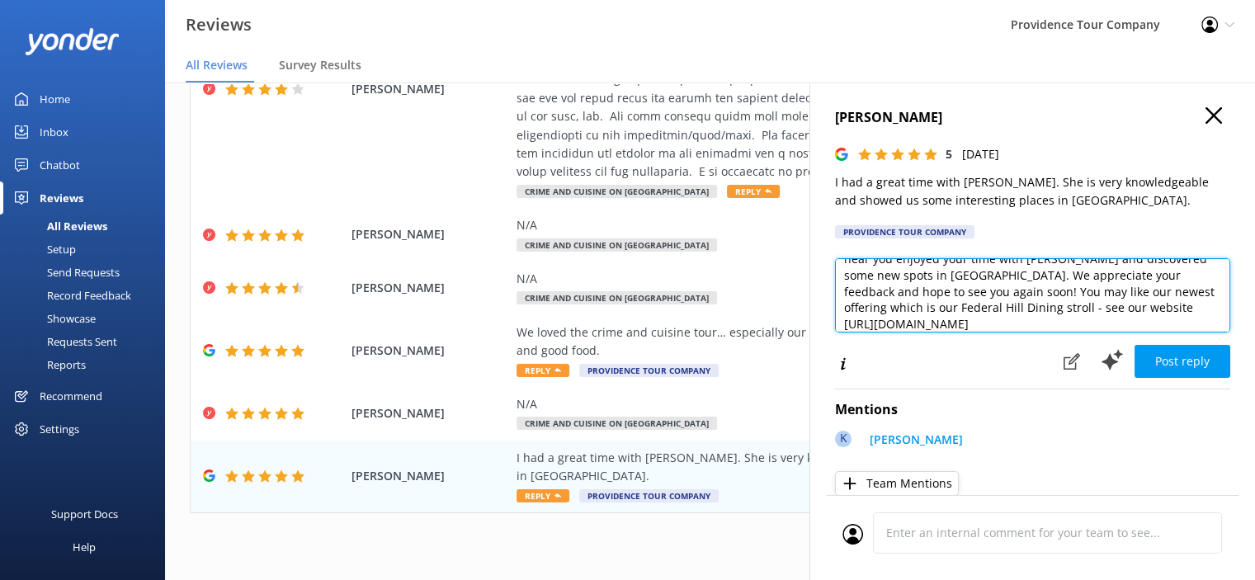
drag, startPoint x: 938, startPoint y: 309, endPoint x: 863, endPoint y: 313, distance: 75.2
click at [863, 313] on textarea "Thank you so much for your wonderful review! We're delighted to hear you enjoye…" at bounding box center [1032, 295] width 395 height 74
click at [863, 306] on textarea "Thank you so much for your wonderful review! We're delighted to hear you enjoye…" at bounding box center [1032, 295] width 395 height 74
click at [872, 308] on textarea "Thank you so much for your wonderful review! We're delighted to hear you enjoye…" at bounding box center [1032, 295] width 395 height 74
click at [1155, 320] on textarea "Thank you so much for your wonderful review! We're delighted to hear you enjoye…" at bounding box center [1032, 295] width 395 height 74
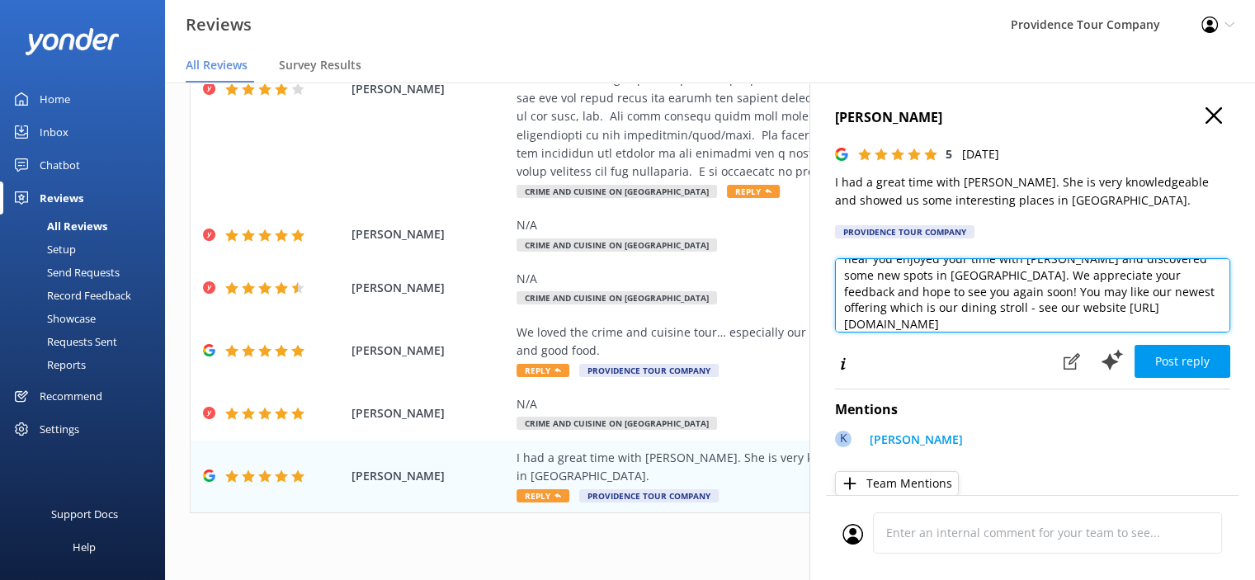
click at [1050, 309] on textarea "Thank you so much for your wonderful review! We're delighted to hear you enjoye…" at bounding box center [1032, 295] width 395 height 74
type textarea "Thank you so much for your wonderful review! We're delighted to hear you enjoye…"
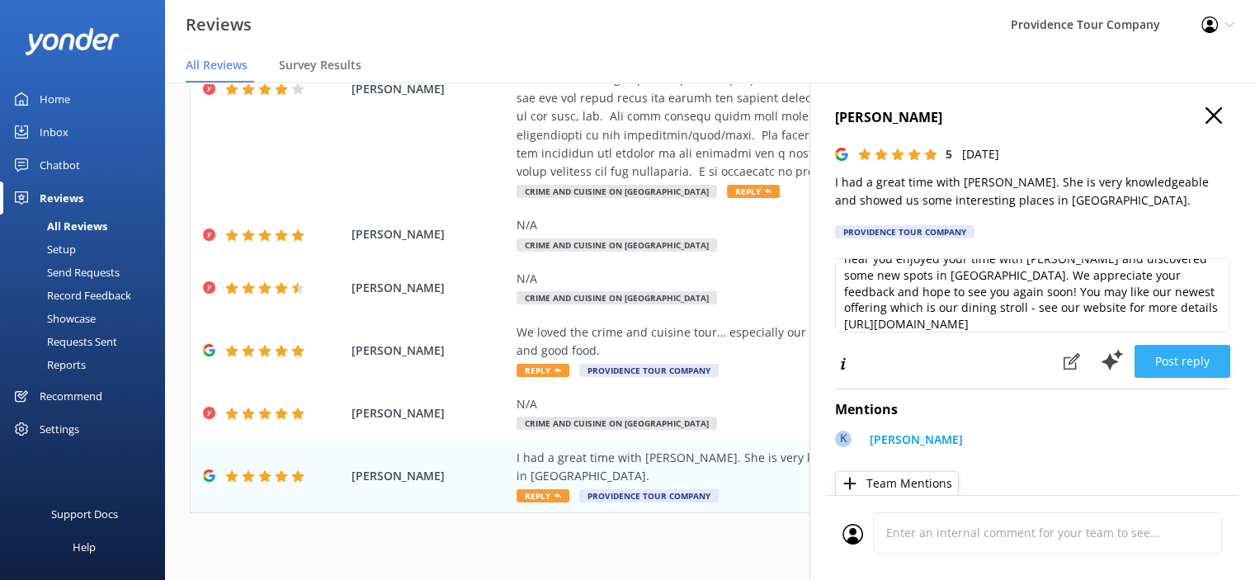
click at [1183, 366] on button "Post reply" at bounding box center [1183, 361] width 96 height 33
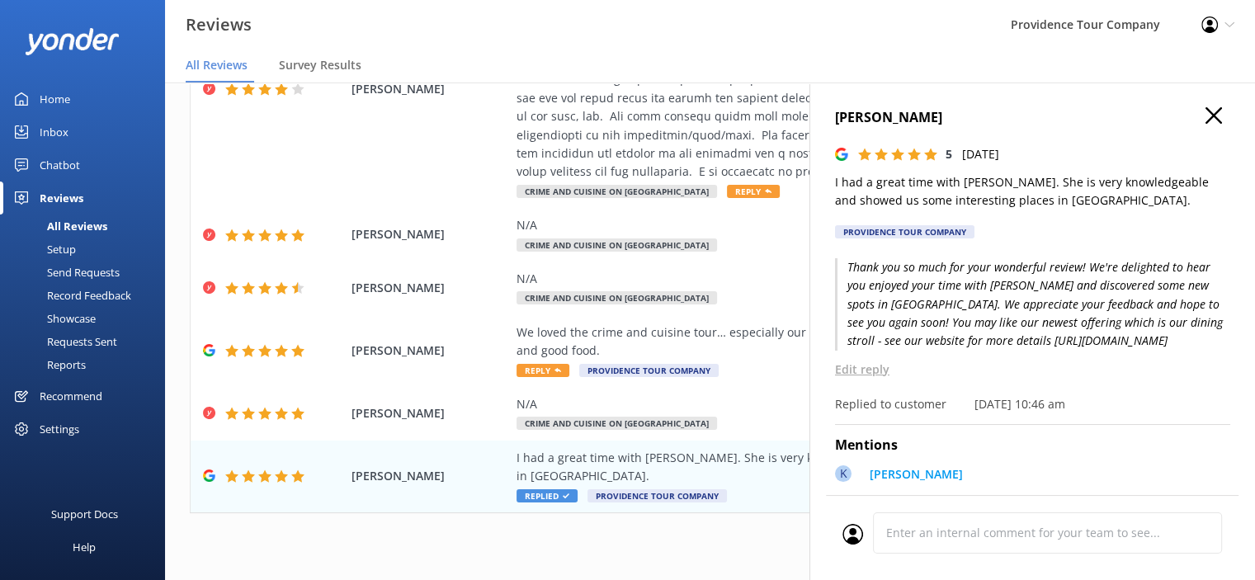
drag, startPoint x: 905, startPoint y: 357, endPoint x: 819, endPoint y: 270, distance: 122.5
click at [819, 270] on div "[PERSON_NAME] 5 [DATE] I had a great time with [PERSON_NAME]. She is very knowl…" at bounding box center [1033, 373] width 446 height 580
copy p "Thank you so much for your wonderful review! We're delighted to hear you enjoye…"
click at [577, 420] on span "Crime and Cuisine on [GEOGRAPHIC_DATA]" at bounding box center [617, 423] width 201 height 13
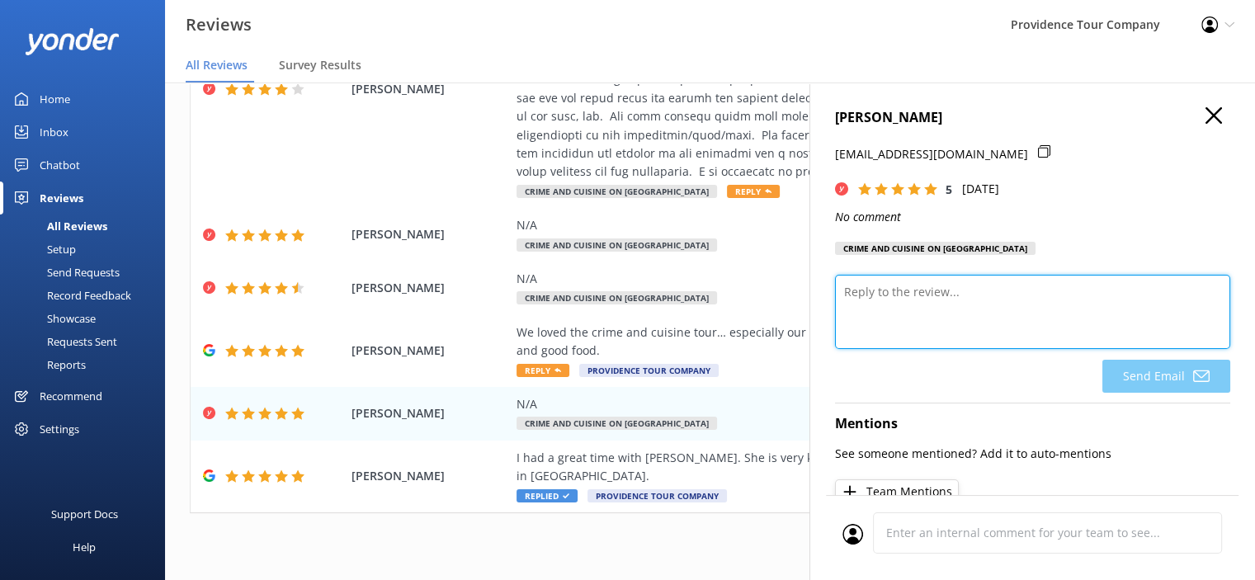
click at [920, 291] on textarea at bounding box center [1032, 312] width 395 height 74
paste textarea "Thank you so much for your wonderful review! We're delighted to hear you enjoye…"
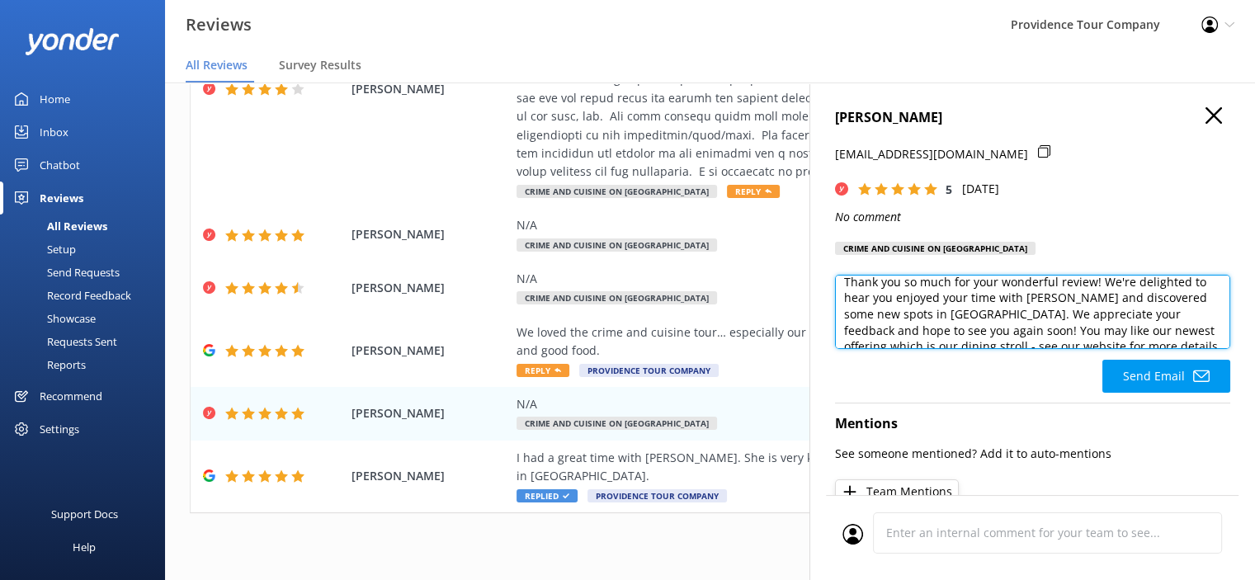
scroll to position [0, 0]
drag, startPoint x: 1055, startPoint y: 291, endPoint x: 1000, endPoint y: 300, distance: 55.1
click at [1000, 300] on textarea "Thank you so much for your wonderful review! We're delighted to hear you enjoye…" at bounding box center [1032, 312] width 395 height 74
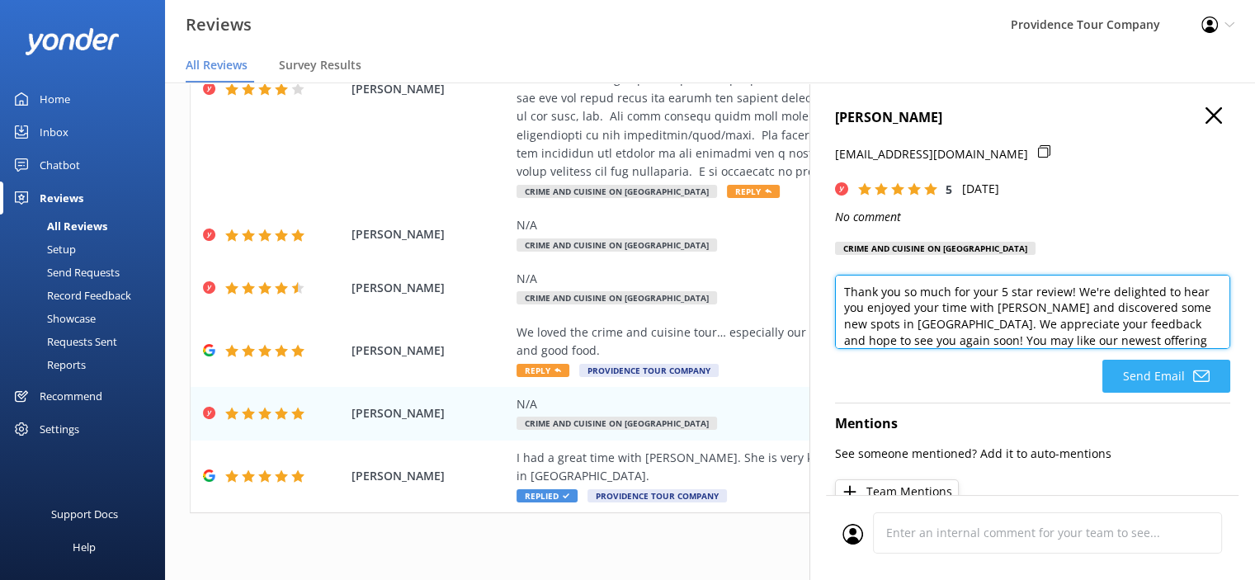
type textarea "Thank you so much for your 5 star review! We're delighted to hear you enjoyed y…"
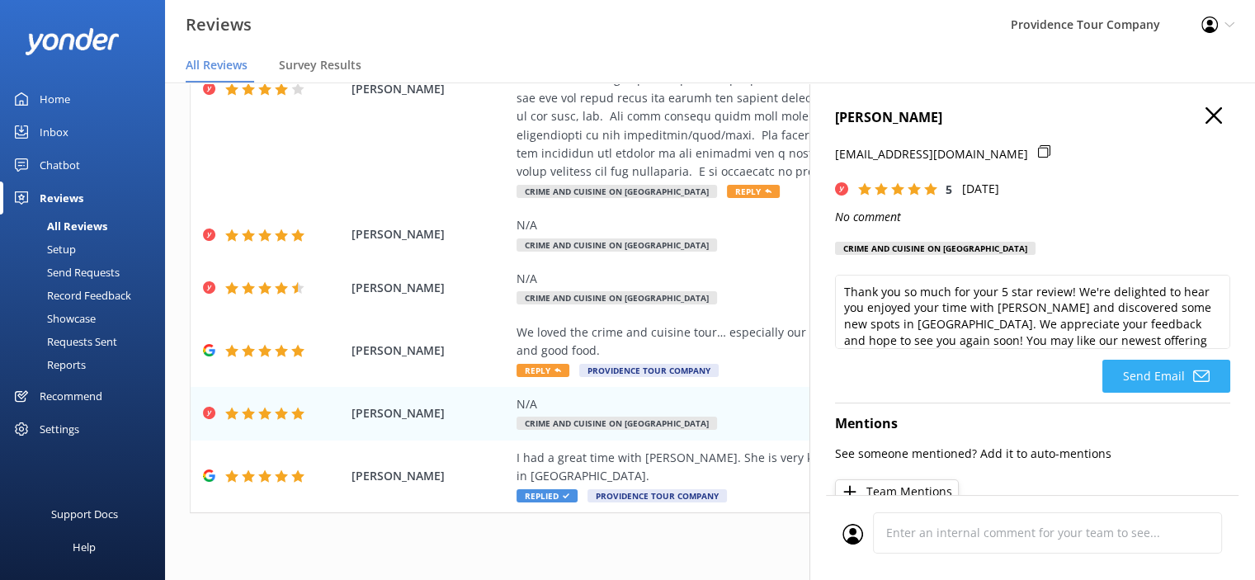
click at [1155, 372] on button "Send Email" at bounding box center [1167, 376] width 128 height 33
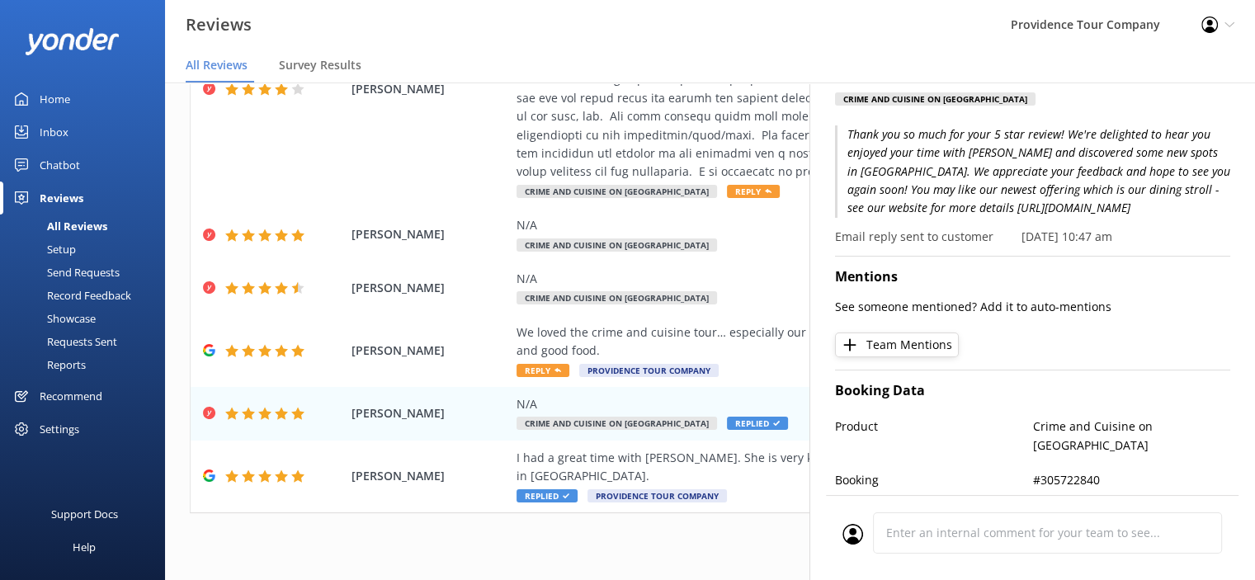
scroll to position [165, 0]
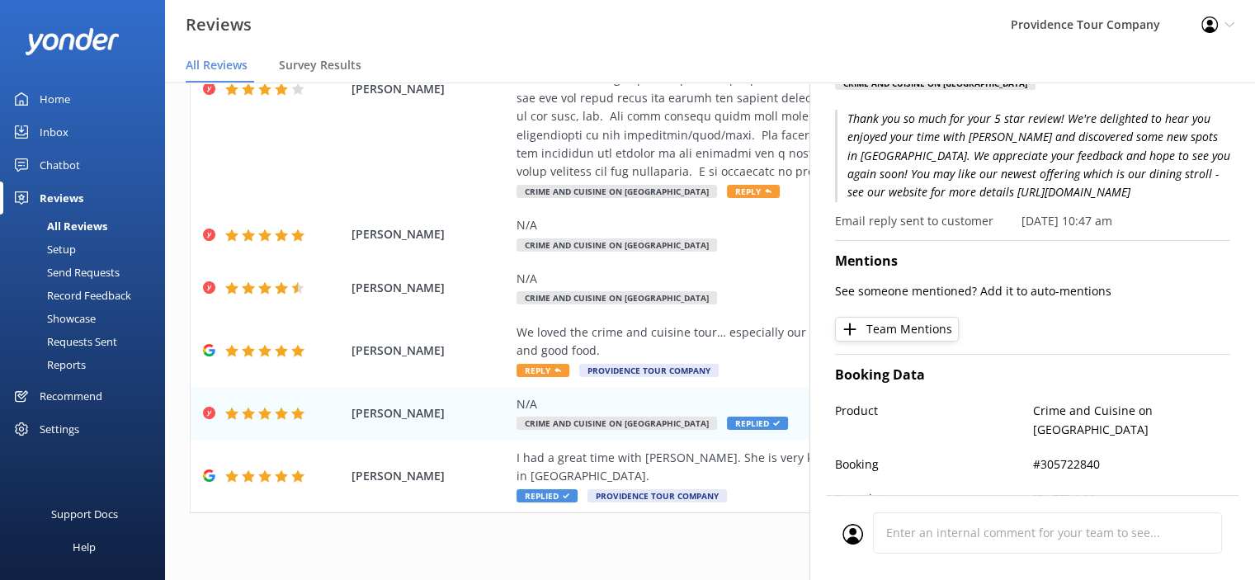
drag, startPoint x: 1202, startPoint y: 194, endPoint x: 838, endPoint y: 108, distance: 373.9
click at [838, 108] on div "[PERSON_NAME] [EMAIL_ADDRESS][DOMAIN_NAME] 5 [DATE] No comment Crime and Cuisin…" at bounding box center [1033, 373] width 446 height 580
copy p "Thank you so much for your 5 star review! We're delighted to hear you enjoyed y…"
click at [606, 246] on span "Crime and Cuisine on [GEOGRAPHIC_DATA]" at bounding box center [617, 245] width 201 height 13
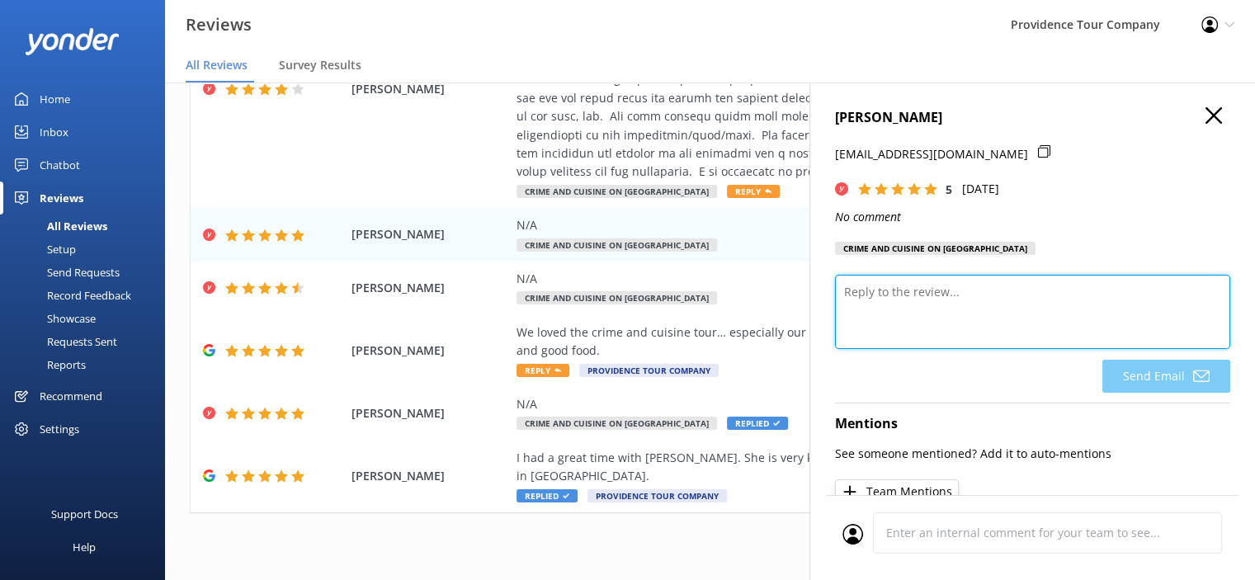
click at [987, 291] on textarea at bounding box center [1032, 312] width 395 height 74
paste textarea "Thank you so much for your 5 star review! We're delighted to hear you enjoyed y…"
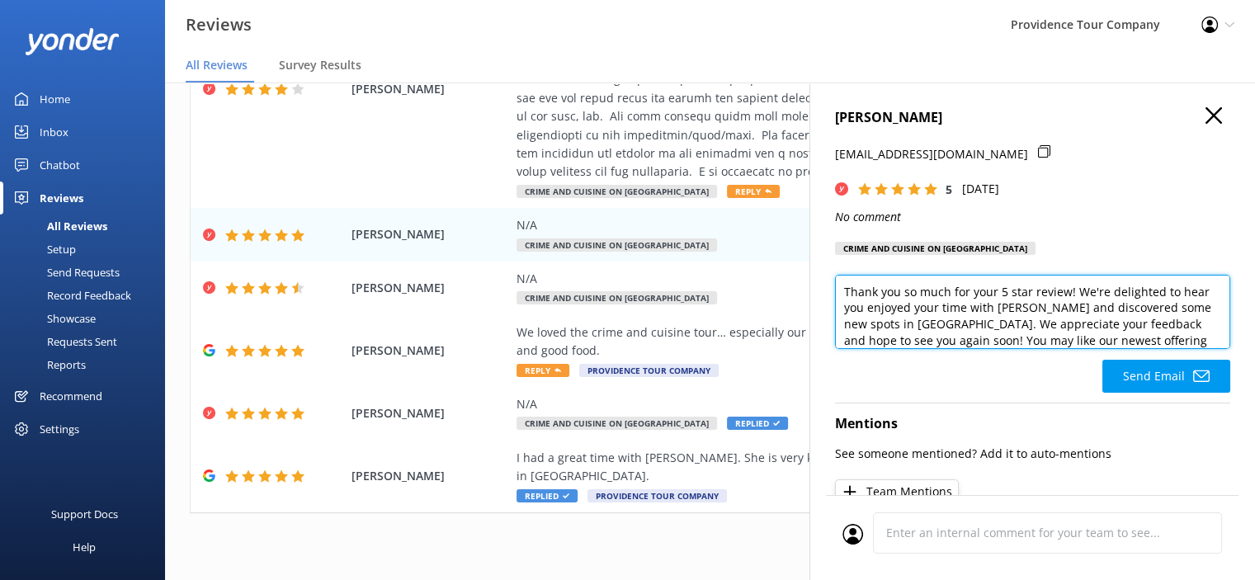
scroll to position [32, 0]
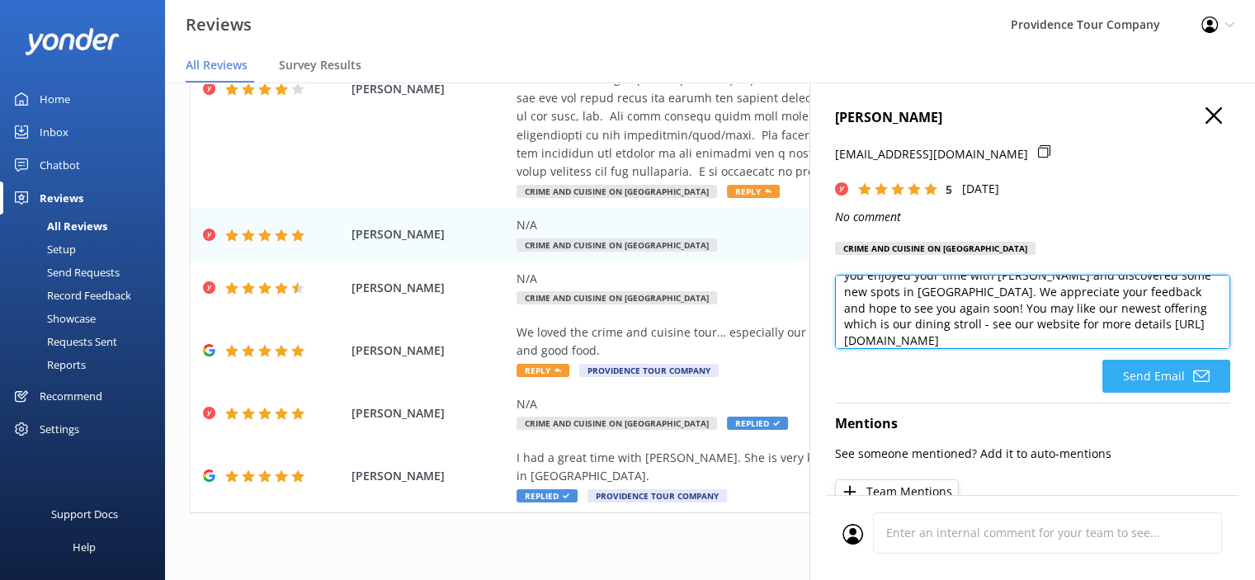
type textarea "Thank you so much for your 5 star review! We're delighted to hear you enjoyed y…"
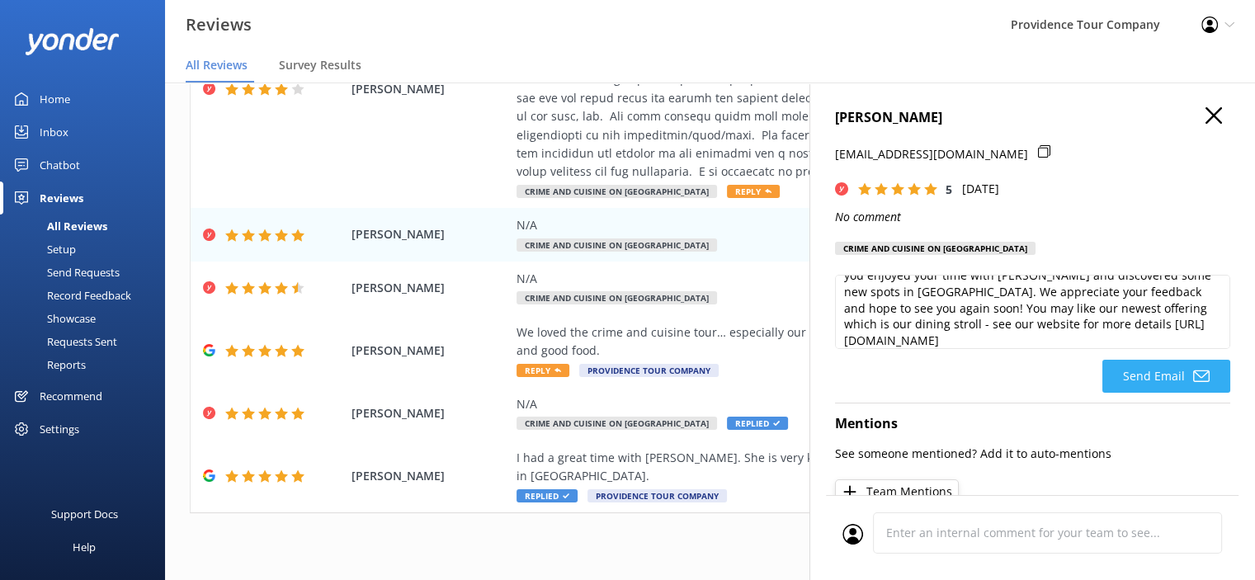
click at [1165, 383] on button "Send Email" at bounding box center [1167, 376] width 128 height 33
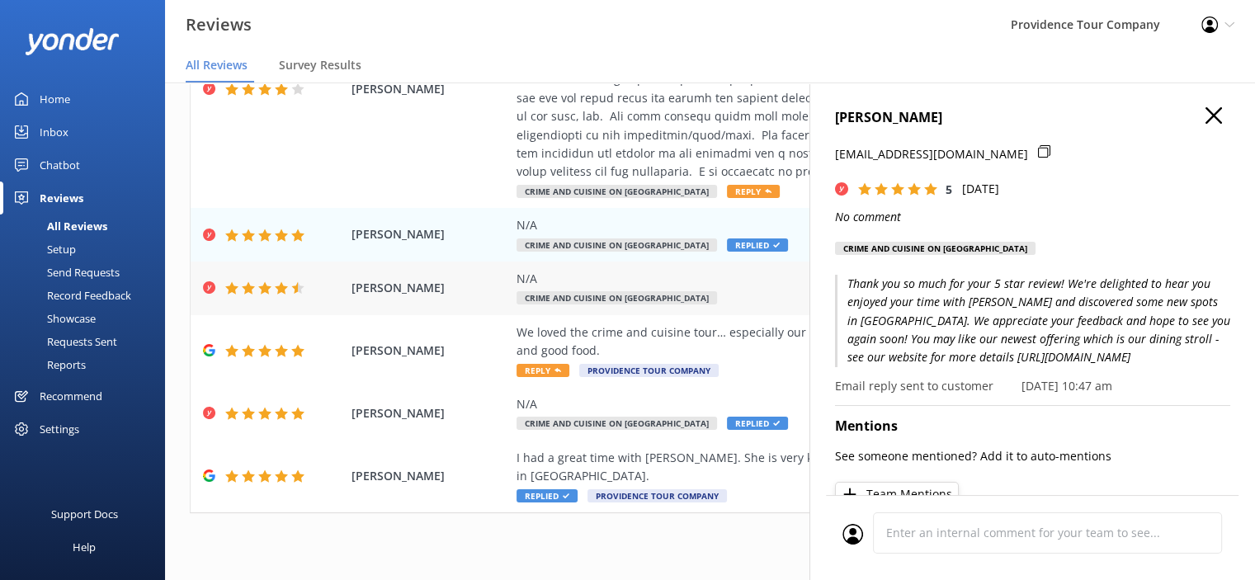
click at [605, 289] on div "N/A Crime and Cuisine on [GEOGRAPHIC_DATA]" at bounding box center [818, 288] width 602 height 37
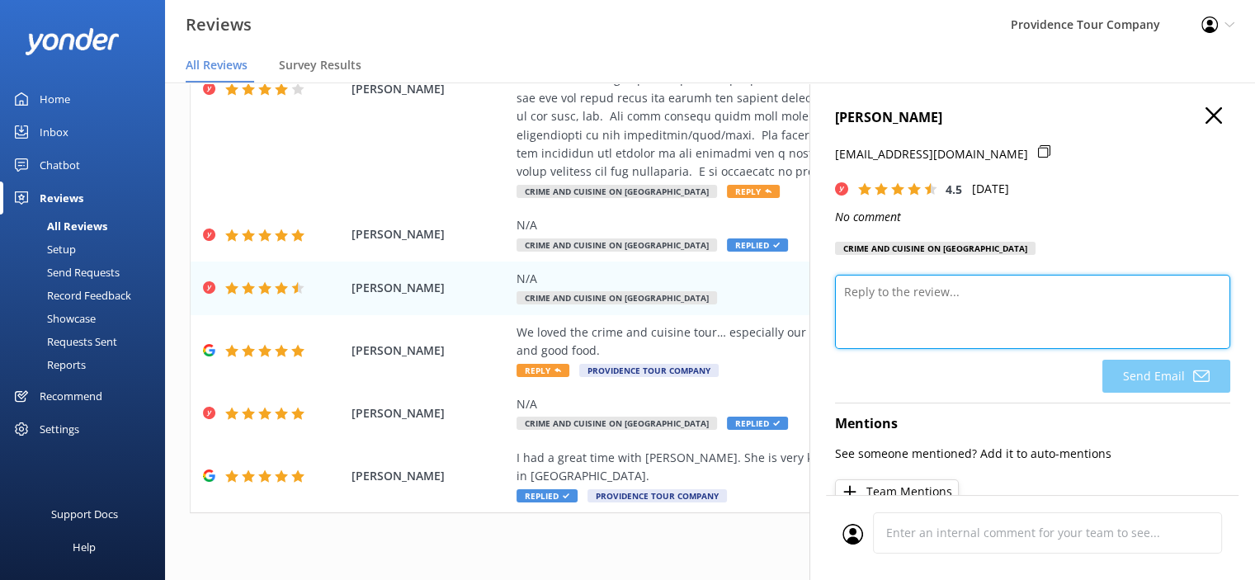
click at [1049, 324] on textarea at bounding box center [1032, 312] width 395 height 74
paste textarea "Thank you so much for your 5 star review! We're delighted to hear you enjoyed y…"
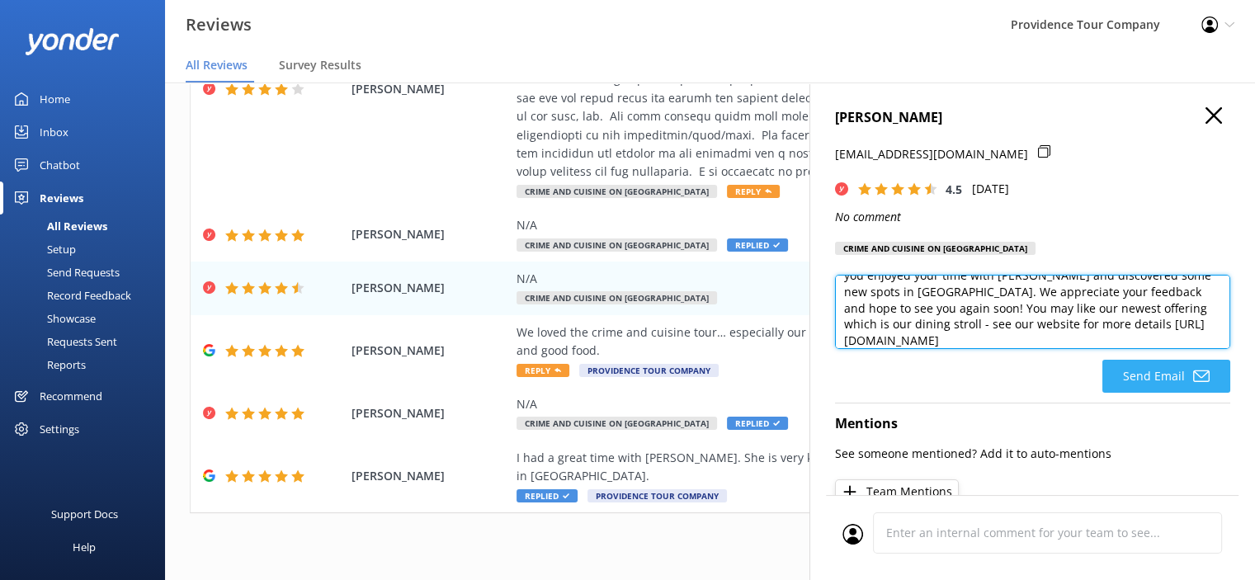
type textarea "Thank you so much for your 5 star review! We're delighted to hear you enjoyed y…"
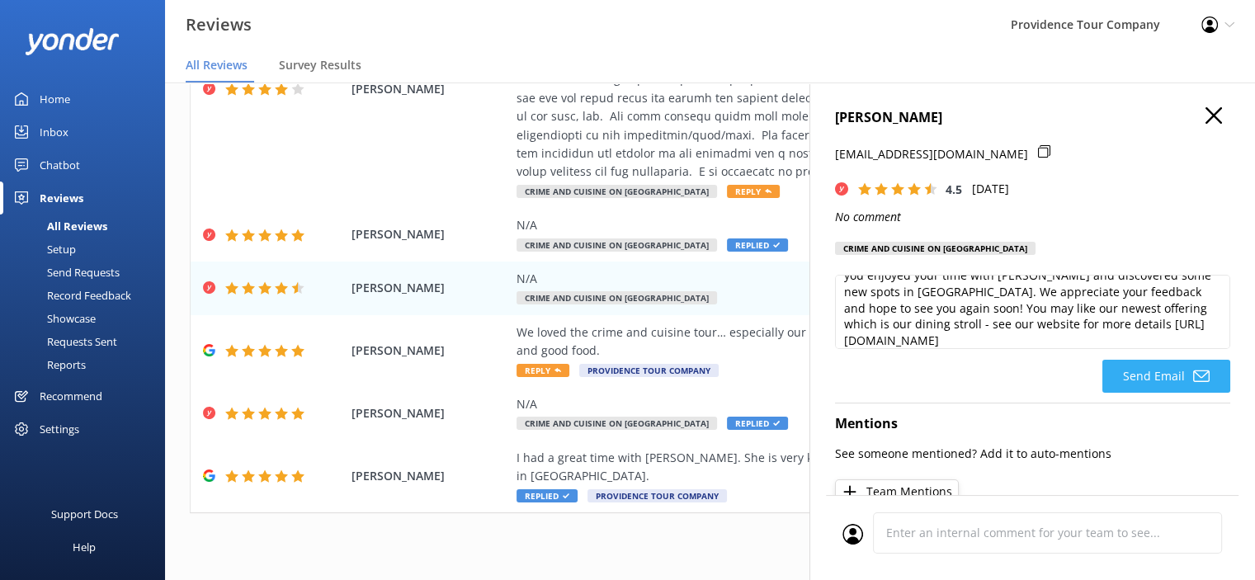
click at [1158, 376] on button "Send Email" at bounding box center [1167, 376] width 128 height 33
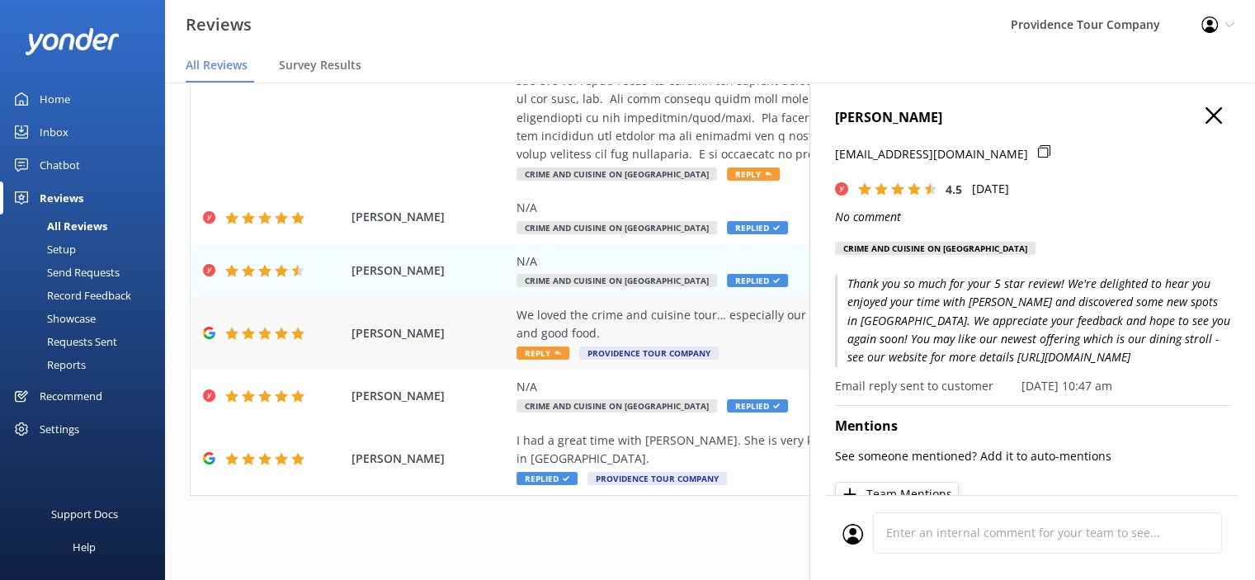
scroll to position [432, 0]
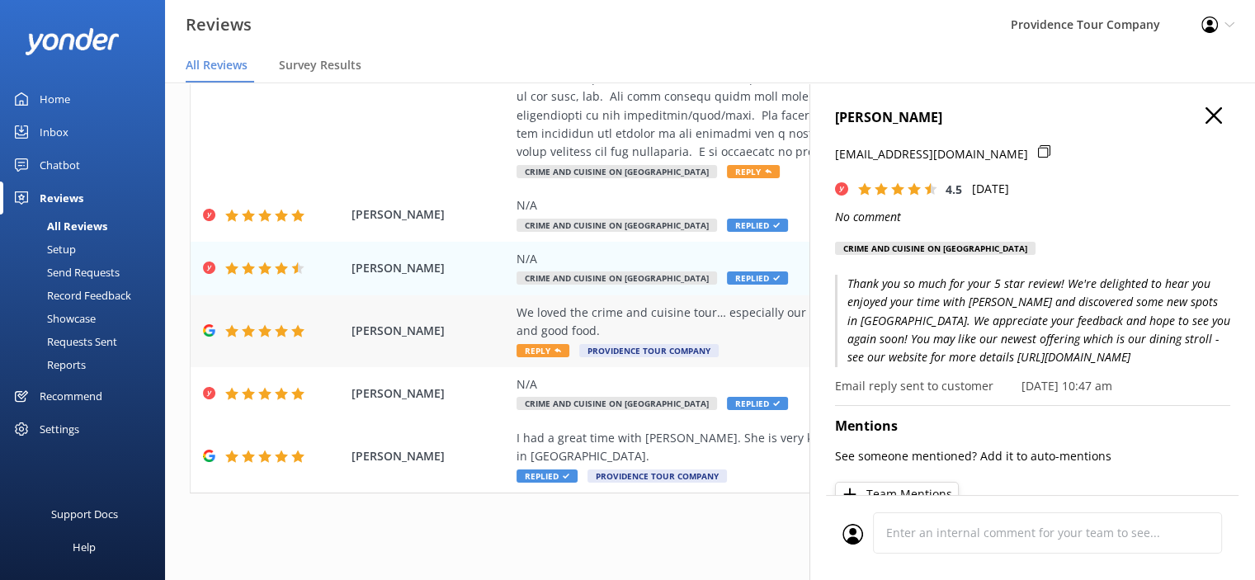
click at [617, 316] on div "We loved the crime and cuisine tour… especially our tour guide [PERSON_NAME] Ea…" at bounding box center [818, 322] width 602 height 37
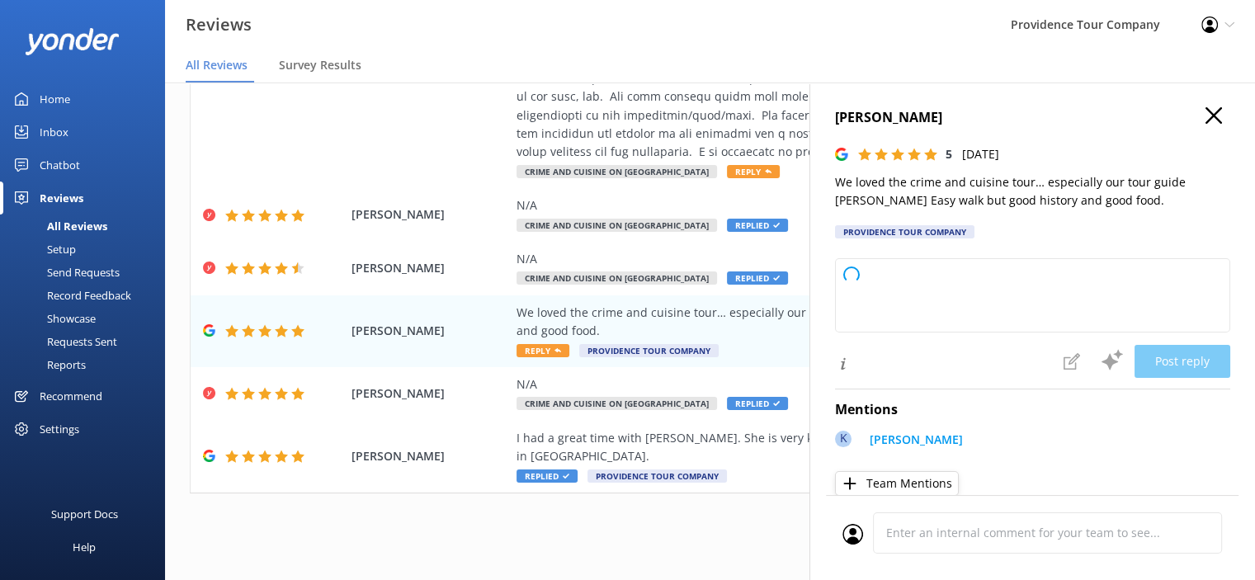
type textarea "Thank you so much for your wonderful review! We're thrilled to hear you enjoyed…"
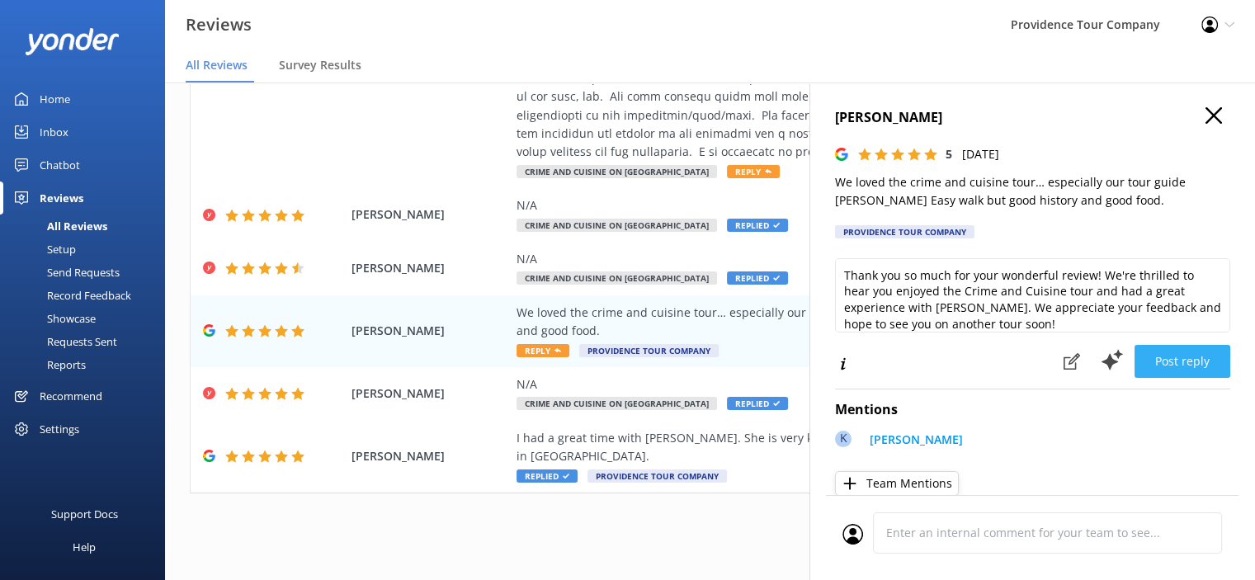
click at [1172, 360] on button "Post reply" at bounding box center [1183, 361] width 96 height 33
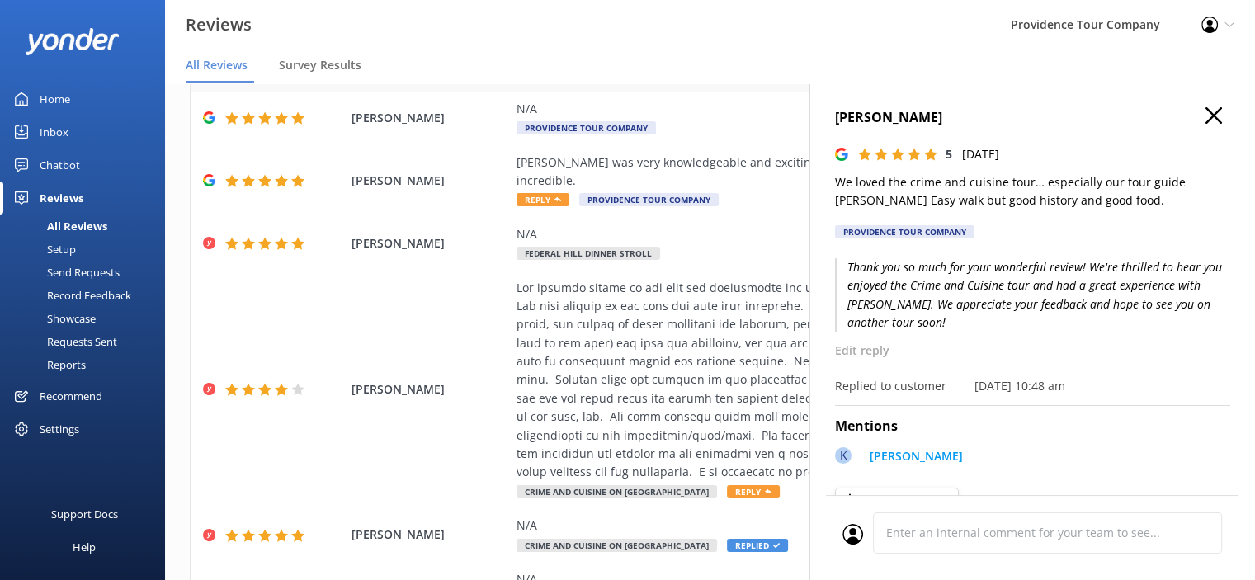
scroll to position [20, 0]
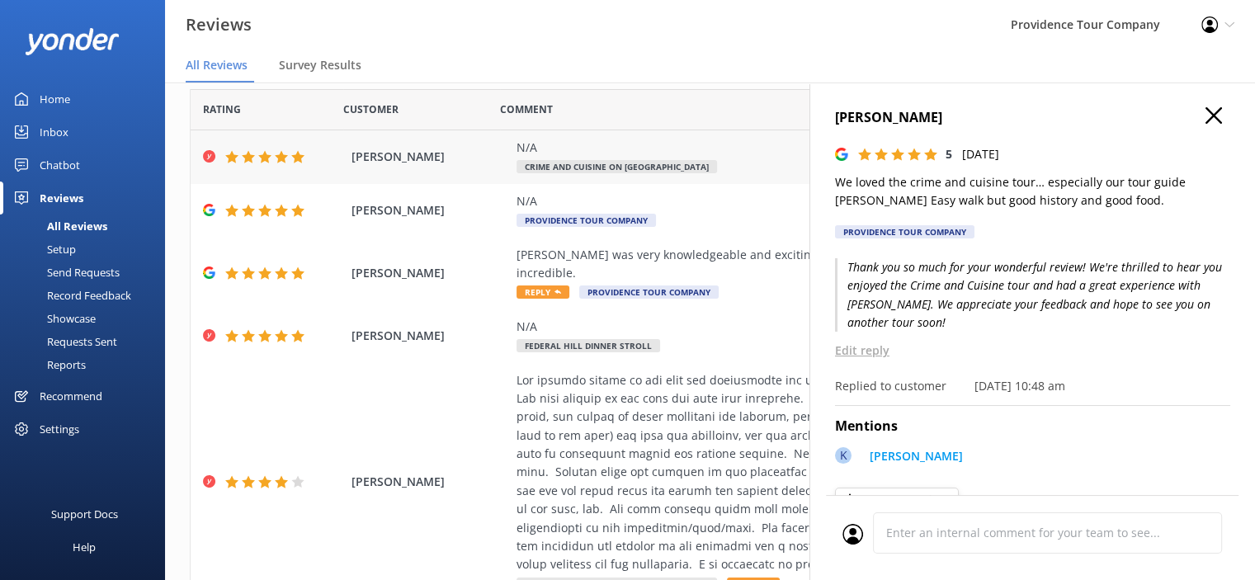
click at [617, 149] on div "N/A" at bounding box center [818, 148] width 602 height 18
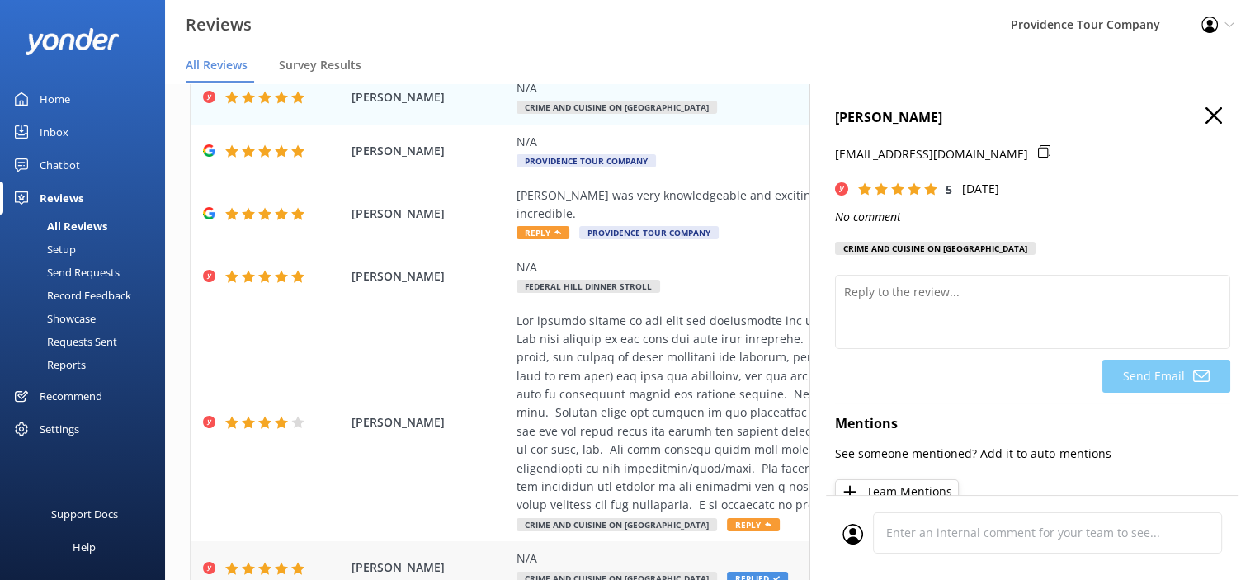
scroll to position [267, 0]
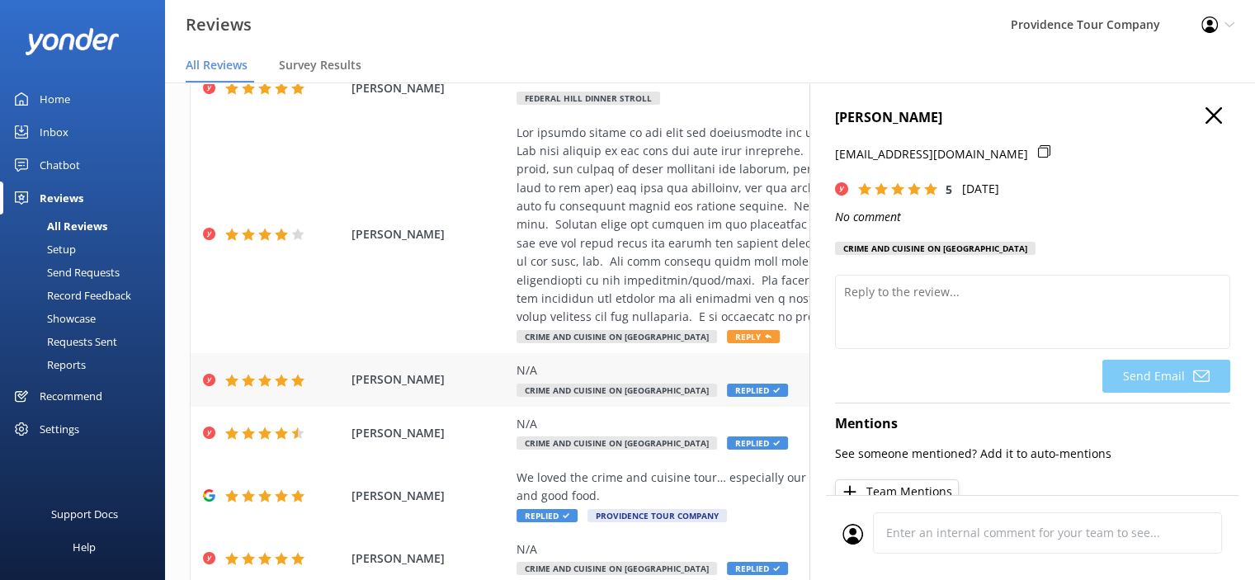
click at [627, 391] on span "Crime and Cuisine on [GEOGRAPHIC_DATA]" at bounding box center [617, 390] width 201 height 13
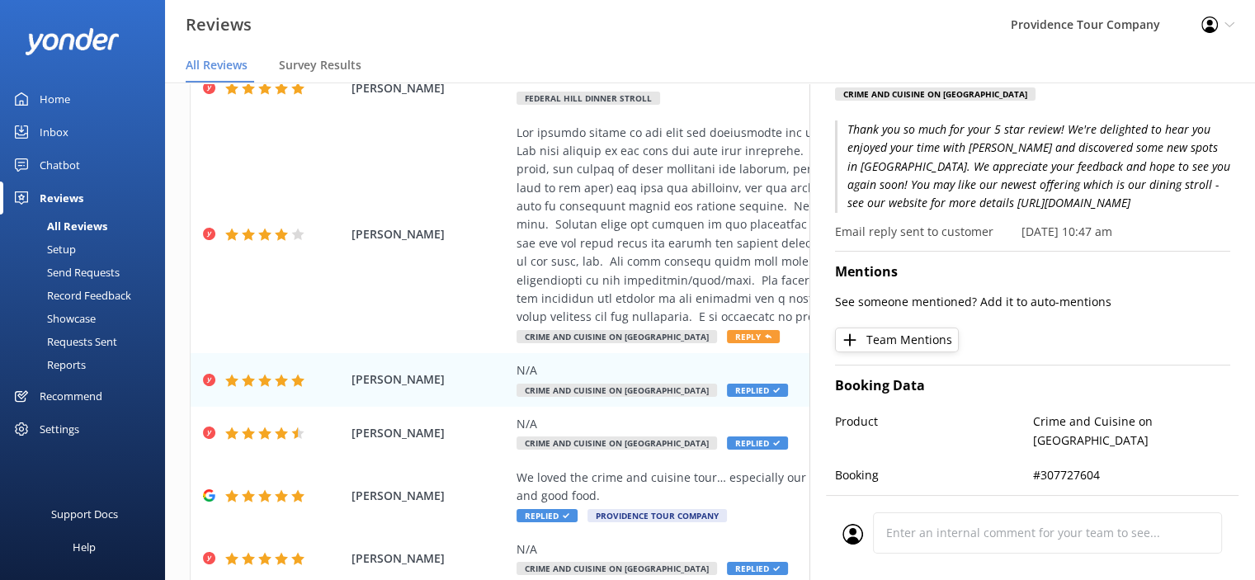
scroll to position [165, 0]
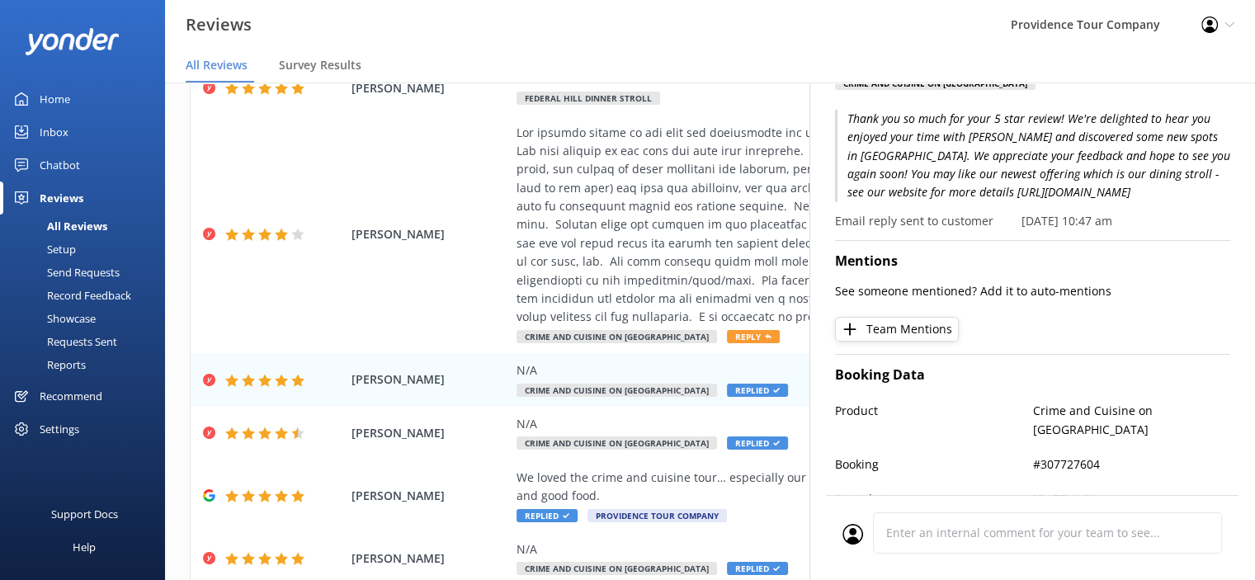
drag, startPoint x: 1202, startPoint y: 194, endPoint x: 843, endPoint y: 116, distance: 366.7
click at [843, 116] on p "Thank you so much for your 5 star review! We're delighted to hear you enjoyed y…" at bounding box center [1032, 156] width 395 height 92
copy p "Thank you so much for your 5 star review! We're delighted to hear you enjoyed y…"
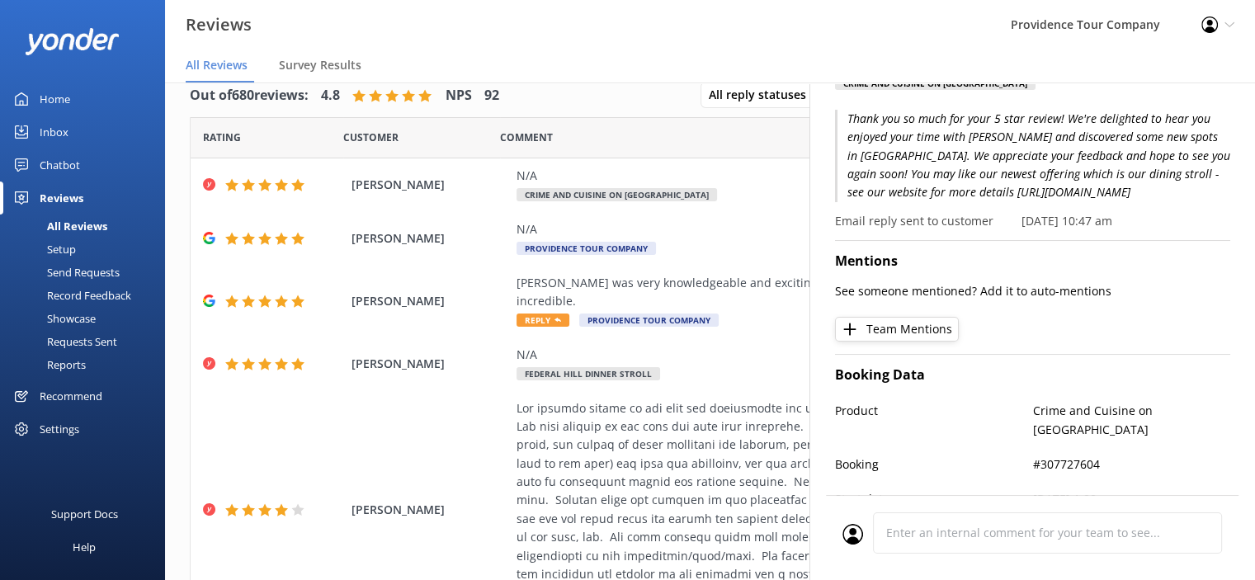
scroll to position [0, 0]
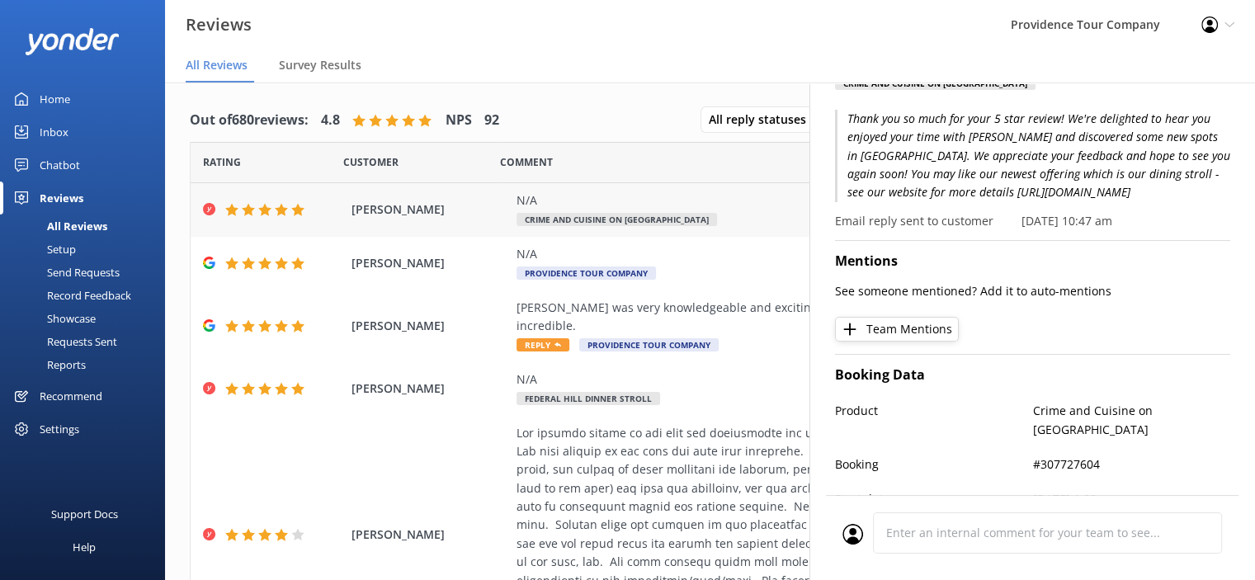
click at [630, 203] on div "N/A" at bounding box center [818, 200] width 602 height 18
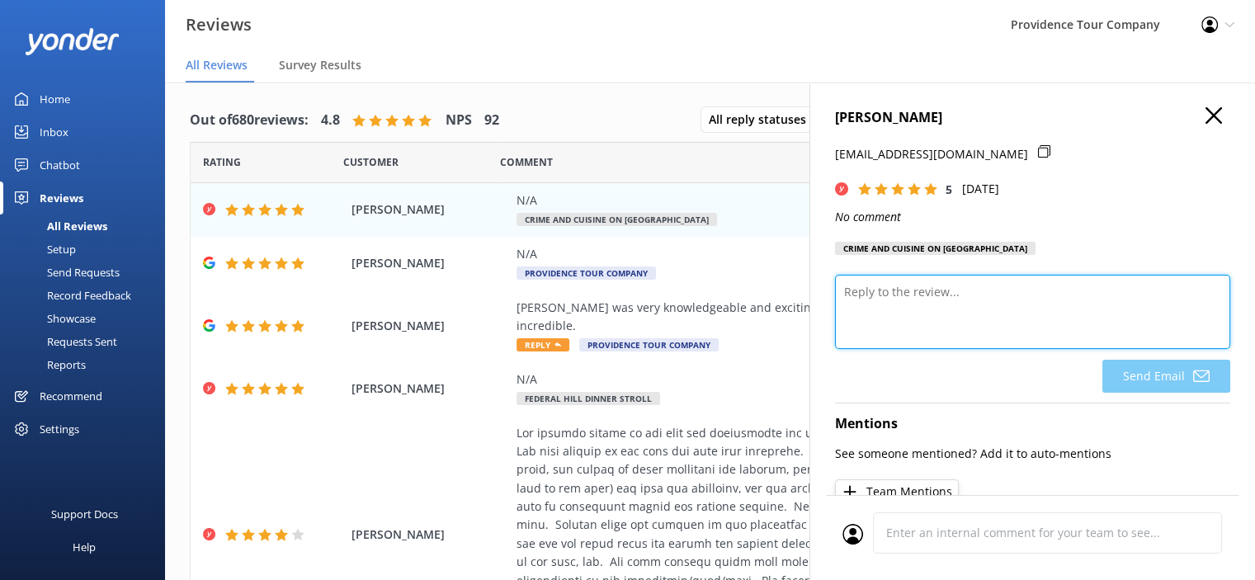
click at [913, 292] on textarea at bounding box center [1032, 312] width 395 height 74
paste textarea "Thank you so much for your 5 star review! We're delighted to hear you enjoyed y…"
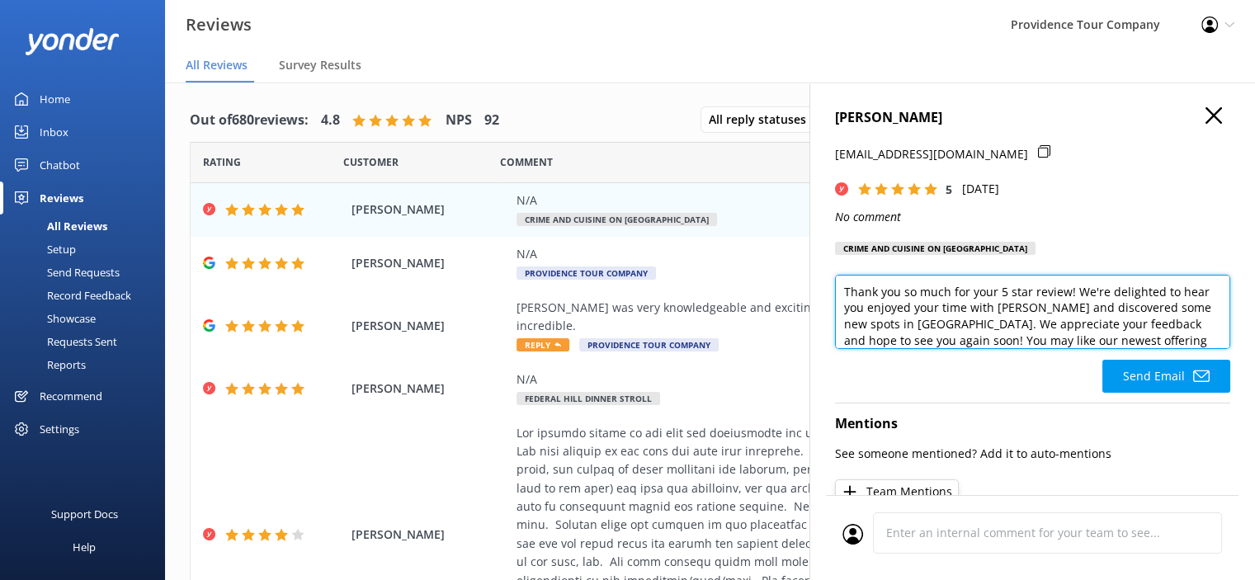
scroll to position [32, 0]
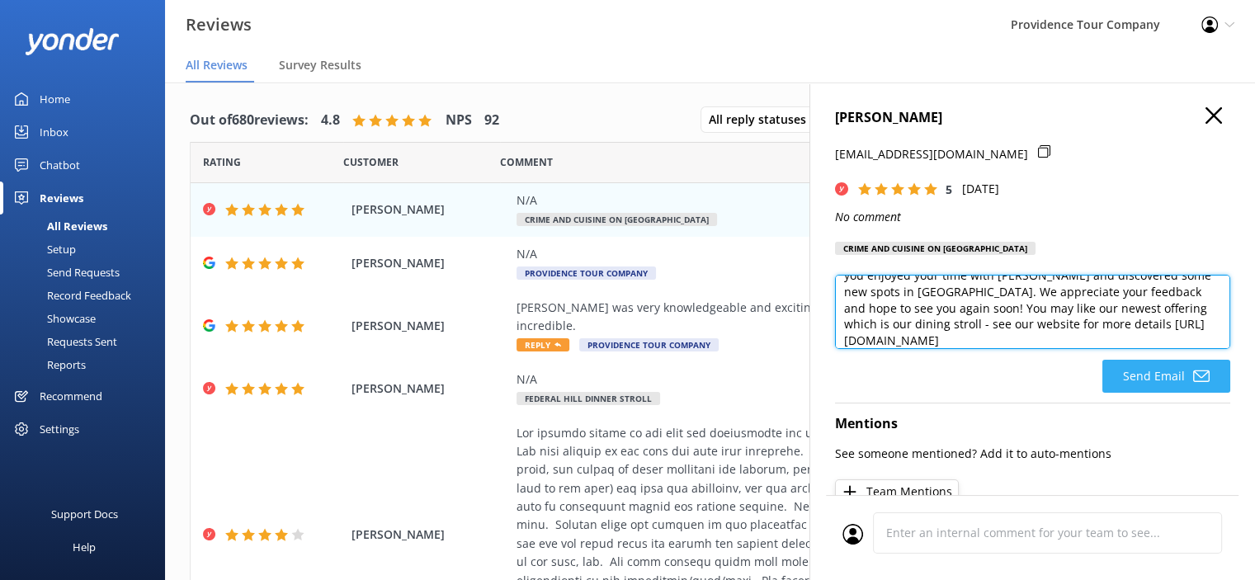
type textarea "Thank you so much for your 5 star review! We're delighted to hear you enjoyed y…"
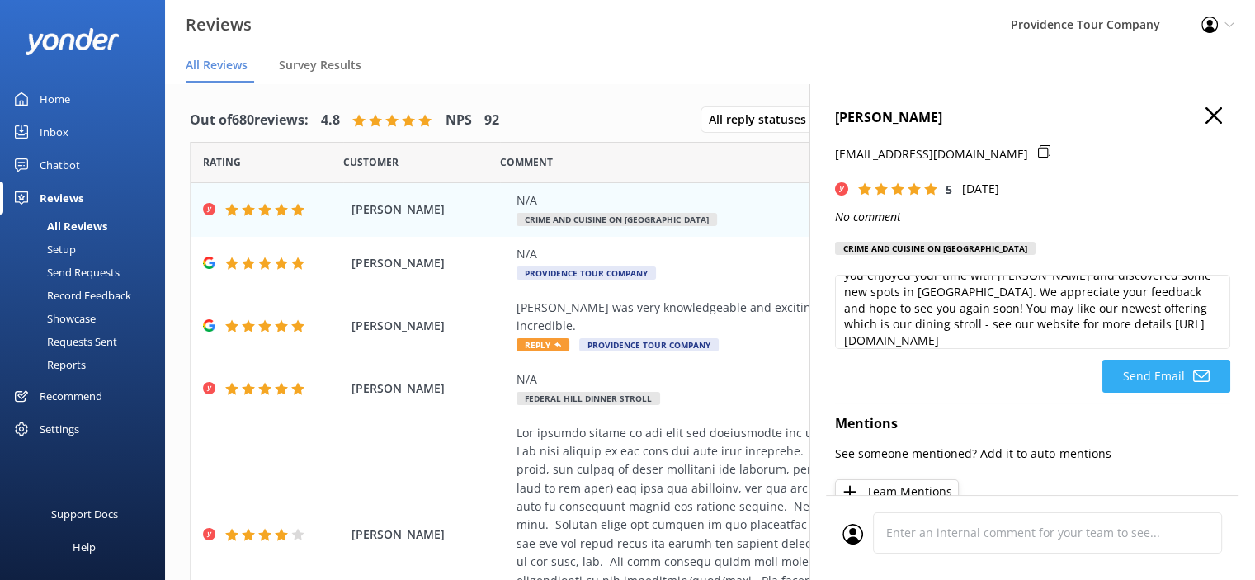
click at [1184, 387] on button "Send Email" at bounding box center [1167, 376] width 128 height 33
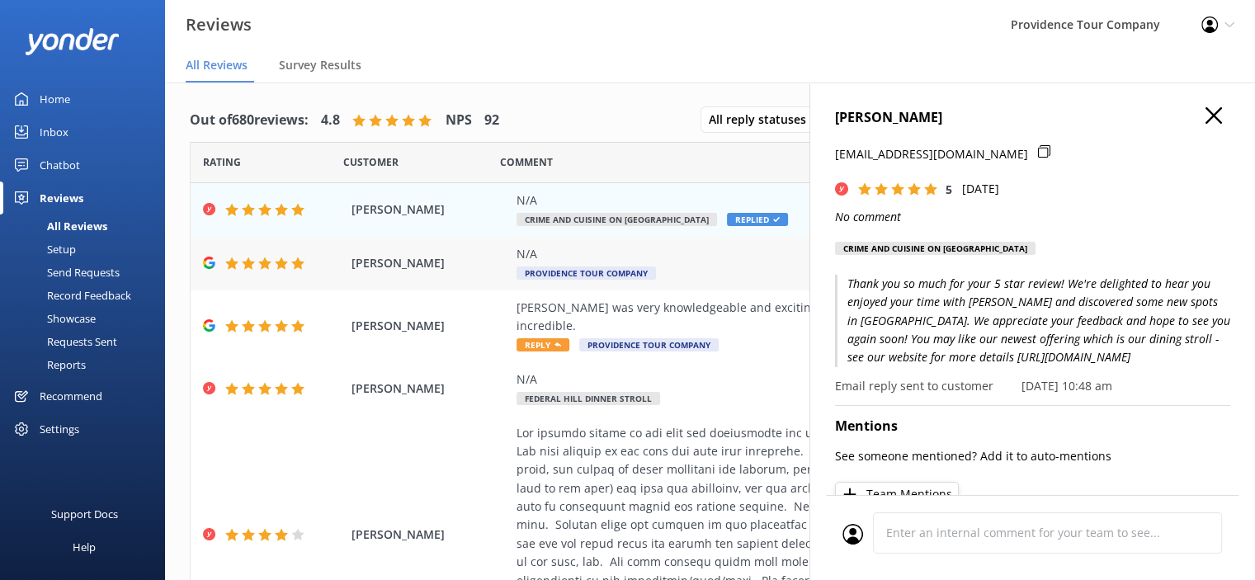
click at [620, 262] on div "N/A" at bounding box center [818, 254] width 602 height 18
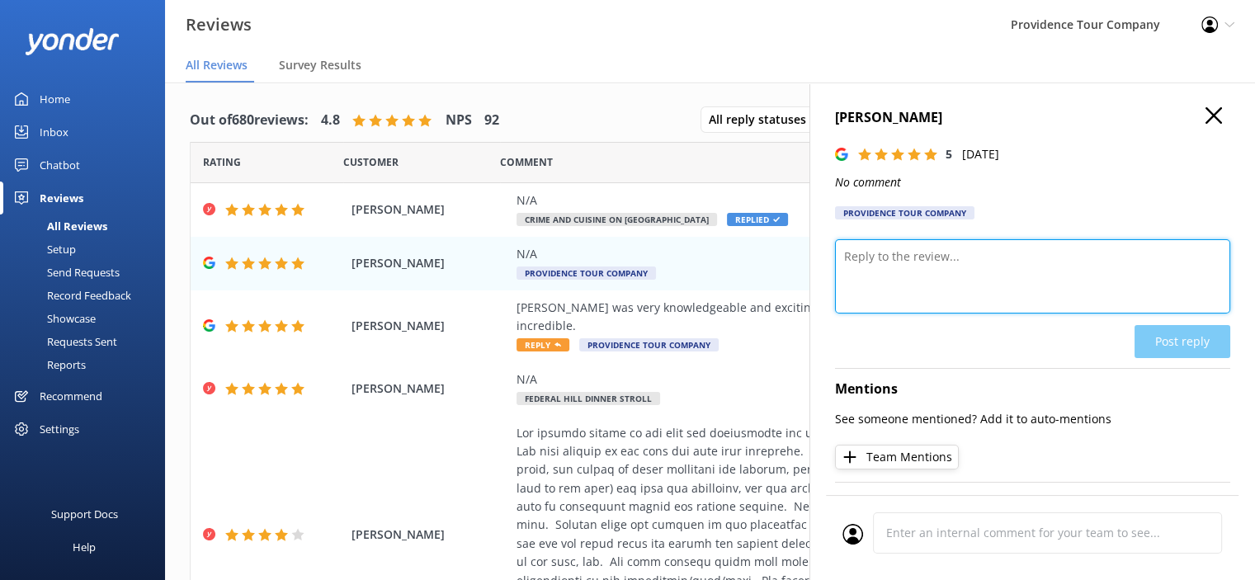
click at [971, 270] on textarea at bounding box center [1032, 276] width 395 height 74
paste textarea "Thank you so much for your 5 star review! We're delighted to hear you enjoyed y…"
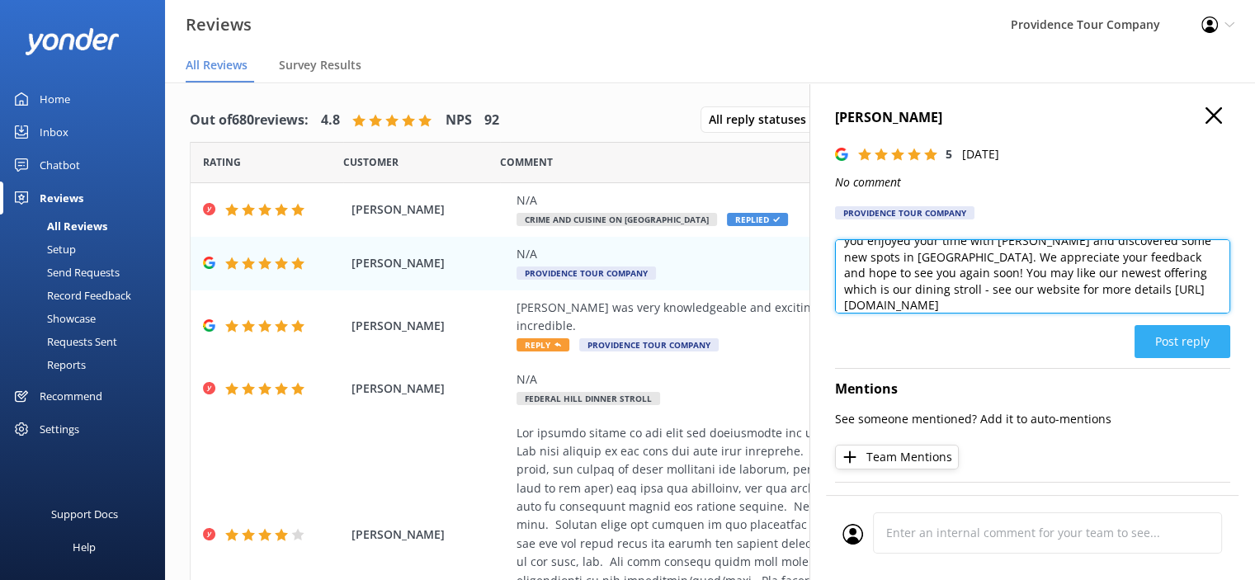
type textarea "Thank you so much for your 5 star review! We're delighted to hear you enjoyed y…"
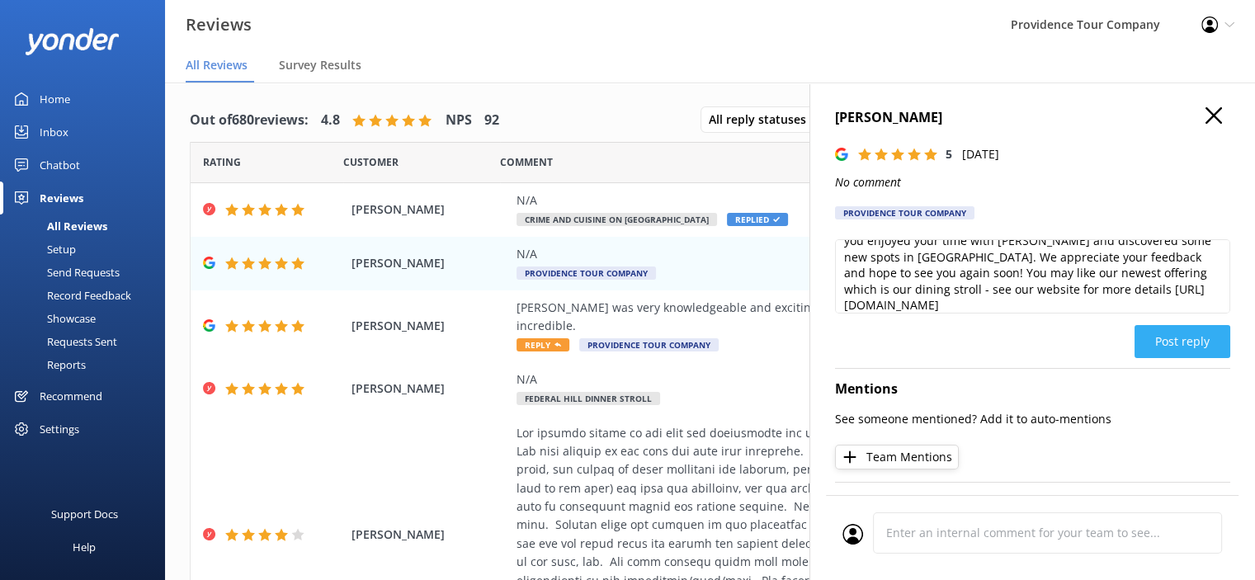
click at [1195, 339] on button "Post reply" at bounding box center [1183, 341] width 96 height 33
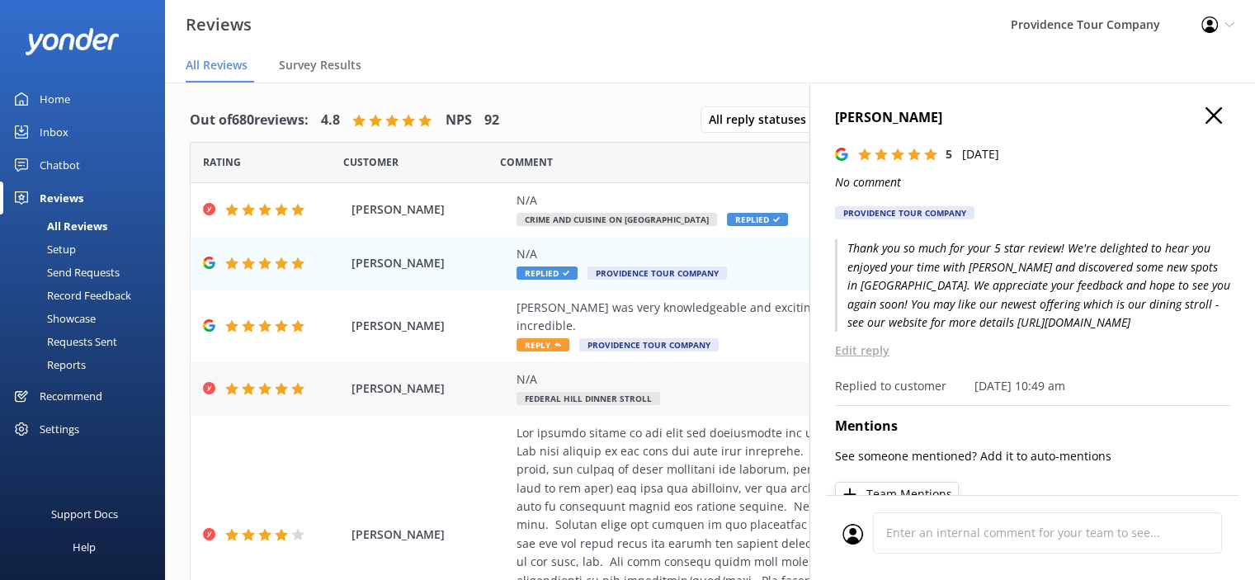
click at [652, 394] on span "Federal Hill Dinner Stroll" at bounding box center [589, 398] width 144 height 13
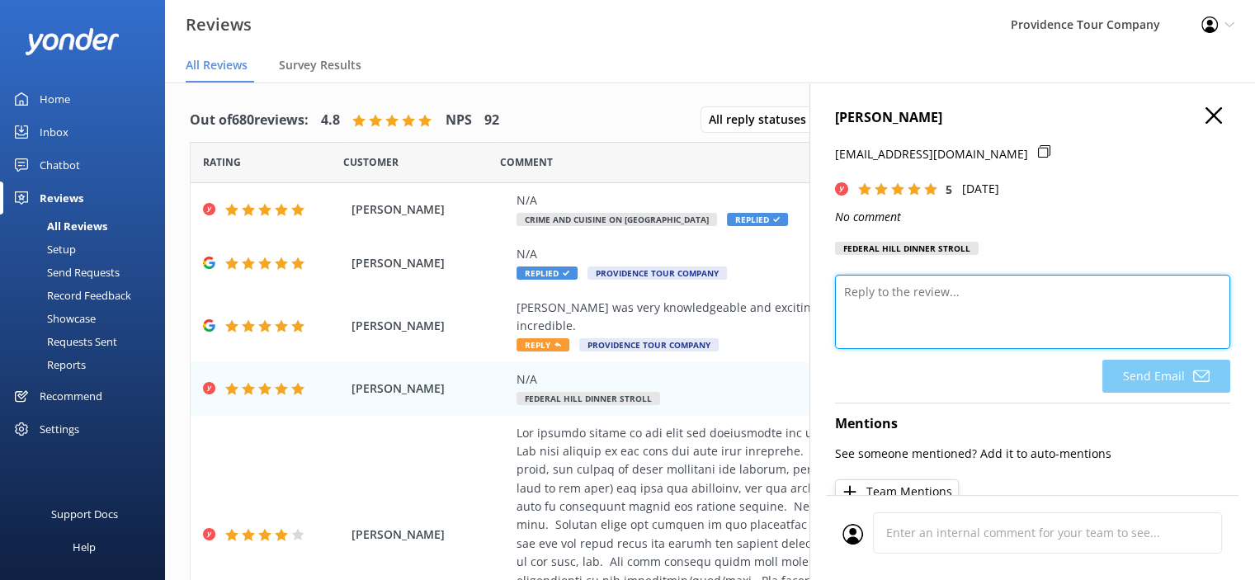
click at [945, 299] on textarea at bounding box center [1032, 312] width 395 height 74
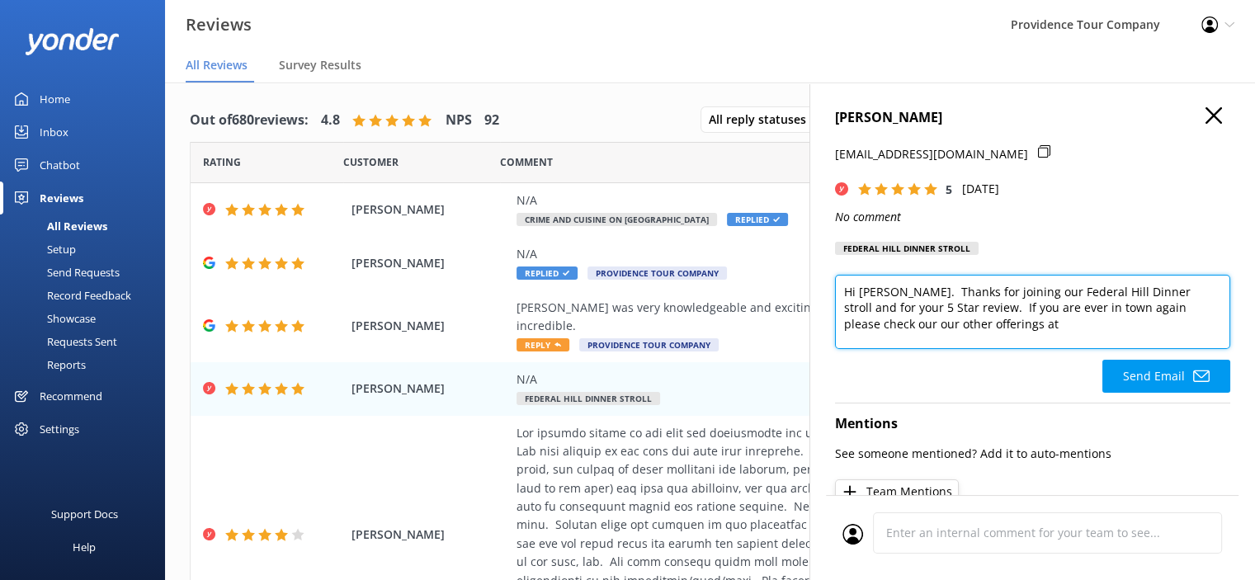
click at [1004, 325] on textarea "Hi [PERSON_NAME]. Thanks for joining our Federal Hill Dinner stroll and for you…" at bounding box center [1032, 312] width 395 height 74
paste textarea "[URL][DOMAIN_NAME]"
click at [1154, 333] on textarea "Hi [PERSON_NAME]. Thanks for joining our Federal Hill Dinner stroll and for you…" at bounding box center [1032, 312] width 395 height 74
type textarea "Hi [PERSON_NAME]. Thanks for joining our Federal Hill Dinner stroll and for you…"
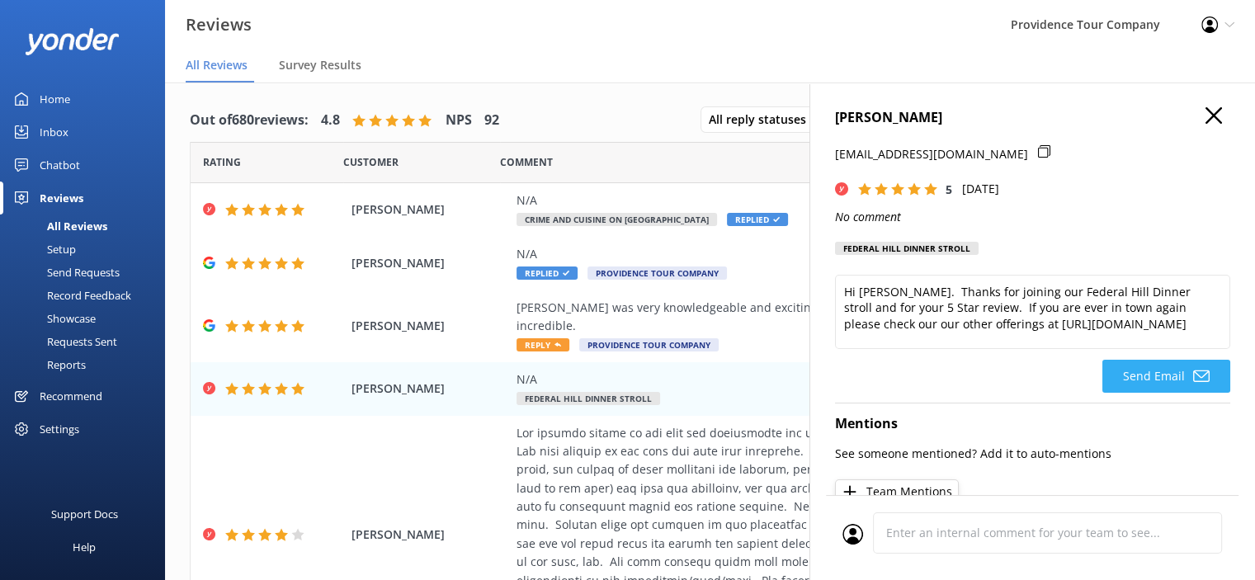
click at [1160, 372] on button "Send Email" at bounding box center [1167, 376] width 128 height 33
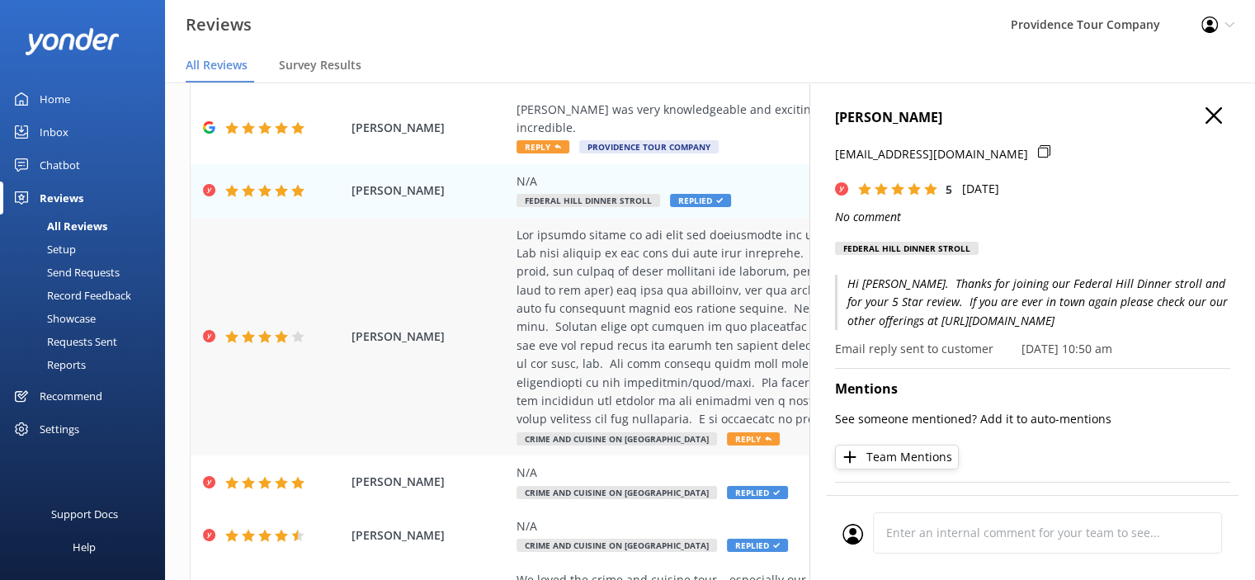
scroll to position [248, 0]
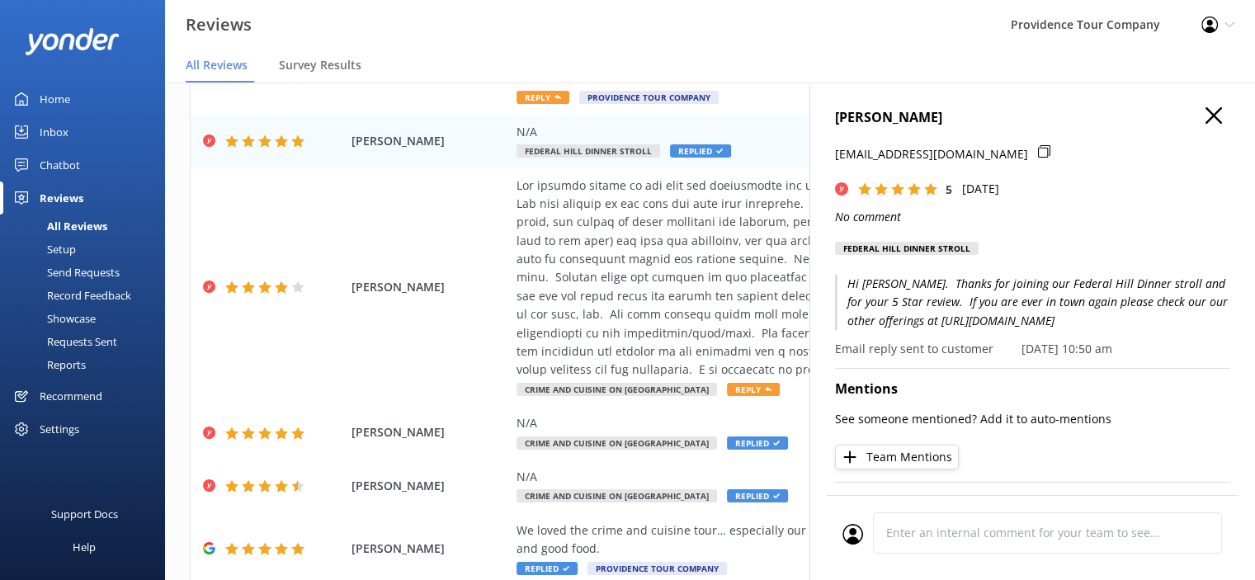
click at [1206, 113] on icon "button" at bounding box center [1214, 115] width 17 height 17
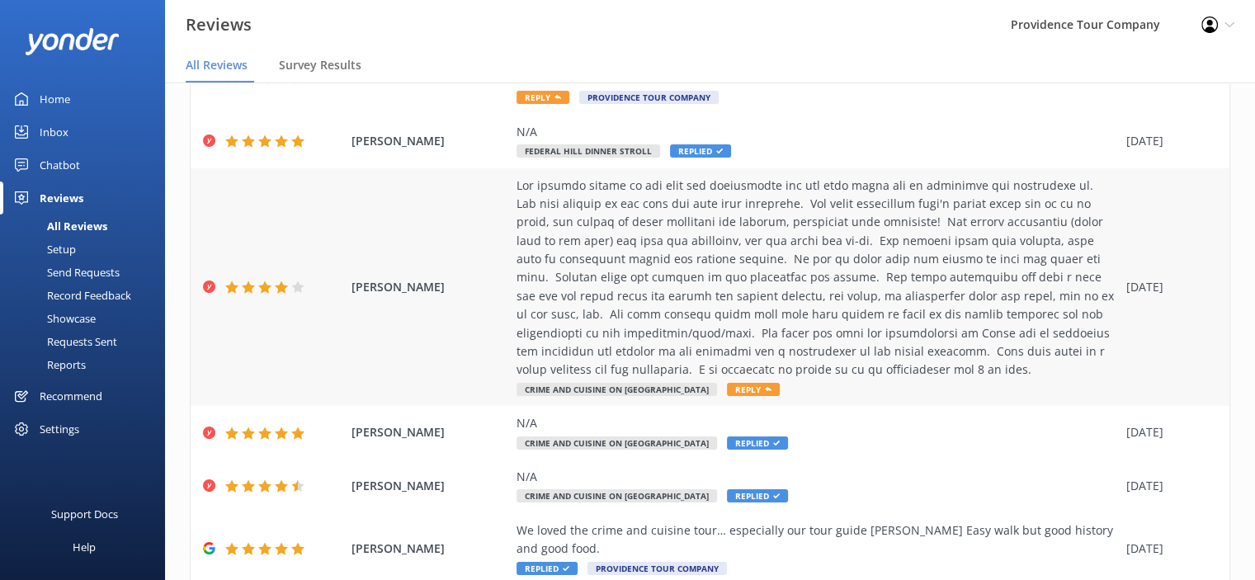
click at [727, 391] on span "Reply" at bounding box center [753, 389] width 53 height 13
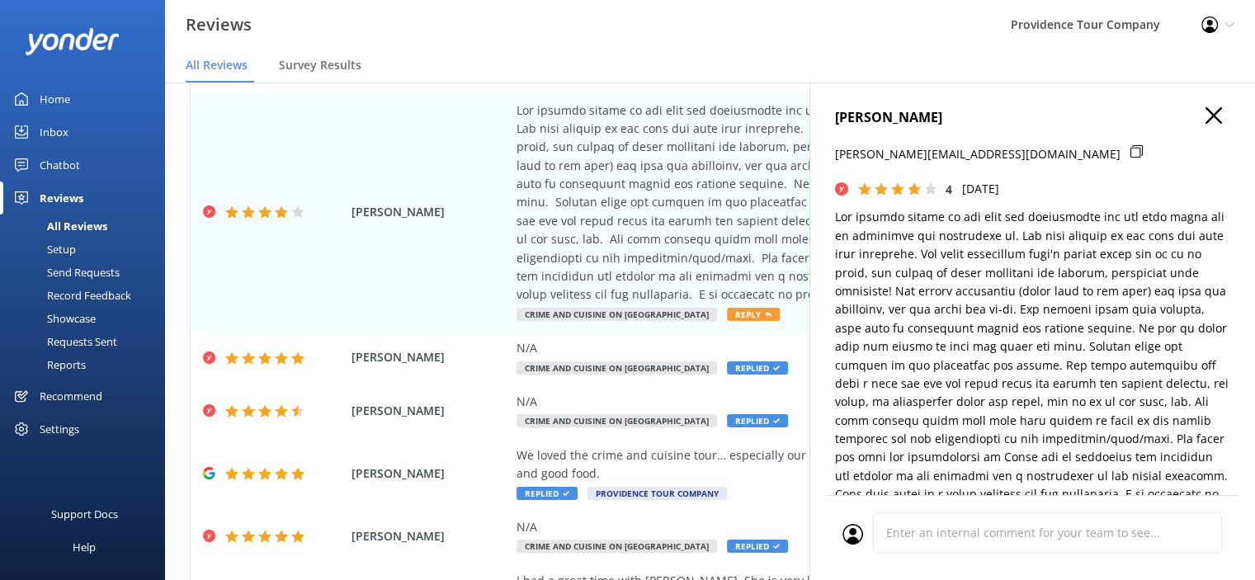
scroll to position [413, 0]
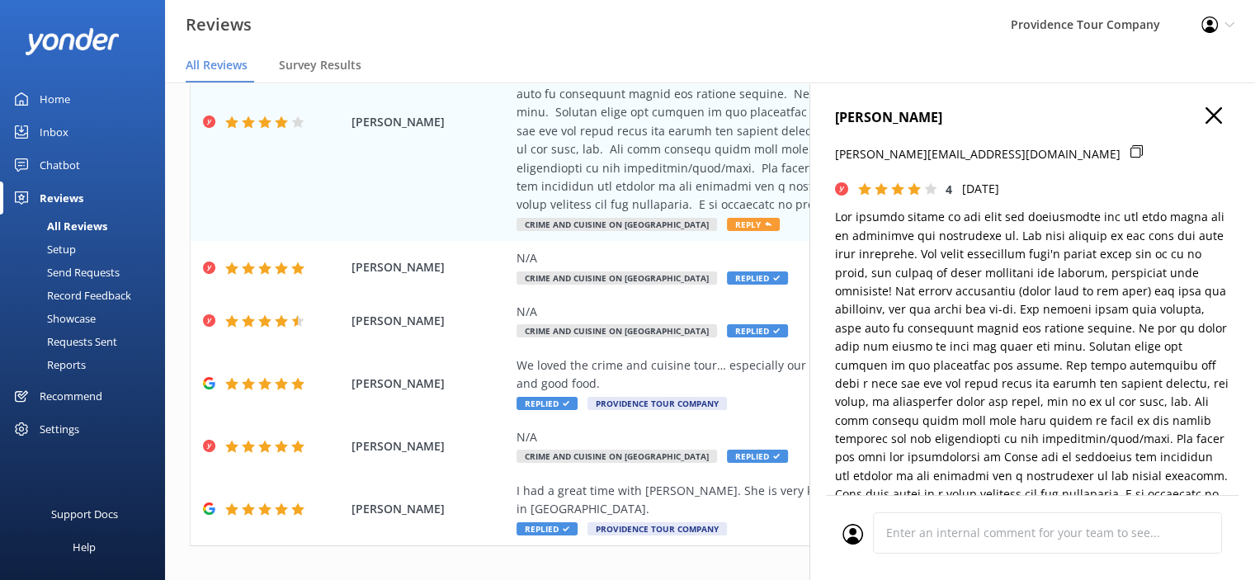
type textarea "Thank you so much for your thoughtful feedback, [PERSON_NAME]. We’re glad you e…"
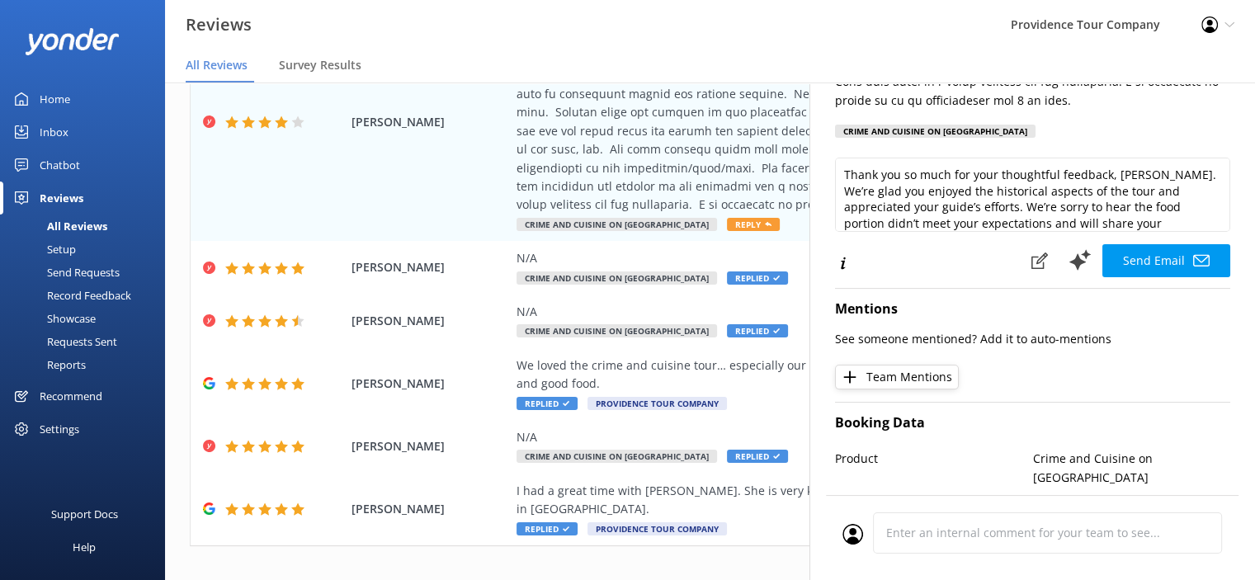
scroll to position [73, 0]
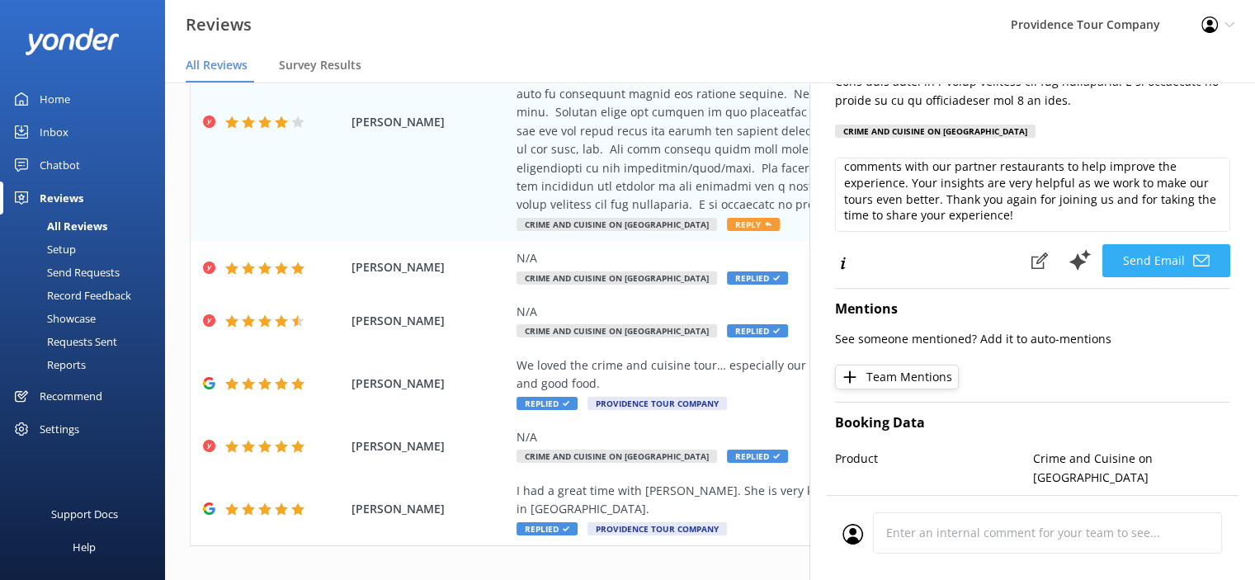
click at [1162, 262] on button "Send Email" at bounding box center [1167, 260] width 128 height 33
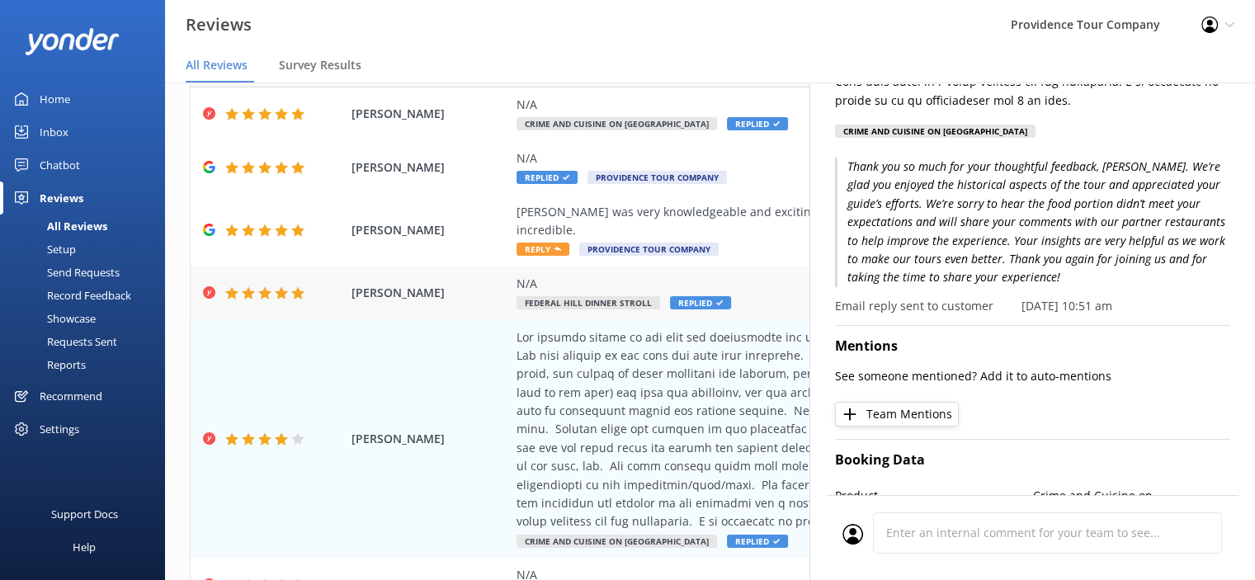
scroll to position [0, 0]
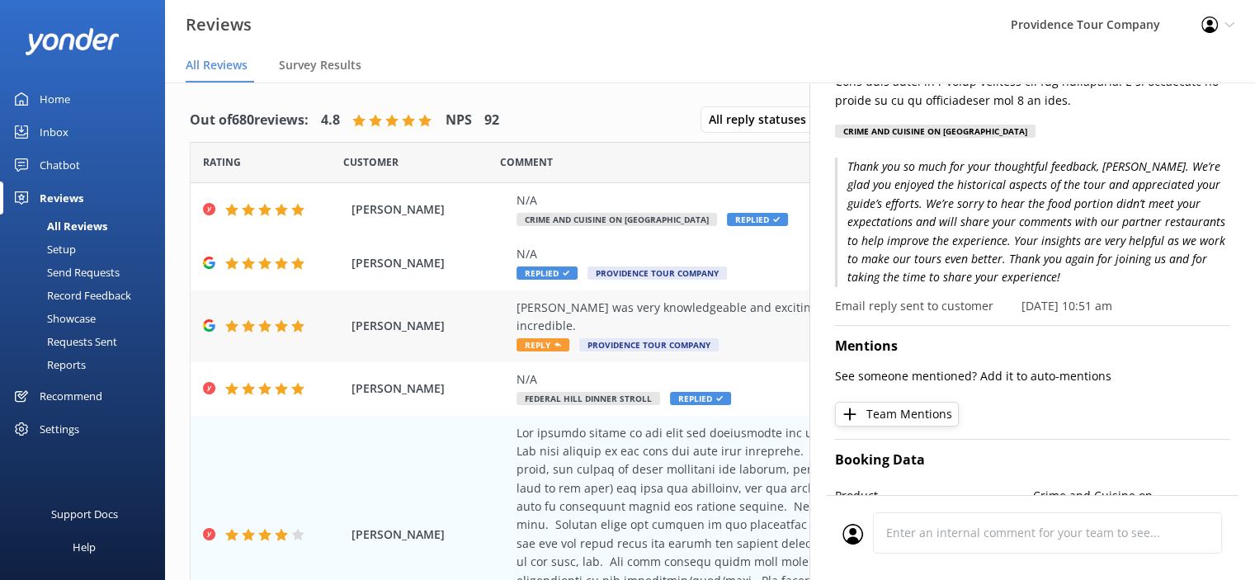
click at [710, 309] on div "[PERSON_NAME] was very knowledgeable and exciting about sharing the crime stori…" at bounding box center [818, 317] width 602 height 37
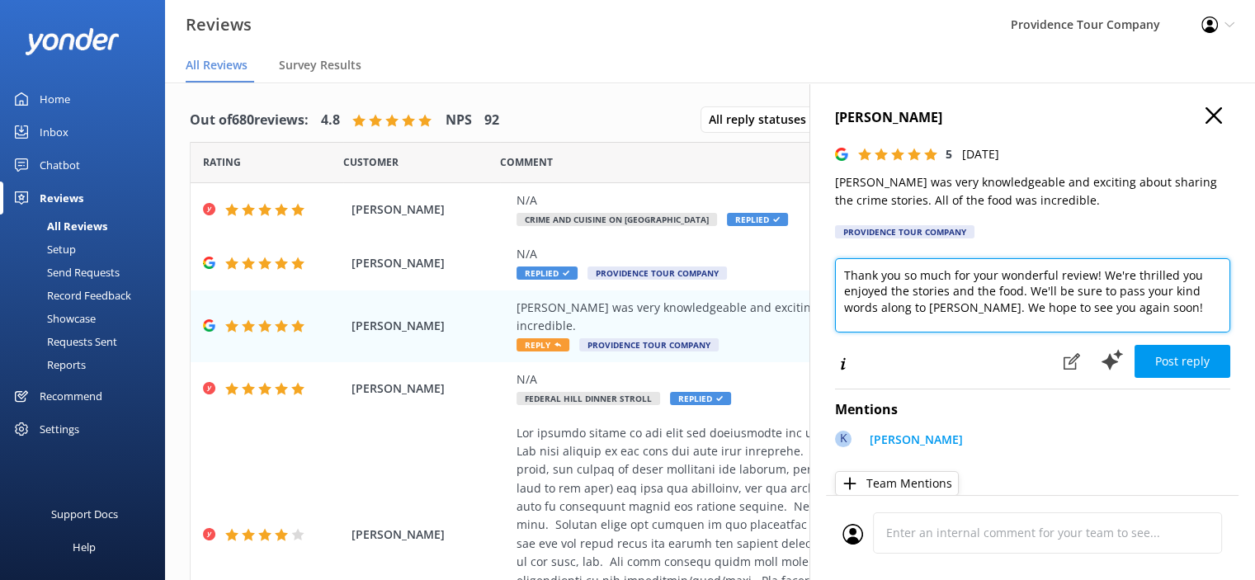
click at [1176, 300] on textarea "Thank you so much for your wonderful review! We're thrilled you enjoyed the sto…" at bounding box center [1032, 295] width 395 height 74
paste textarea "[URL][DOMAIN_NAME]"
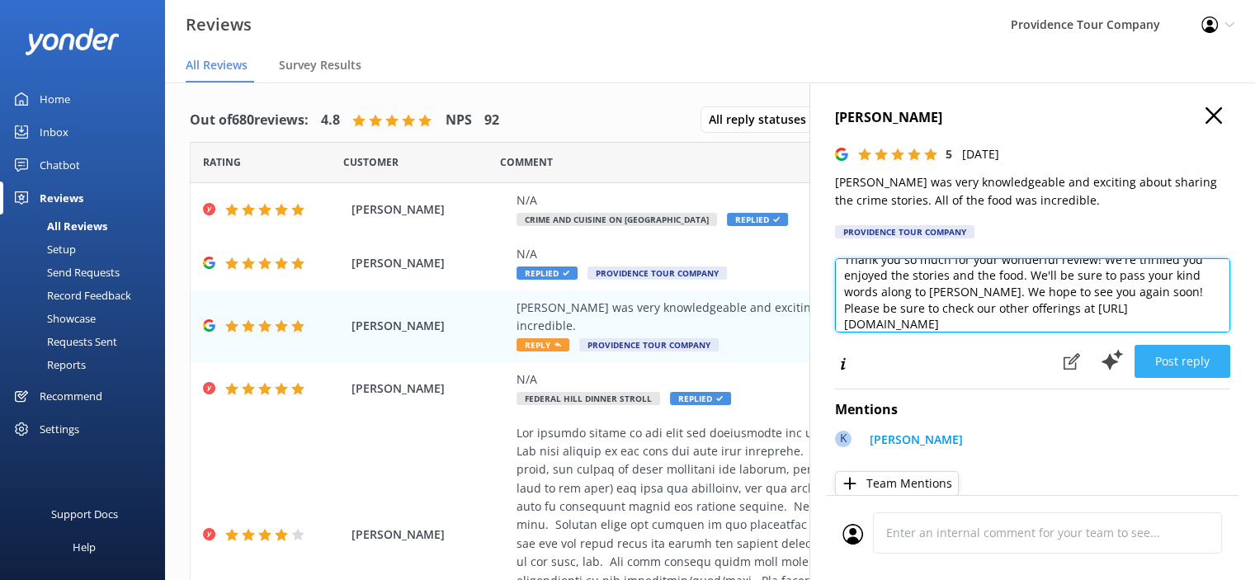
type textarea "Thank you so much for your wonderful review! We're thrilled you enjoyed the sto…"
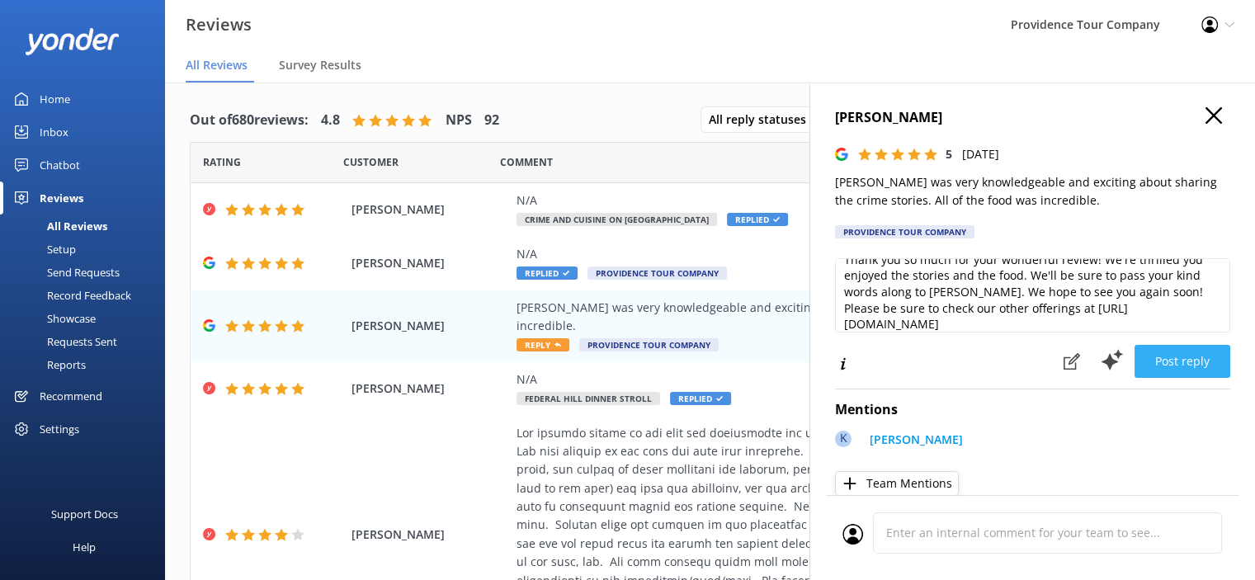
click at [1165, 355] on button "Post reply" at bounding box center [1183, 361] width 96 height 33
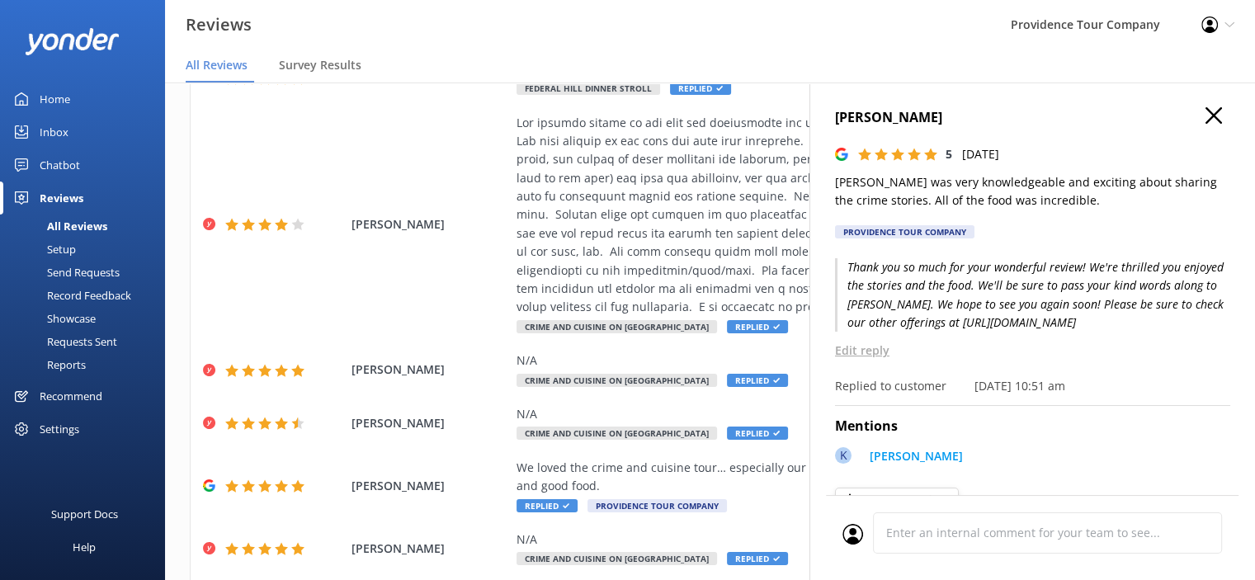
scroll to position [413, 0]
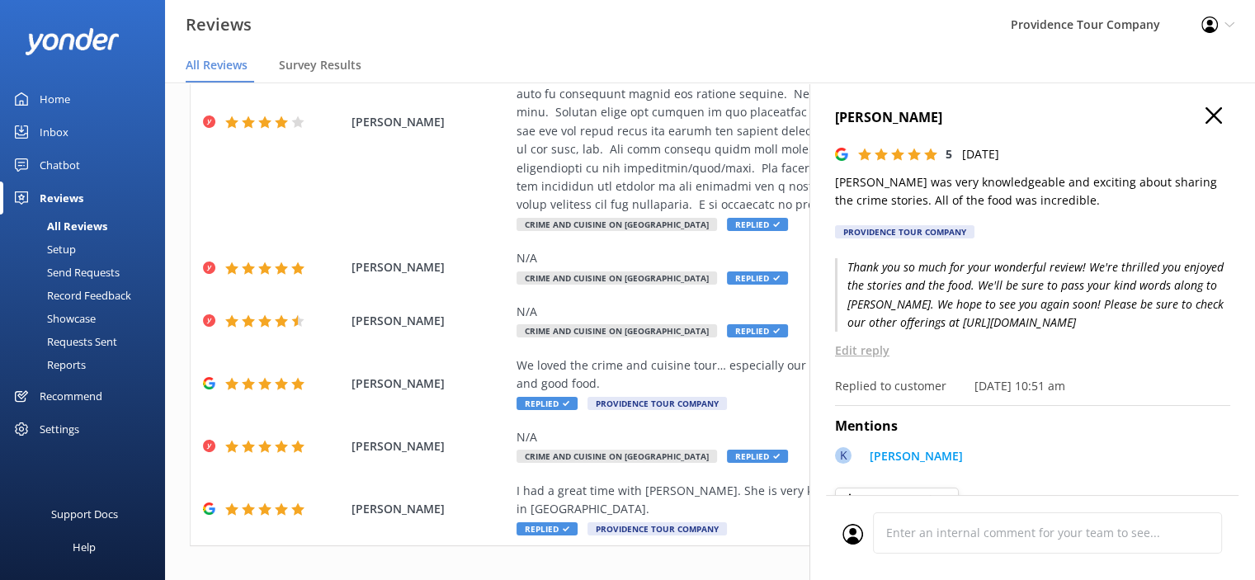
click at [1206, 114] on icon "button" at bounding box center [1214, 115] width 17 height 17
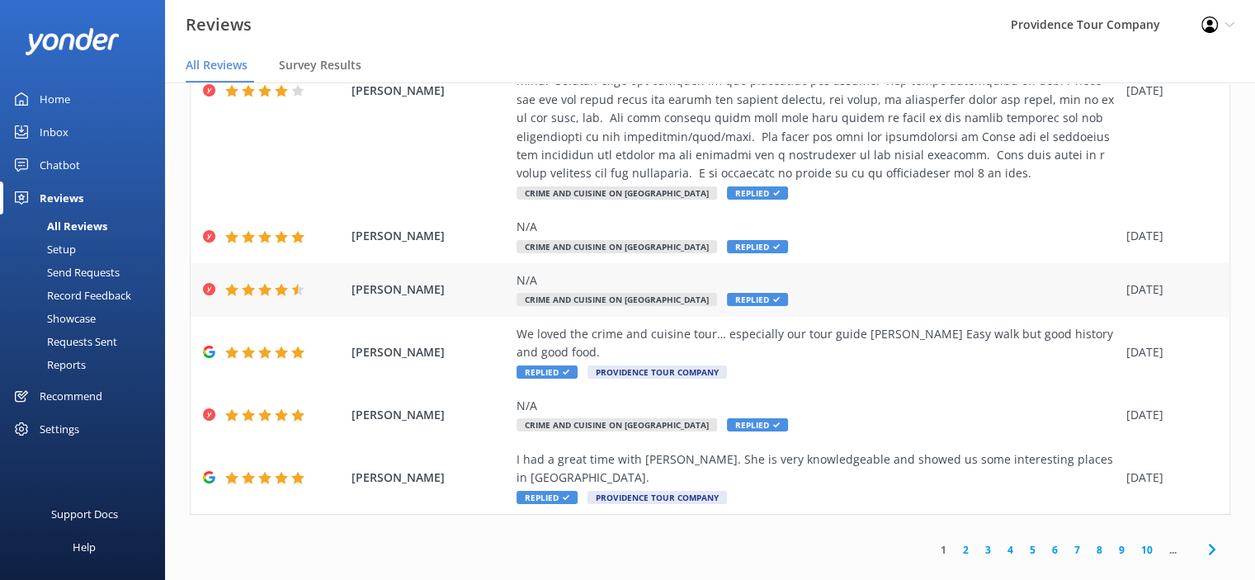
scroll to position [0, 0]
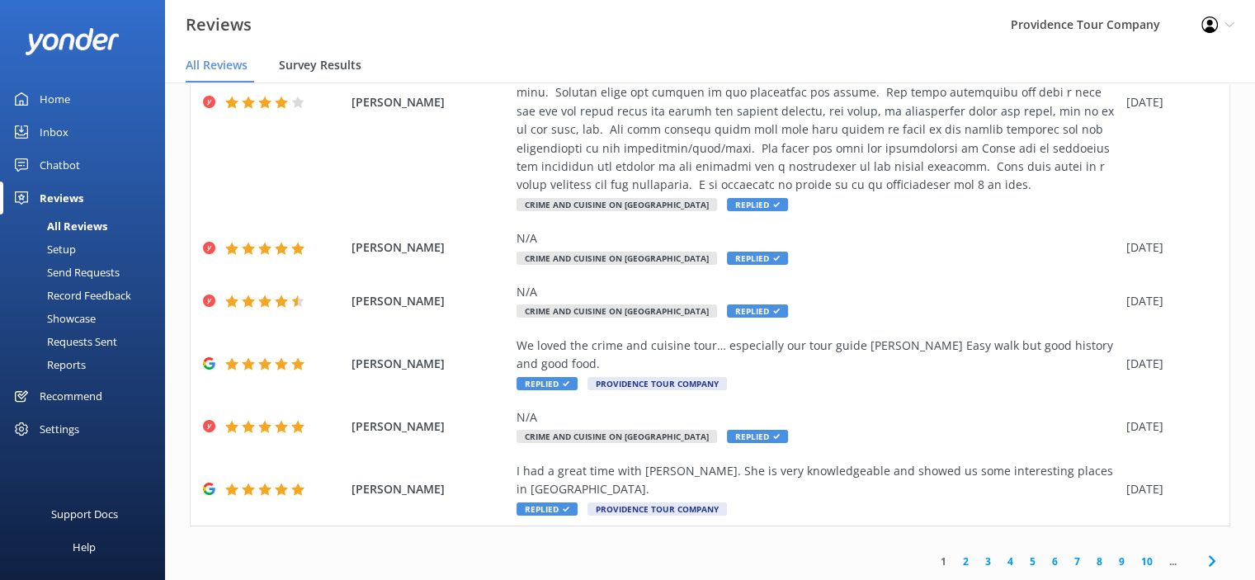
click at [296, 62] on span "Survey Results" at bounding box center [320, 65] width 83 height 17
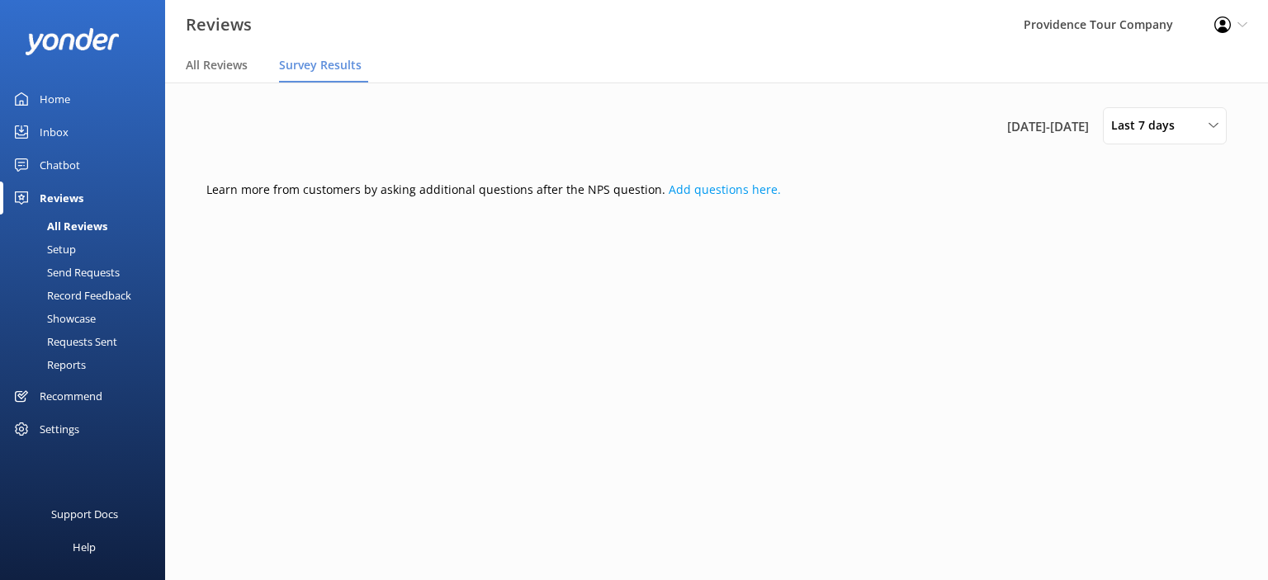
click at [72, 228] on div "All Reviews" at bounding box center [58, 226] width 97 height 23
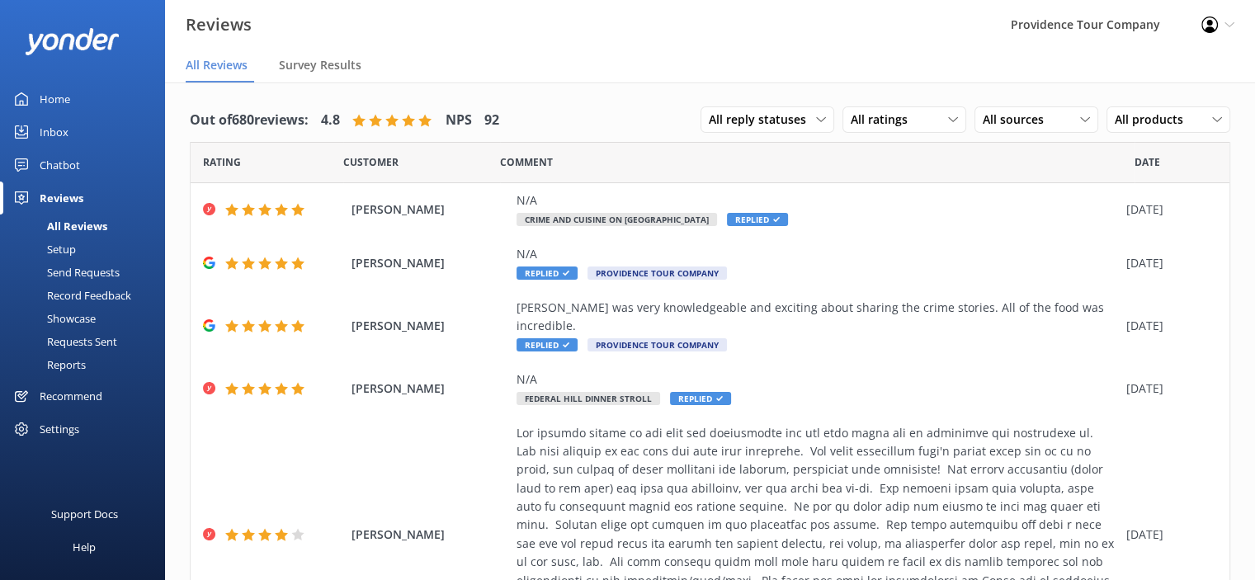
click at [75, 397] on div "Recommend" at bounding box center [71, 396] width 63 height 33
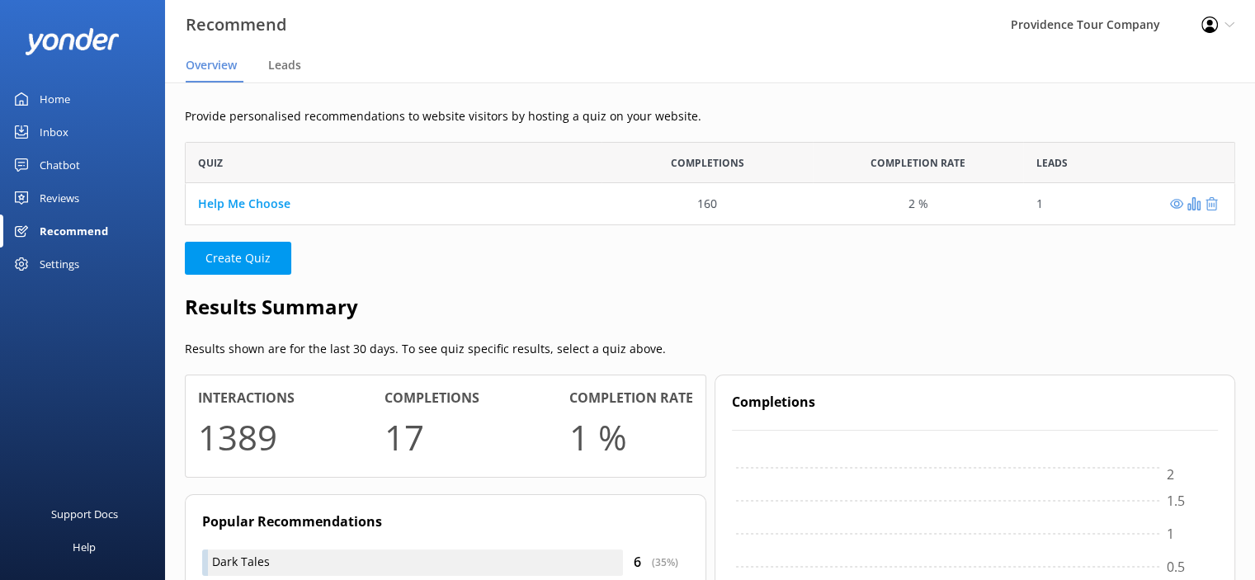
scroll to position [13, 13]
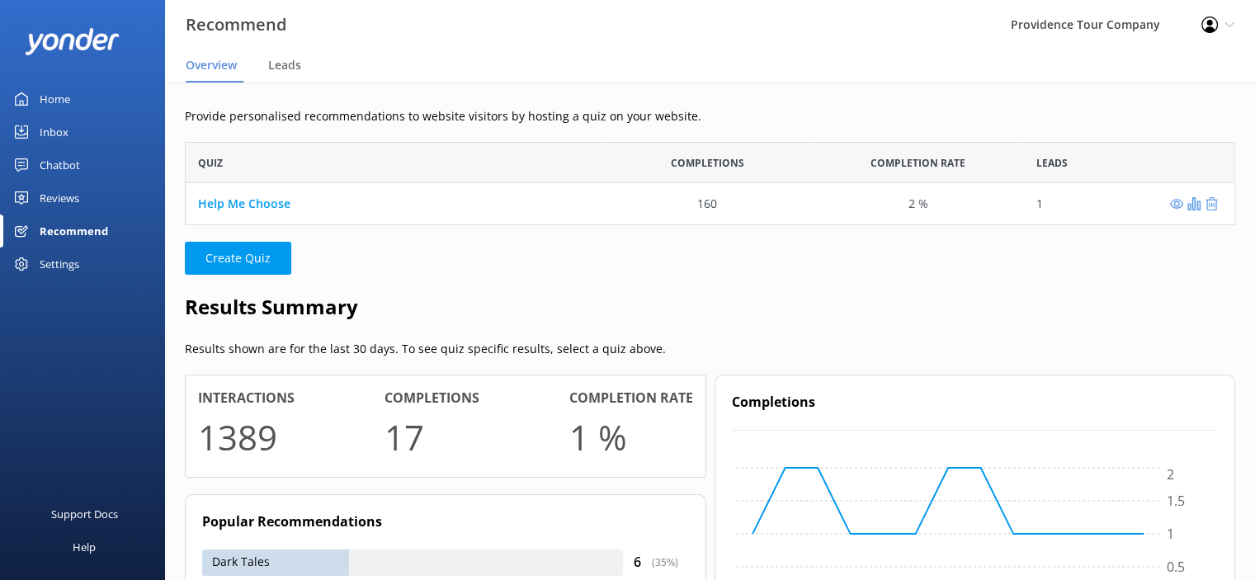
click at [51, 146] on div "Inbox" at bounding box center [54, 132] width 29 height 33
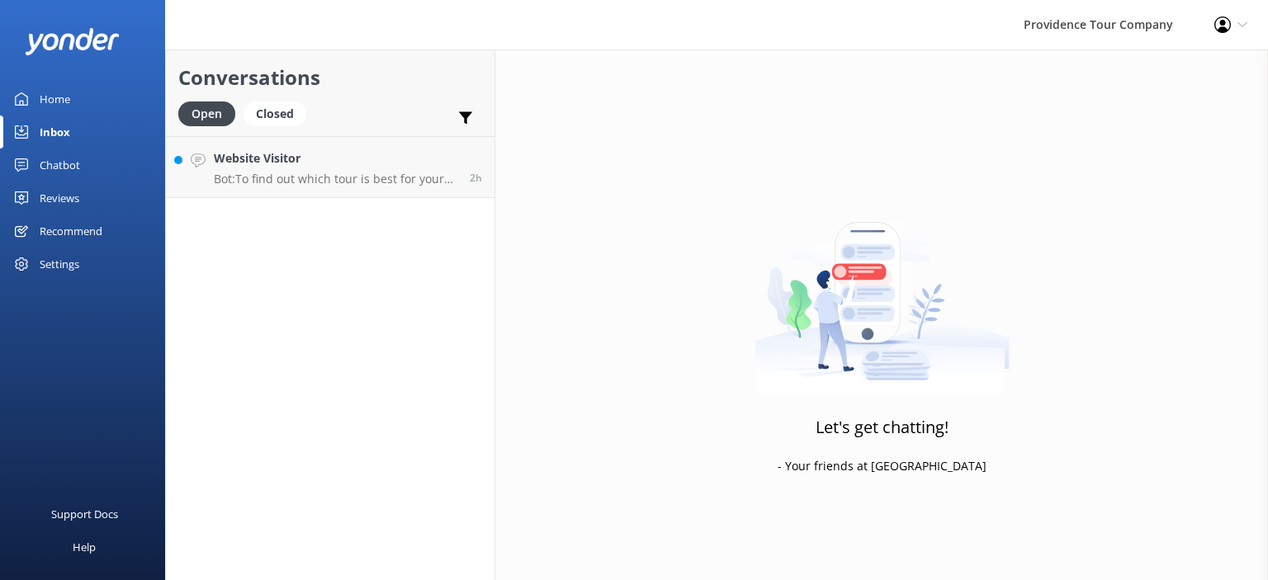
click at [77, 161] on div "Chatbot" at bounding box center [60, 165] width 40 height 33
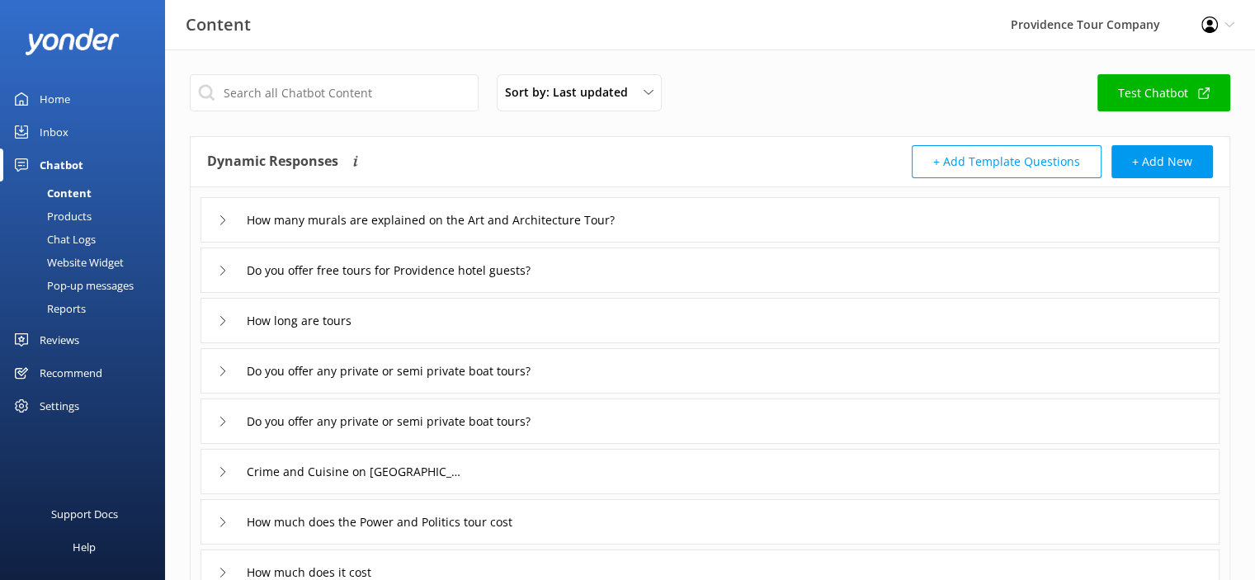
click at [63, 137] on div "Inbox" at bounding box center [54, 132] width 29 height 33
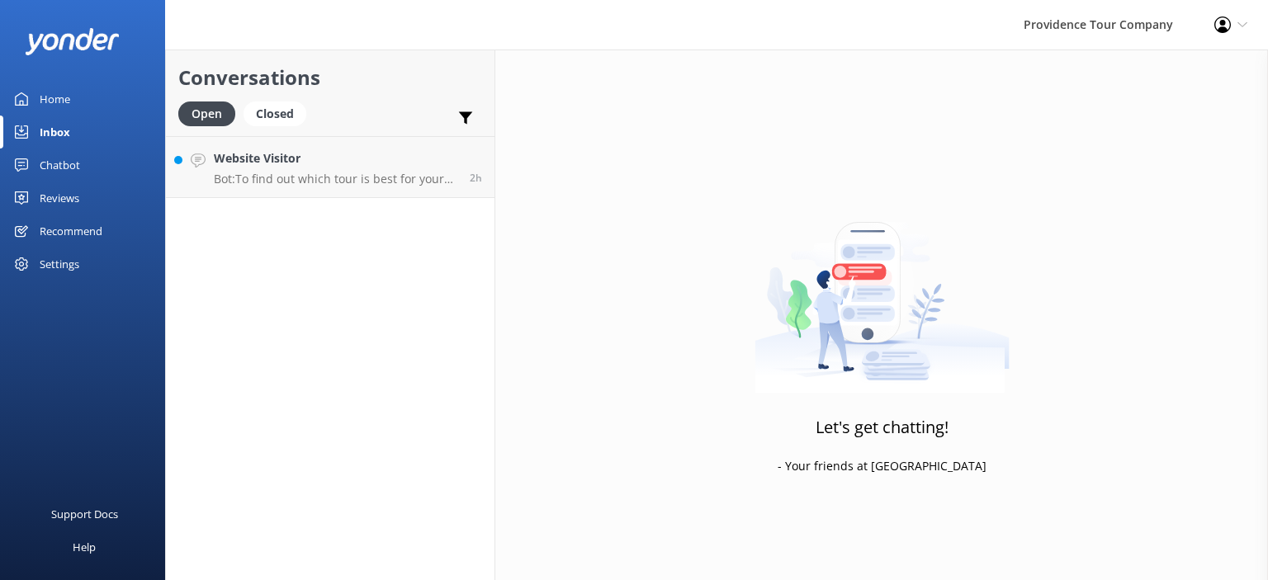
click at [63, 198] on div "Reviews" at bounding box center [60, 198] width 40 height 33
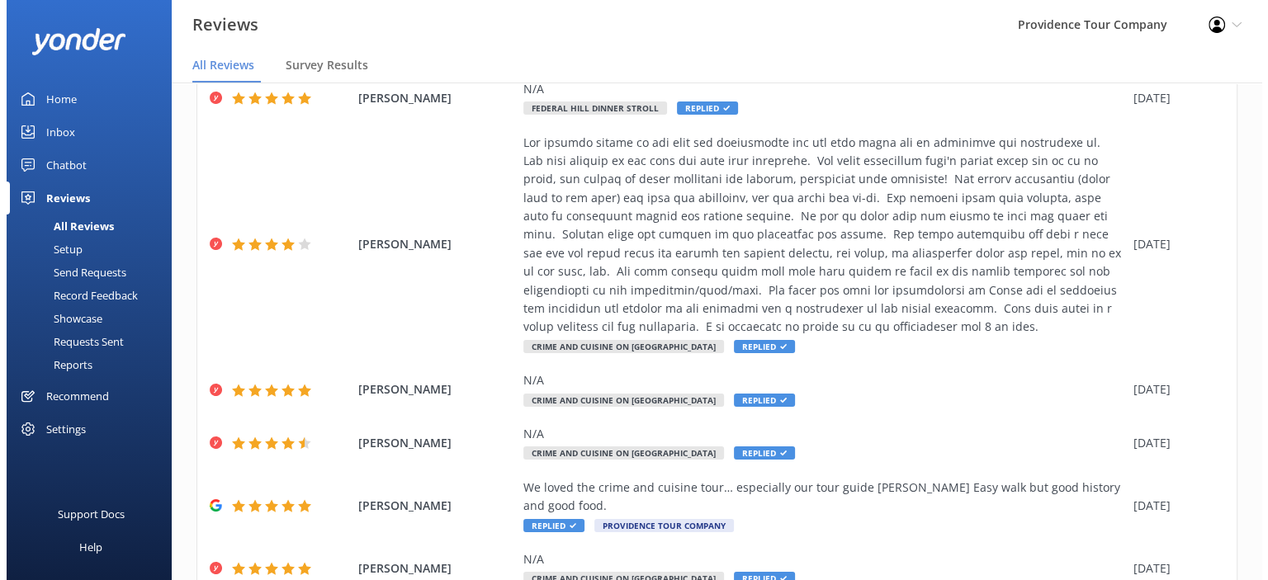
scroll to position [102, 0]
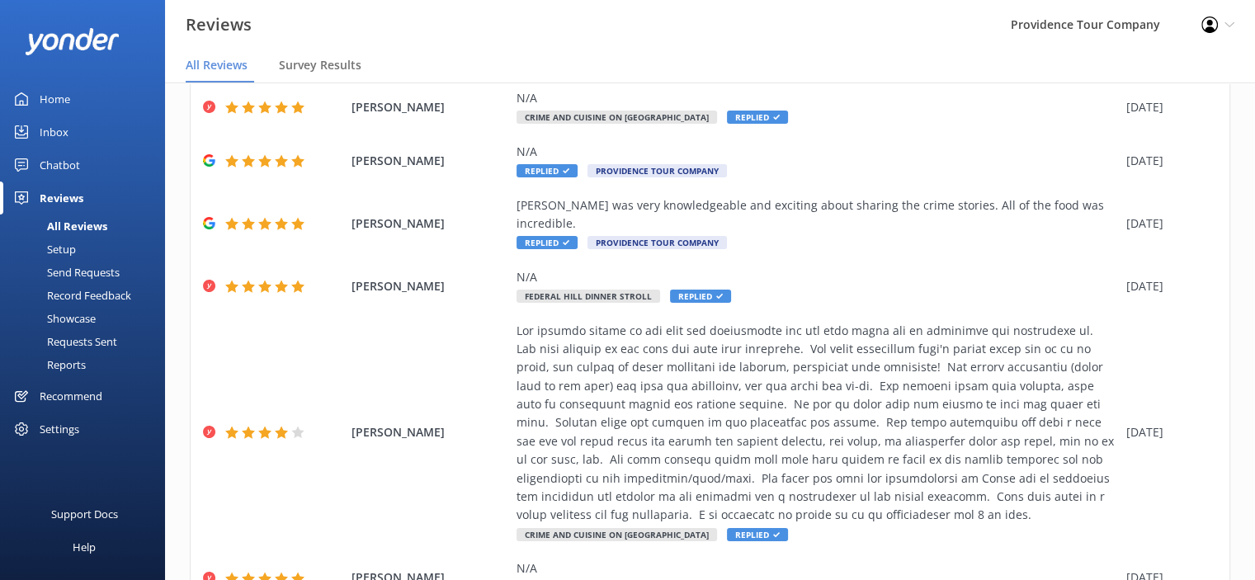
click at [1233, 24] on icon at bounding box center [1230, 25] width 10 height 10
click at [1183, 111] on link "Logout" at bounding box center [1173, 112] width 165 height 41
